Goal: Task Accomplishment & Management: Manage account settings

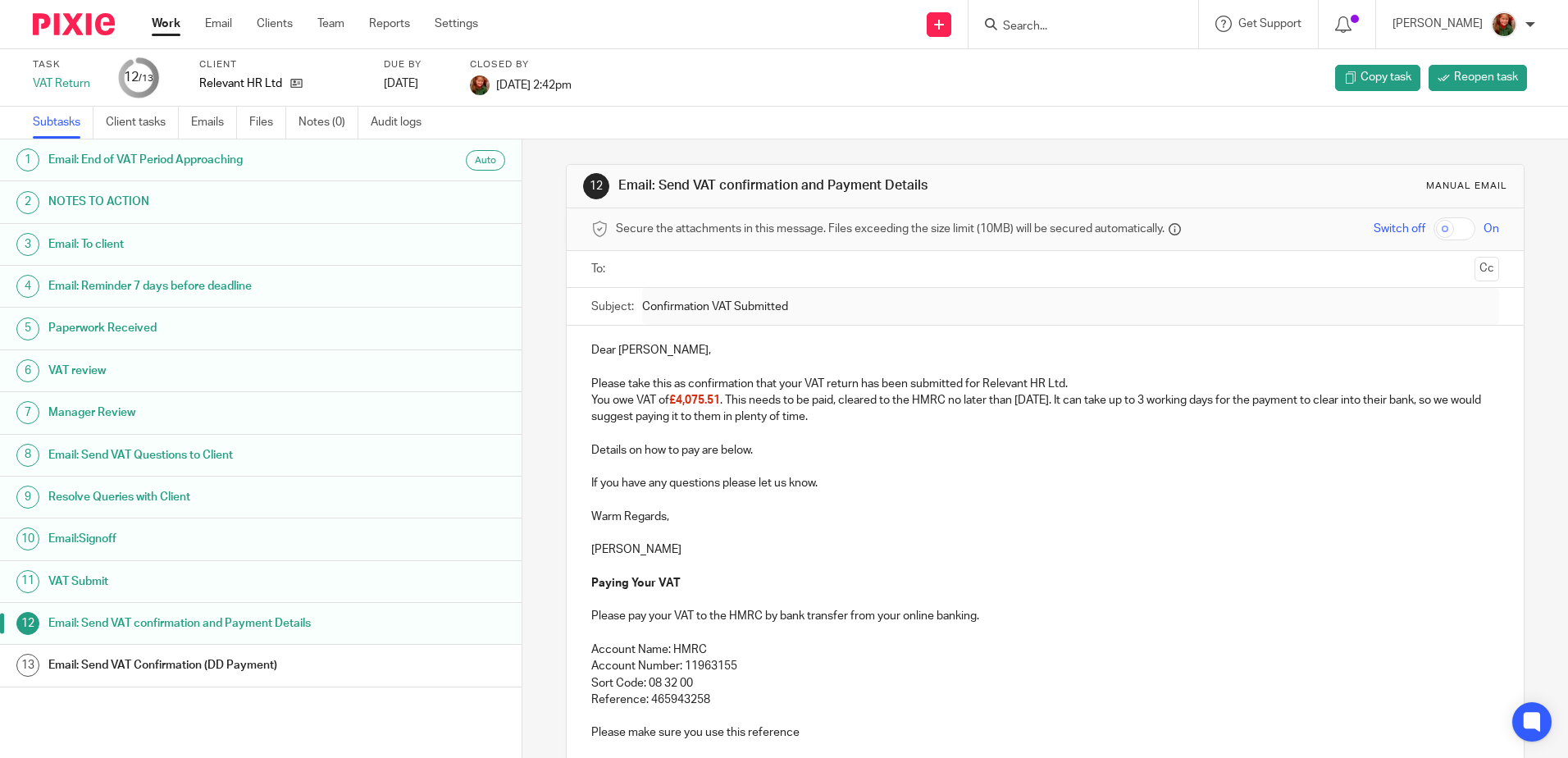
click at [1024, 31] on input "Search" at bounding box center [1075, 27] width 148 height 15
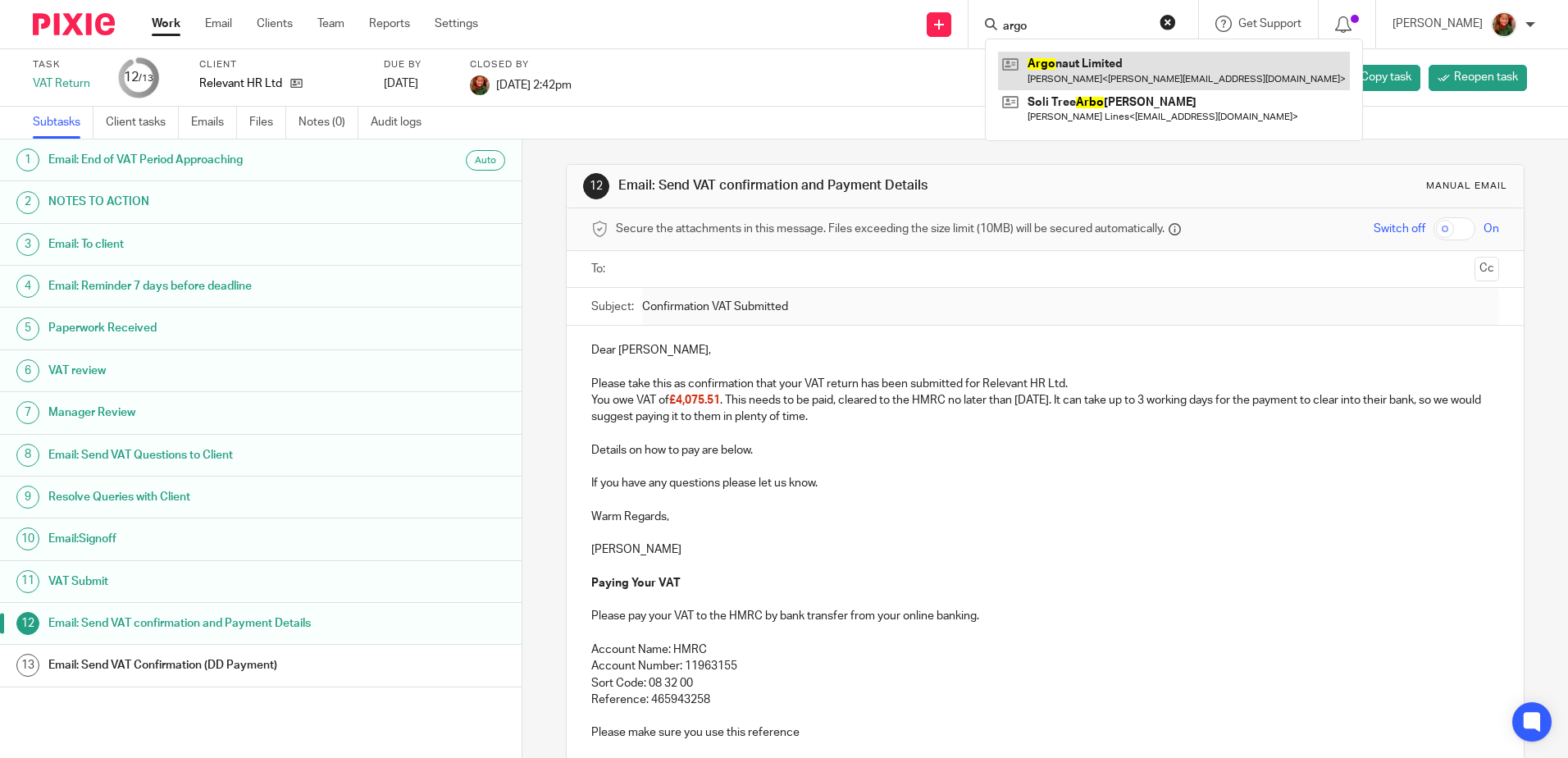
type input "argo"
click at [1116, 74] on link at bounding box center [1174, 70] width 352 height 37
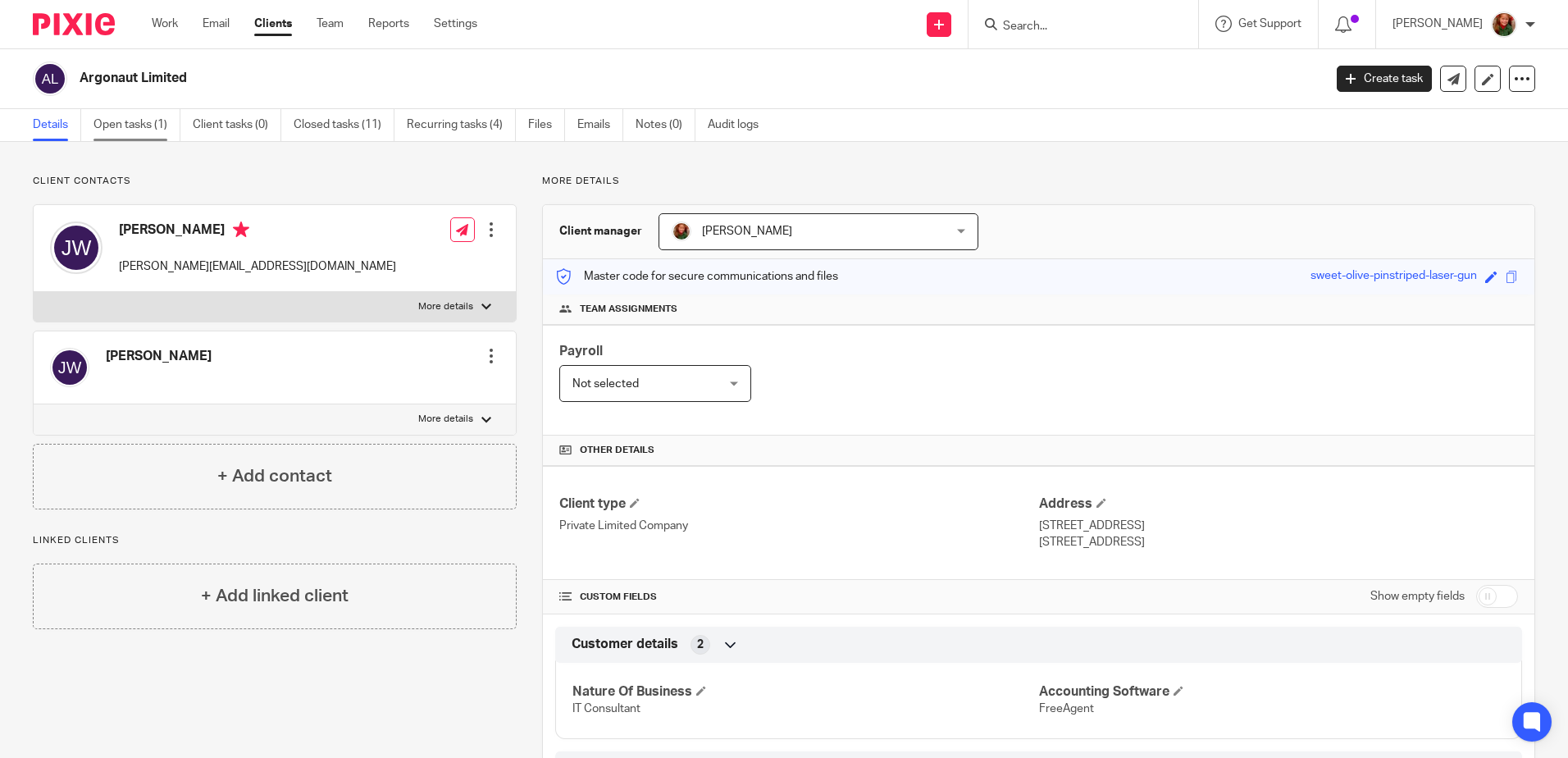
click at [134, 121] on link "Open tasks (1)" at bounding box center [137, 125] width 87 height 32
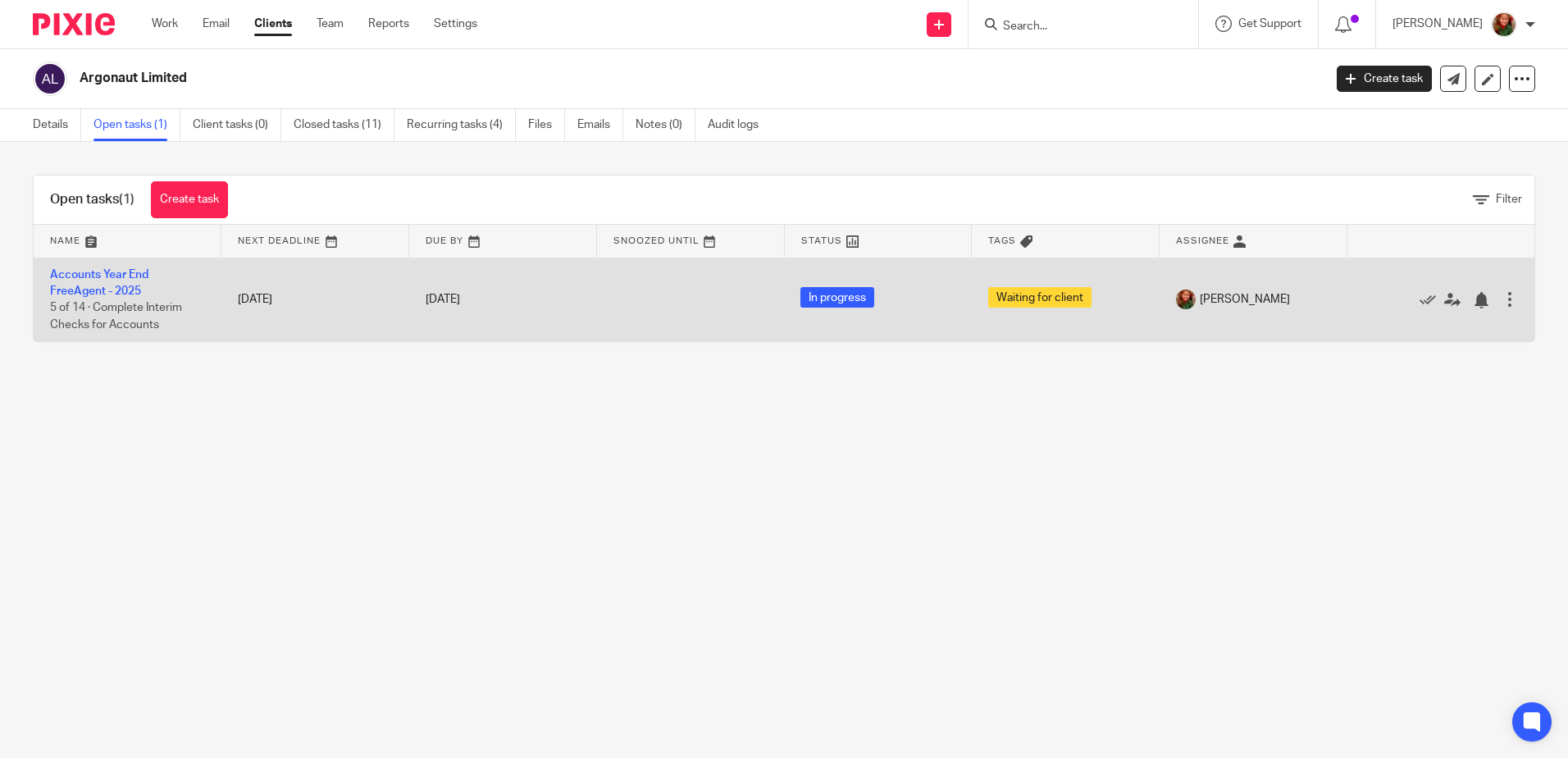
click at [103, 283] on td "Accounts Year End FreeAgent - 2025 5 of 14 · Complete Interim Checks for Accoun…" at bounding box center [127, 299] width 188 height 83
click at [108, 276] on link "Accounts Year End FreeAgent - 2025" at bounding box center [98, 284] width 98 height 28
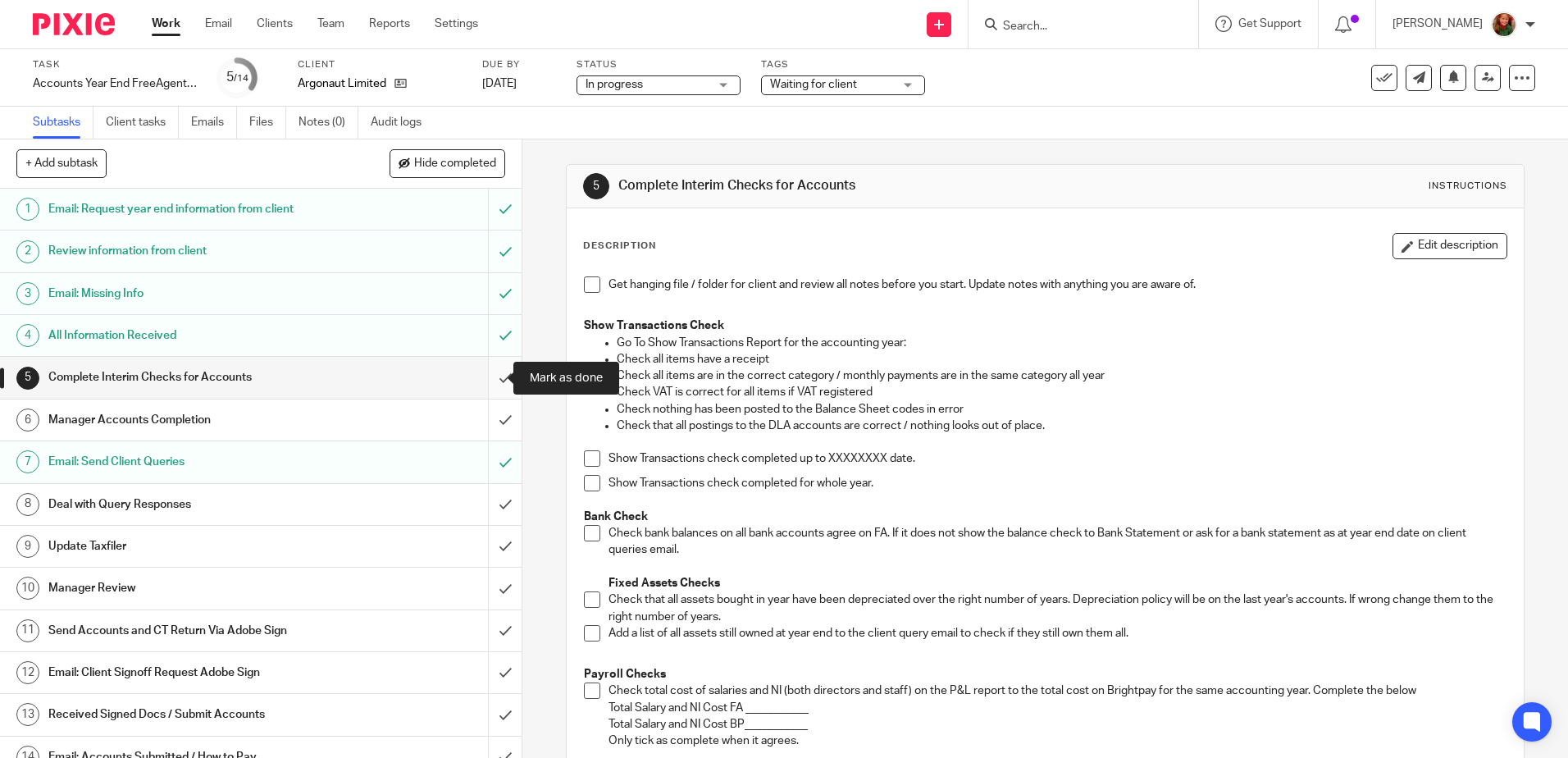
click at [482, 383] on input "submit" at bounding box center [261, 377] width 522 height 41
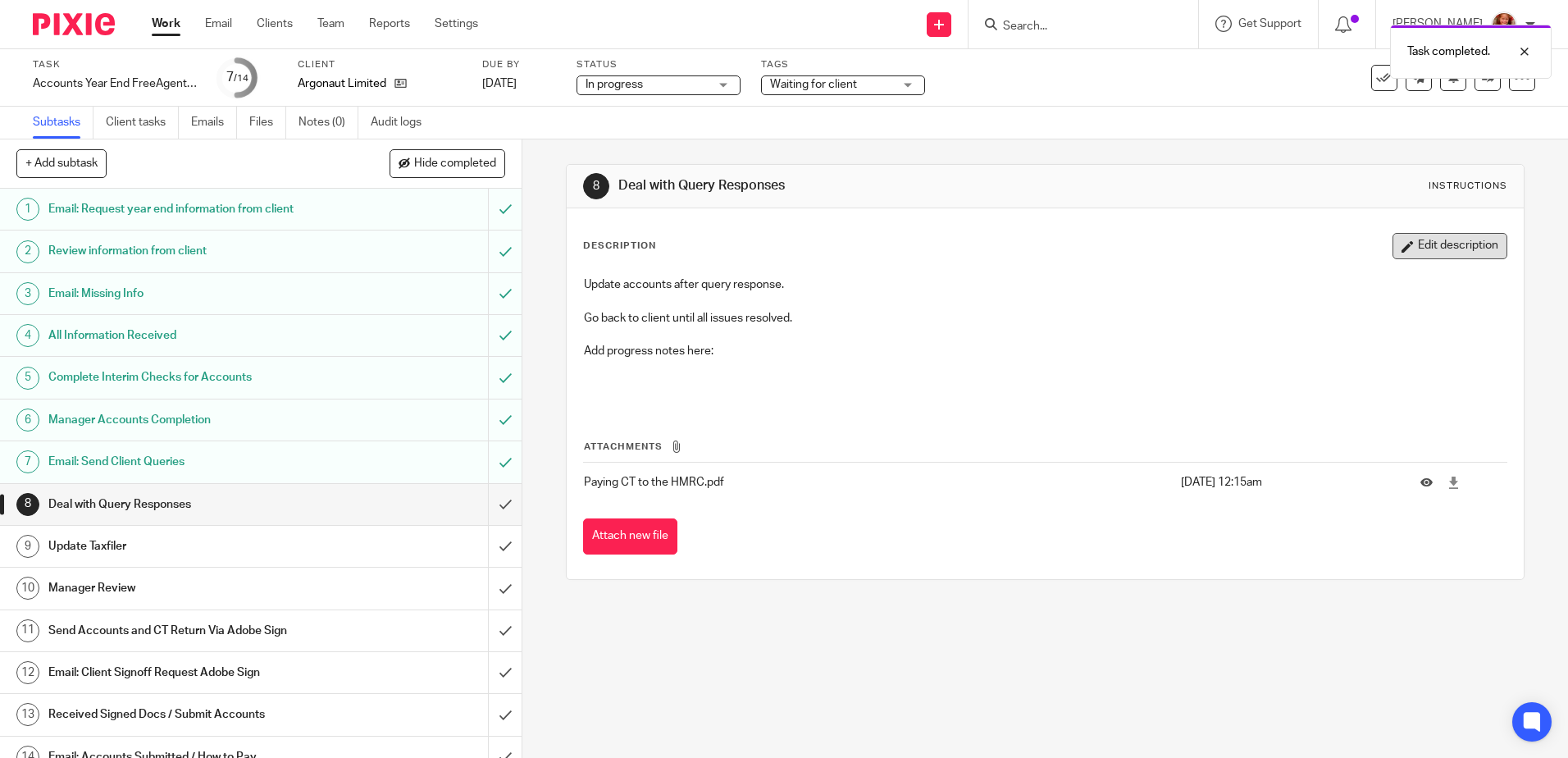
click at [1446, 245] on button "Edit description" at bounding box center [1450, 246] width 115 height 26
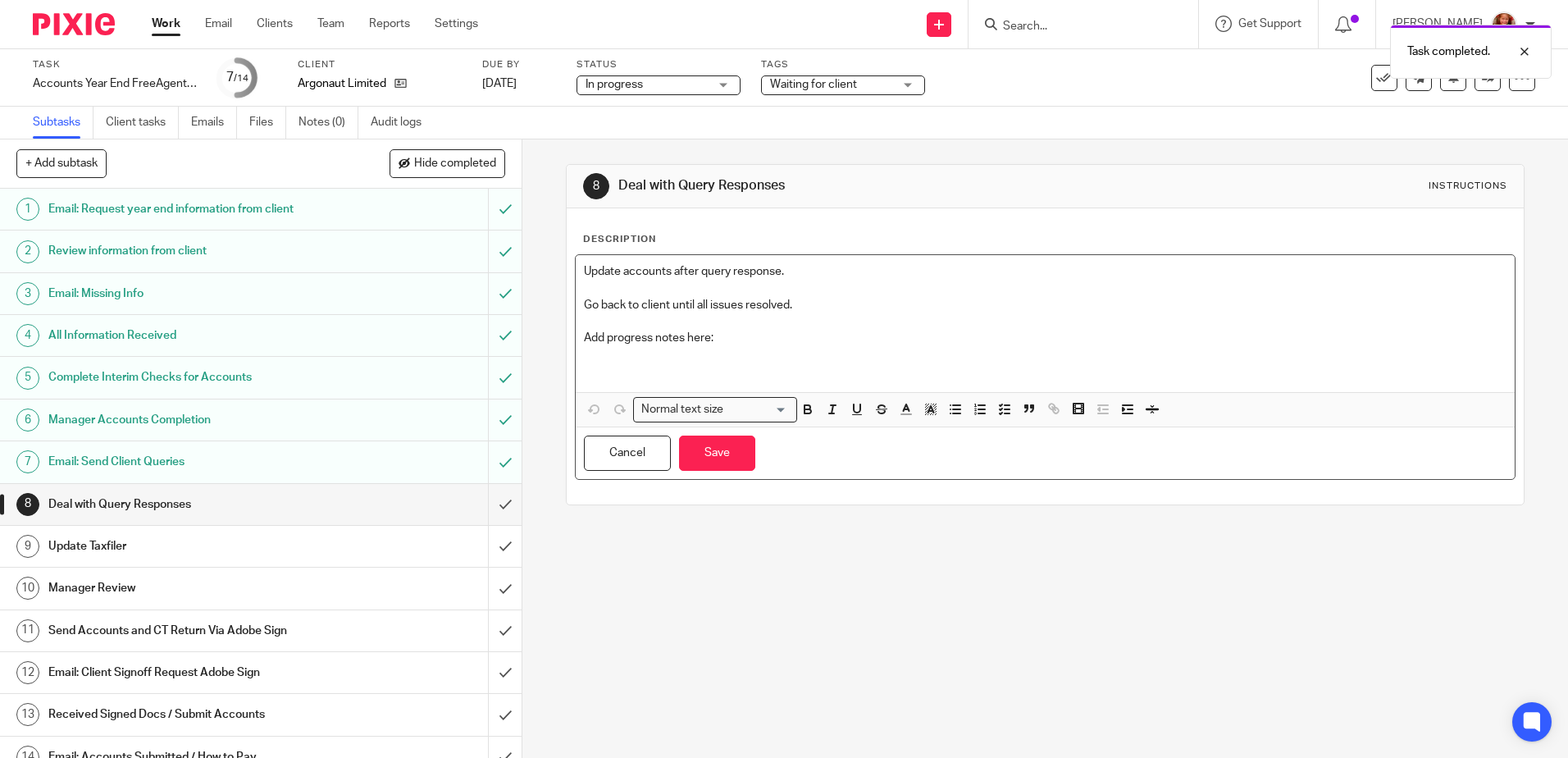
click at [897, 351] on p at bounding box center [1044, 363] width 922 height 34
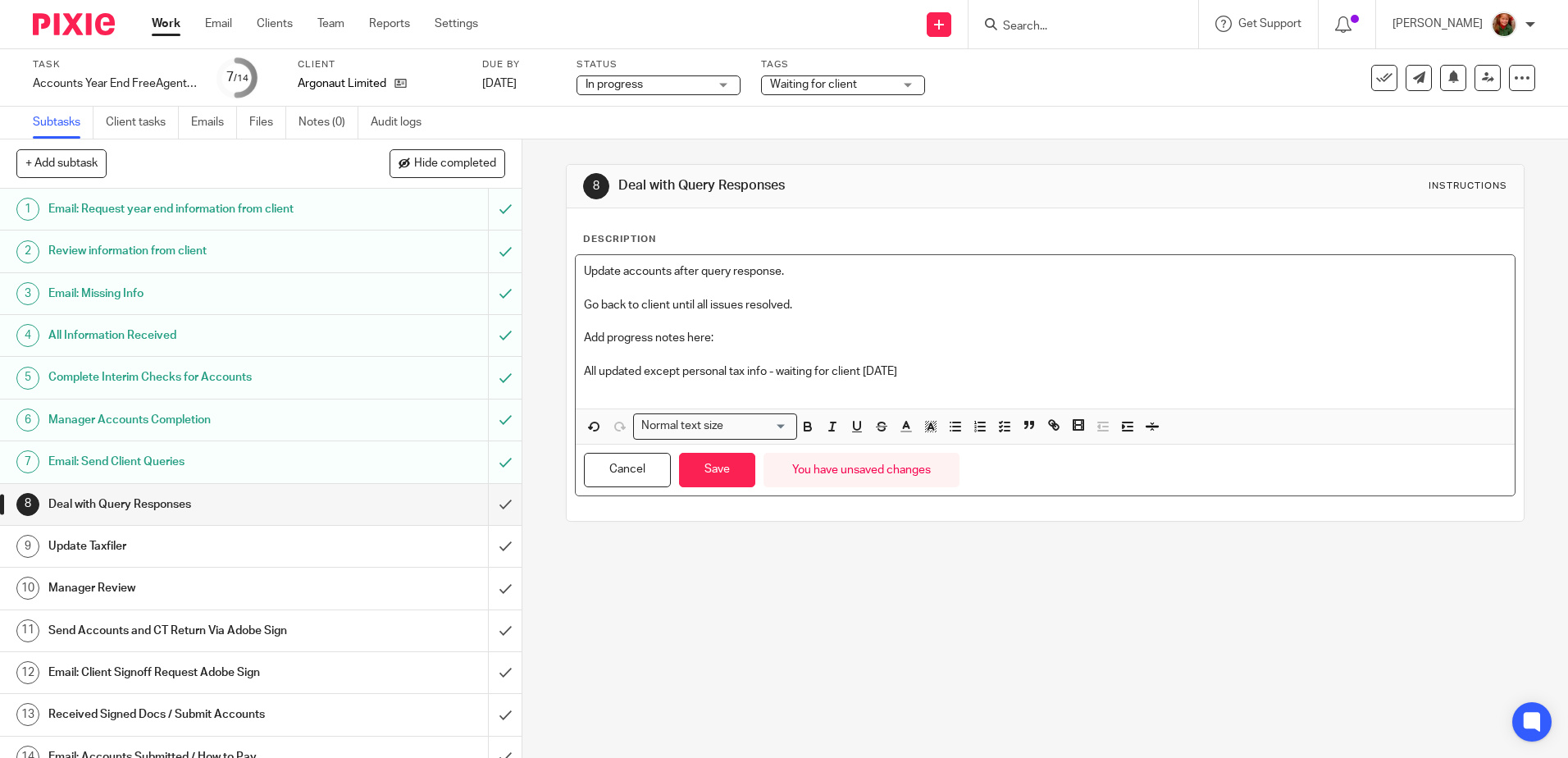
drag, startPoint x: 925, startPoint y: 372, endPoint x: 522, endPoint y: 372, distance: 403.0
click at [525, 372] on div "8 Deal with Query Responses Instructions Description Update accounts after quer…" at bounding box center [1045, 448] width 1046 height 619
click at [808, 419] on icon "button" at bounding box center [808, 427] width 15 height 15
click at [904, 429] on icon "button" at bounding box center [907, 427] width 15 height 15
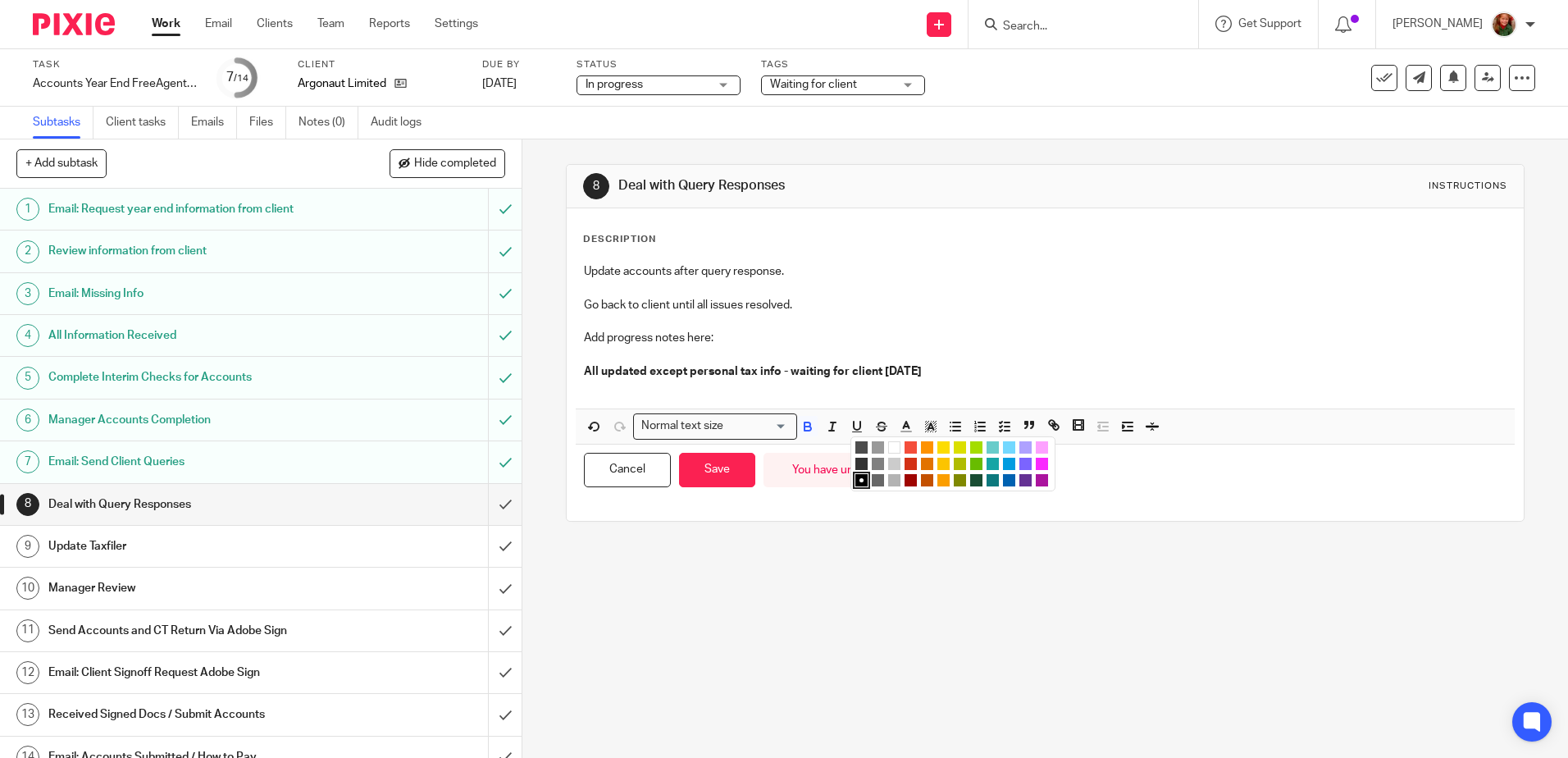
click at [905, 471] on ul "Compact color picker" at bounding box center [954, 466] width 199 height 50
click at [973, 379] on p "All updated except personal tax info - waiting for client 24/09/25" at bounding box center [1044, 380] width 922 height 34
drag, startPoint x: 917, startPoint y: 376, endPoint x: 548, endPoint y: 382, distance: 369.0
click at [530, 376] on div "8 Deal with Query Responses Instructions Description Update accounts after quer…" at bounding box center [1045, 448] width 1046 height 619
click at [903, 422] on polyline "button" at bounding box center [906, 425] width 6 height 7
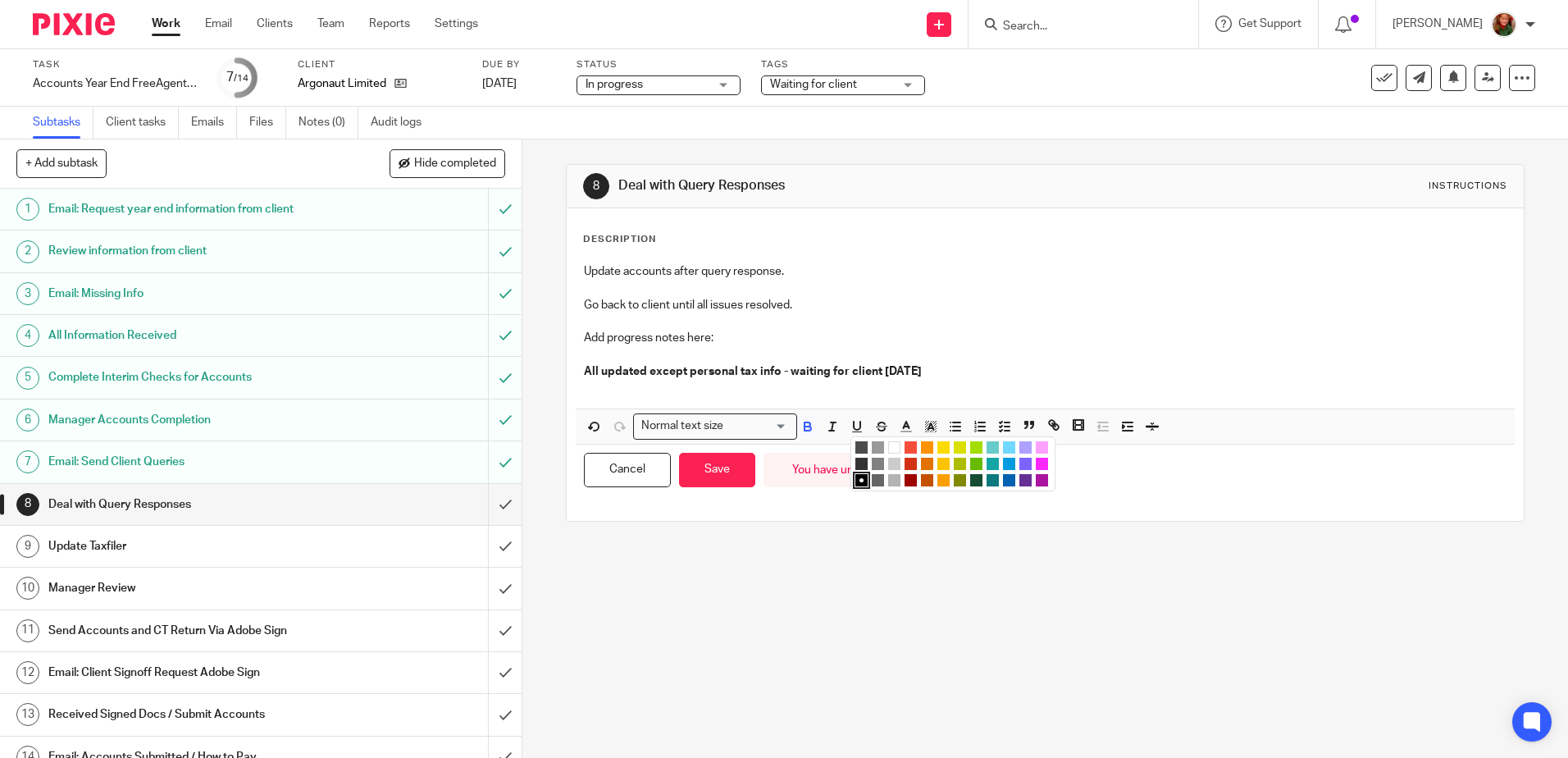
click at [907, 459] on li "color:#D33115" at bounding box center [910, 463] width 12 height 12
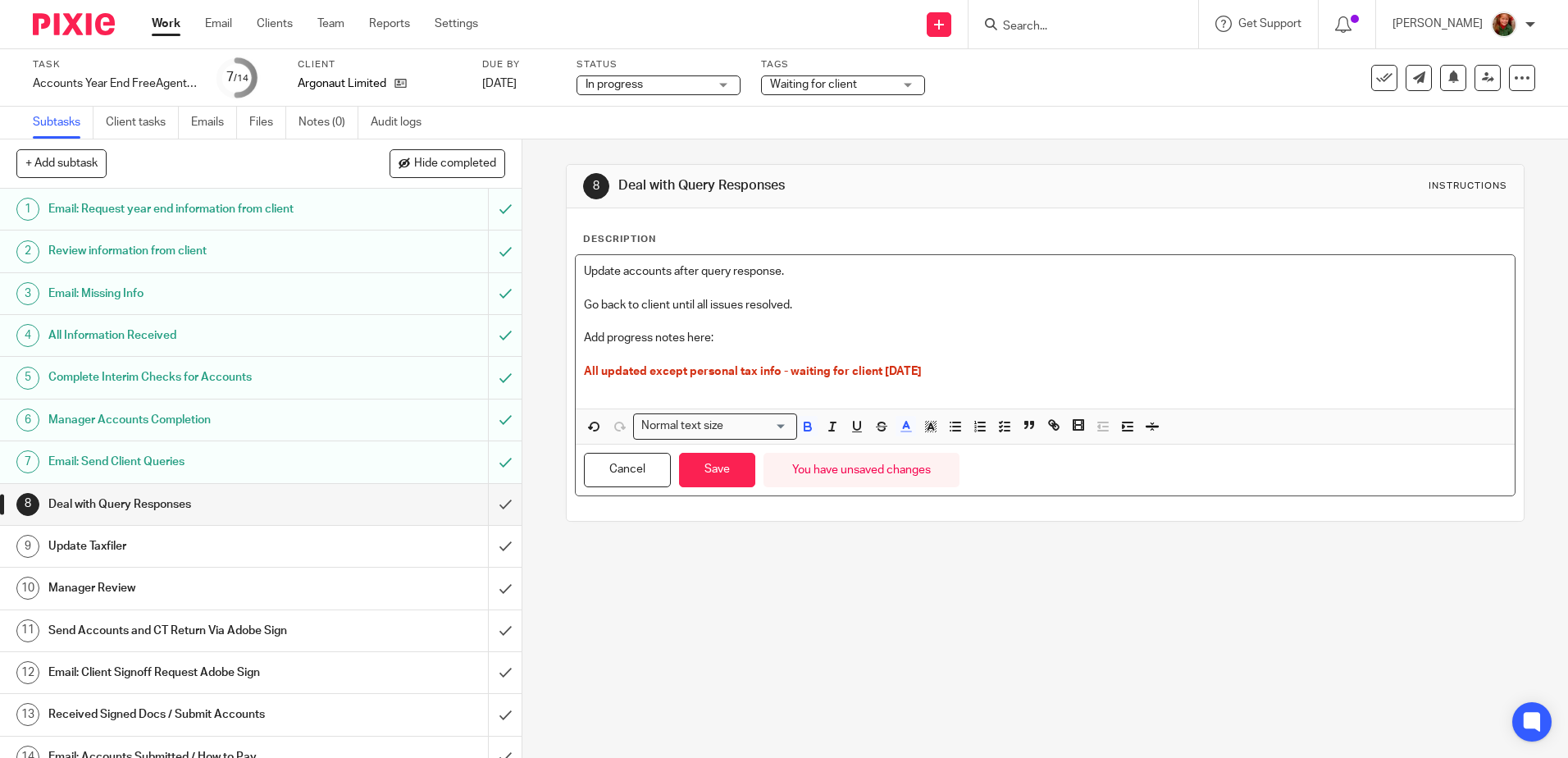
click at [967, 359] on p at bounding box center [1044, 355] width 922 height 17
click at [697, 472] on button "Save" at bounding box center [718, 471] width 77 height 36
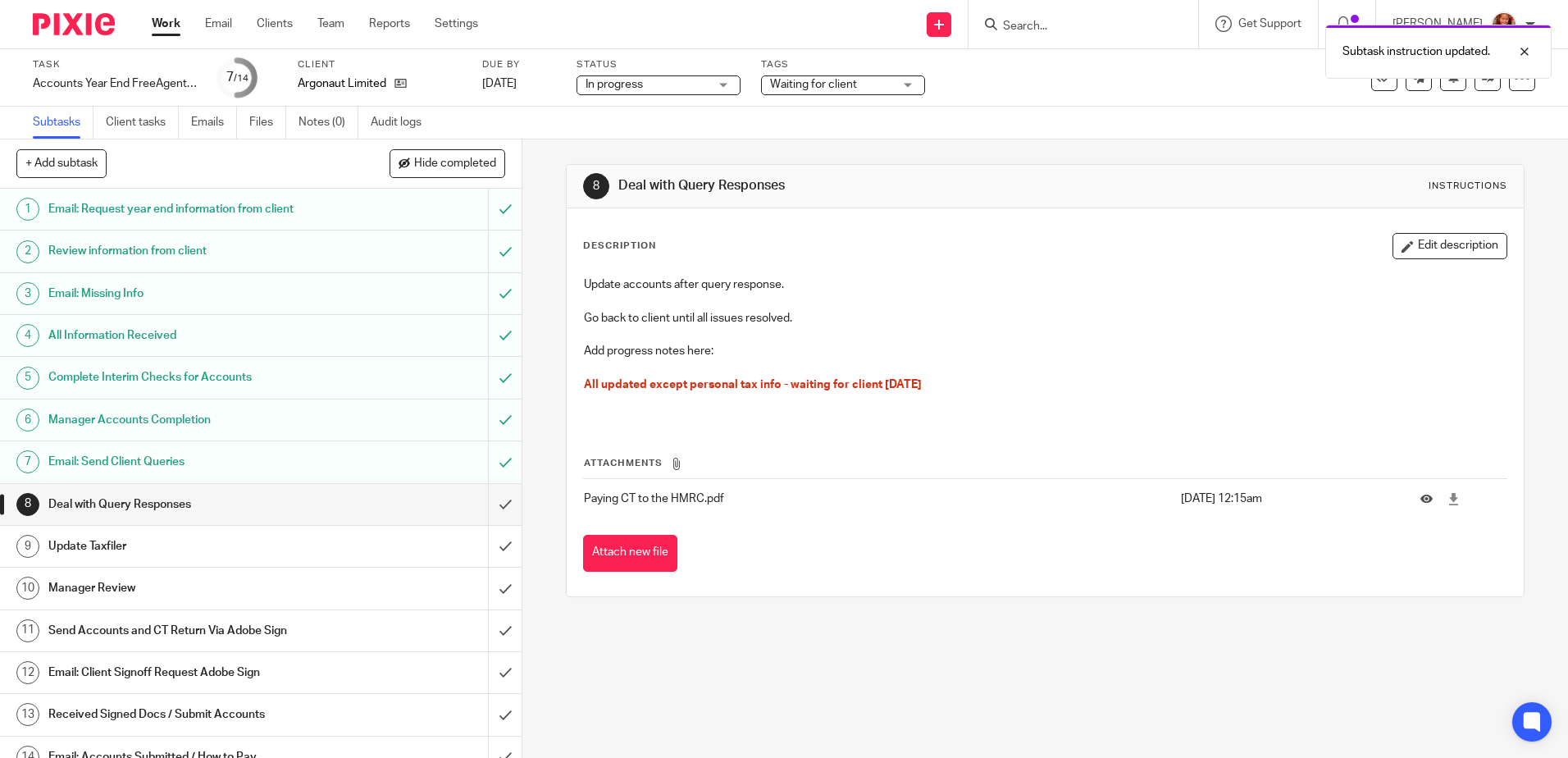
click at [156, 22] on link "Work" at bounding box center [166, 24] width 29 height 17
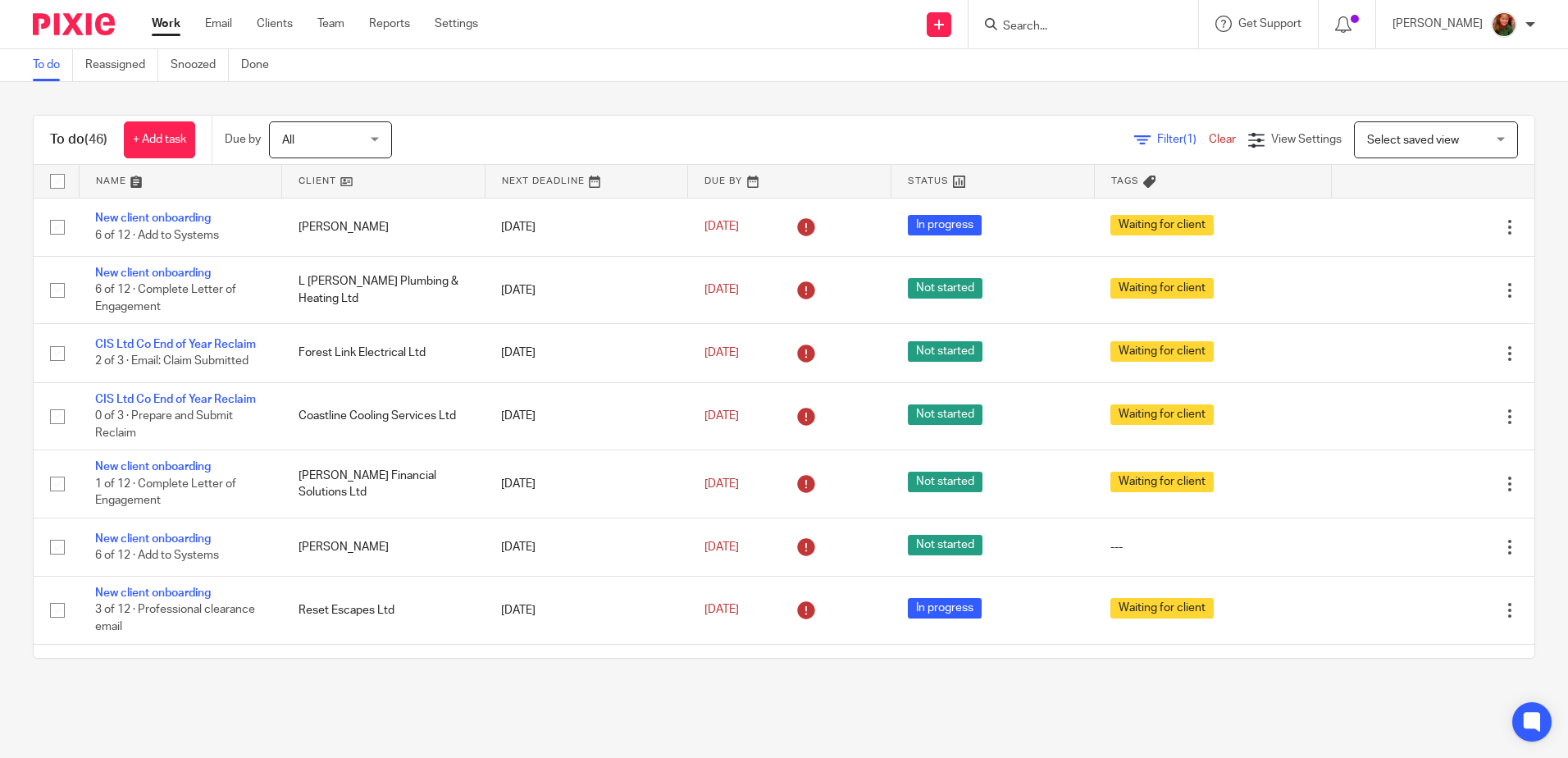
click at [301, 182] on link at bounding box center [384, 181] width 203 height 33
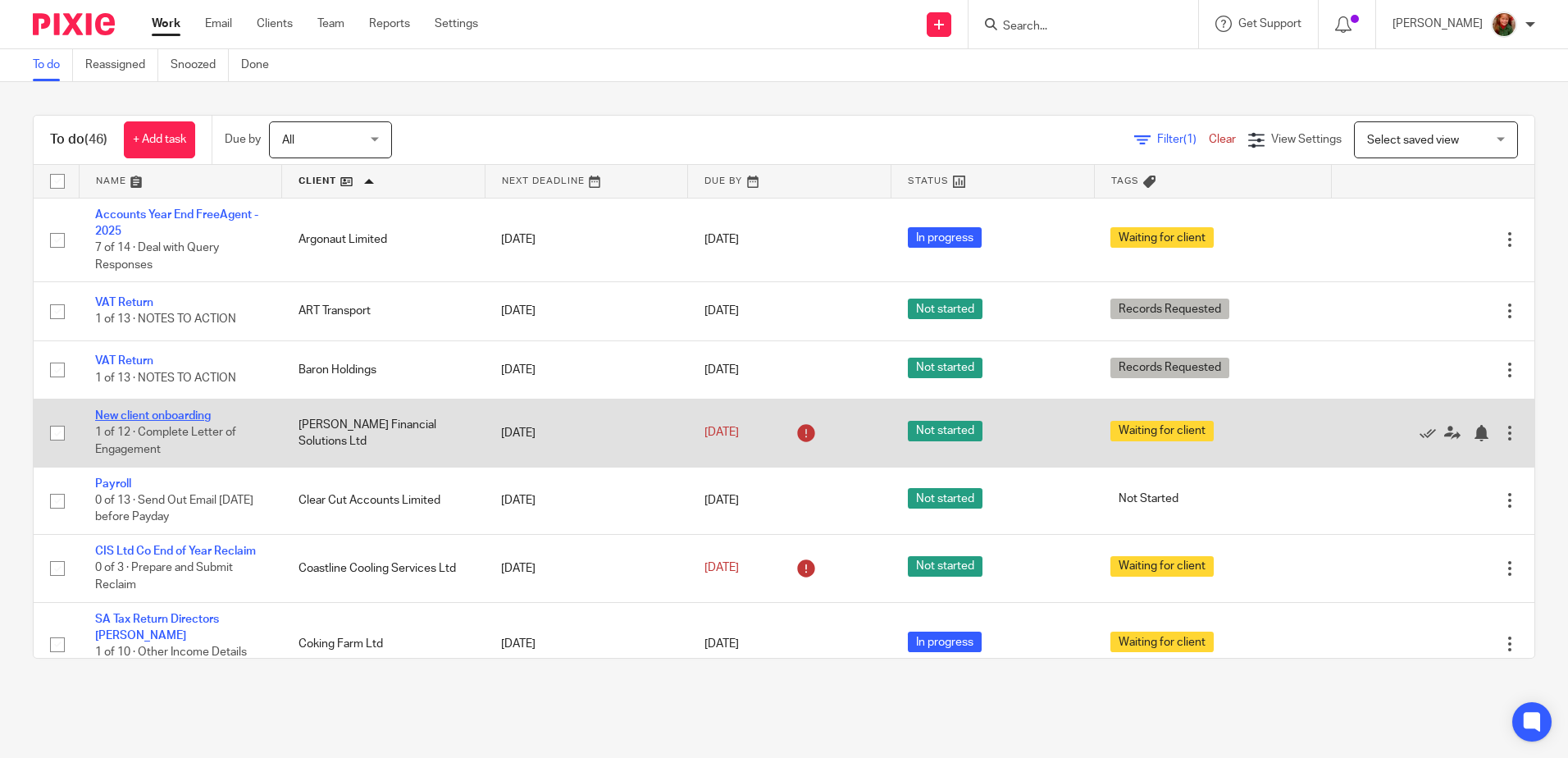
click at [176, 418] on link "New client onboarding" at bounding box center [153, 415] width 116 height 11
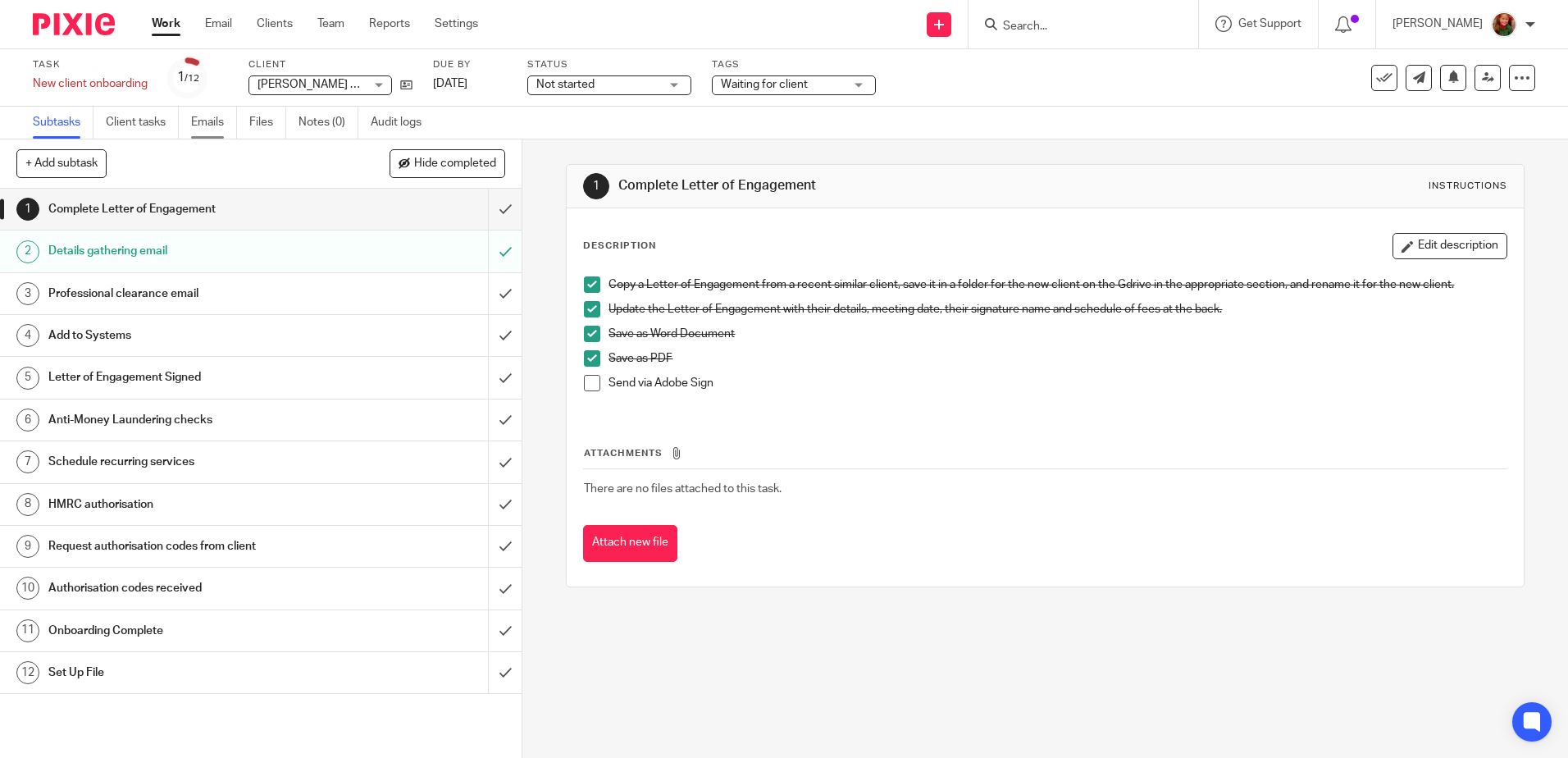
click at [208, 120] on link "Emails" at bounding box center [213, 123] width 46 height 32
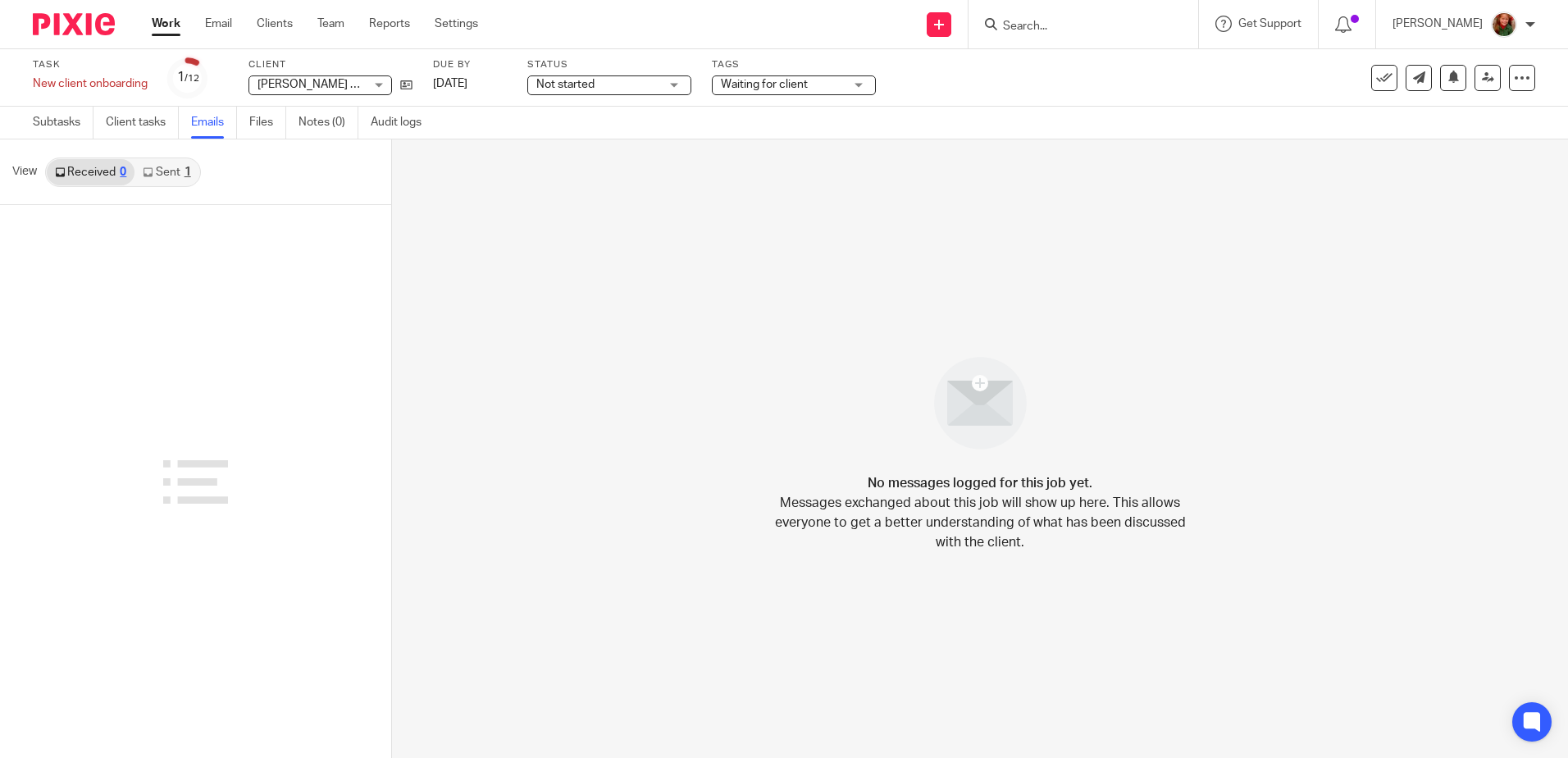
click at [182, 177] on link "Sent 1" at bounding box center [167, 172] width 64 height 26
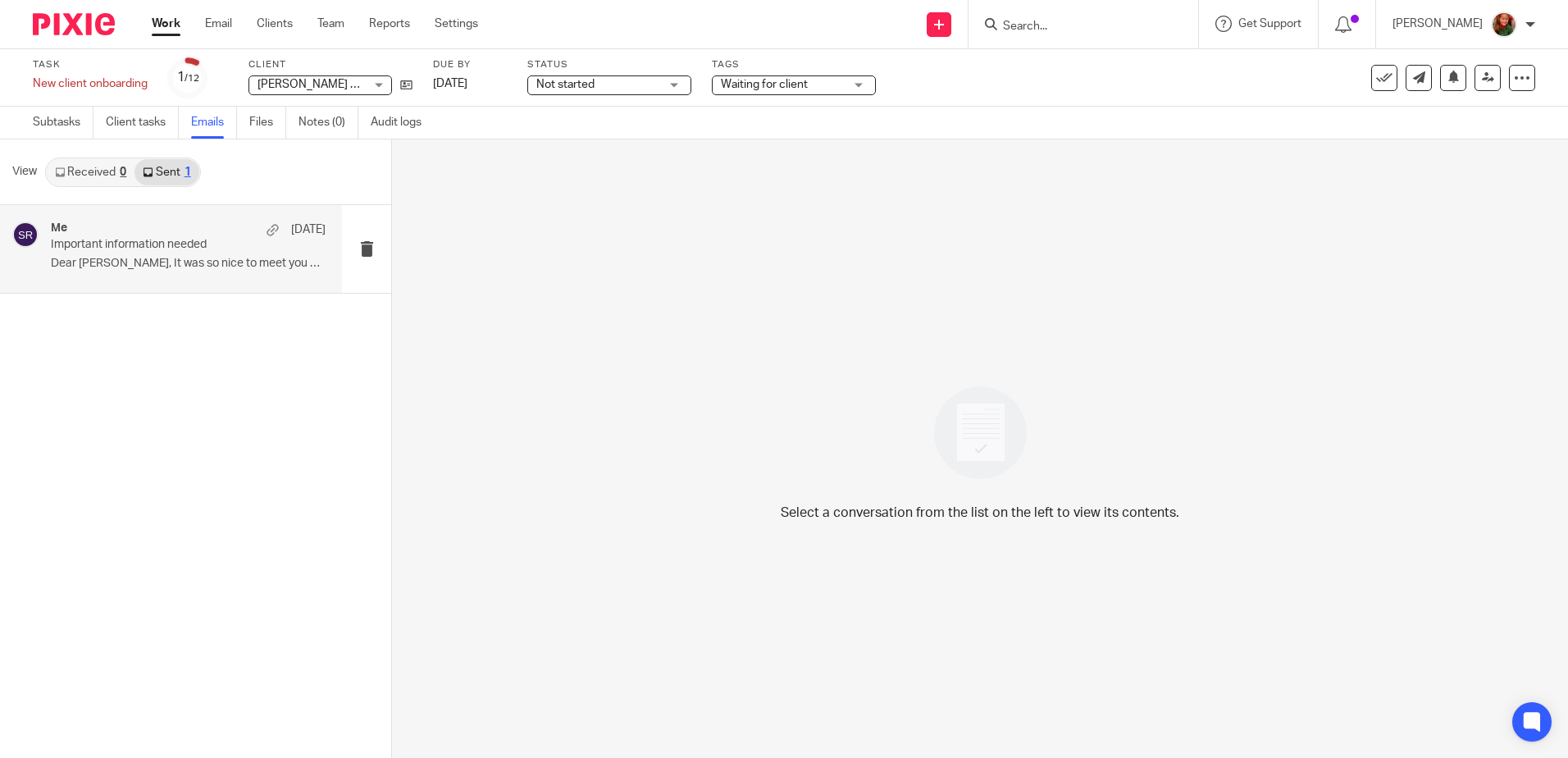
click at [177, 248] on p "Important information needed" at bounding box center [160, 244] width 220 height 14
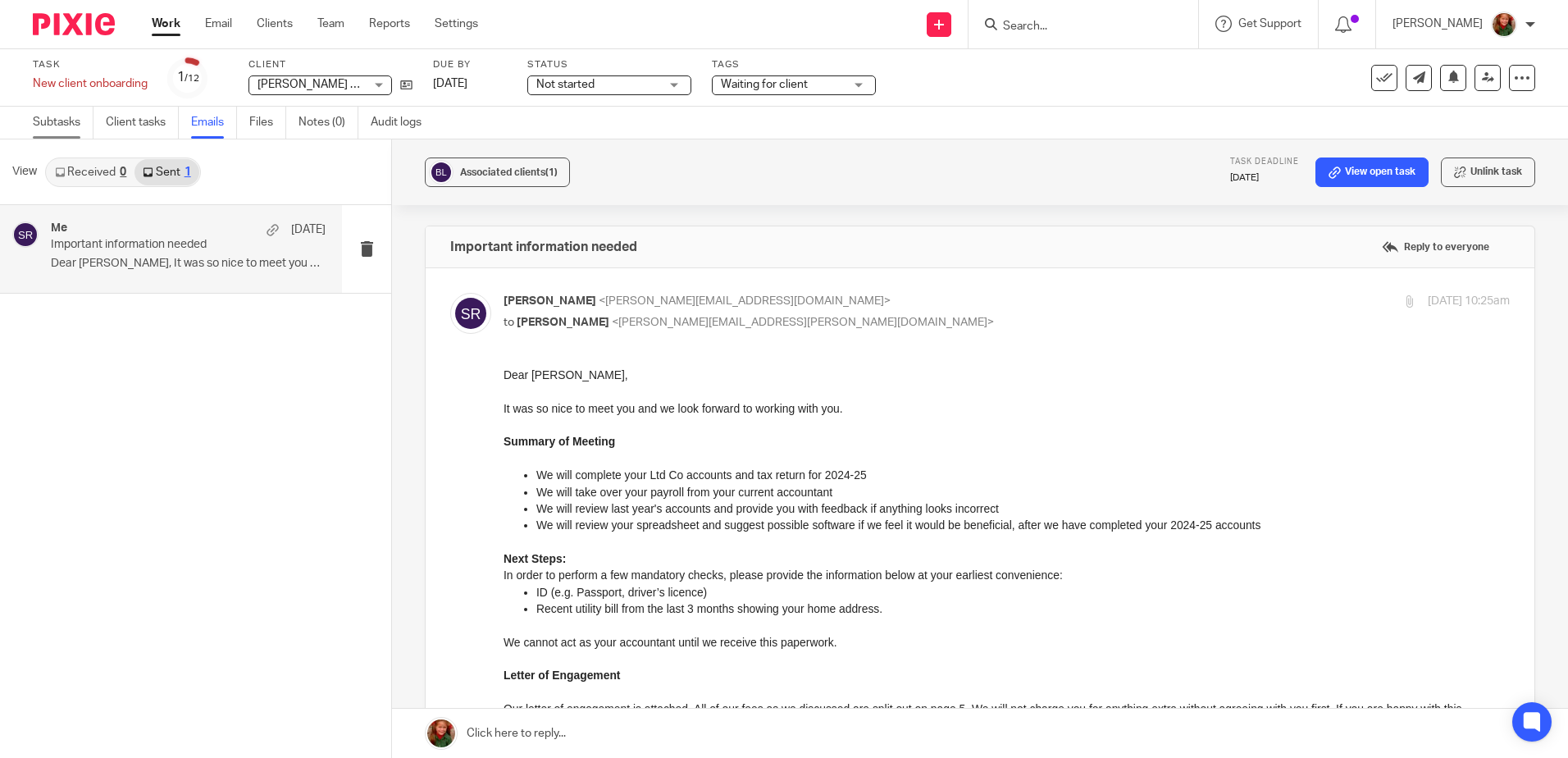
click at [51, 122] on link "Subtasks" at bounding box center [63, 123] width 61 height 32
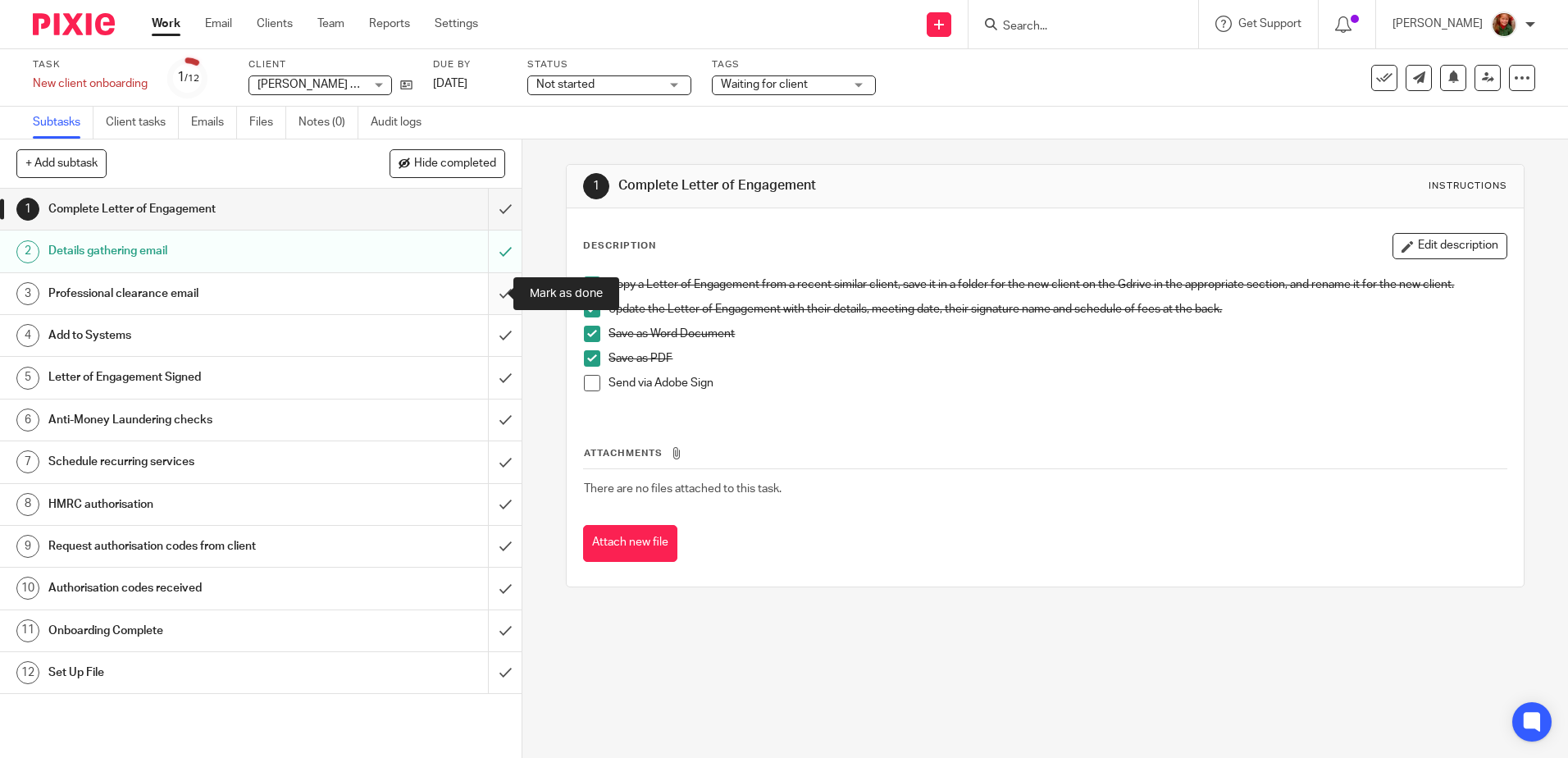
click at [488, 298] on input "submit" at bounding box center [261, 294] width 522 height 41
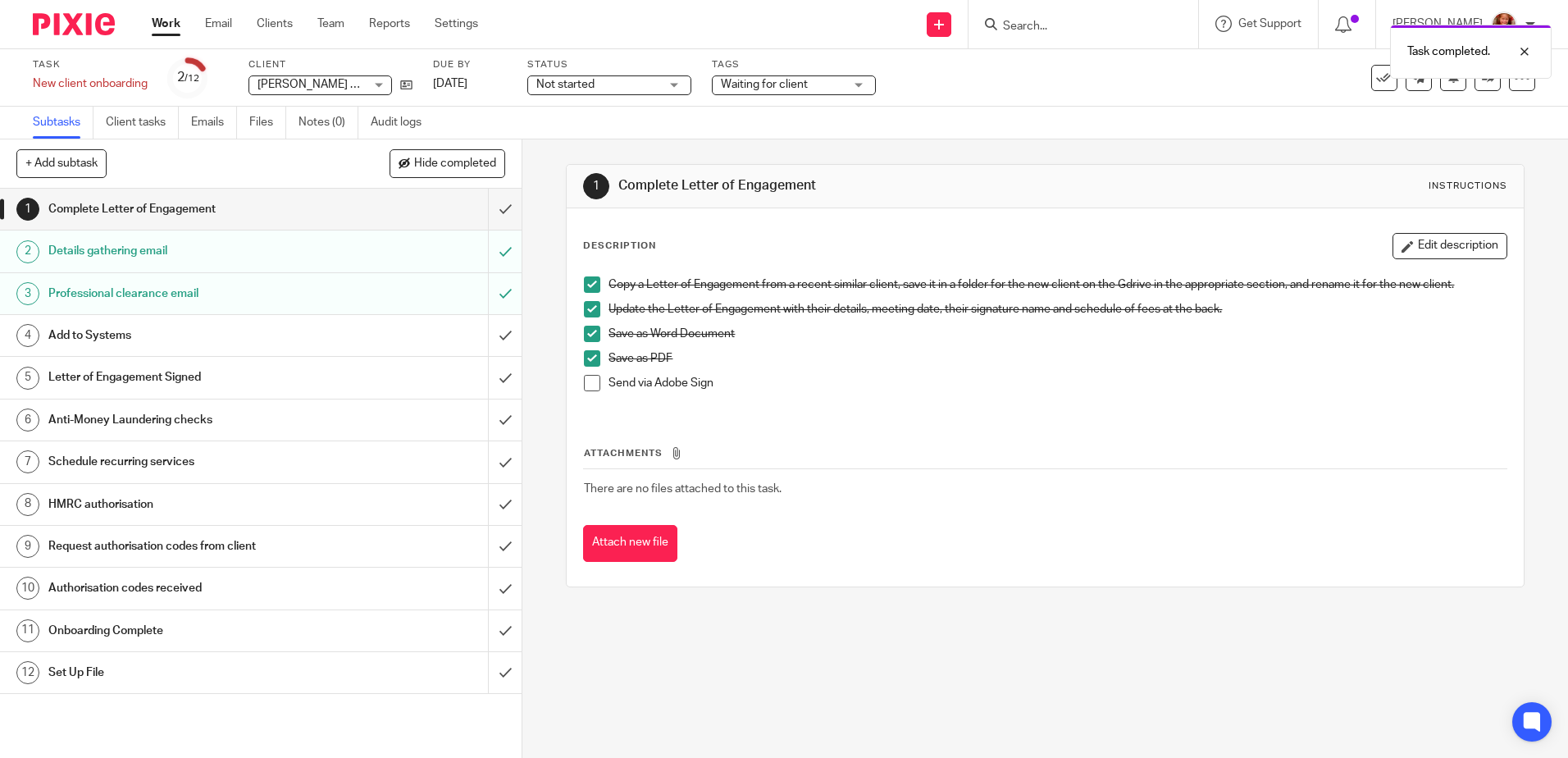
click at [323, 343] on div "Add to Systems" at bounding box center [260, 335] width 424 height 24
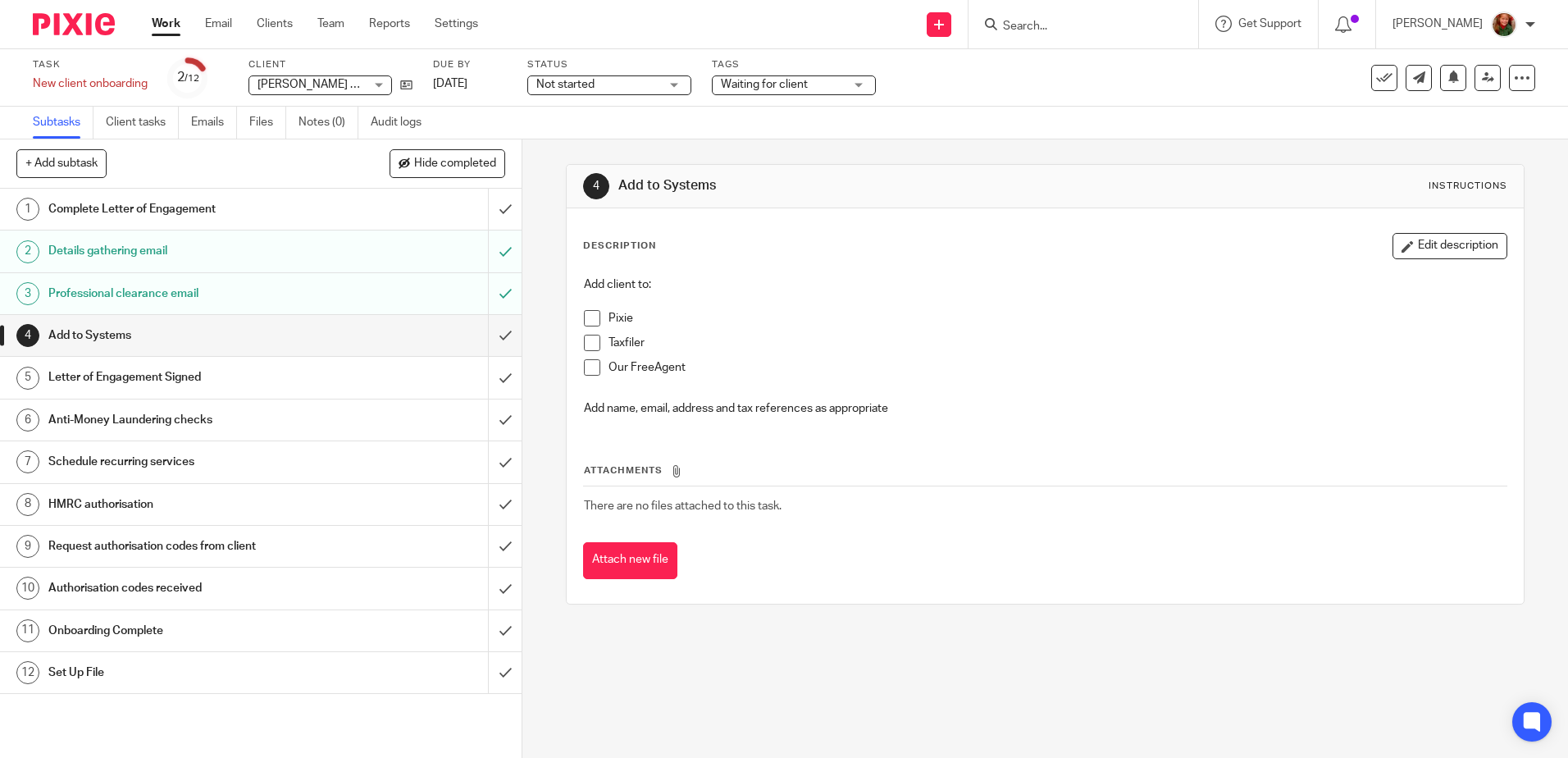
click at [587, 321] on span at bounding box center [592, 318] width 17 height 17
click at [587, 344] on span at bounding box center [592, 343] width 17 height 17
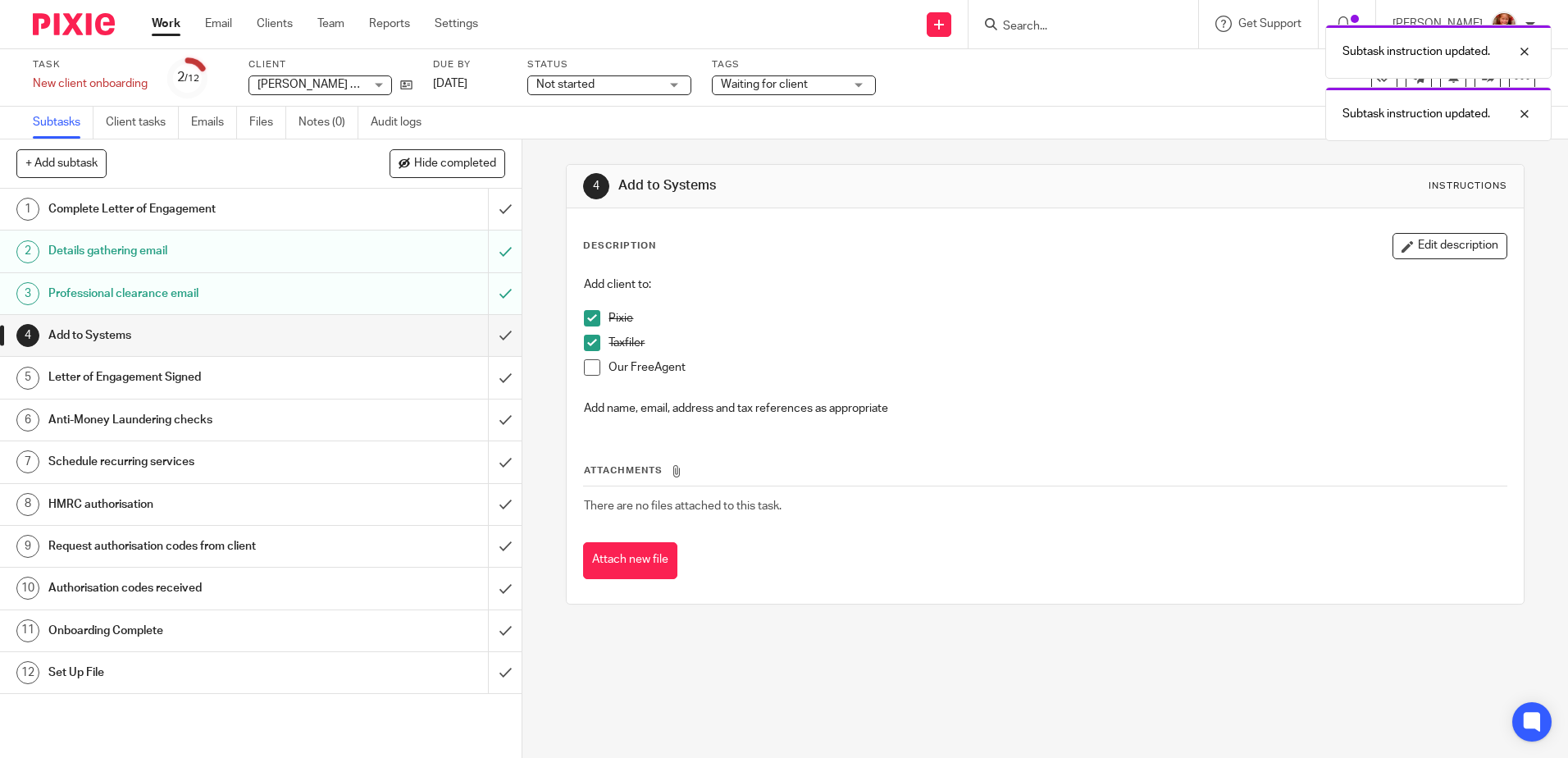
click at [250, 376] on h1 "Letter of Engagement Signed" at bounding box center [190, 377] width 283 height 24
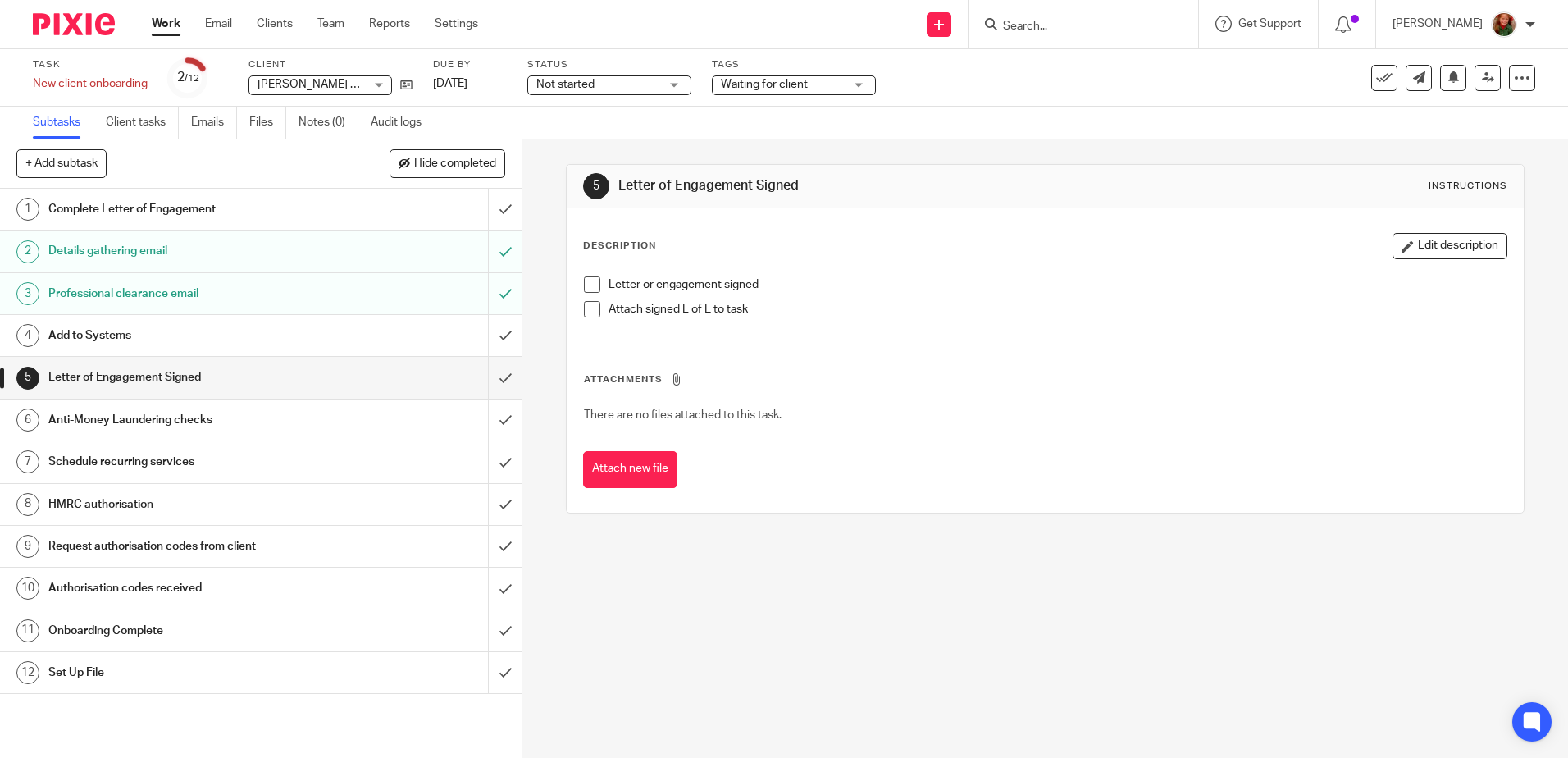
click at [336, 415] on div "Anti-Money Laundering checks" at bounding box center [260, 420] width 424 height 24
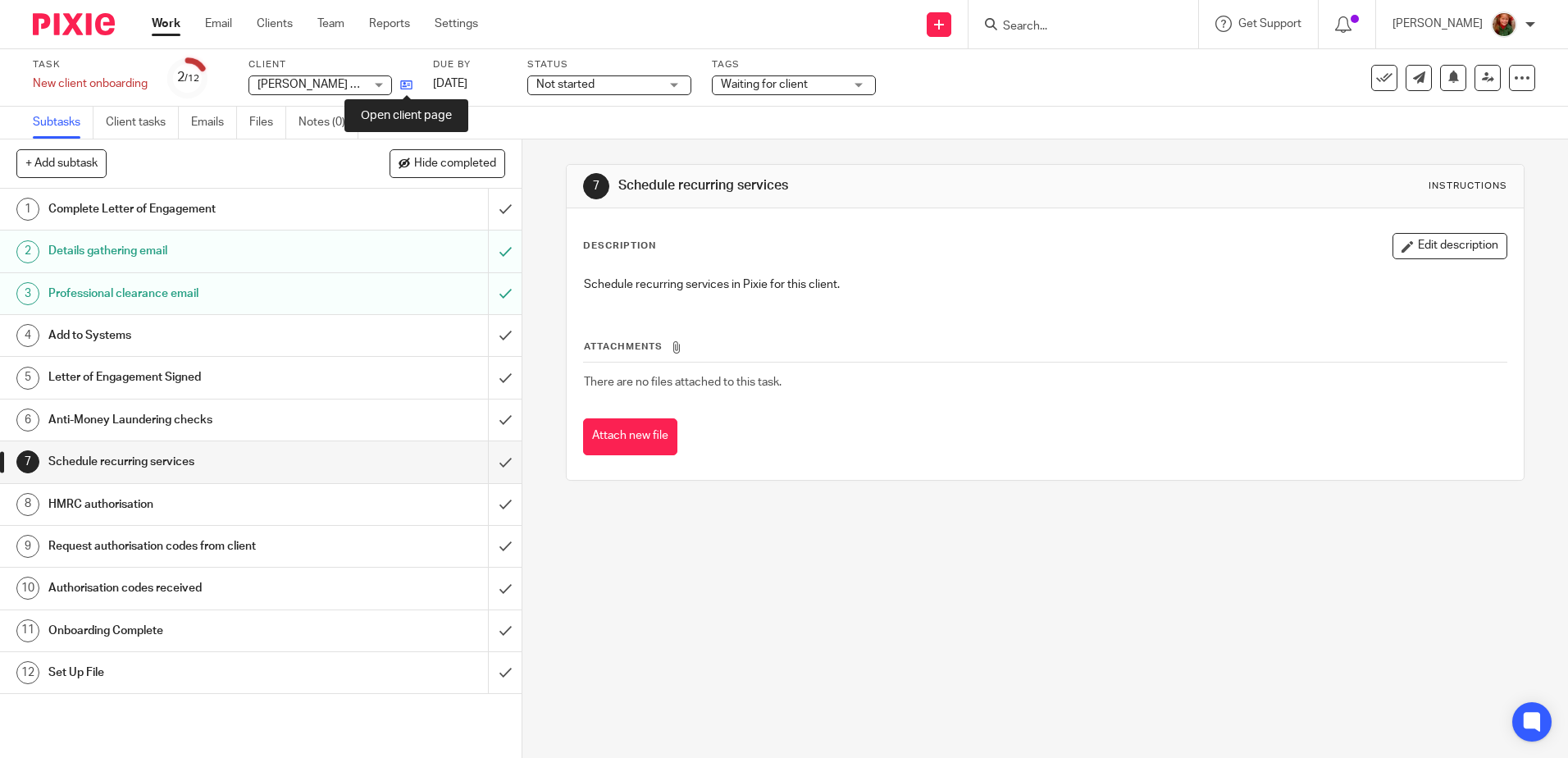
click at [400, 86] on icon at bounding box center [406, 84] width 12 height 12
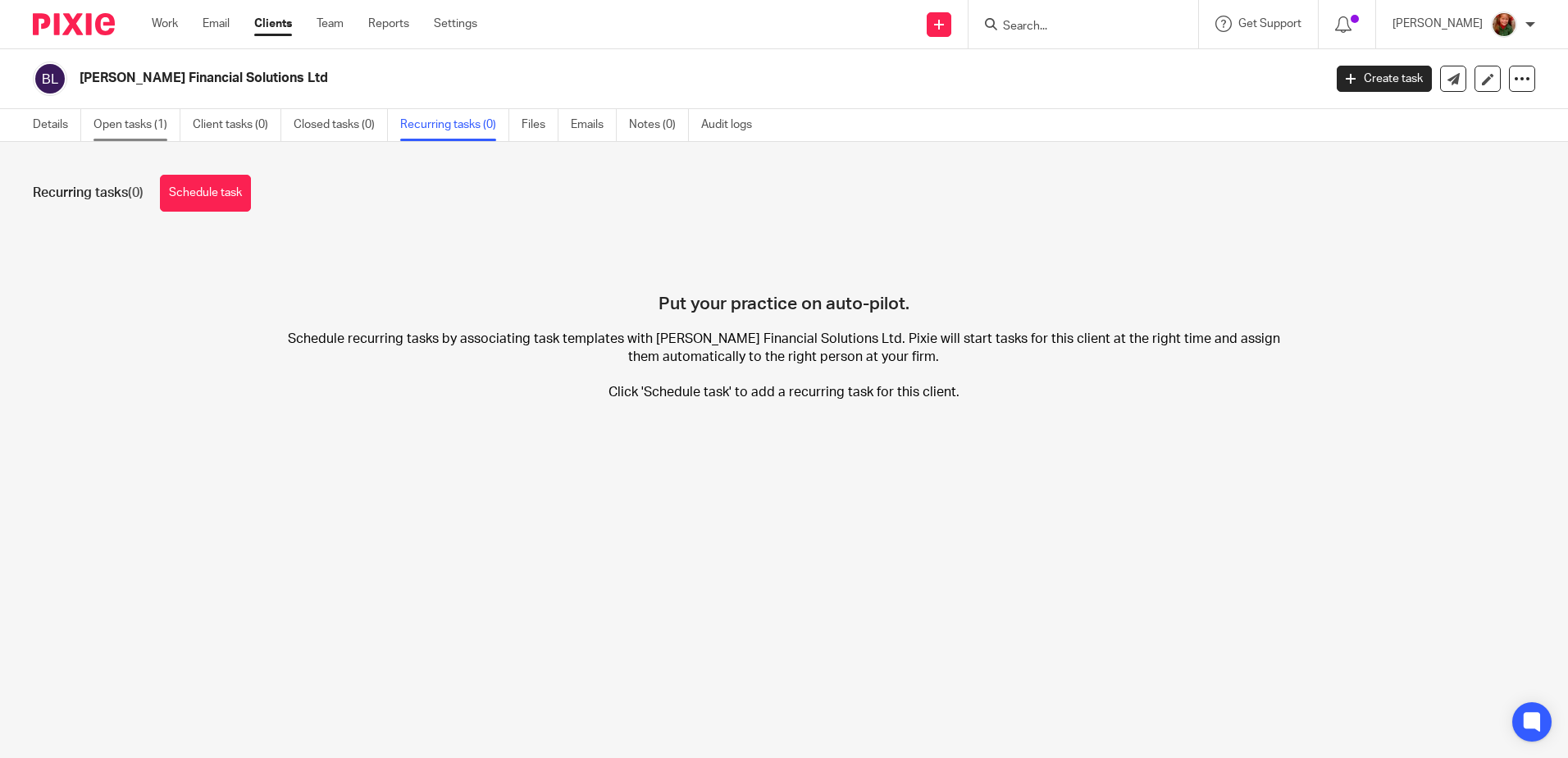
click at [119, 120] on link "Open tasks (1)" at bounding box center [137, 125] width 87 height 32
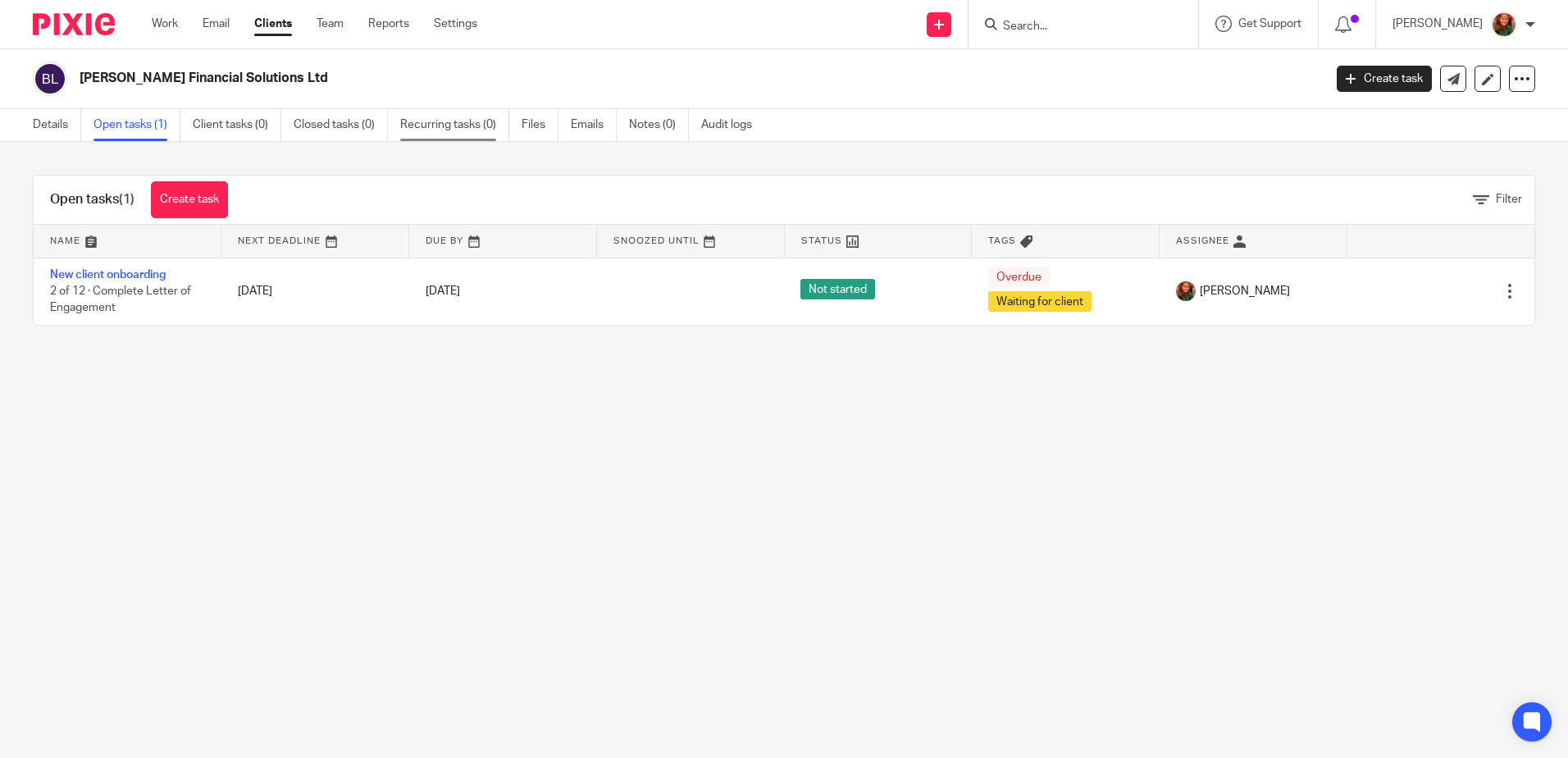
click at [441, 124] on link "Recurring tasks (0)" at bounding box center [455, 125] width 109 height 32
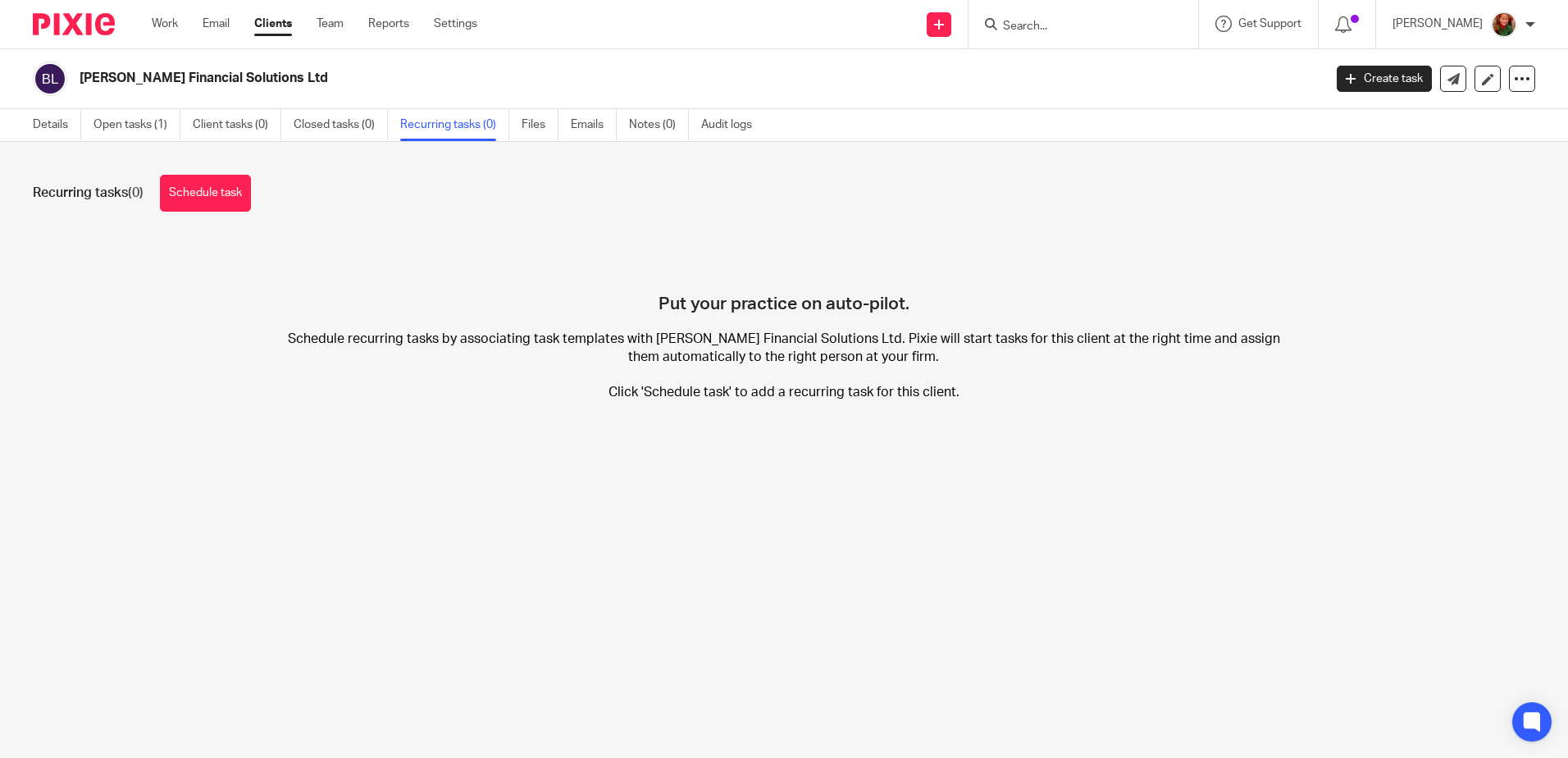
click at [30, 124] on div "Details Open tasks (1) Client tasks (0) Closed tasks (0) Recurring tasks (0) Fi…" at bounding box center [397, 125] width 793 height 32
click at [45, 124] on link "Details" at bounding box center [57, 125] width 49 height 32
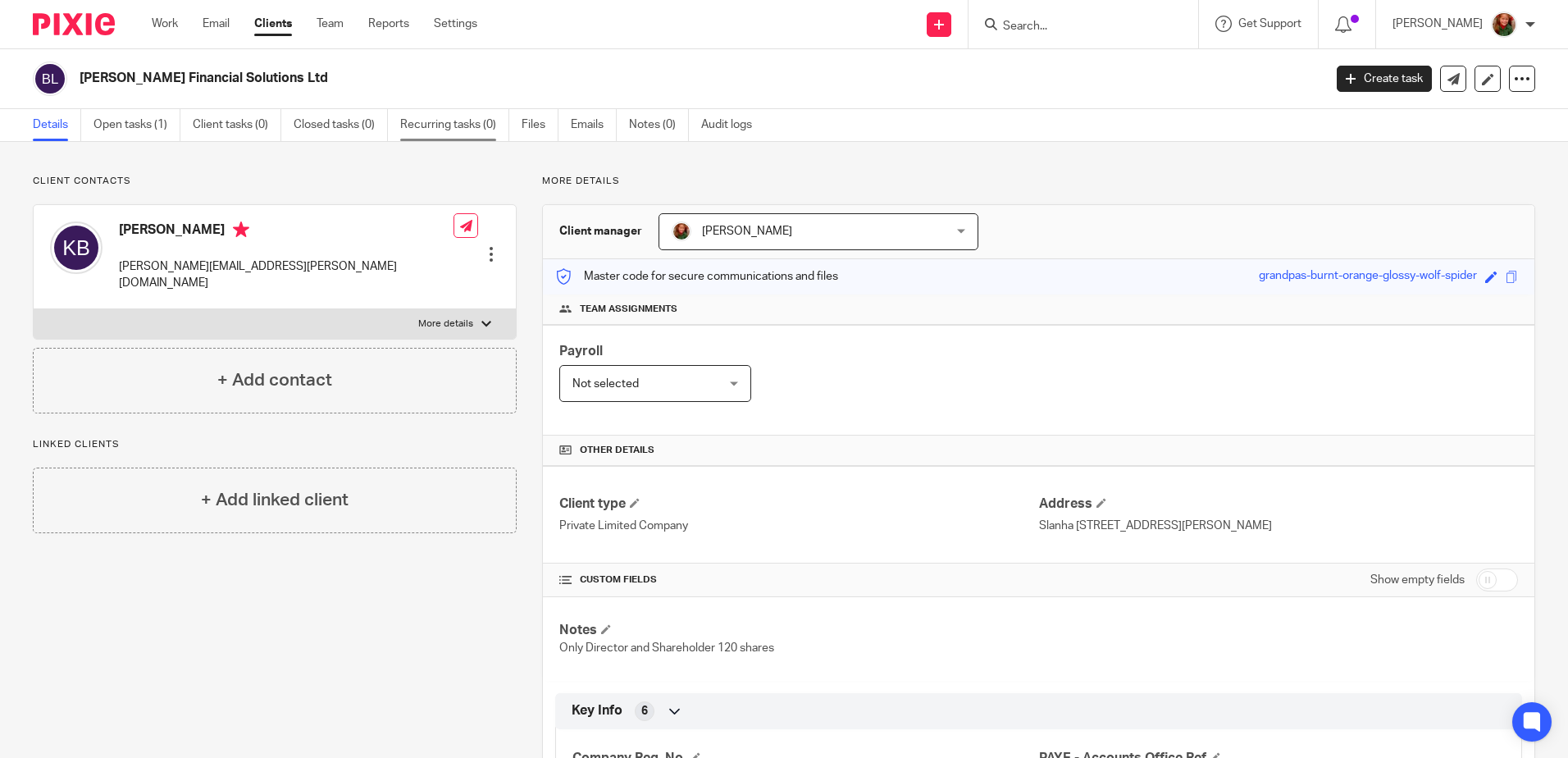
click at [462, 116] on link "Recurring tasks (0)" at bounding box center [455, 125] width 109 height 32
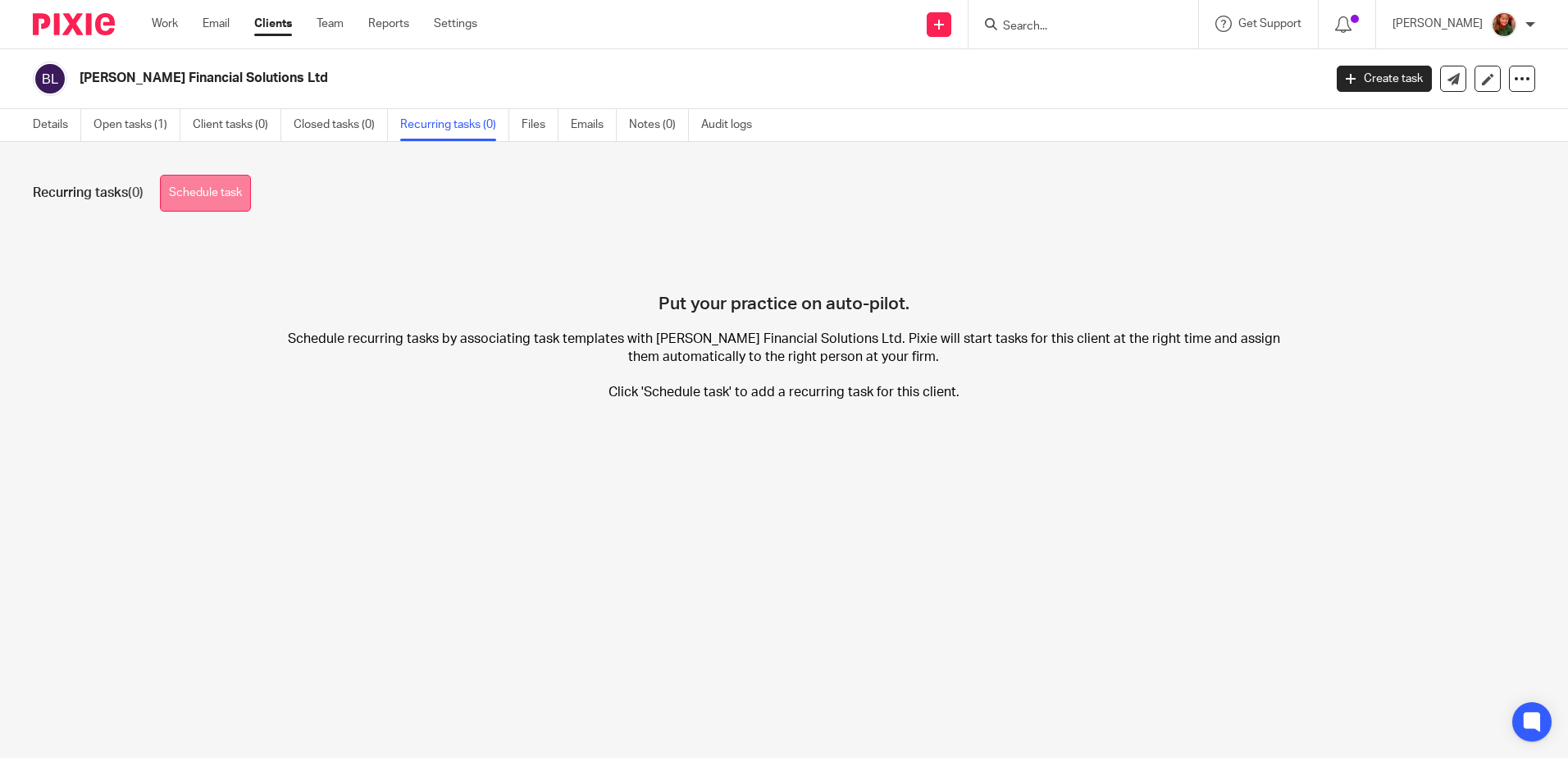
click at [228, 195] on link "Schedule task" at bounding box center [205, 193] width 91 height 36
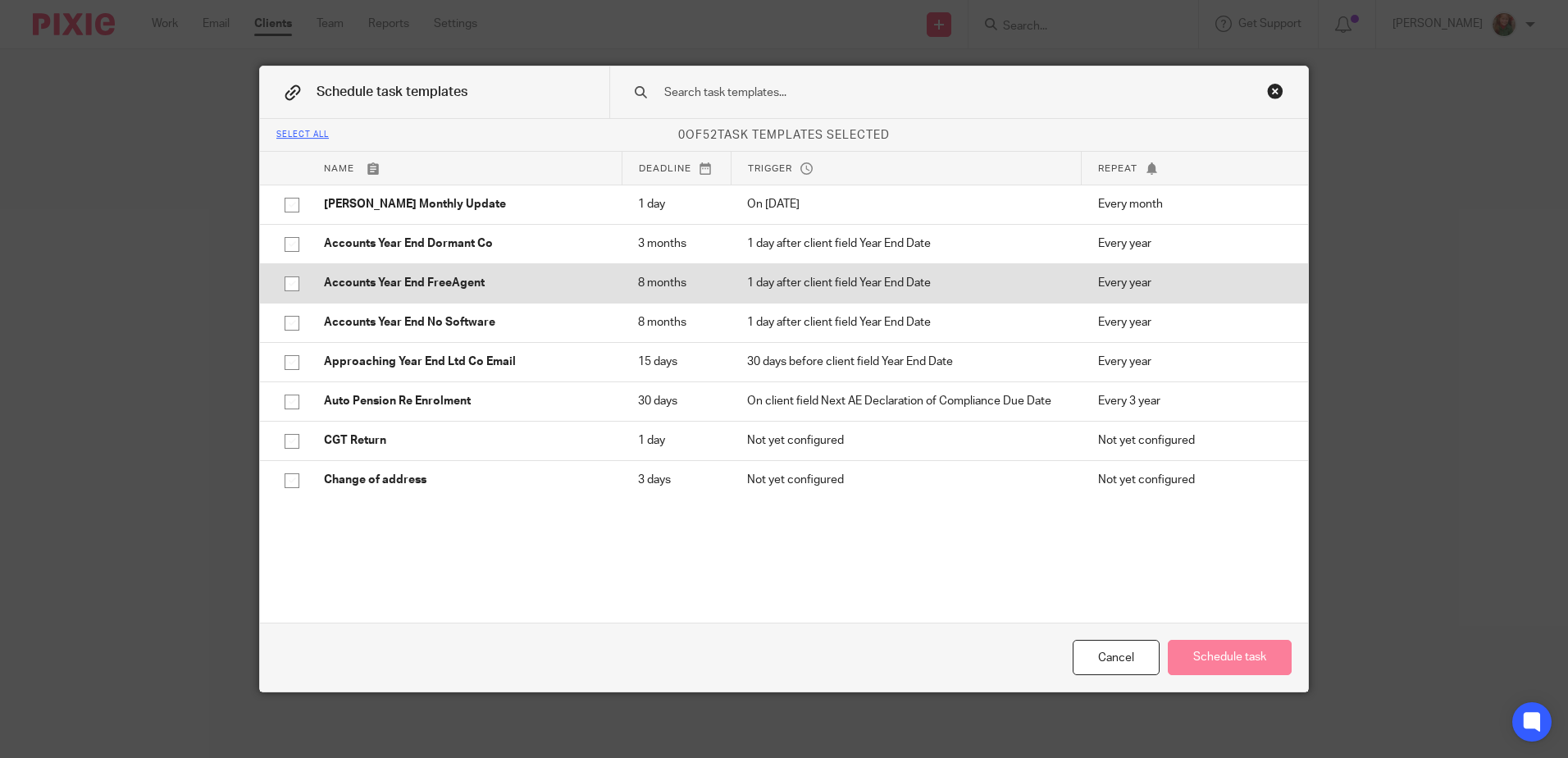
click at [283, 299] on input "checkbox" at bounding box center [291, 284] width 31 height 31
checkbox input "true"
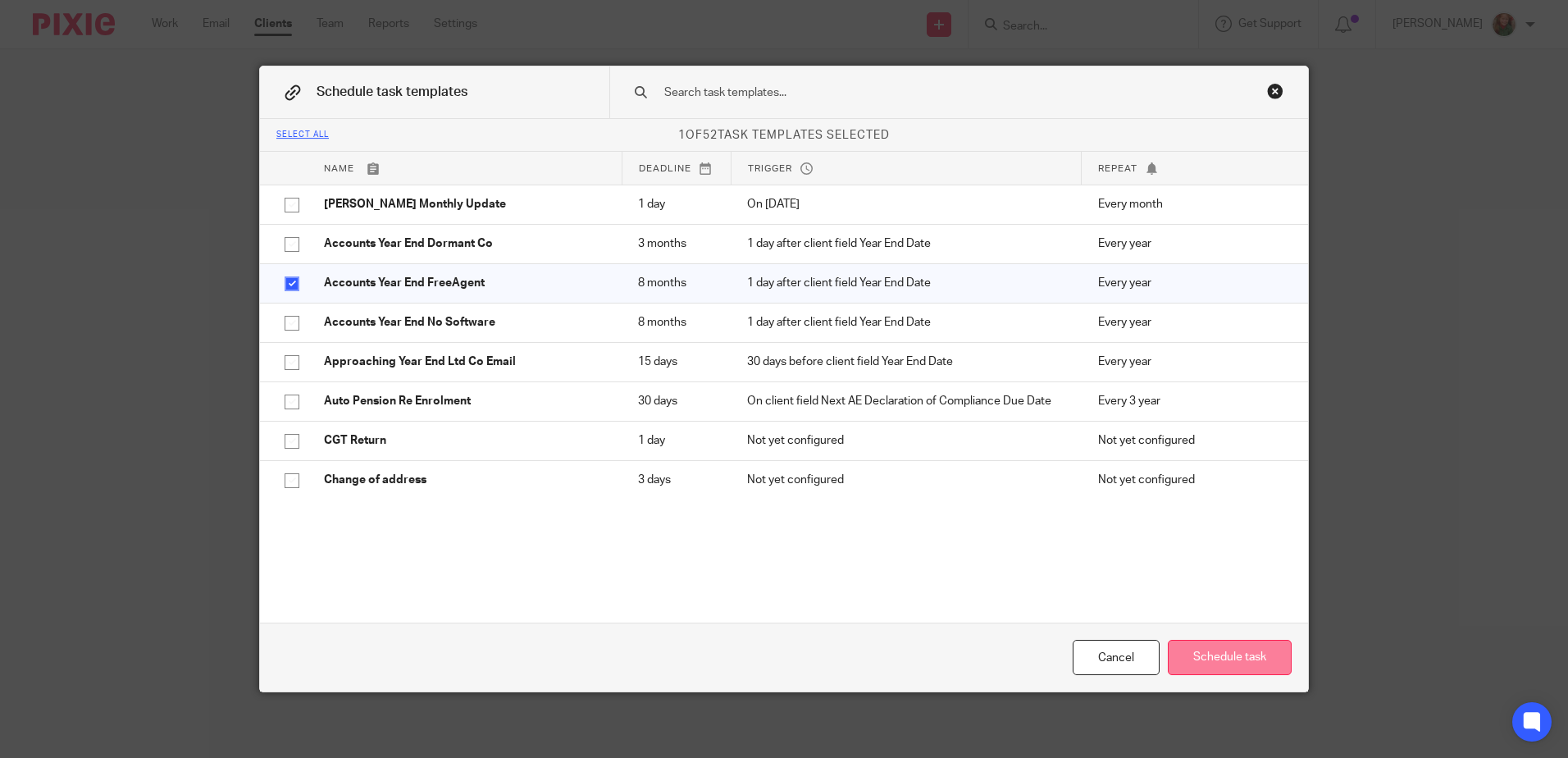
click at [1201, 659] on button "Schedule task" at bounding box center [1229, 658] width 123 height 36
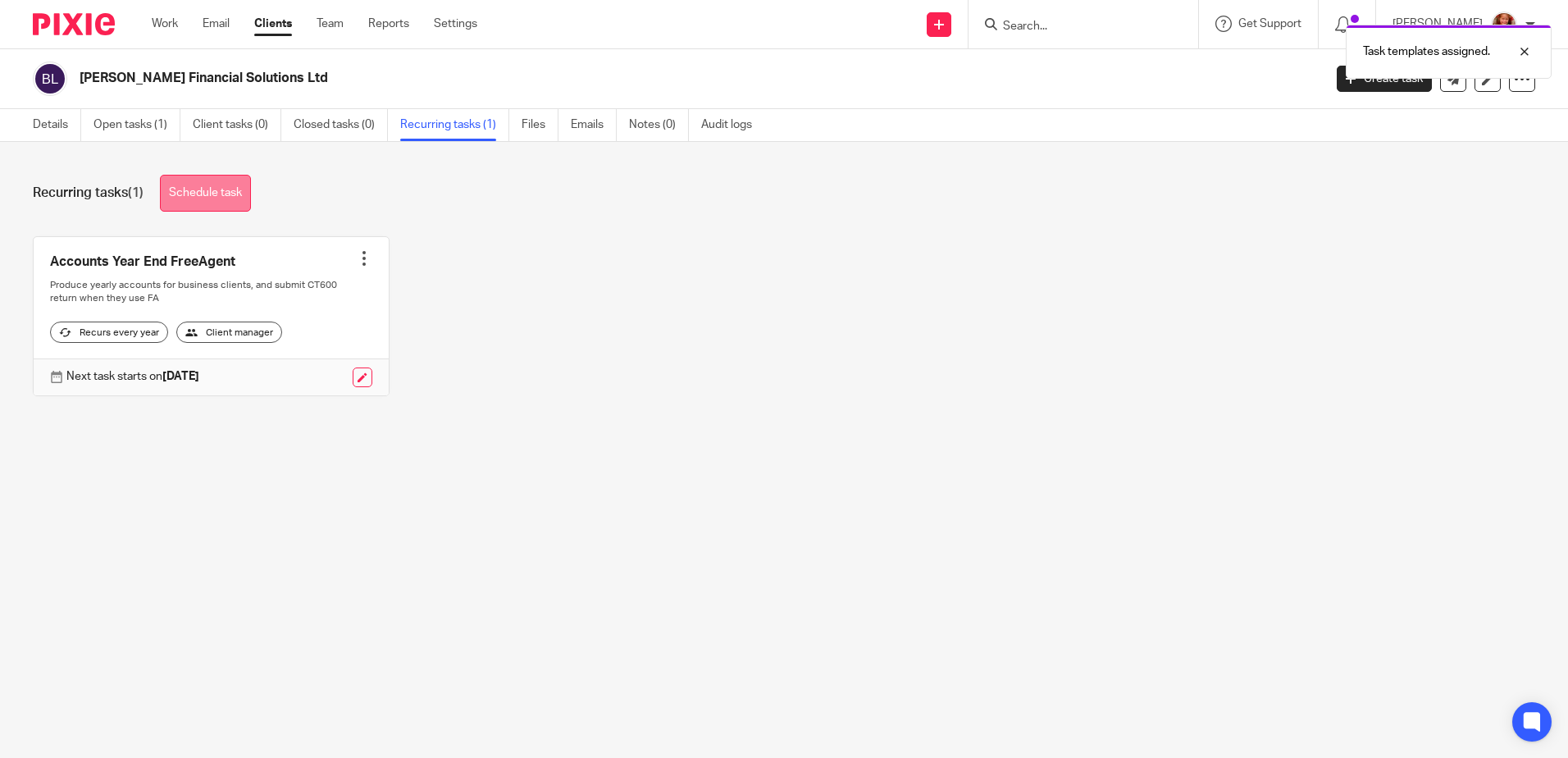
click at [197, 198] on link "Schedule task" at bounding box center [205, 193] width 91 height 36
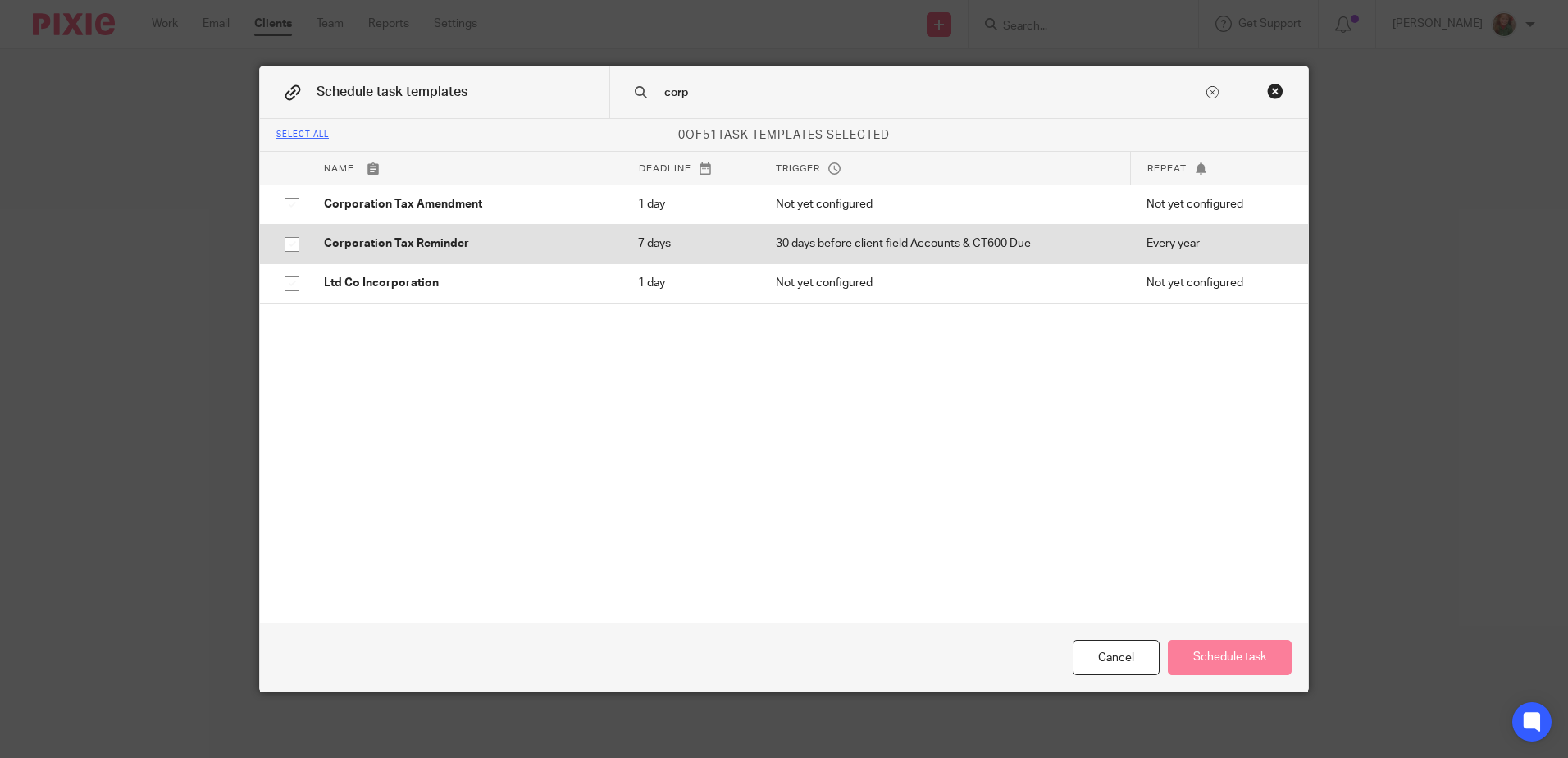
type input "corp"
click at [284, 238] on input "checkbox" at bounding box center [291, 244] width 31 height 31
checkbox input "true"
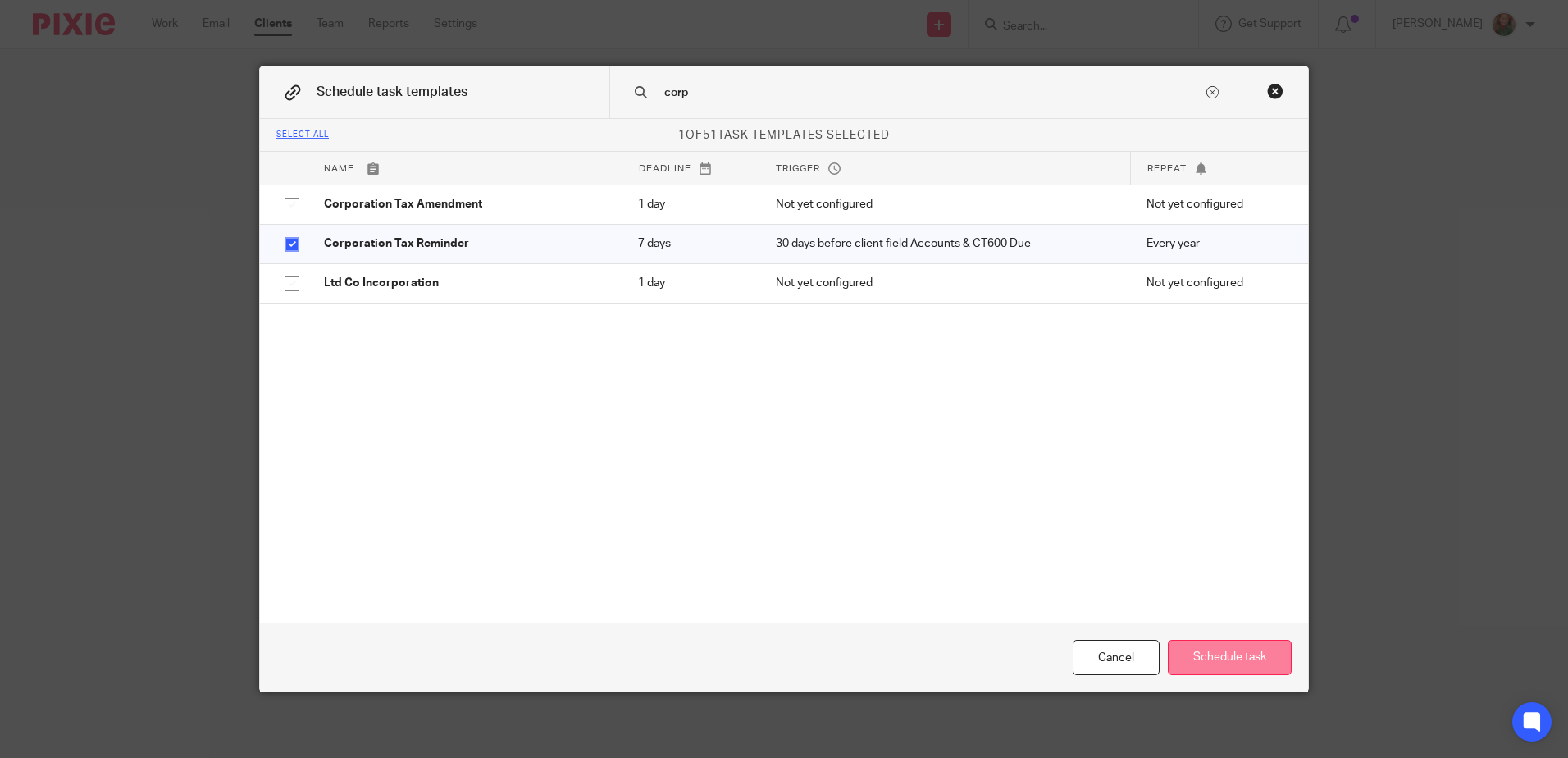
click at [1220, 660] on button "Schedule task" at bounding box center [1229, 658] width 123 height 36
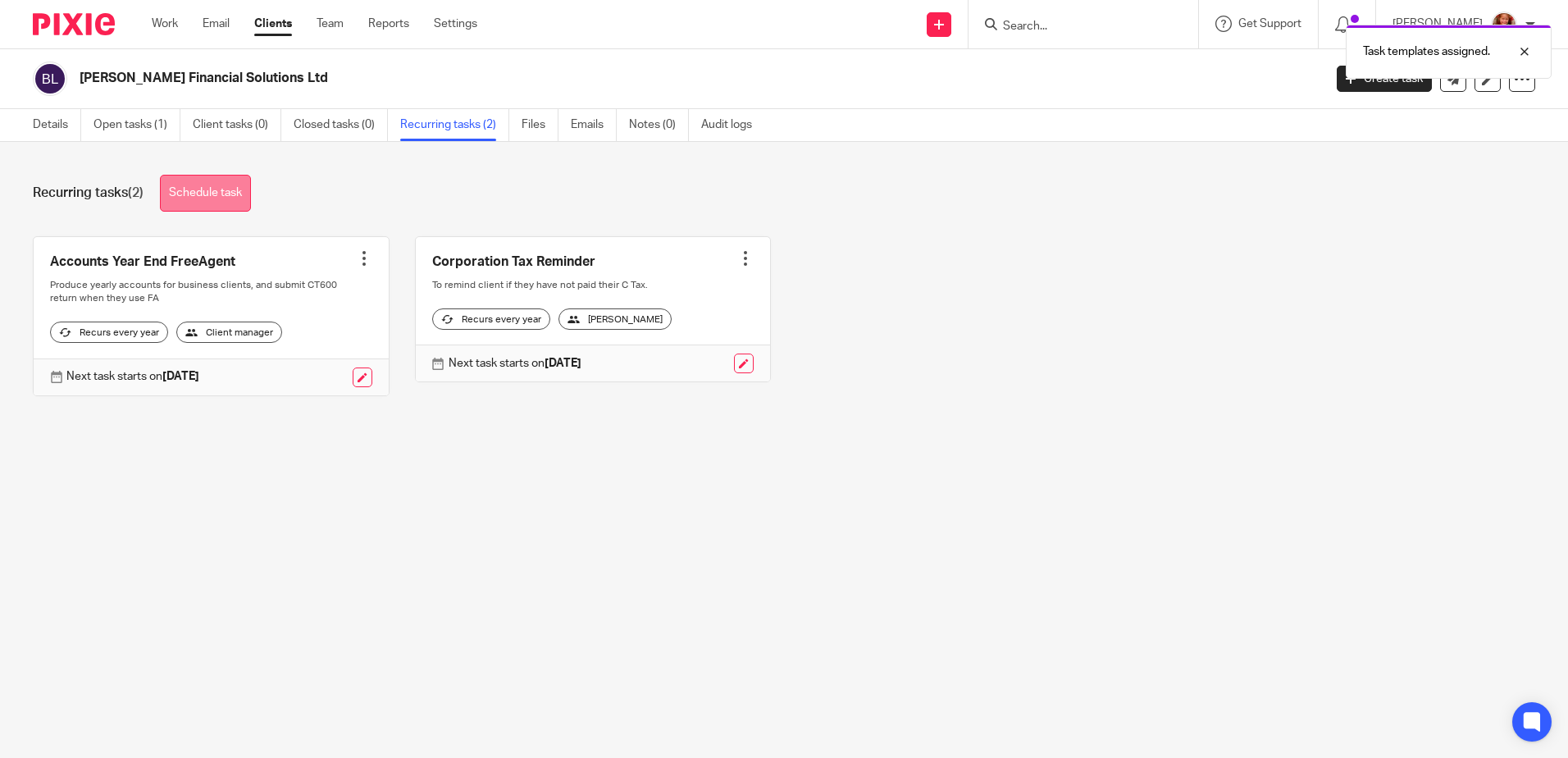
click at [202, 197] on link "Schedule task" at bounding box center [205, 193] width 91 height 36
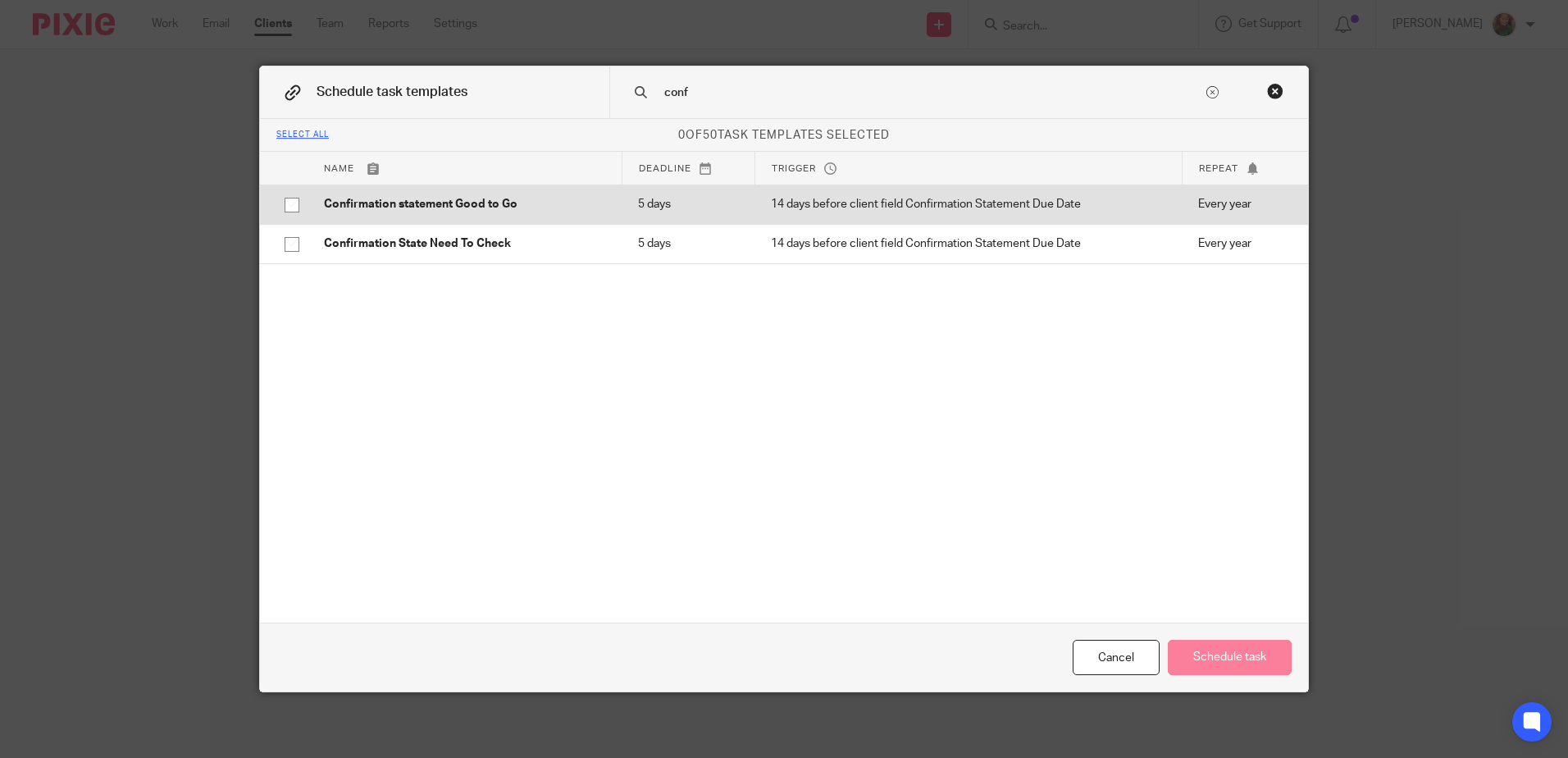
type input "conf"
click at [284, 212] on input "checkbox" at bounding box center [291, 205] width 31 height 31
checkbox input "true"
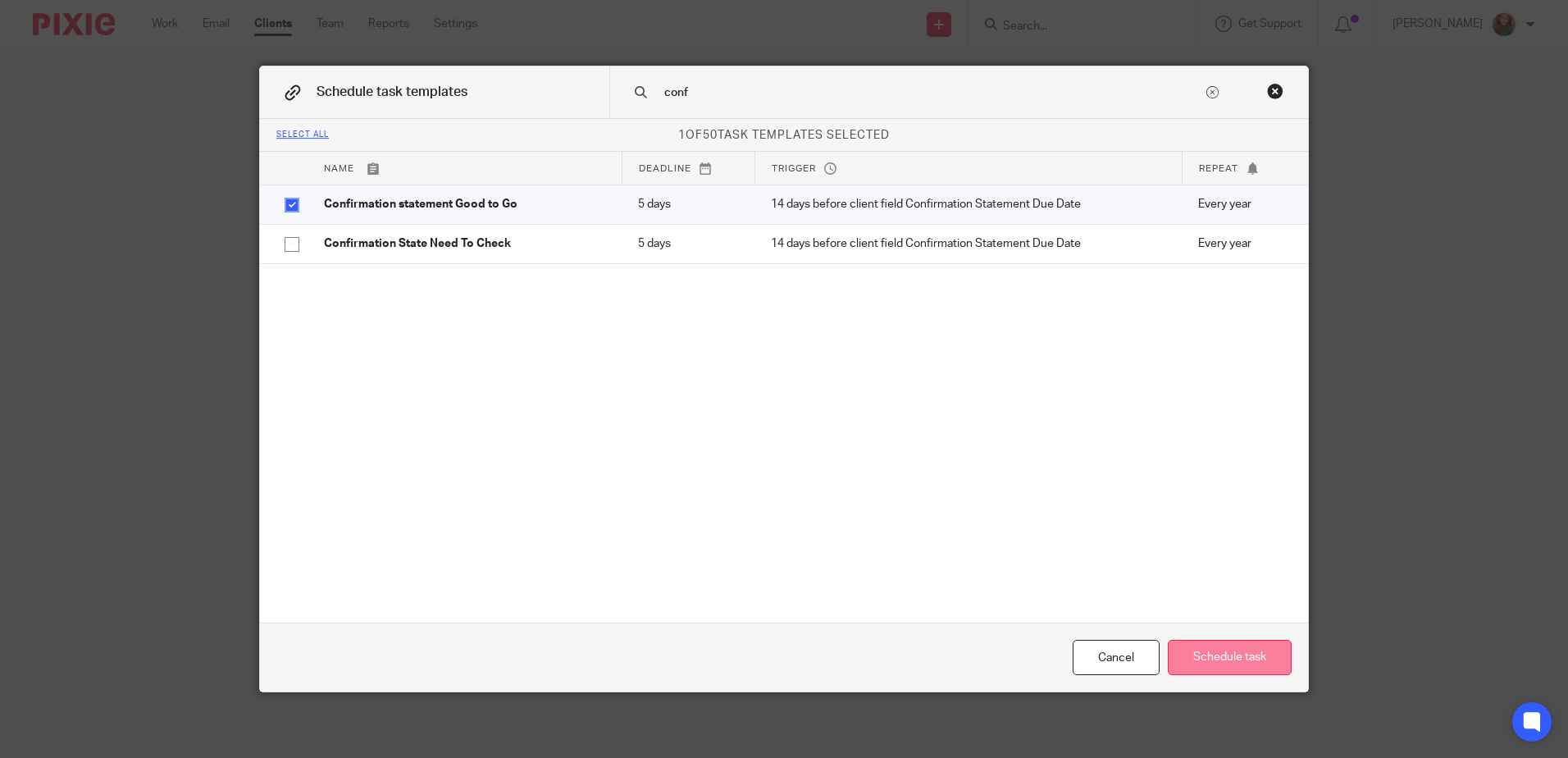
click at [1222, 656] on button "Schedule task" at bounding box center [1229, 658] width 123 height 36
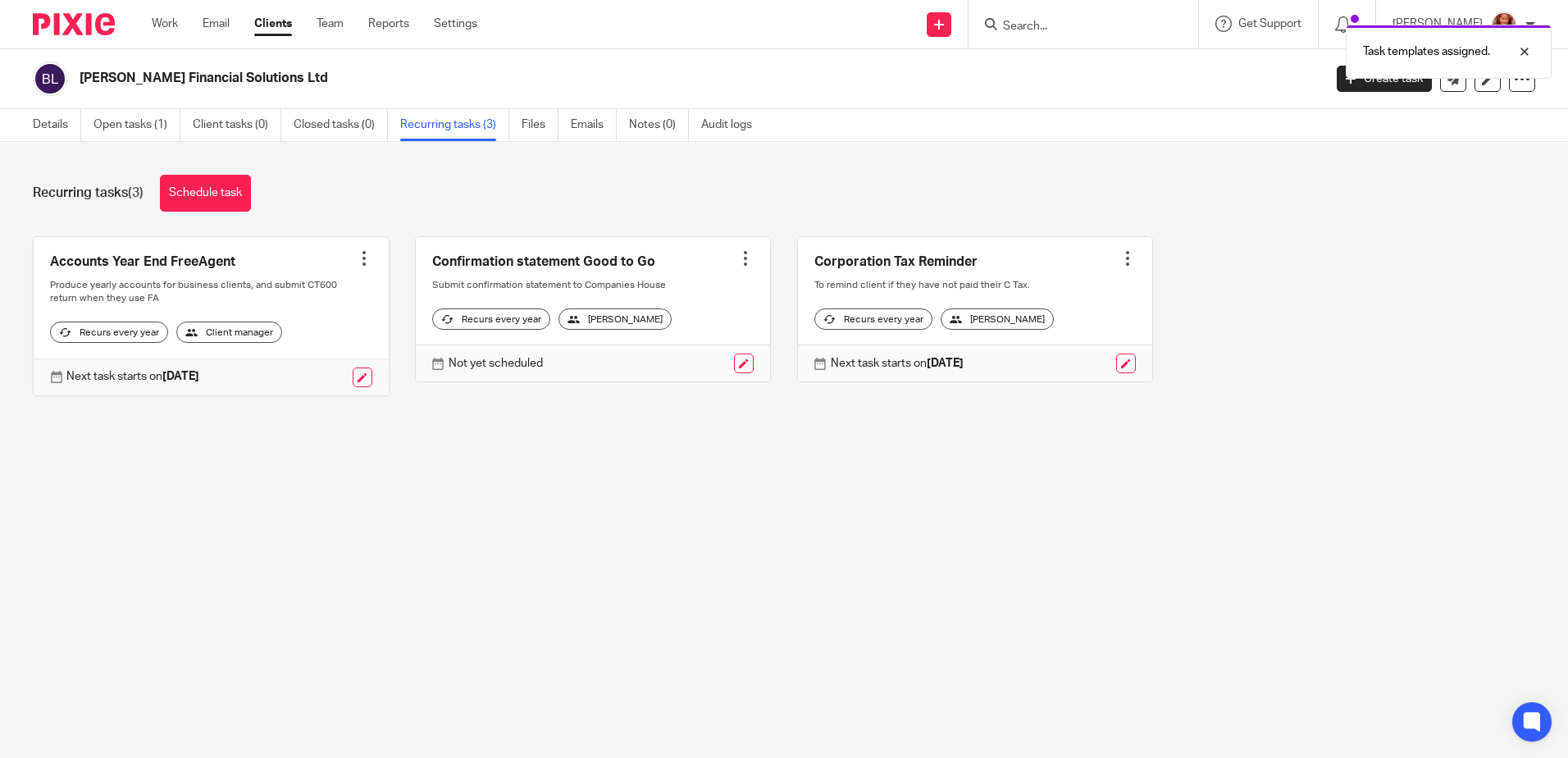
click at [1063, 22] on div "Task templates assigned." at bounding box center [1168, 48] width 768 height 63
click at [1031, 27] on input "Search" at bounding box center [1075, 27] width 148 height 15
click at [219, 193] on link "Schedule task" at bounding box center [205, 193] width 91 height 36
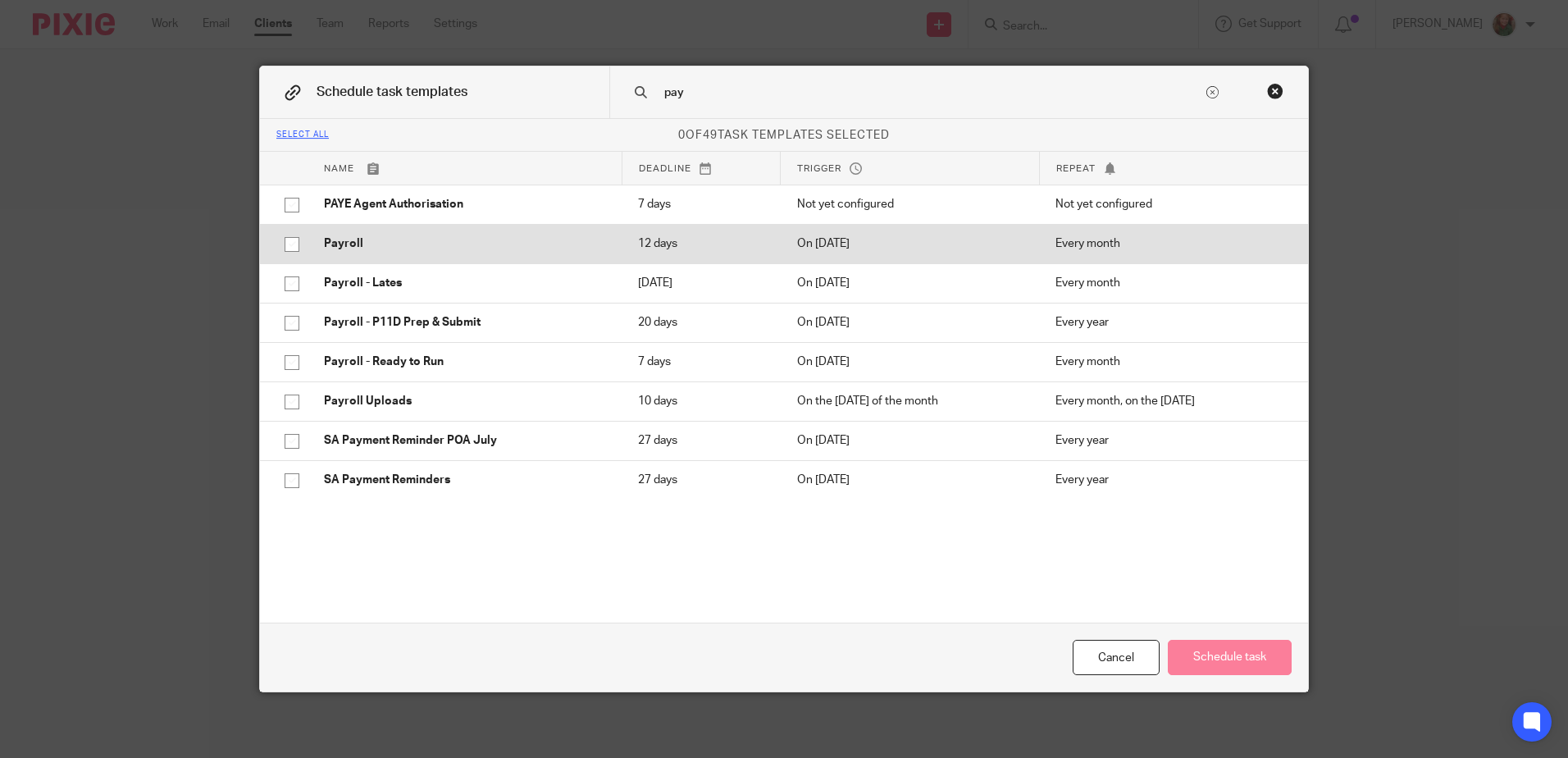
type input "pay"
click at [289, 245] on input "checkbox" at bounding box center [291, 244] width 31 height 31
checkbox input "true"
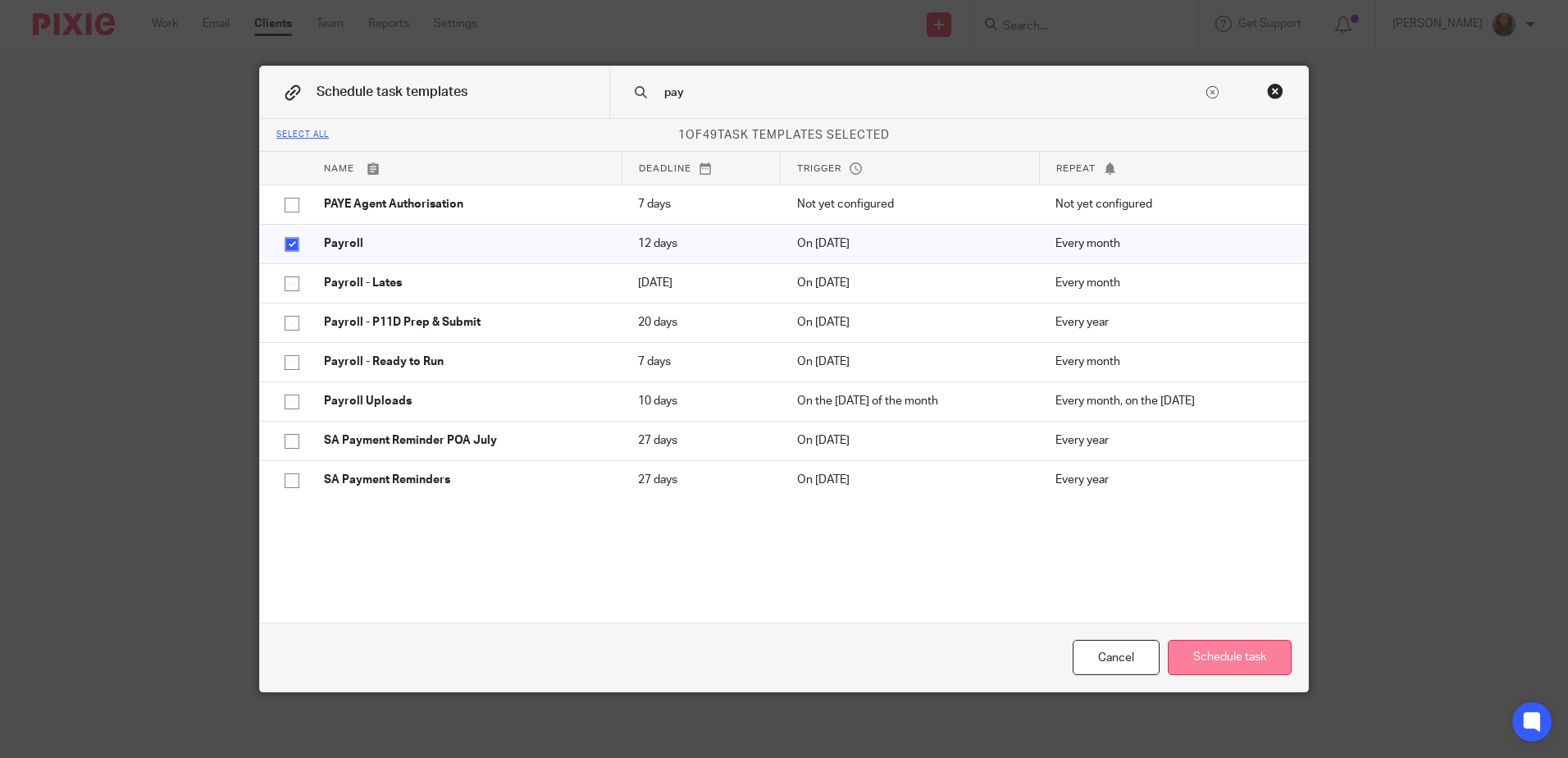
click at [1226, 657] on button "Schedule task" at bounding box center [1229, 658] width 123 height 36
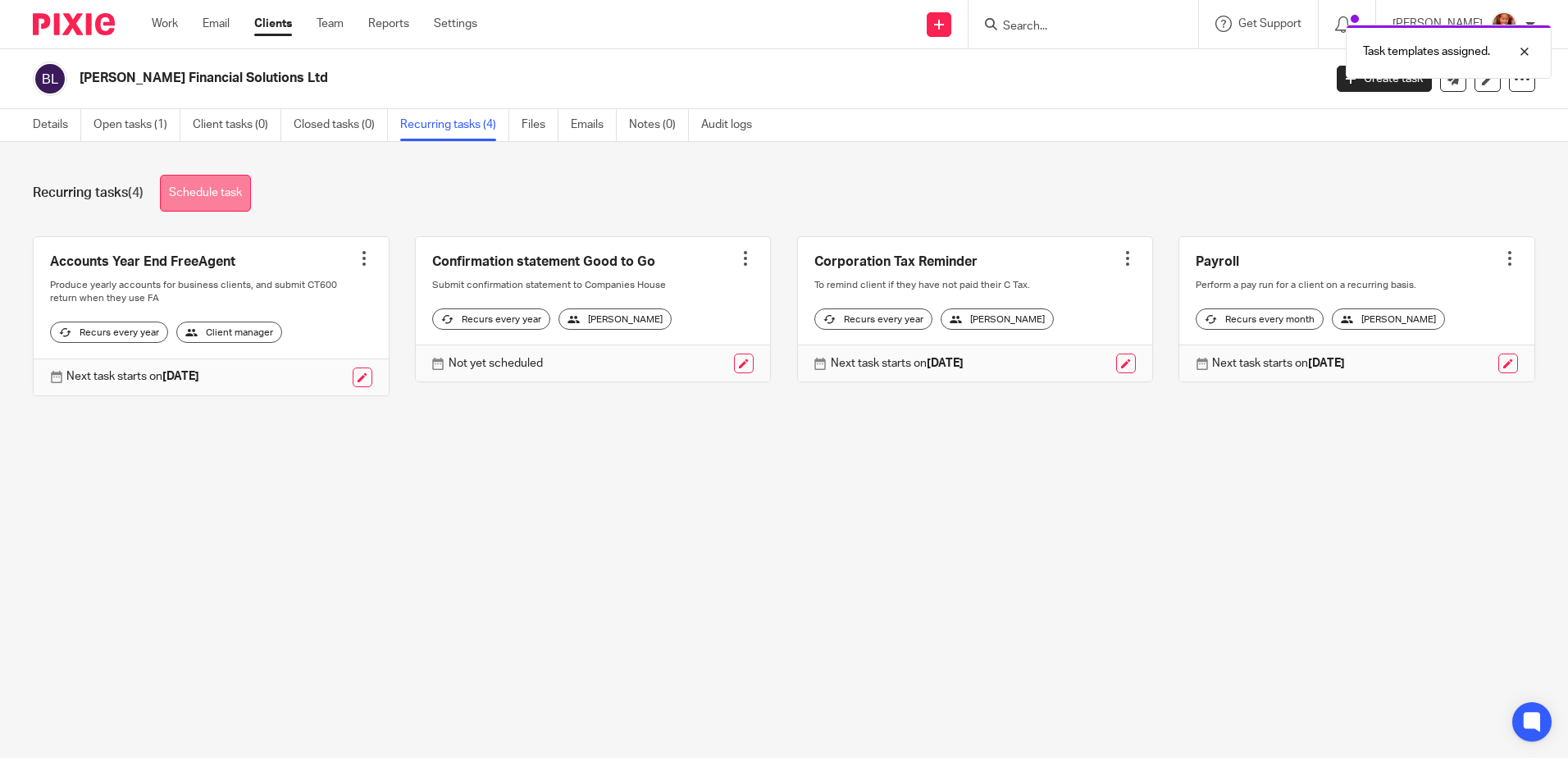
click at [227, 199] on link "Schedule task" at bounding box center [205, 193] width 91 height 36
click at [204, 199] on link "Schedule task" at bounding box center [205, 193] width 91 height 36
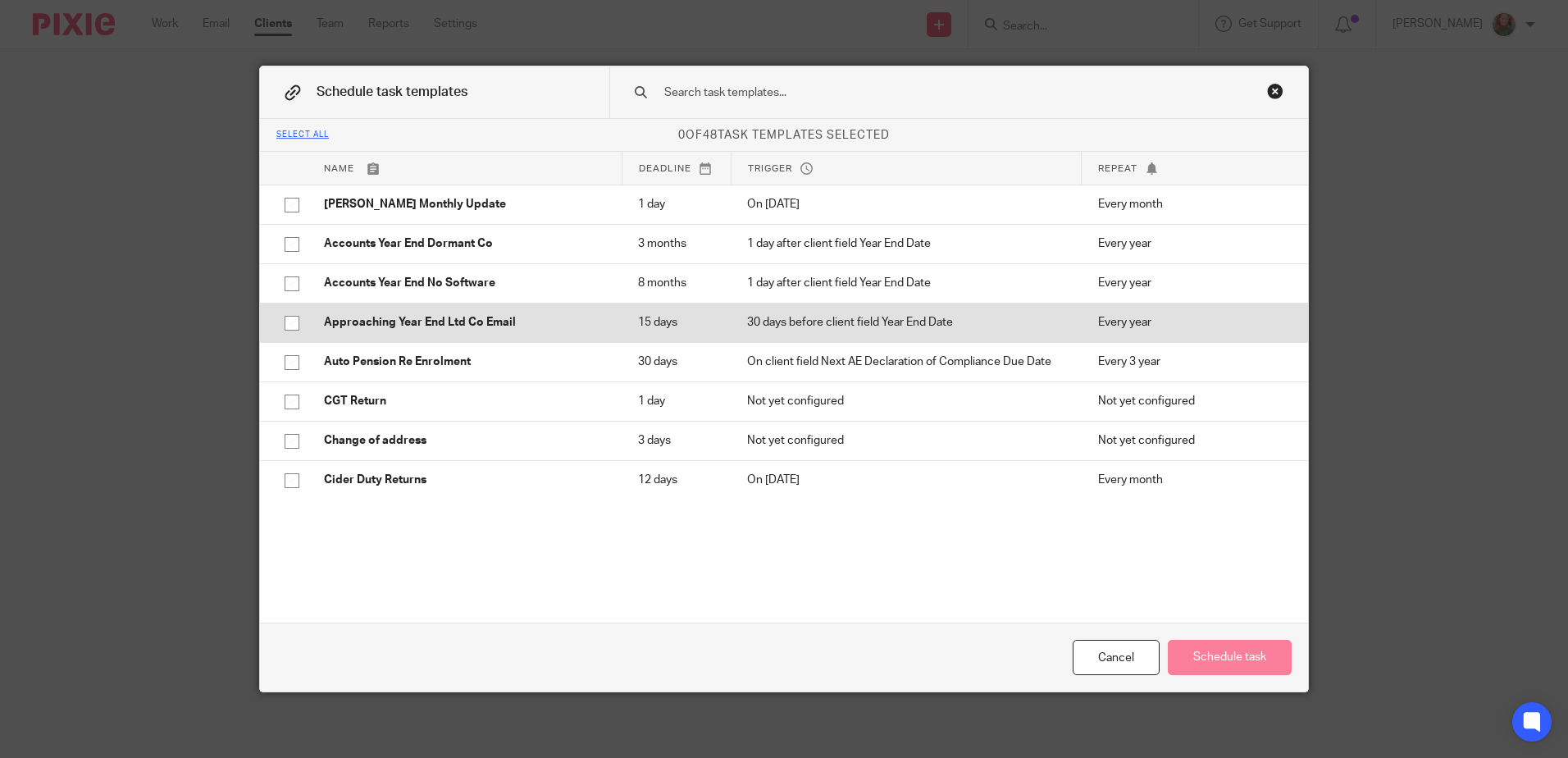
click at [288, 336] on input "checkbox" at bounding box center [291, 323] width 31 height 31
checkbox input "true"
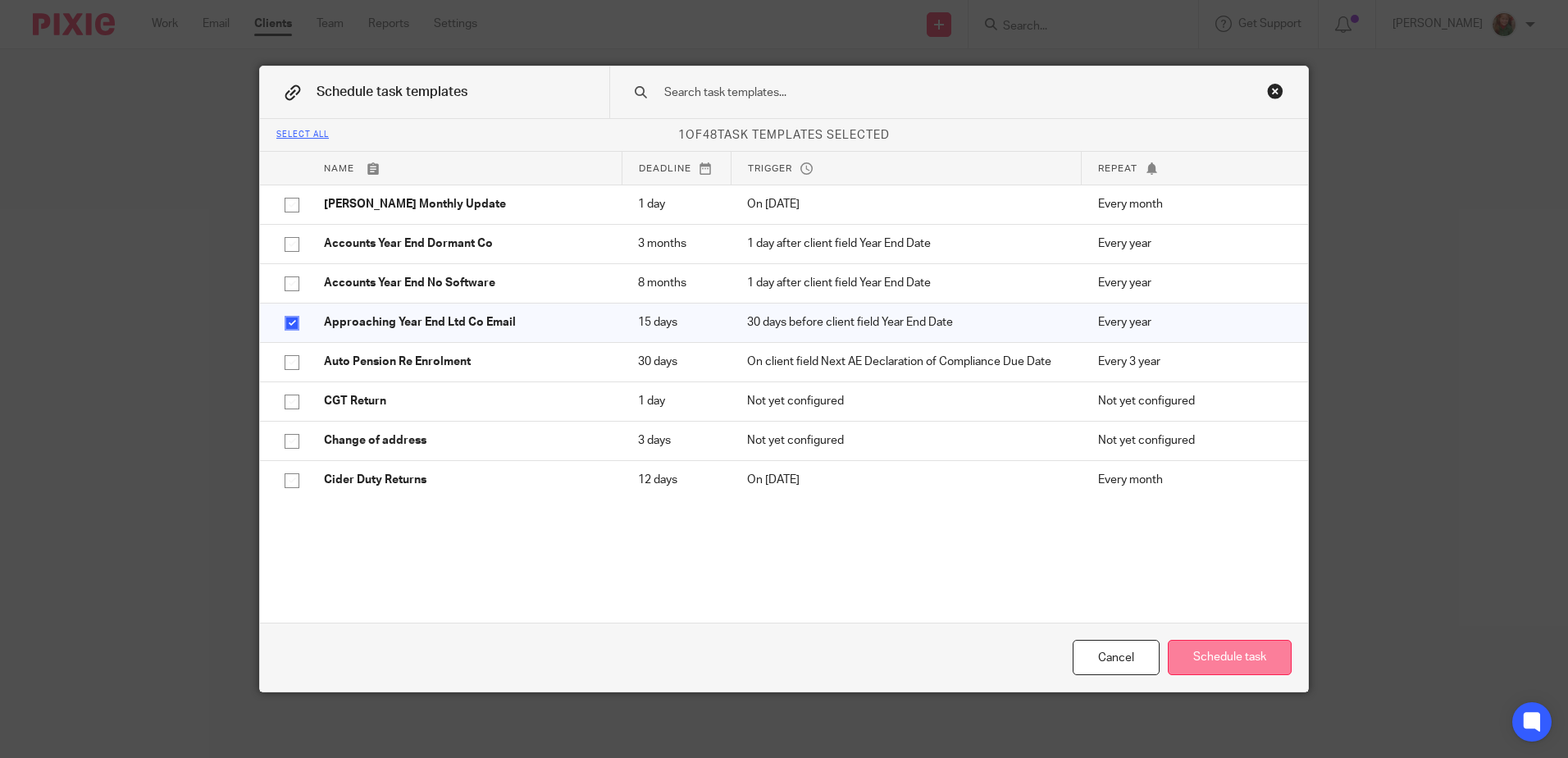
click at [1187, 663] on button "Schedule task" at bounding box center [1229, 658] width 123 height 36
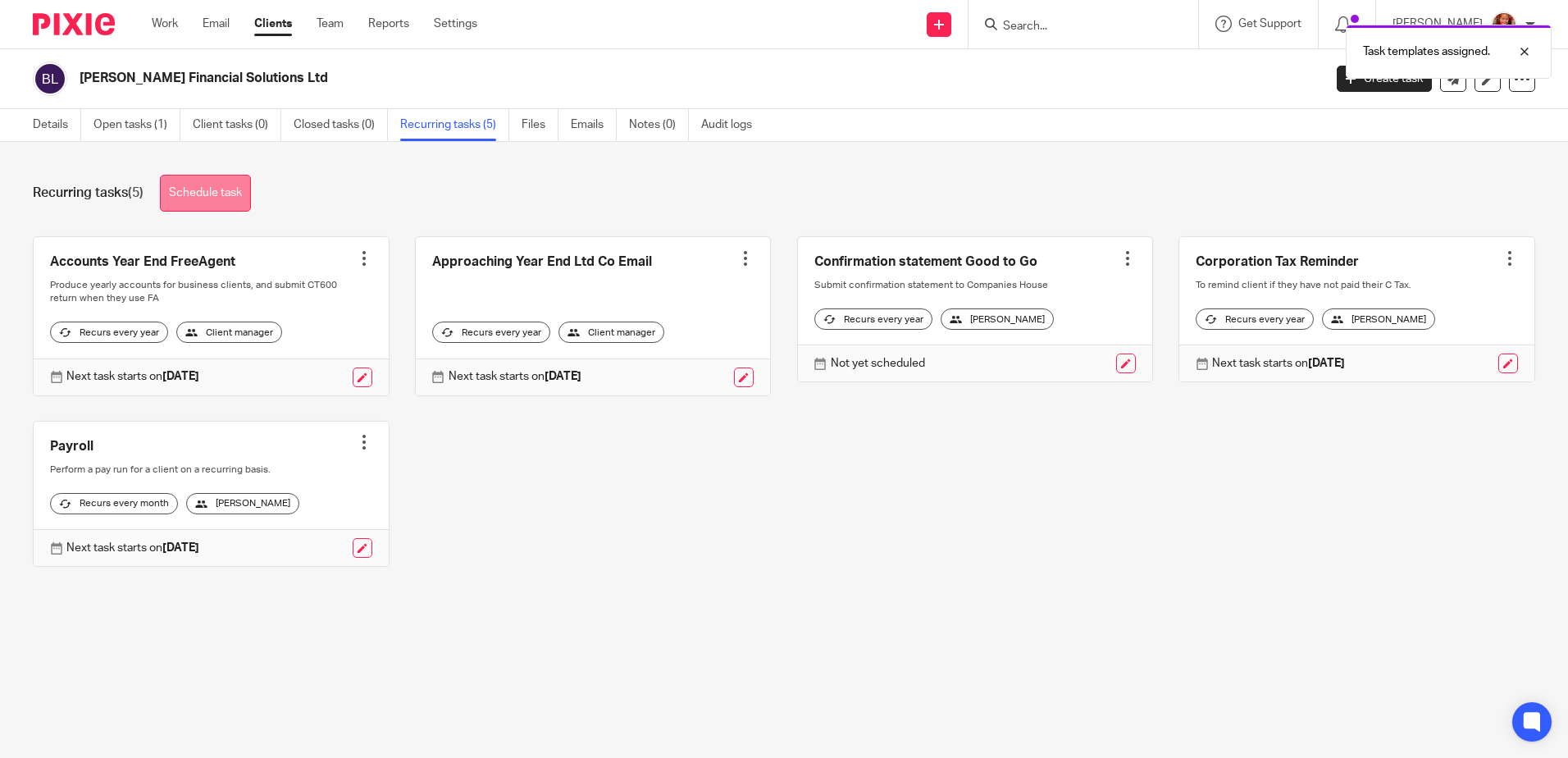
click at [196, 189] on link "Schedule task" at bounding box center [205, 193] width 91 height 36
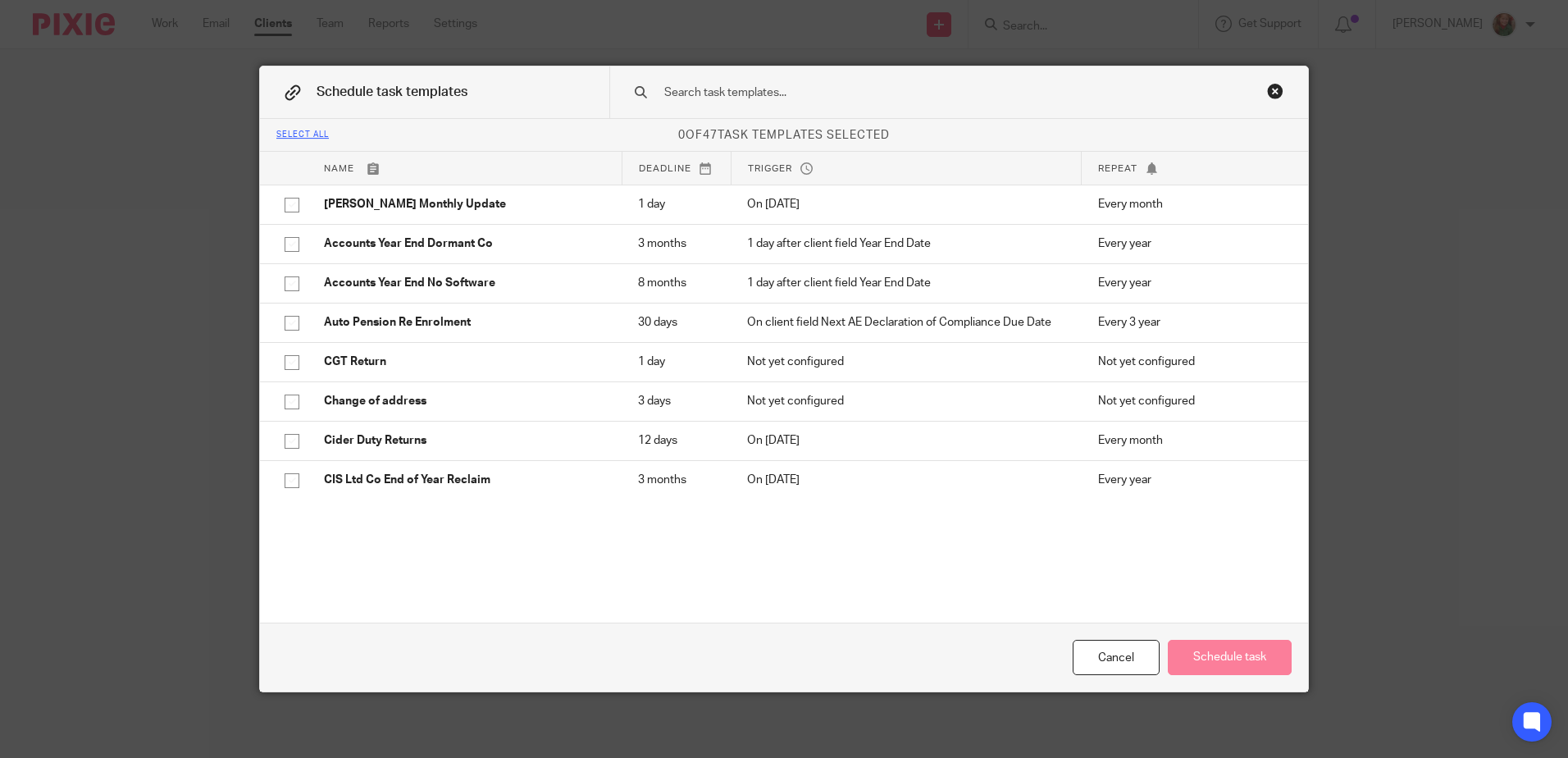
click at [690, 94] on input "text" at bounding box center [933, 92] width 541 height 18
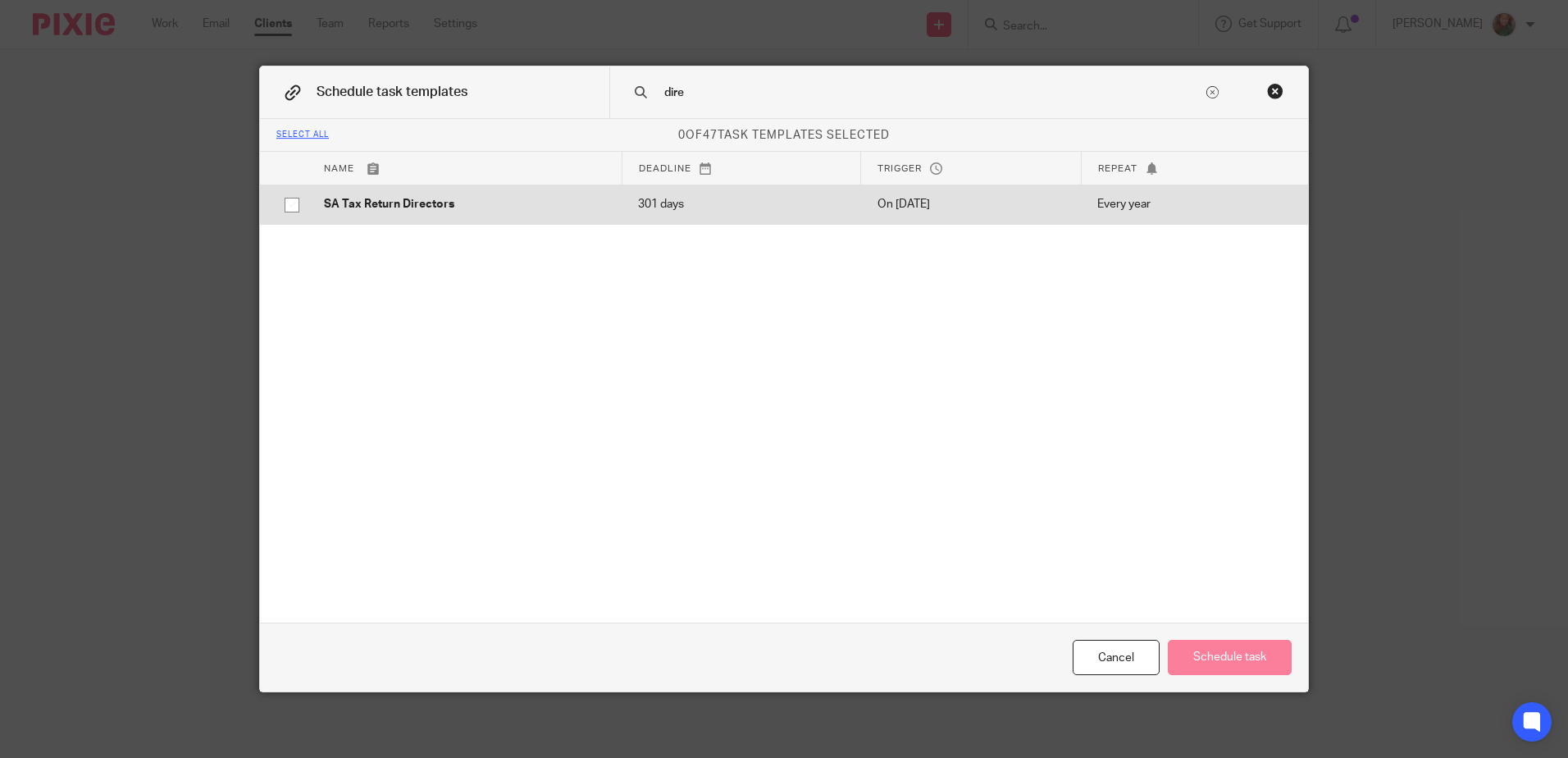
type input "dire"
click at [283, 207] on input "checkbox" at bounding box center [291, 205] width 31 height 31
checkbox input "true"
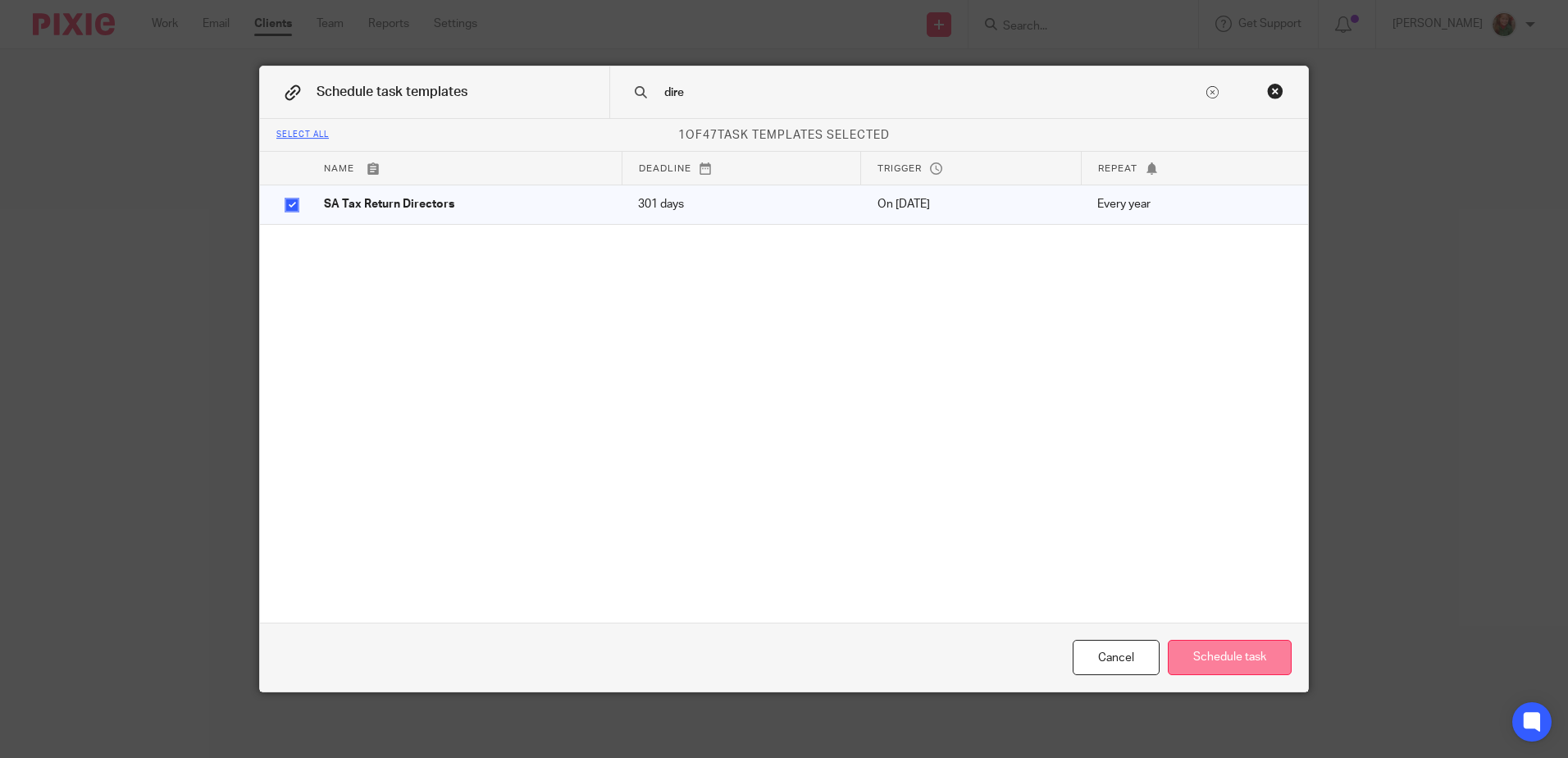
click at [1212, 657] on button "Schedule task" at bounding box center [1229, 658] width 123 height 36
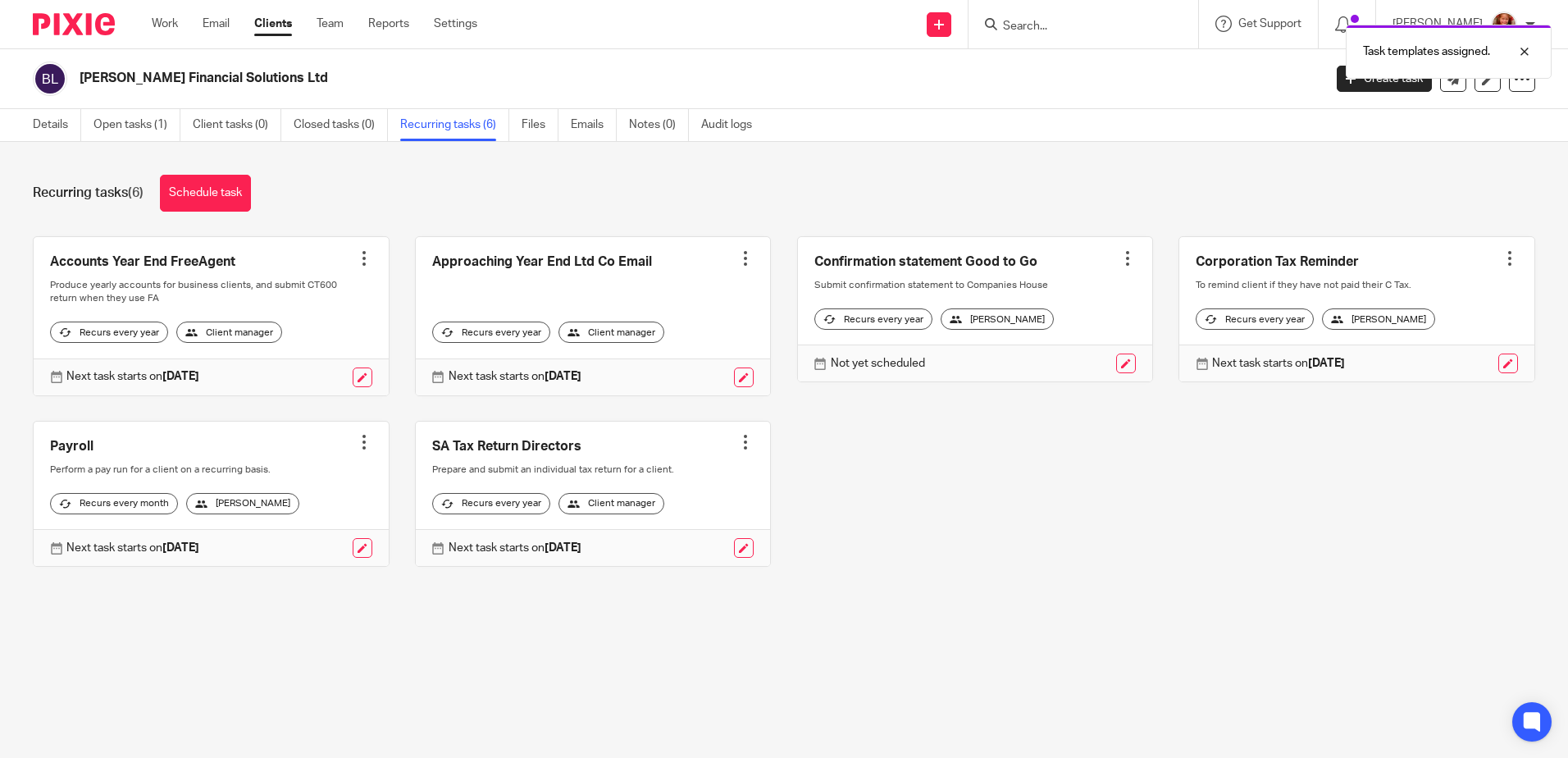
click at [737, 450] on div at bounding box center [746, 443] width 17 height 17
click at [652, 562] on span "Cancel schedule" at bounding box center [673, 560] width 86 height 11
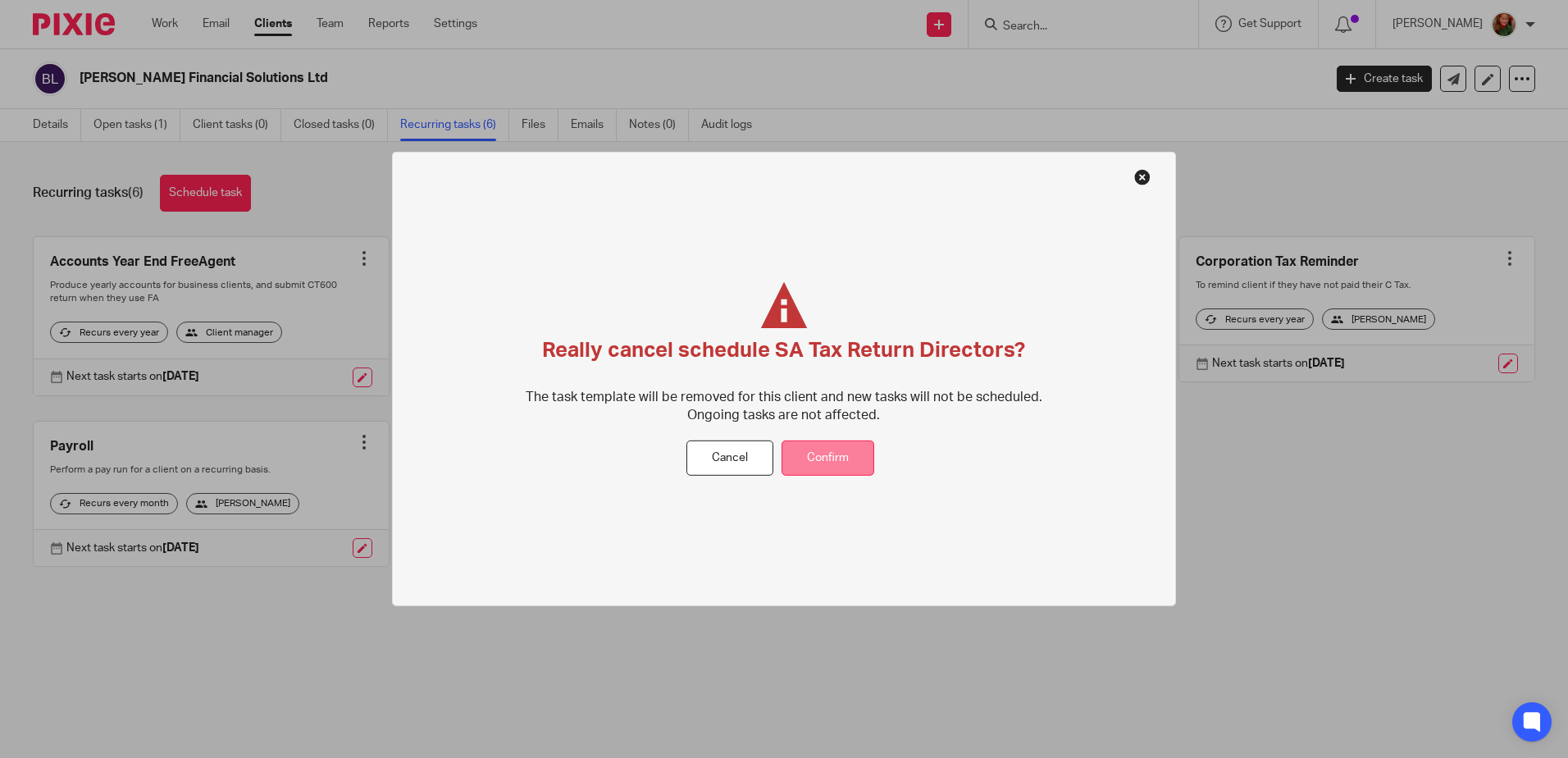
click at [849, 473] on button "Confirm" at bounding box center [827, 459] width 93 height 36
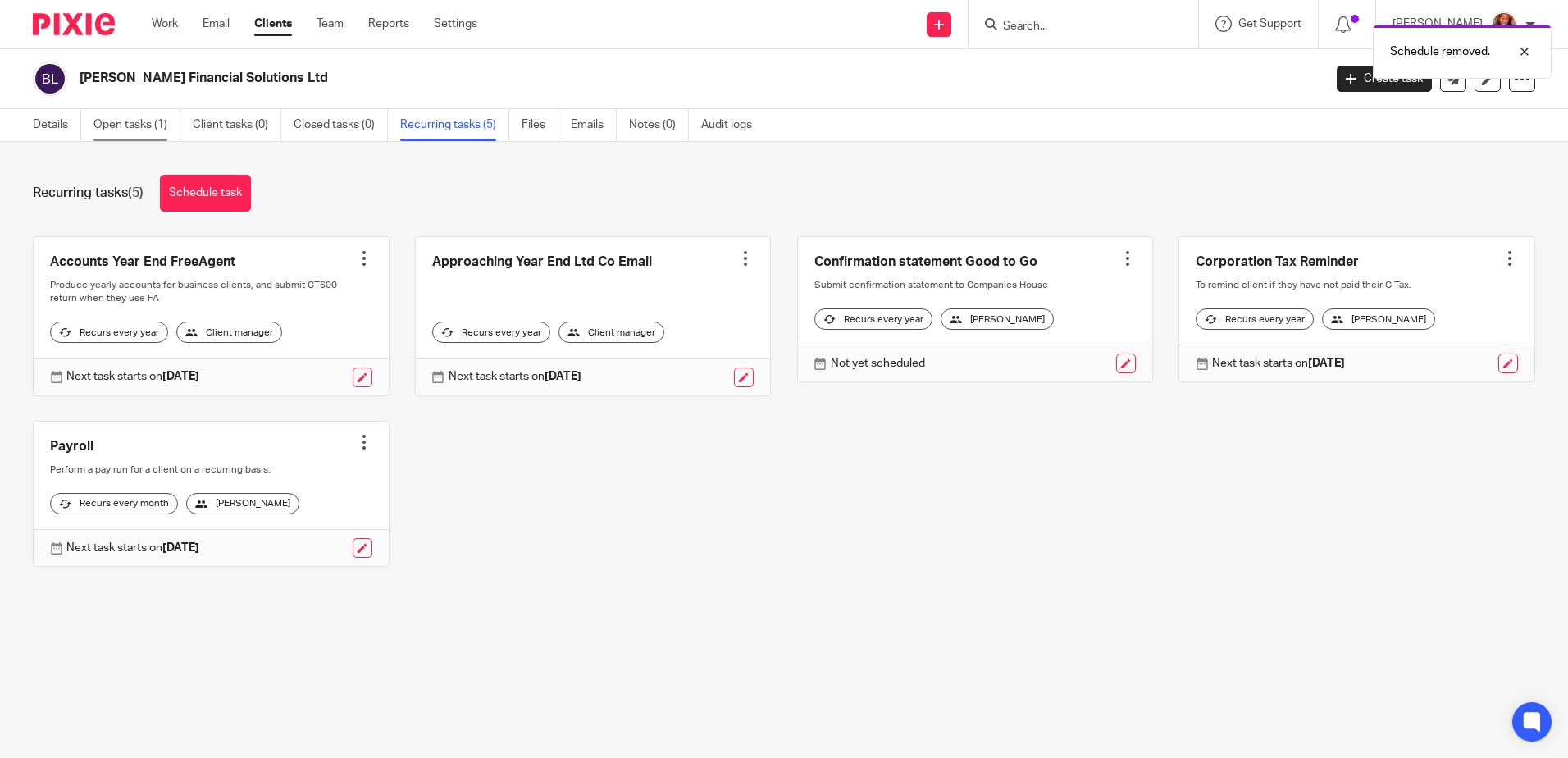
click at [124, 129] on link "Open tasks (1)" at bounding box center [137, 125] width 87 height 32
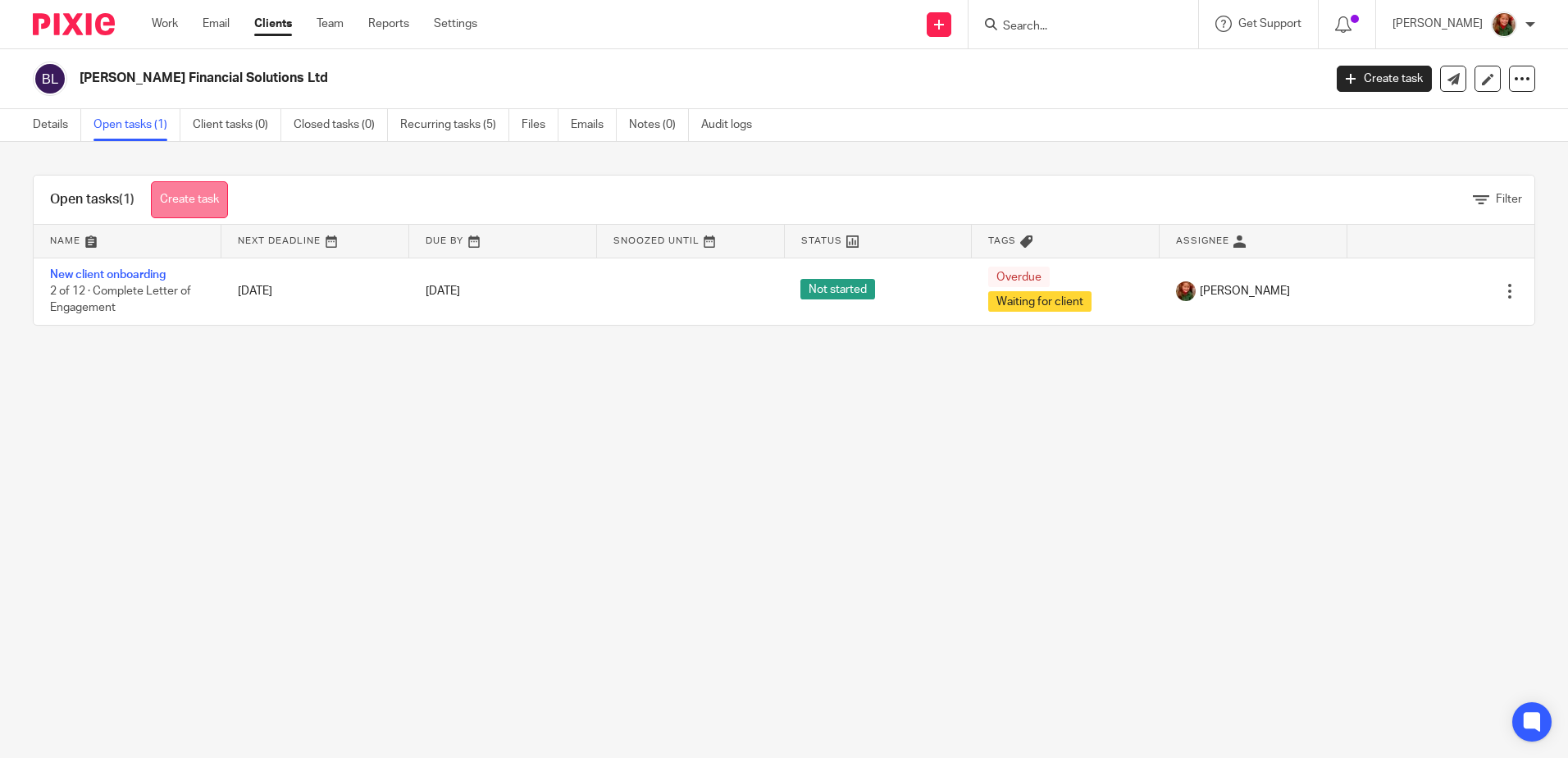
click at [185, 197] on link "Create task" at bounding box center [189, 199] width 77 height 36
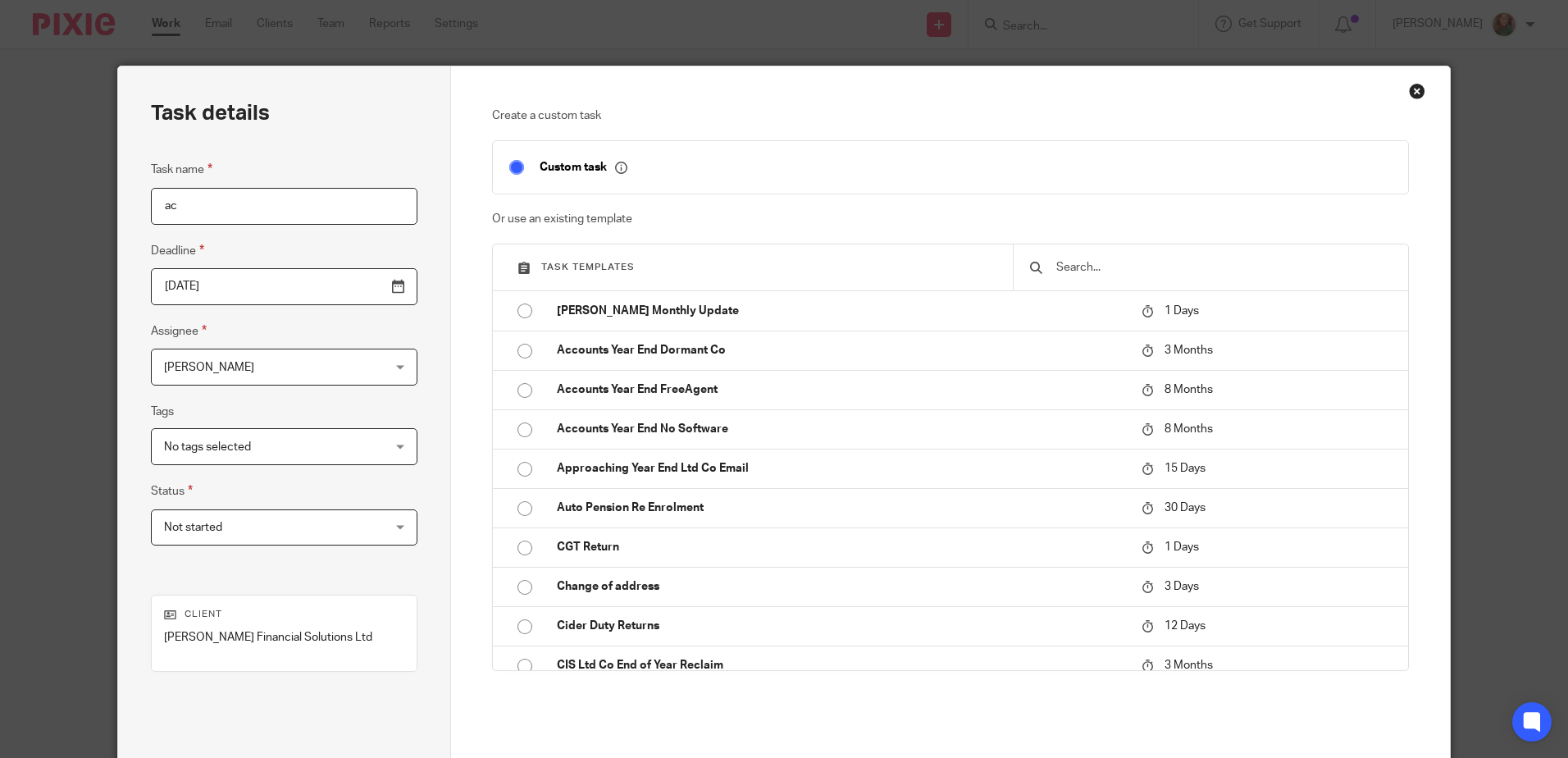
type input "acc"
drag, startPoint x: 228, startPoint y: 210, endPoint x: 103, endPoint y: 210, distance: 125.0
click at [103, 210] on div "Task details Task name acc Deadline 2025-09-24 Assignee Sally Richardson Sally …" at bounding box center [784, 379] width 1568 height 758
click at [1100, 262] on input "text" at bounding box center [1223, 267] width 337 height 18
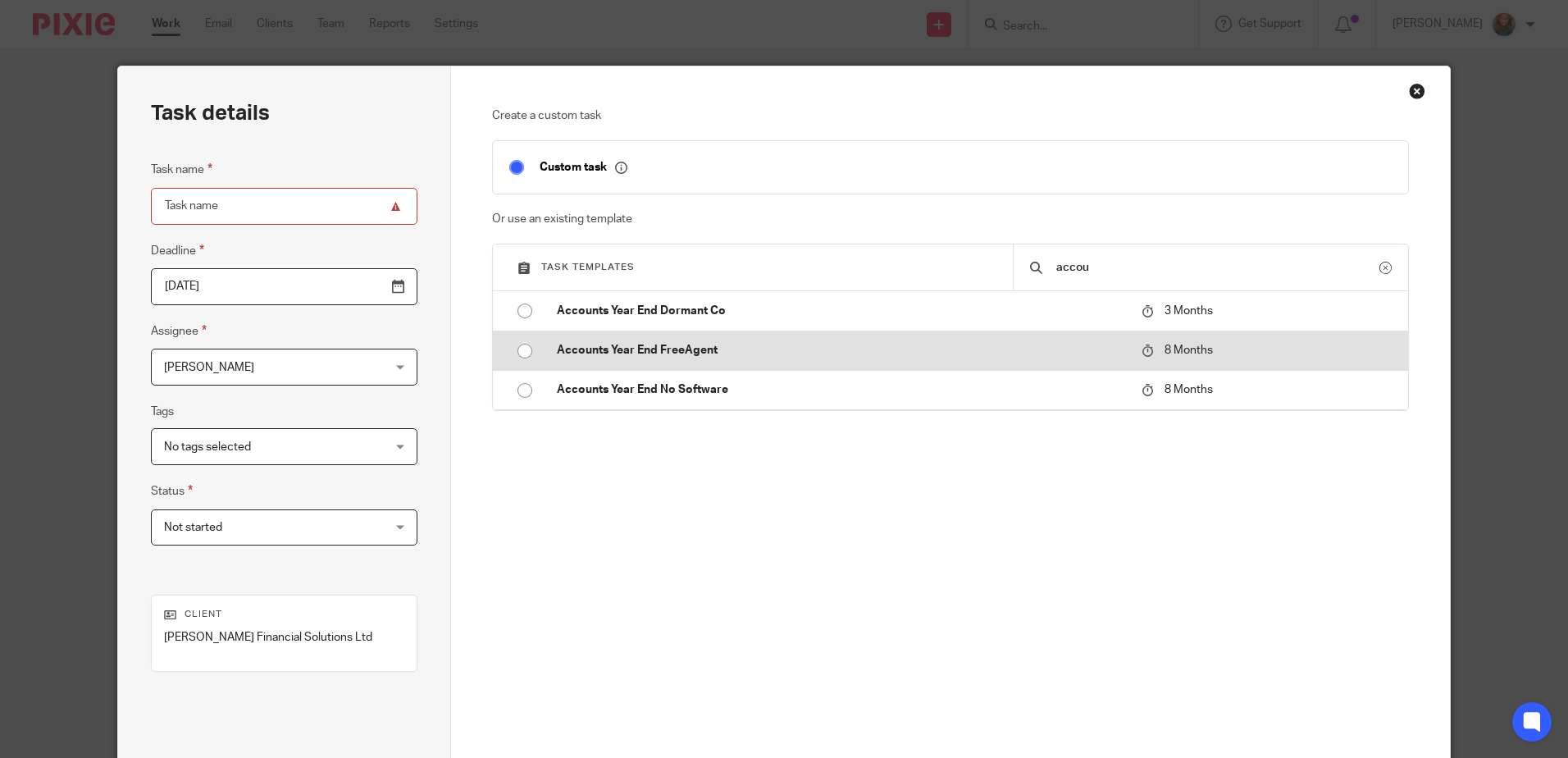
type input "accou"
click at [520, 351] on input "radio" at bounding box center [524, 351] width 31 height 31
type input "2026-05-24"
type input "Accounts Year End FreeAgent - 2025"
checkbox input "false"
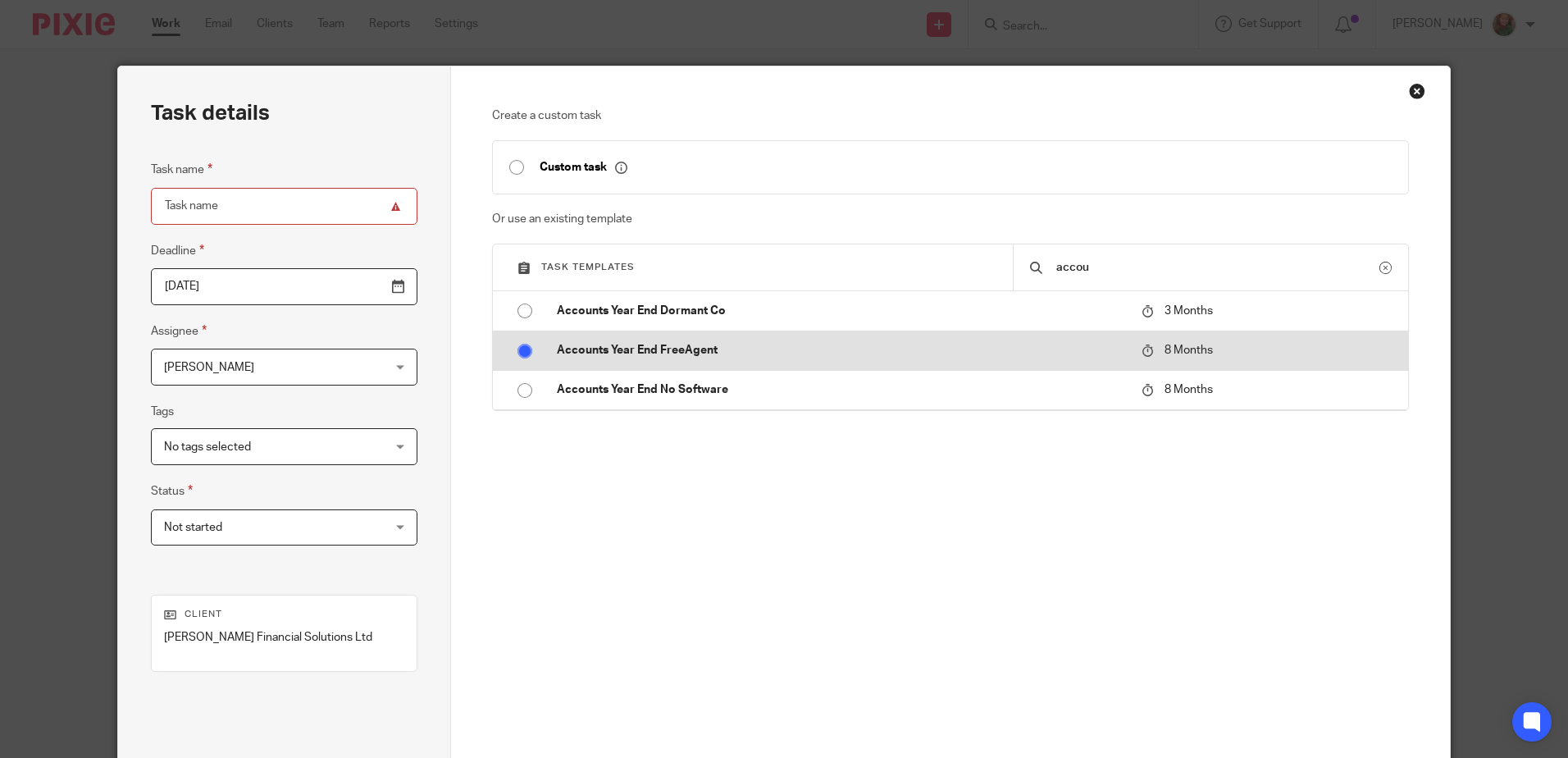
radio input "false"
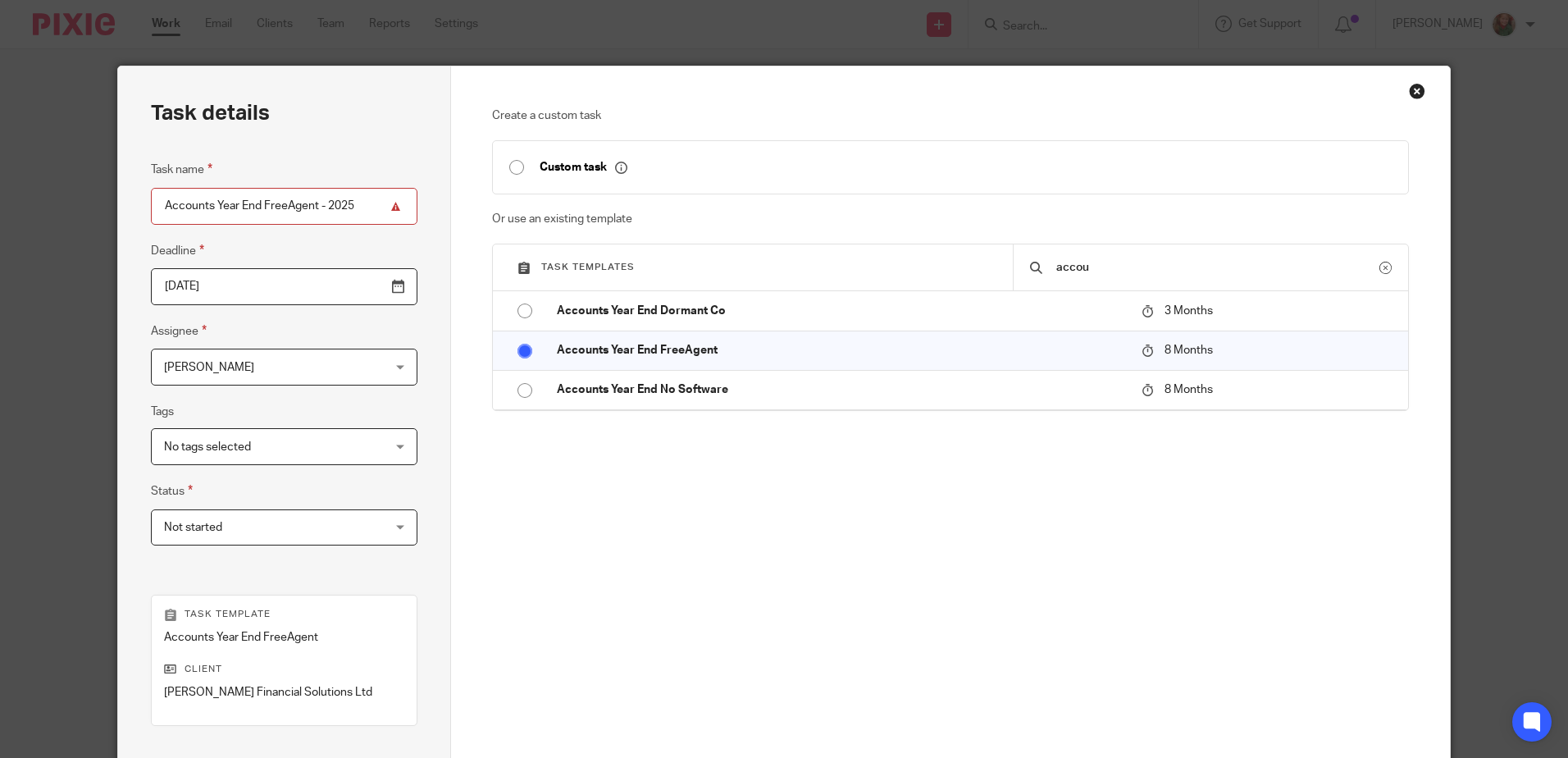
scroll to position [211, 0]
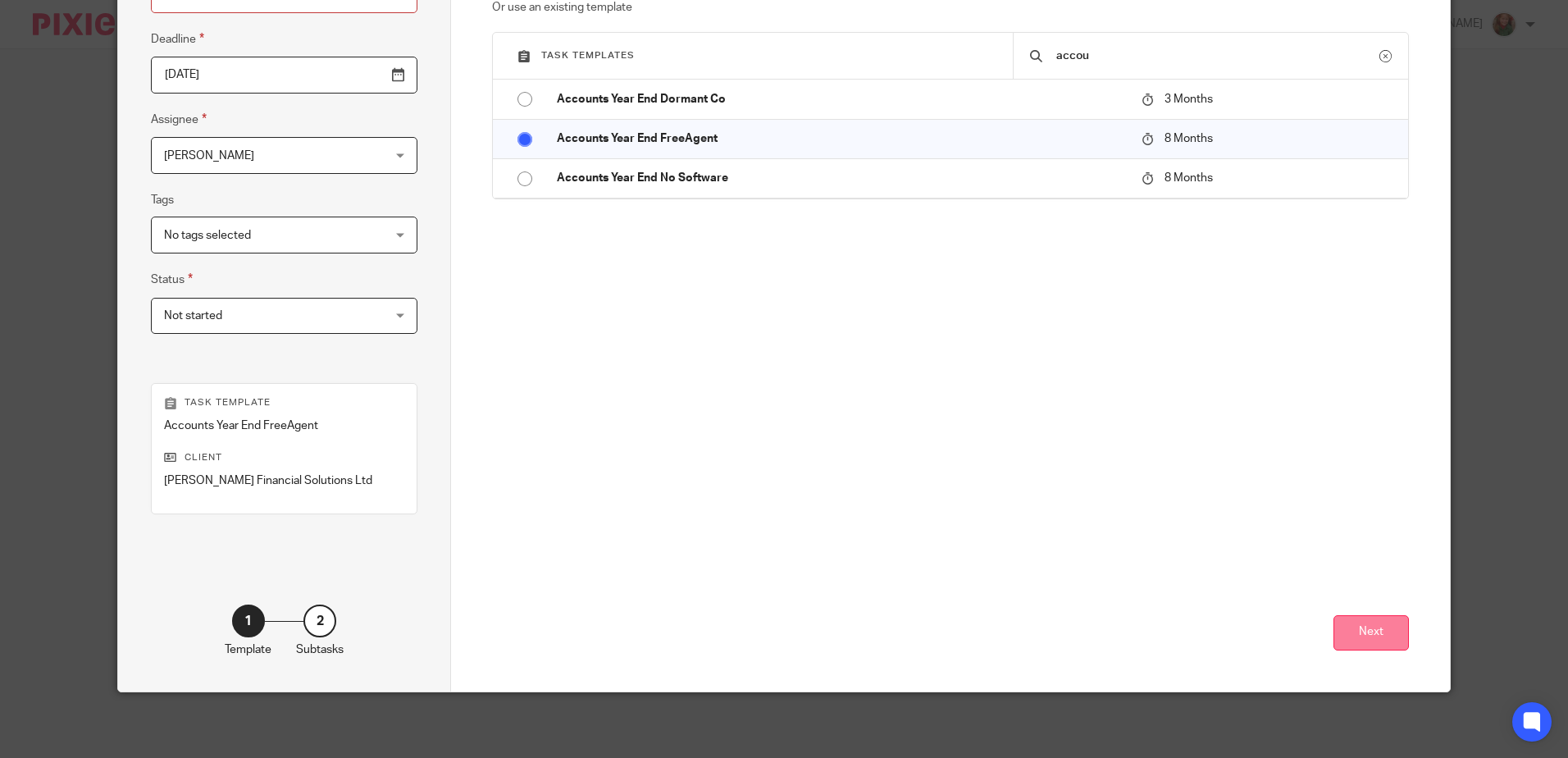
click at [1371, 638] on button "Next" at bounding box center [1371, 634] width 76 height 36
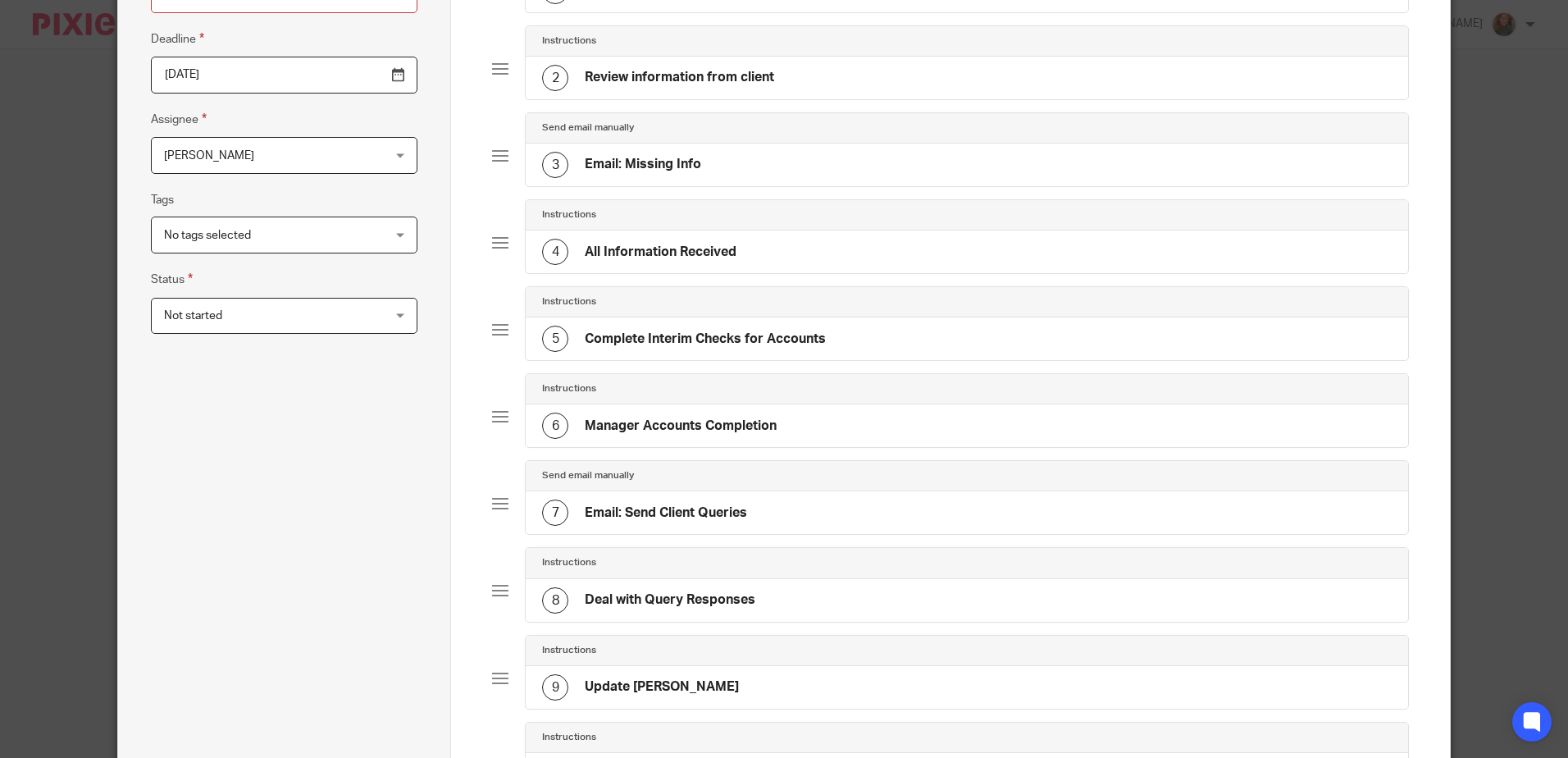
scroll to position [786, 0]
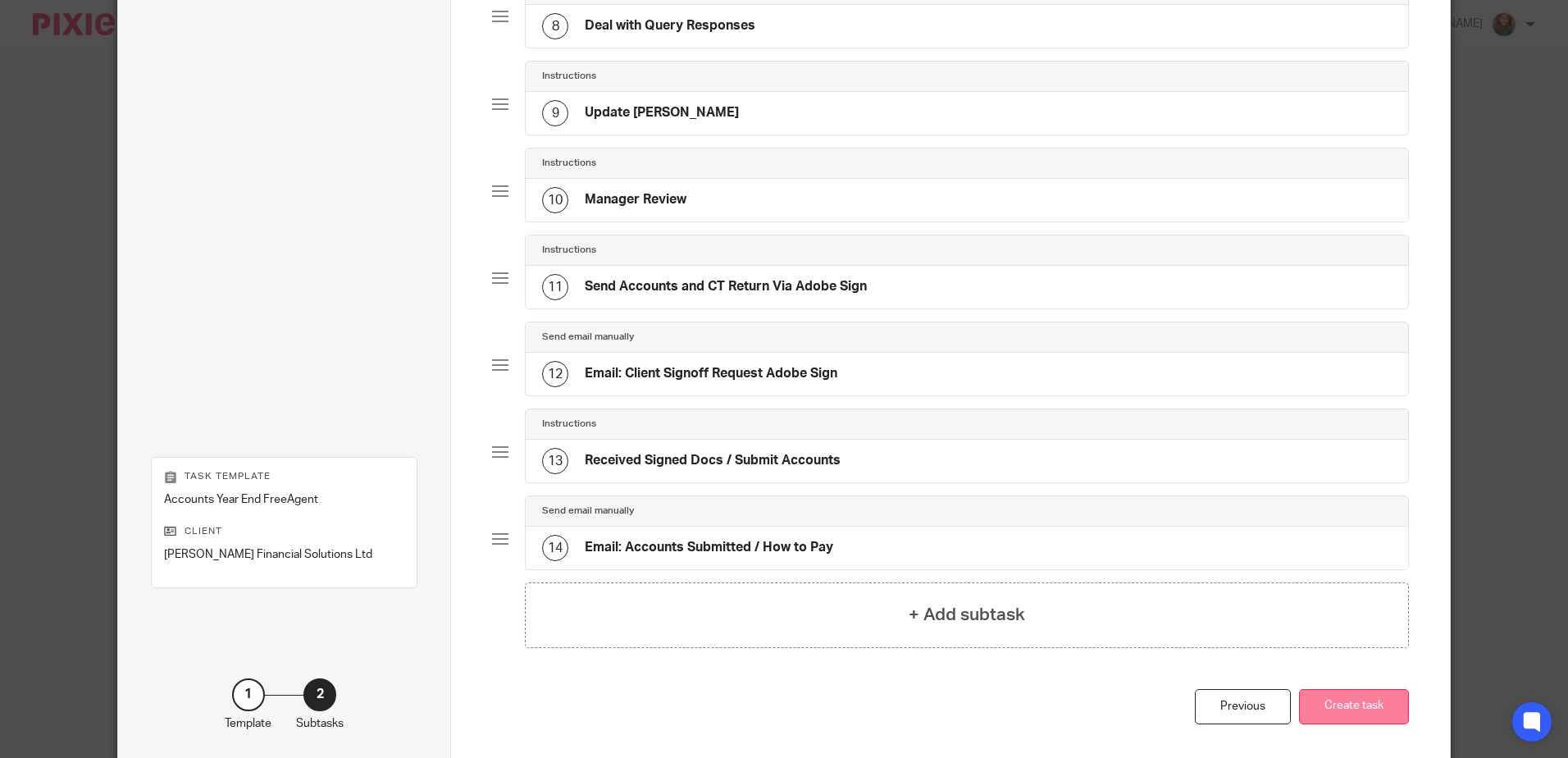
click at [1375, 707] on button "Create task" at bounding box center [1354, 707] width 109 height 36
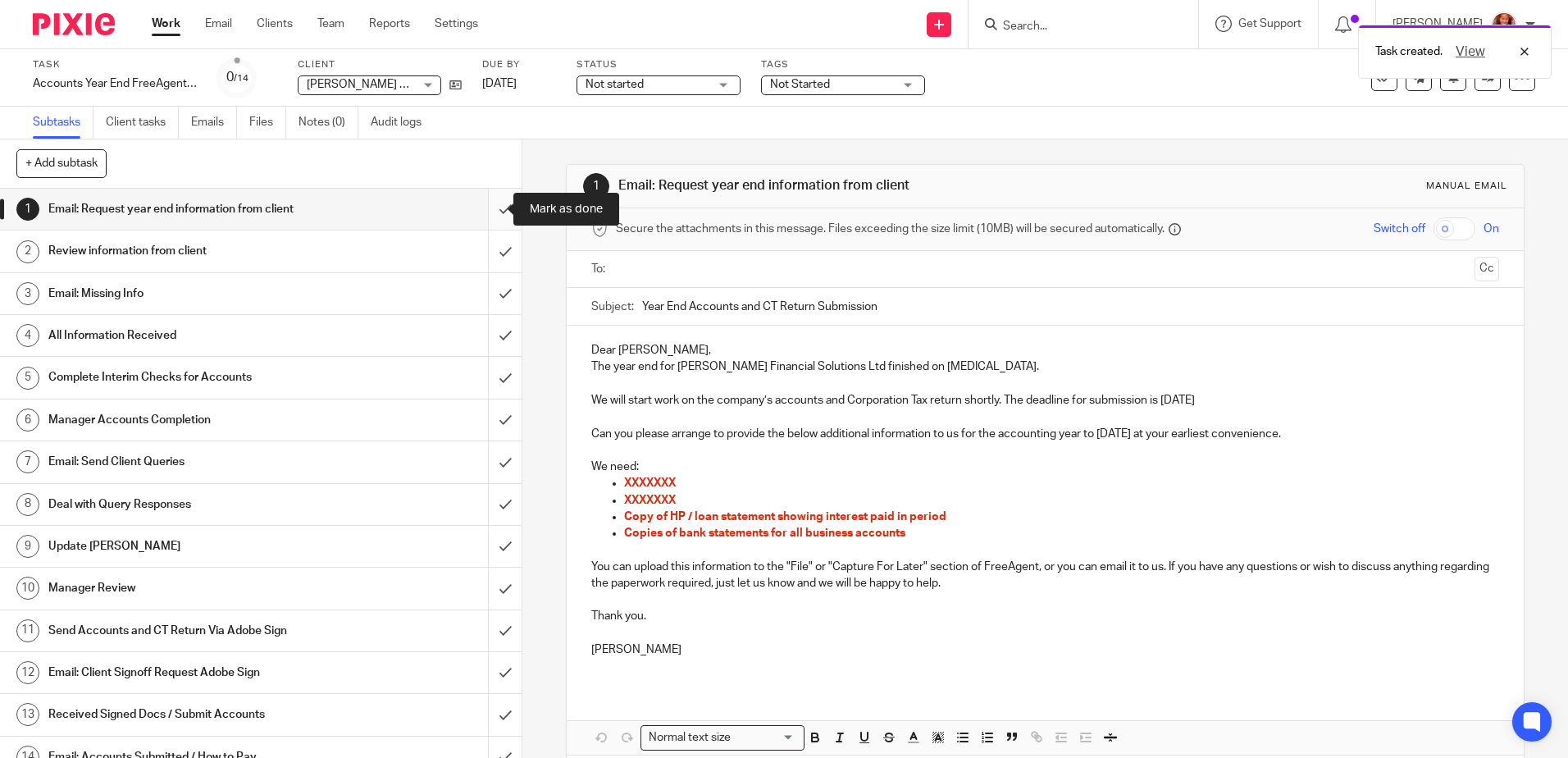
click at [481, 211] on input "submit" at bounding box center [261, 210] width 522 height 41
click at [487, 252] on input "submit" at bounding box center [261, 251] width 522 height 41
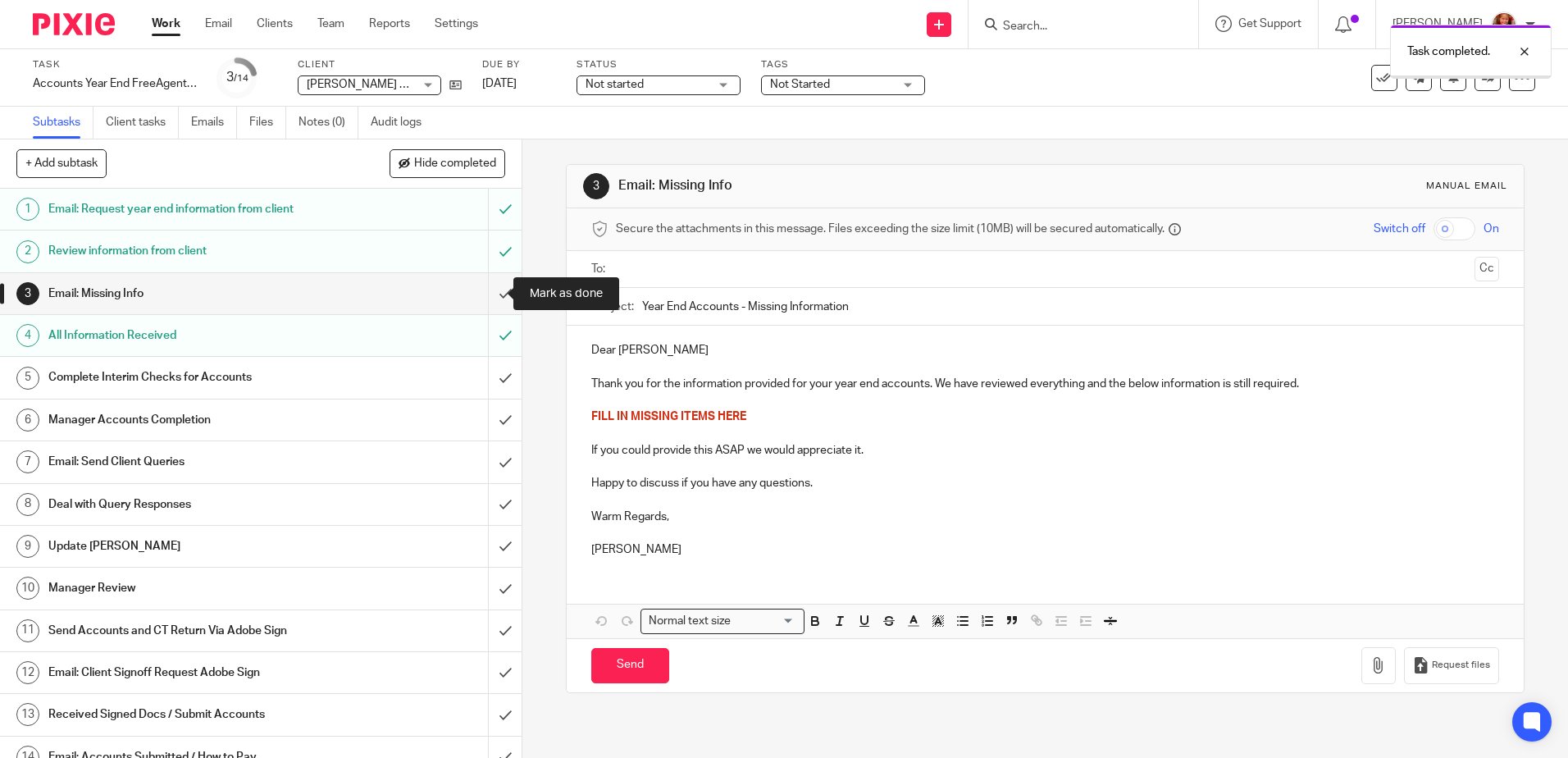
click at [491, 293] on input "submit" at bounding box center [261, 294] width 522 height 41
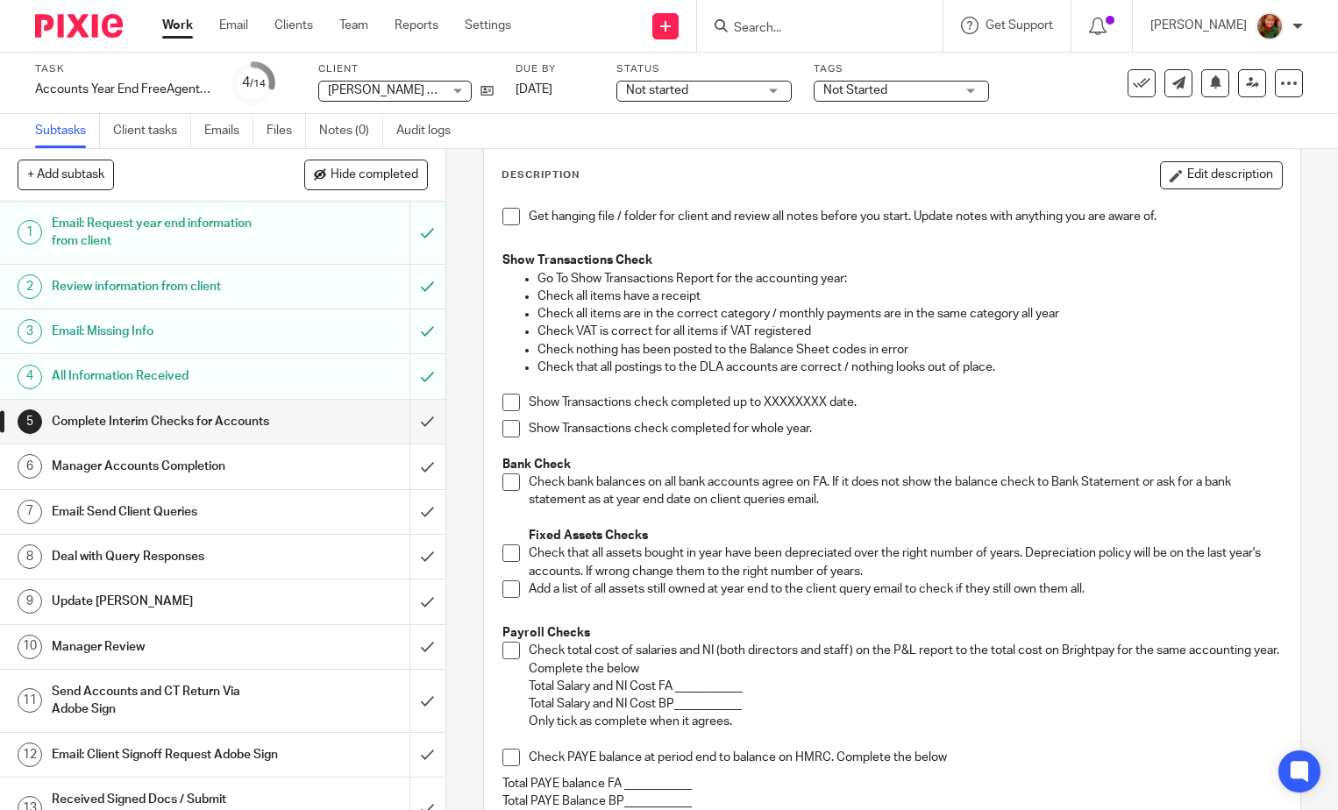
scroll to position [175, 0]
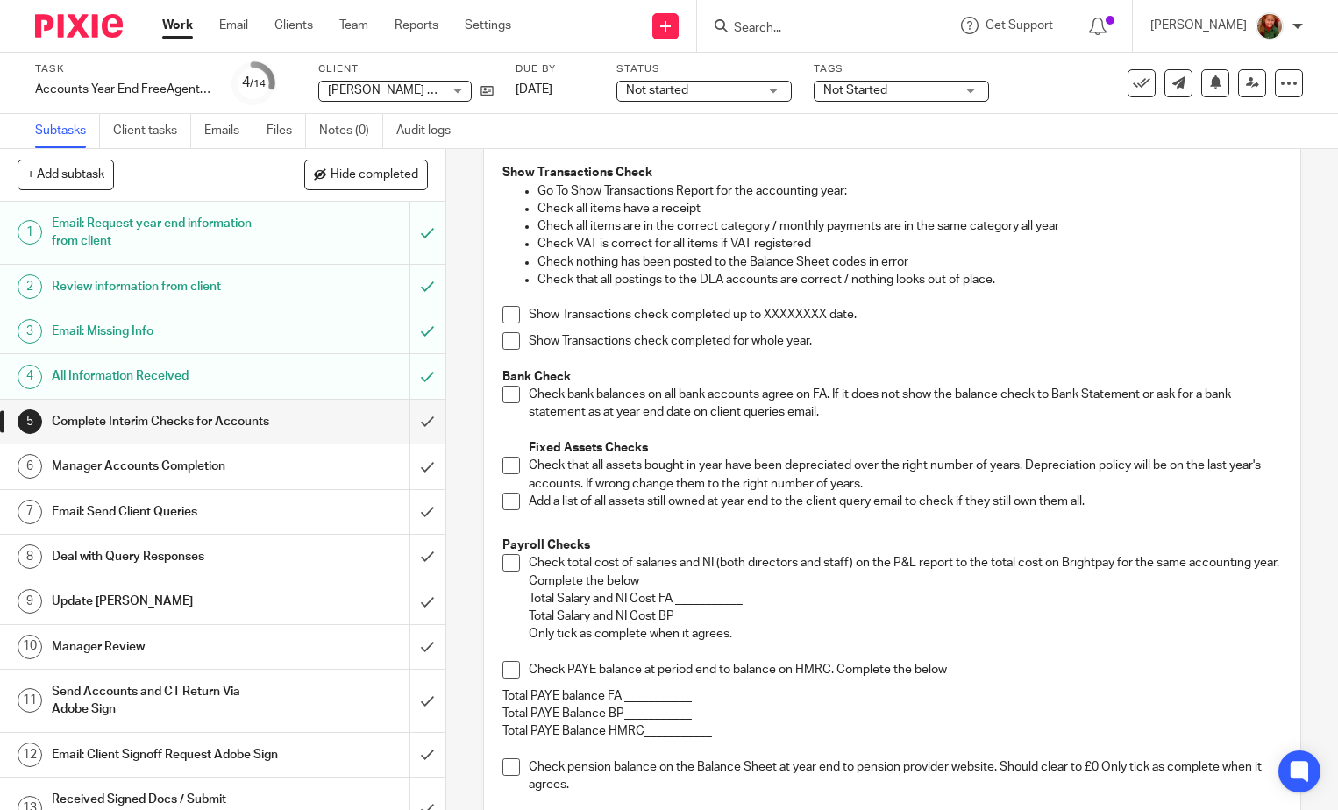
click at [508, 341] on span at bounding box center [511, 341] width 18 height 18
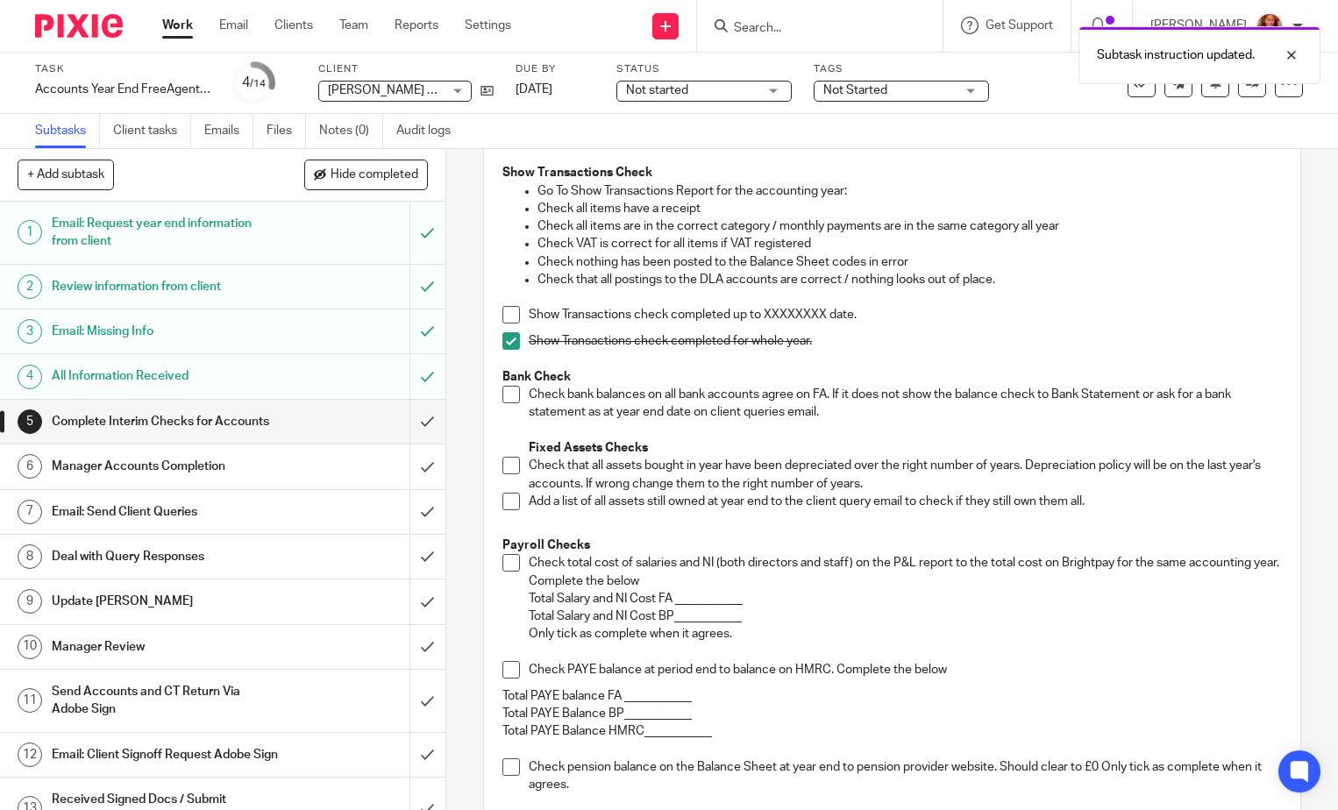
click at [508, 395] on span at bounding box center [511, 395] width 18 height 18
click at [146, 525] on h1 "Email: Send Client Queries" at bounding box center [165, 512] width 227 height 26
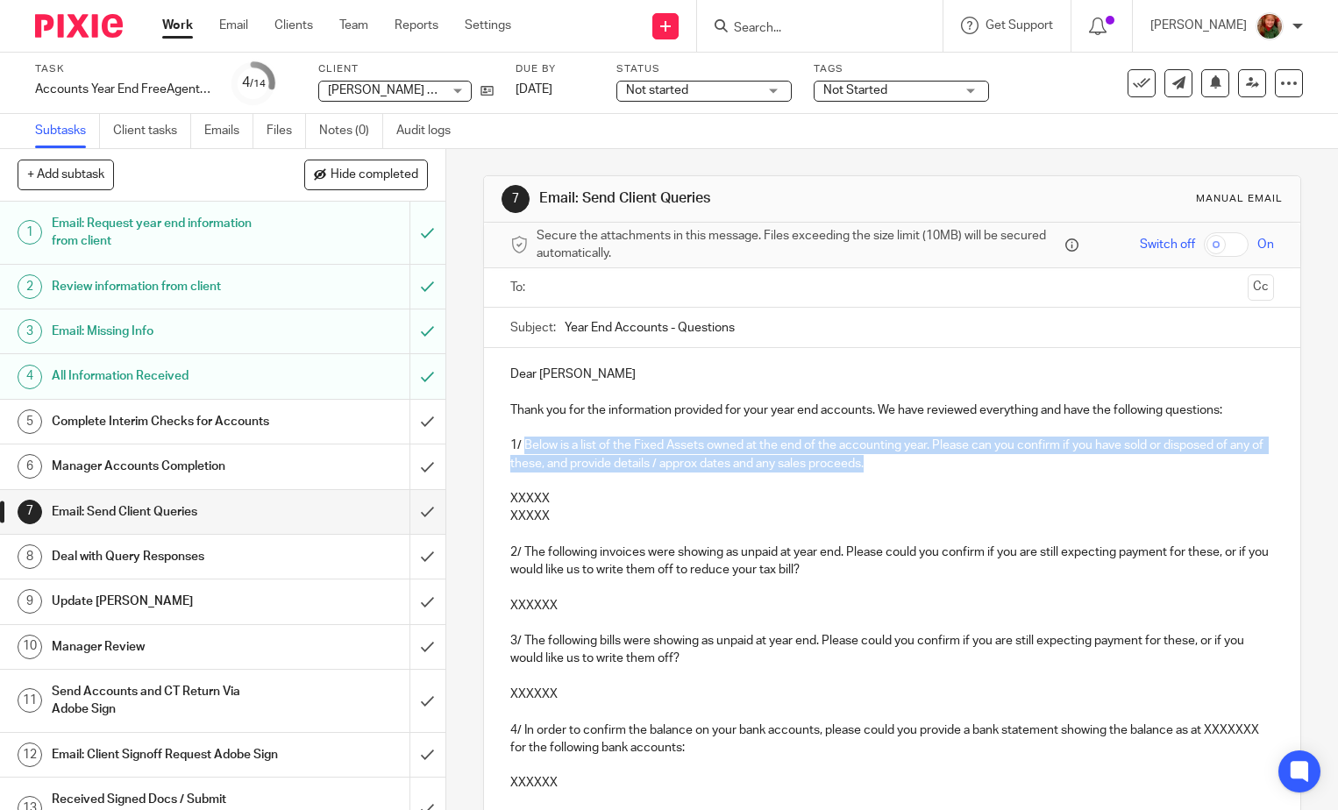
drag, startPoint x: 518, startPoint y: 444, endPoint x: 922, endPoint y: 462, distance: 404.5
click at [922, 462] on p "1/ Below is a list of the Fixed Assets owned at the end of the accounting year.…" at bounding box center [892, 455] width 764 height 36
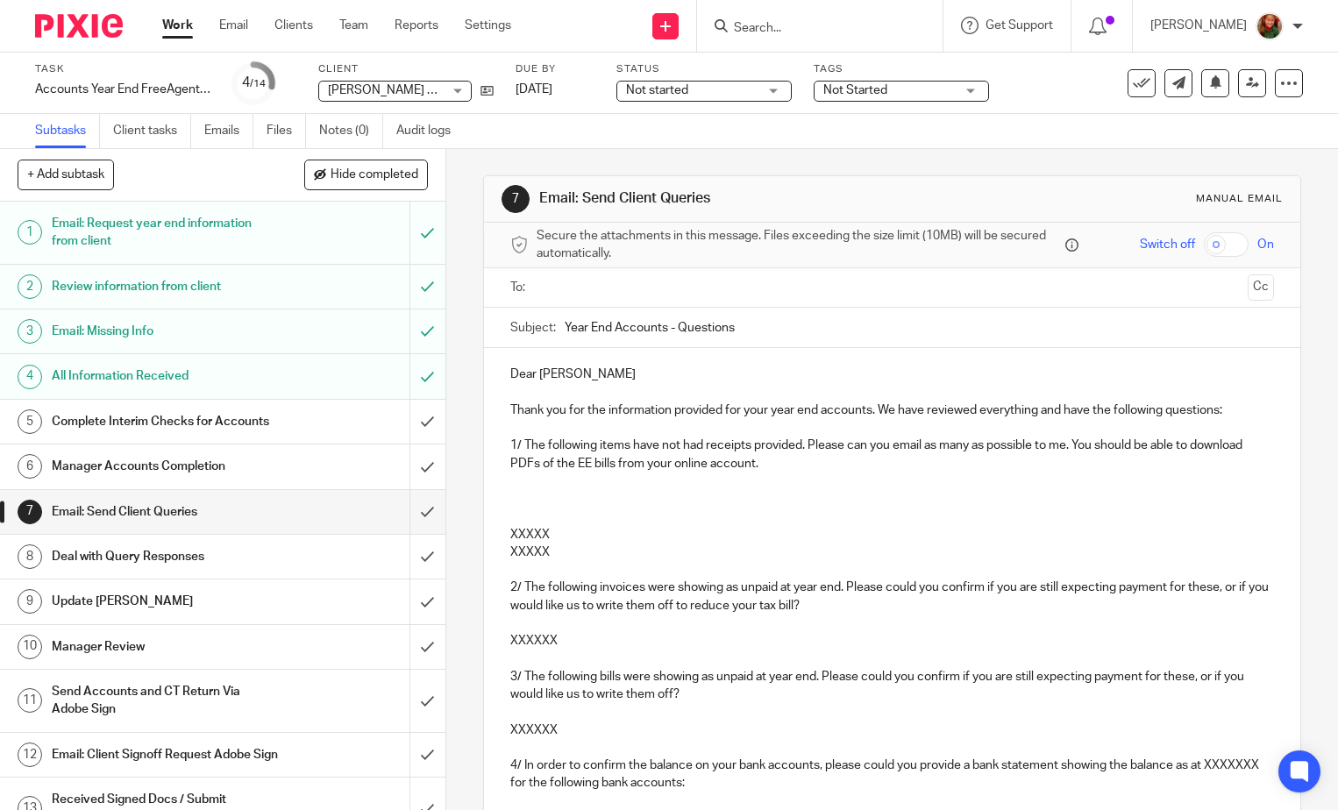
click at [558, 494] on p at bounding box center [892, 499] width 764 height 18
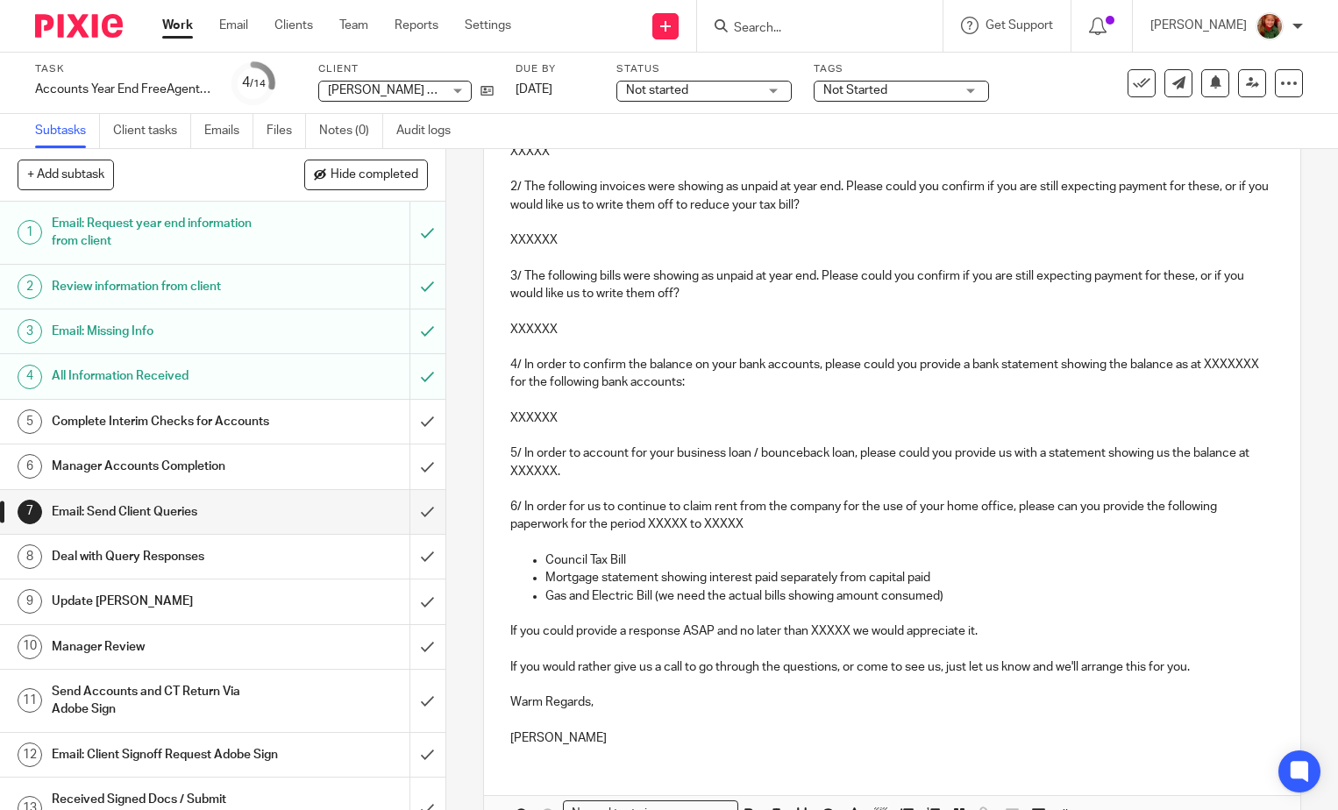
scroll to position [1092, 0]
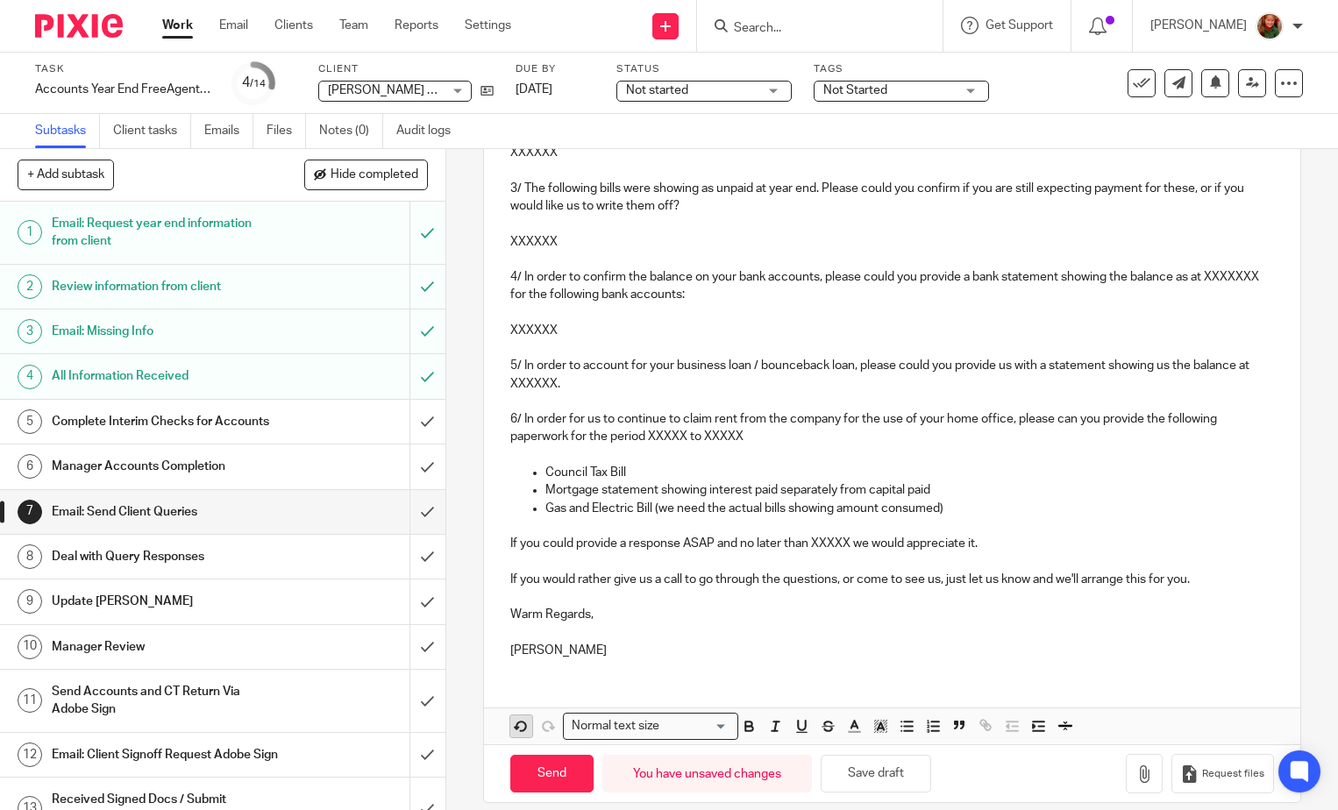
click at [513, 729] on icon "button" at bounding box center [521, 726] width 16 height 16
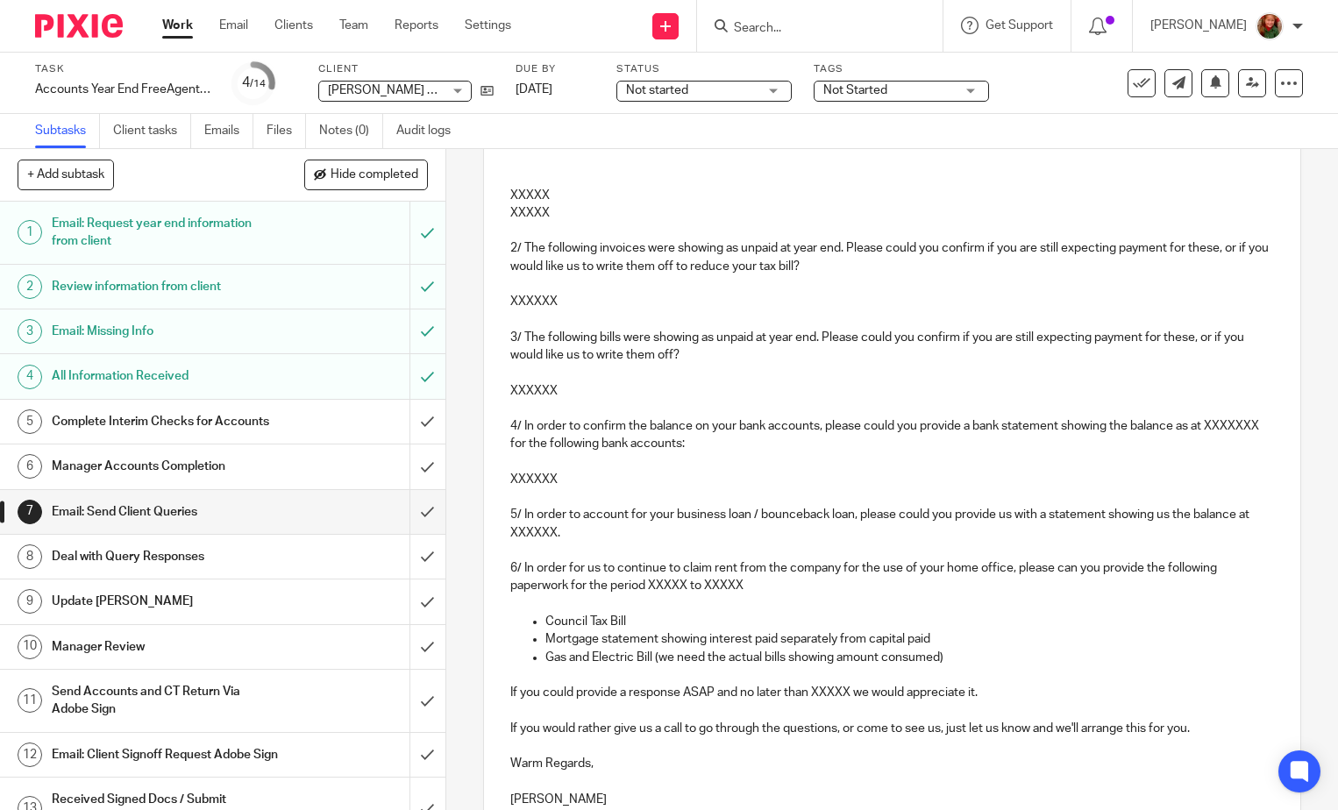
scroll to position [0, 0]
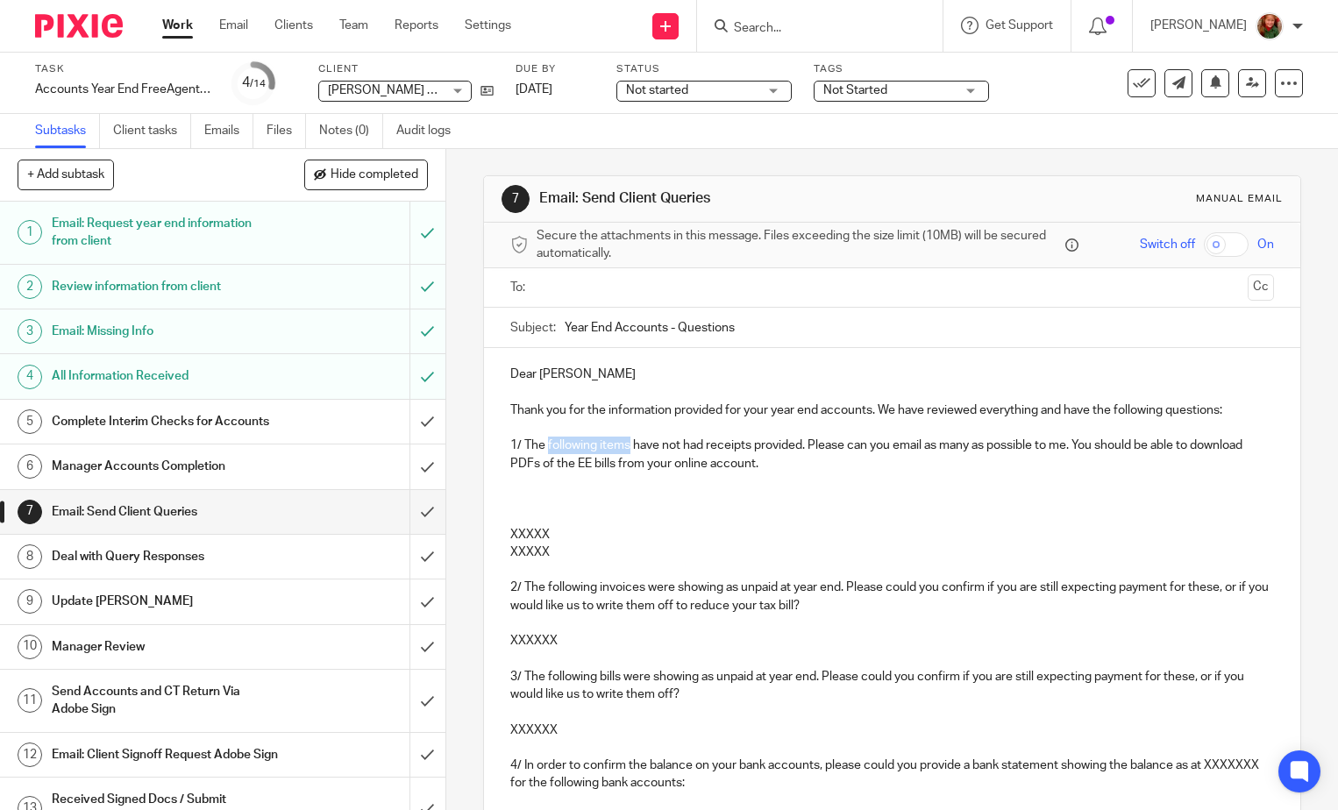
drag, startPoint x: 544, startPoint y: 442, endPoint x: 626, endPoint y: 448, distance: 81.8
click at [626, 448] on p "1/ The following items have not had receipts provided. Please can you email as …" at bounding box center [892, 455] width 764 height 36
drag, startPoint x: 514, startPoint y: 494, endPoint x: 658, endPoint y: 562, distance: 159.2
click at [658, 562] on div "Dear [PERSON_NAME] Thank you for the information provided for your year end acc…" at bounding box center [892, 754] width 816 height 813
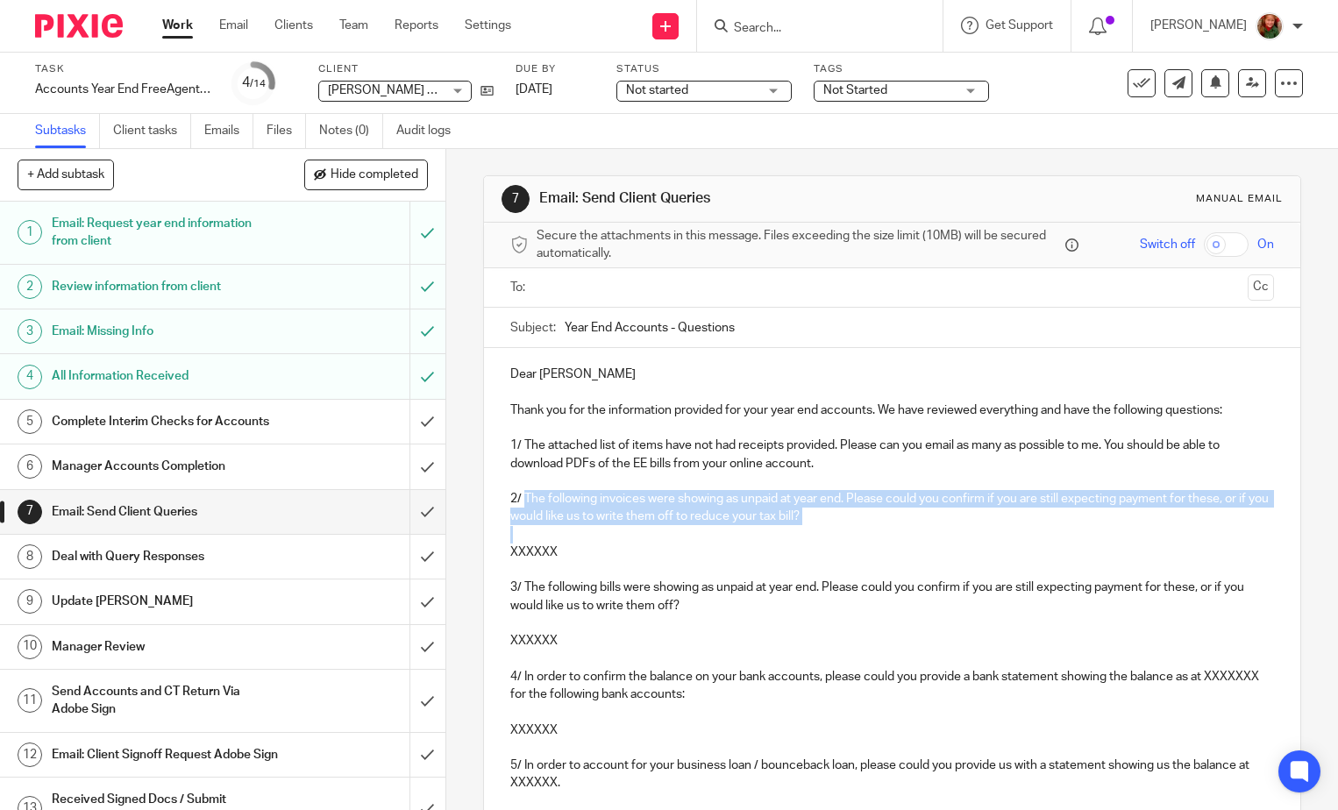
drag, startPoint x: 521, startPoint y: 498, endPoint x: 871, endPoint y: 530, distance: 351.3
click at [871, 530] on div "Dear [PERSON_NAME] Thank you for the information provided for your year end acc…" at bounding box center [892, 709] width 816 height 723
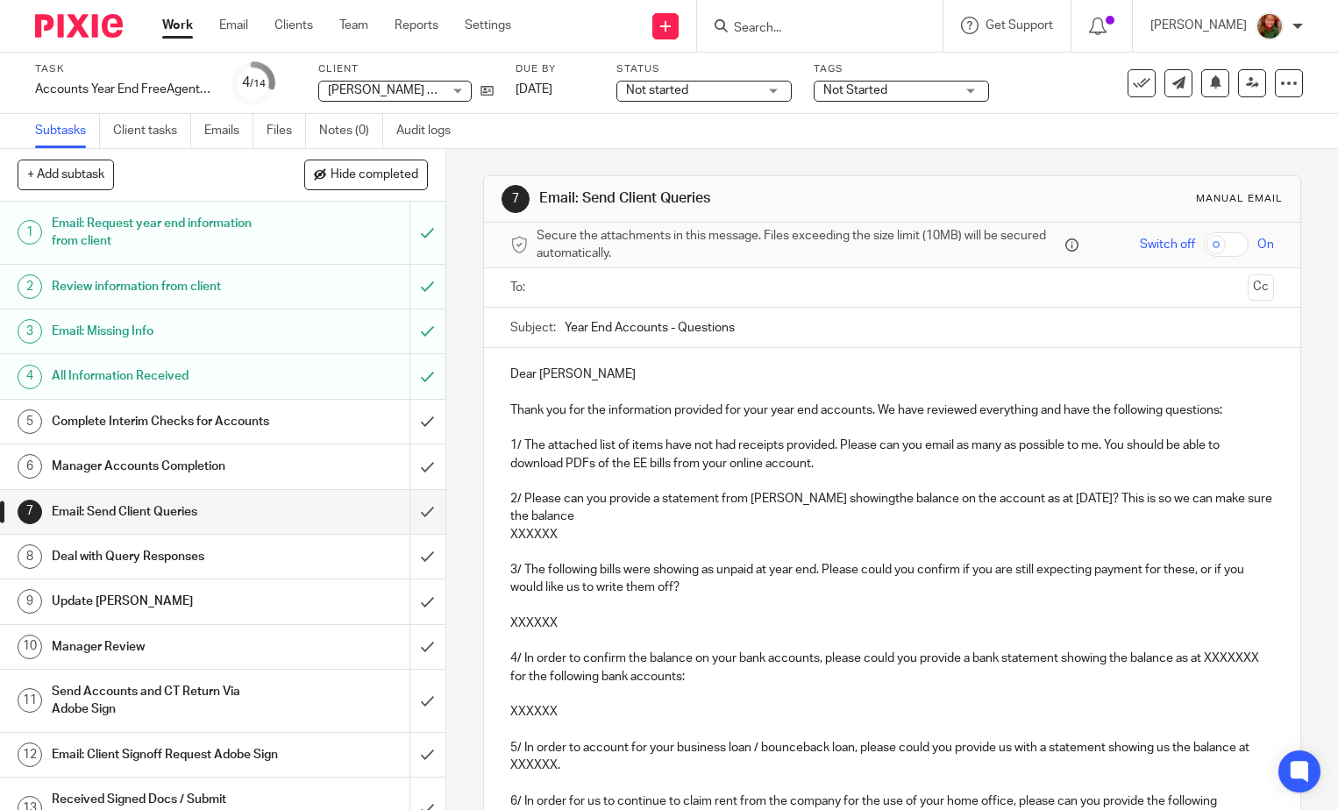
scroll to position [175, 0]
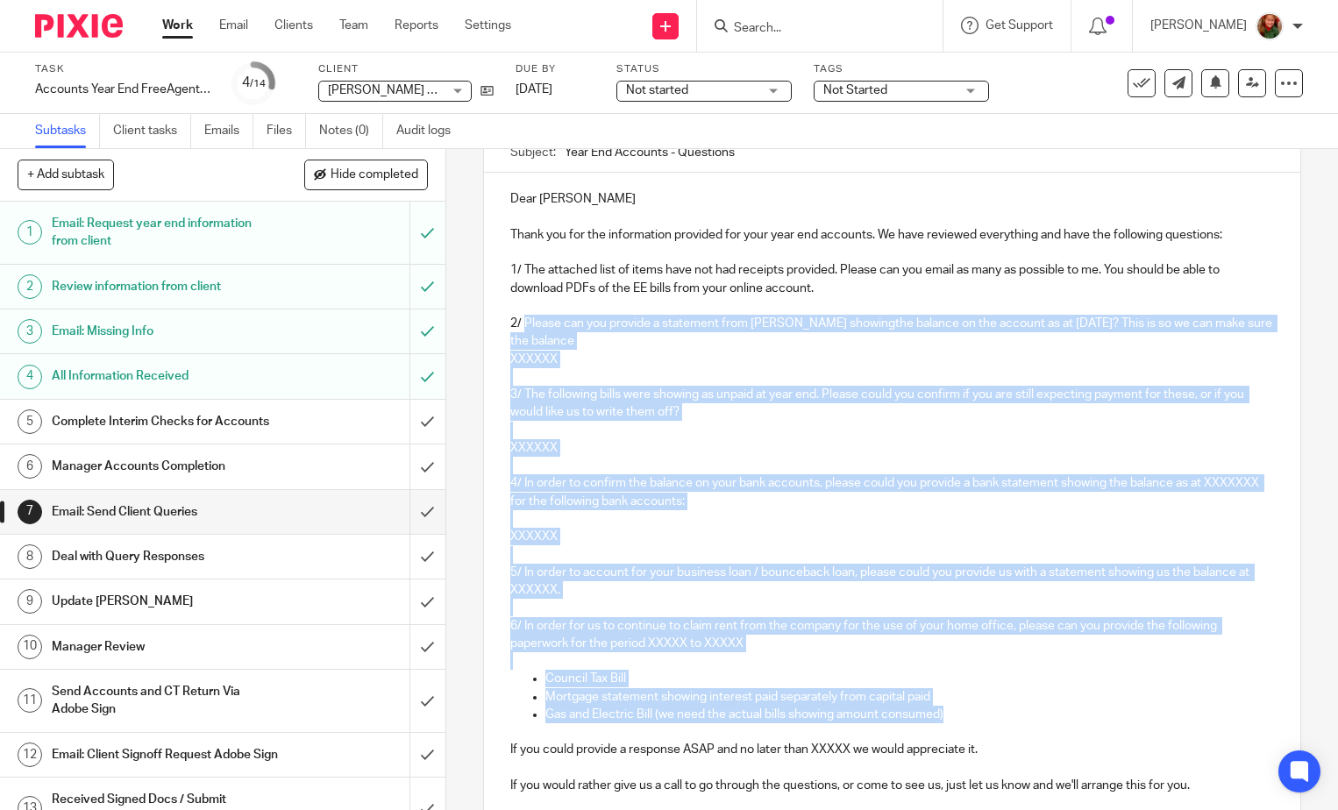
drag, startPoint x: 520, startPoint y: 324, endPoint x: 949, endPoint y: 714, distance: 579.0
click at [949, 714] on div "Dear Karen Thank you for the information provided for your year end accounts. W…" at bounding box center [892, 526] width 816 height 706
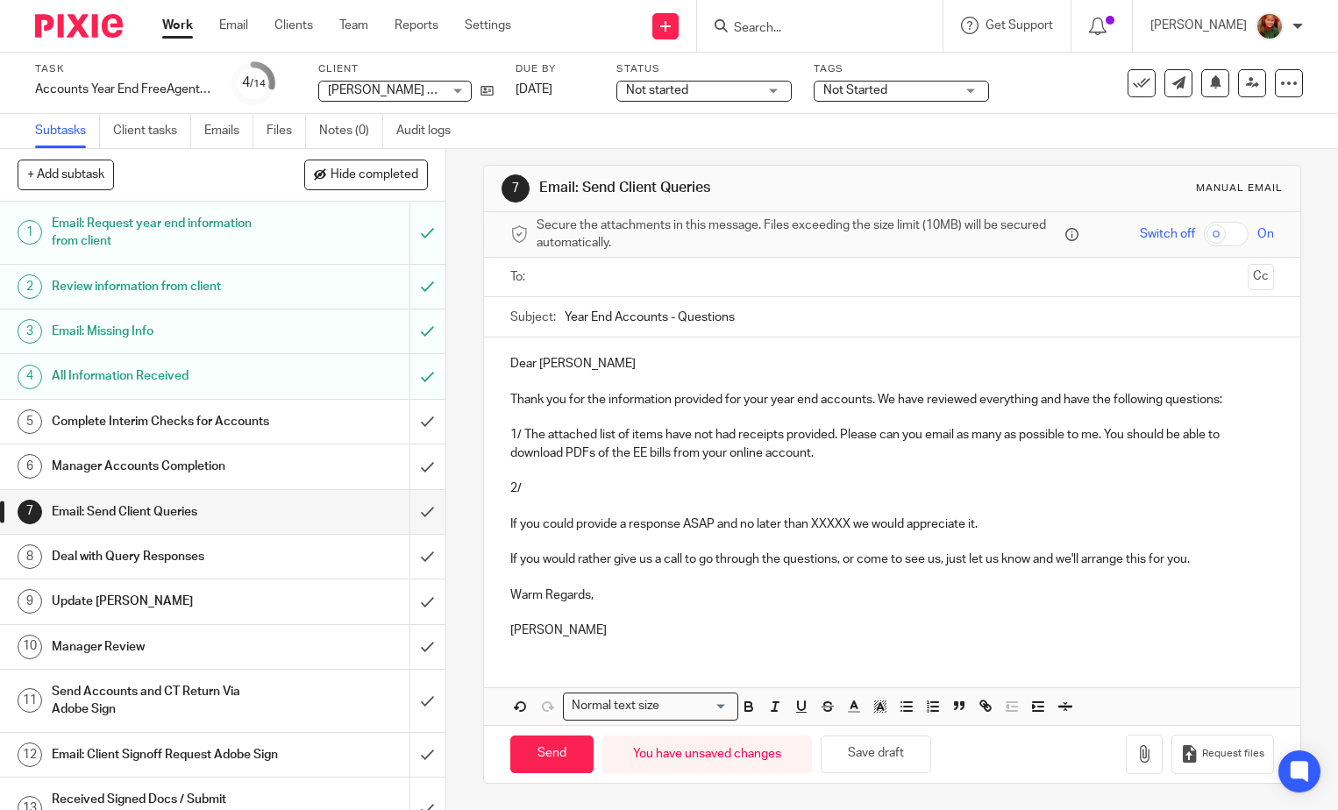
scroll to position [11, 0]
drag, startPoint x: 534, startPoint y: 336, endPoint x: 494, endPoint y: 338, distance: 39.5
click at [494, 338] on div "Dear Karen Thank you for the information provided for your year end accounts. W…" at bounding box center [892, 495] width 816 height 315
click at [605, 472] on p at bounding box center [892, 471] width 764 height 18
drag, startPoint x: 534, startPoint y: 489, endPoint x: 493, endPoint y: 492, distance: 41.3
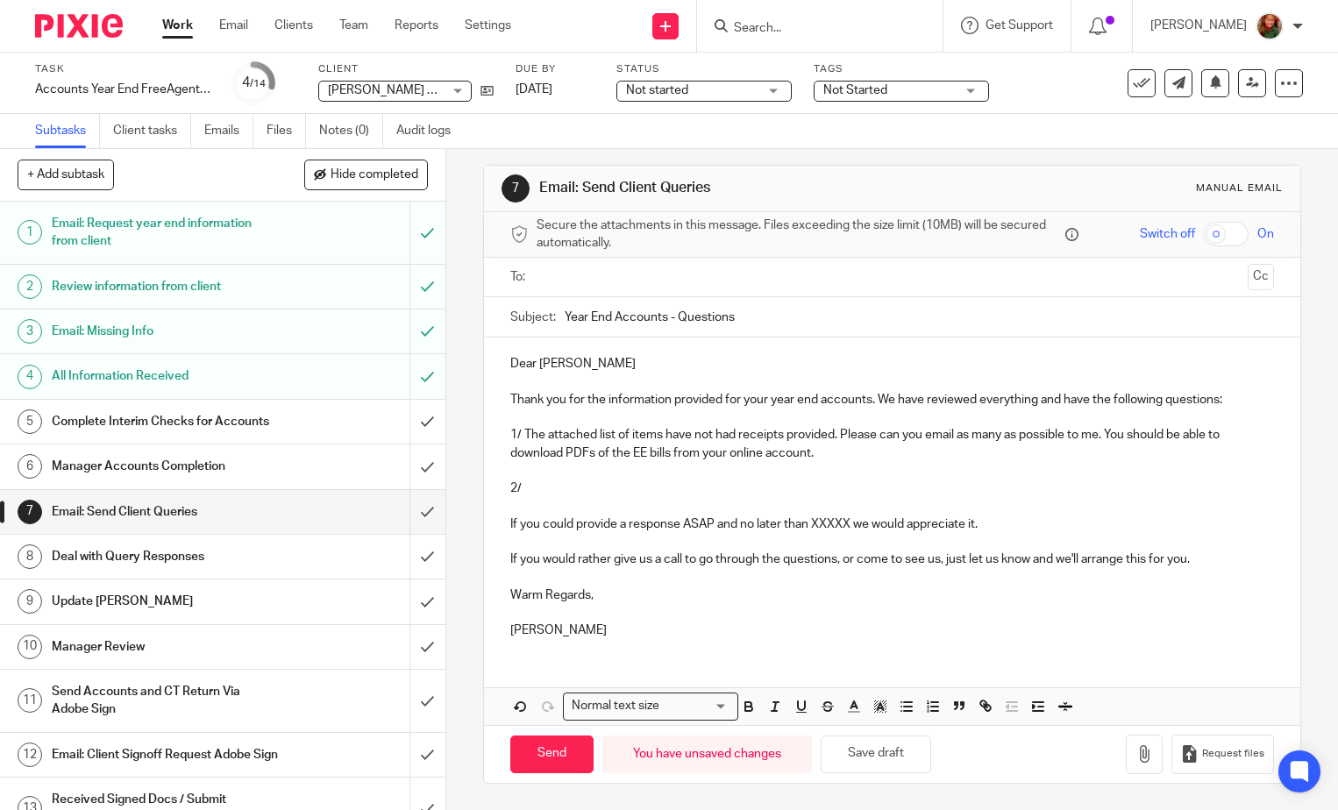
click at [493, 492] on div "Dear Karen Thank you for the information provided for your year end accounts. W…" at bounding box center [892, 495] width 816 height 315
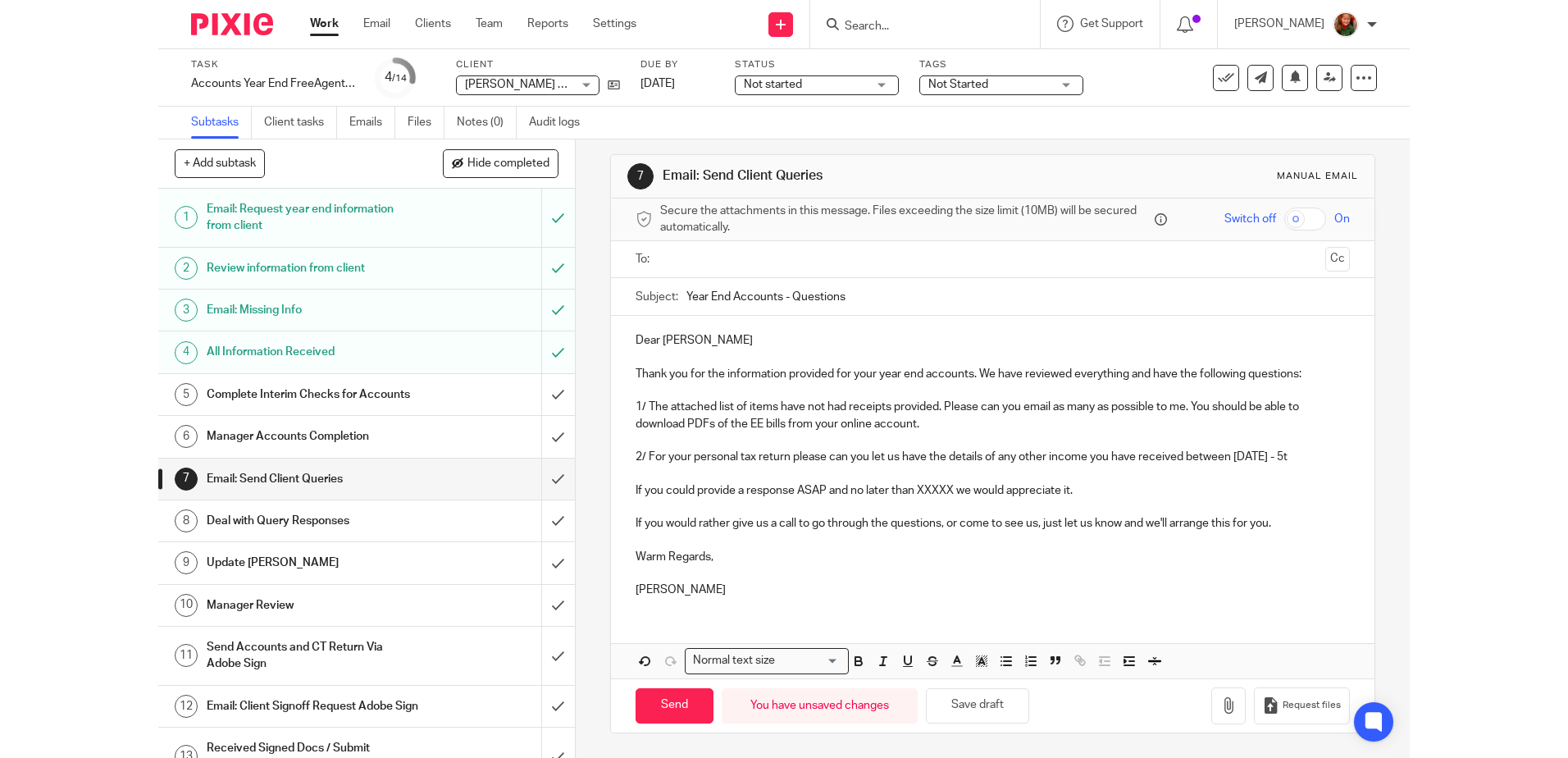
scroll to position [26, 0]
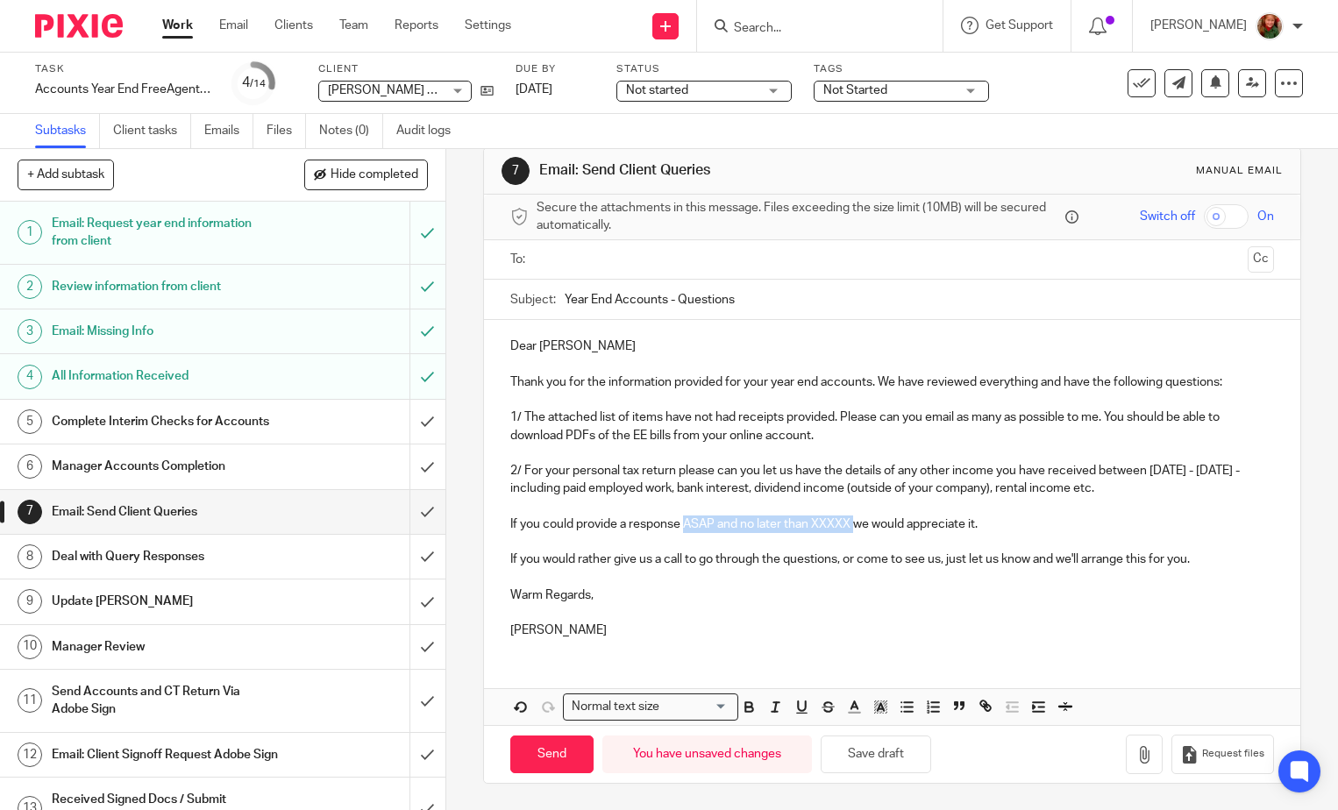
drag, startPoint x: 680, startPoint y: 523, endPoint x: 850, endPoint y: 531, distance: 170.3
click at [850, 531] on p "If you could provide a response ASAP and no later than XXXXX we would appreciat…" at bounding box center [892, 524] width 764 height 18
click at [836, 592] on p "Warm Regards," at bounding box center [892, 595] width 764 height 18
click at [866, 757] on button "Save draft" at bounding box center [876, 755] width 110 height 38
click at [722, 252] on input "text" at bounding box center [891, 260] width 697 height 20
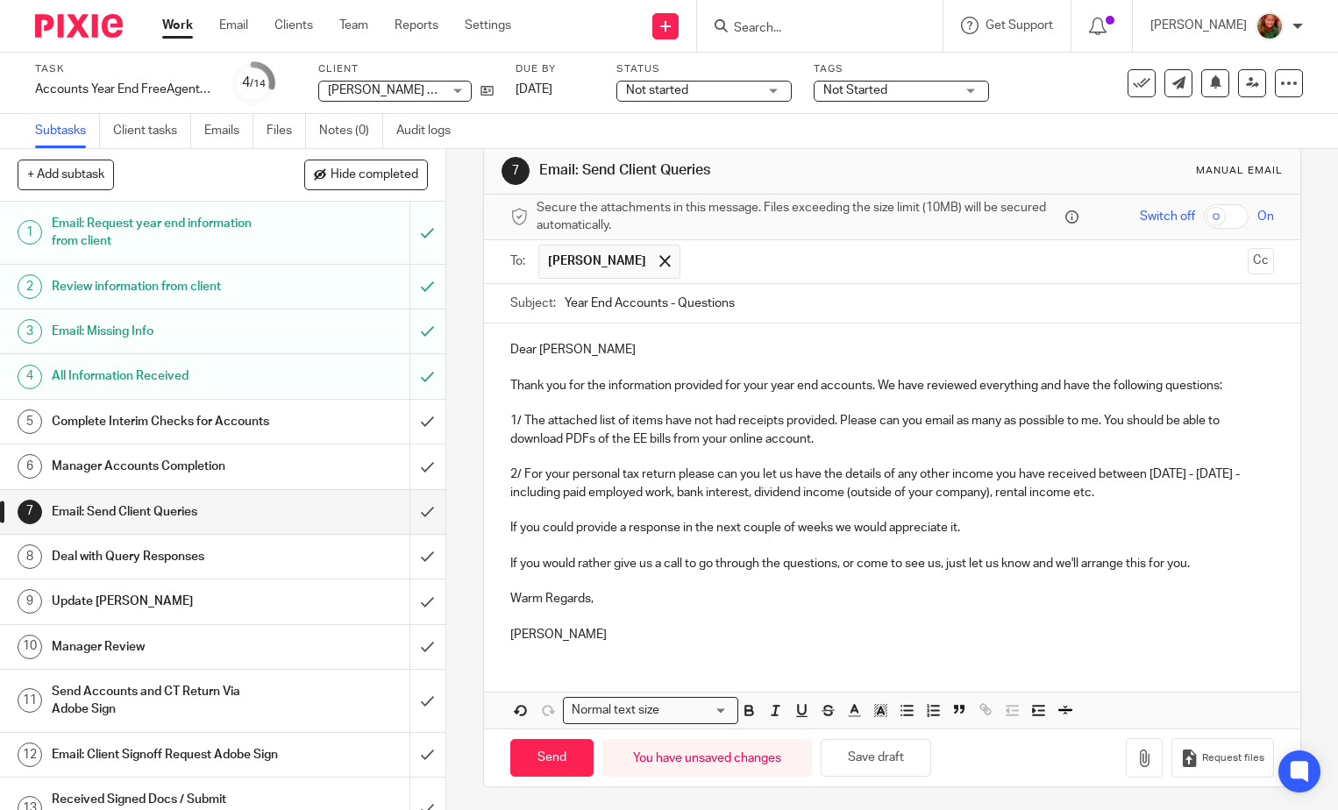
click at [645, 361] on p at bounding box center [892, 368] width 764 height 18
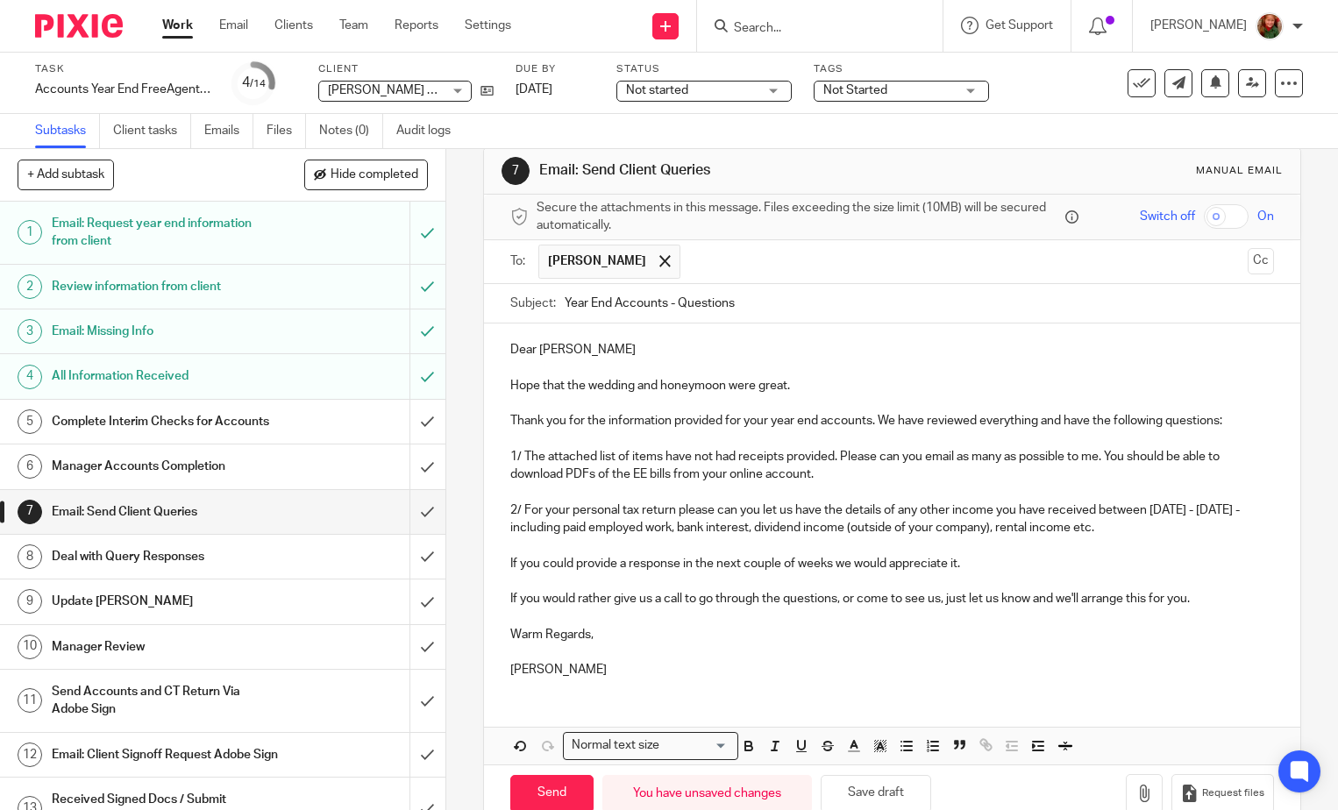
click at [975, 565] on p "If you could provide a response in the next couple of weeks we would appreciate…" at bounding box center [892, 564] width 764 height 18
click at [884, 793] on button "Save draft" at bounding box center [876, 794] width 110 height 38
click at [962, 570] on p "If you could provide a response in the next couple of weeks we would appreciate…" at bounding box center [892, 564] width 764 height 18
click at [881, 800] on button "Save draft" at bounding box center [876, 794] width 110 height 38
click at [531, 527] on p "2/ For your personal tax return please can you let us have the details of any o…" at bounding box center [892, 519] width 764 height 36
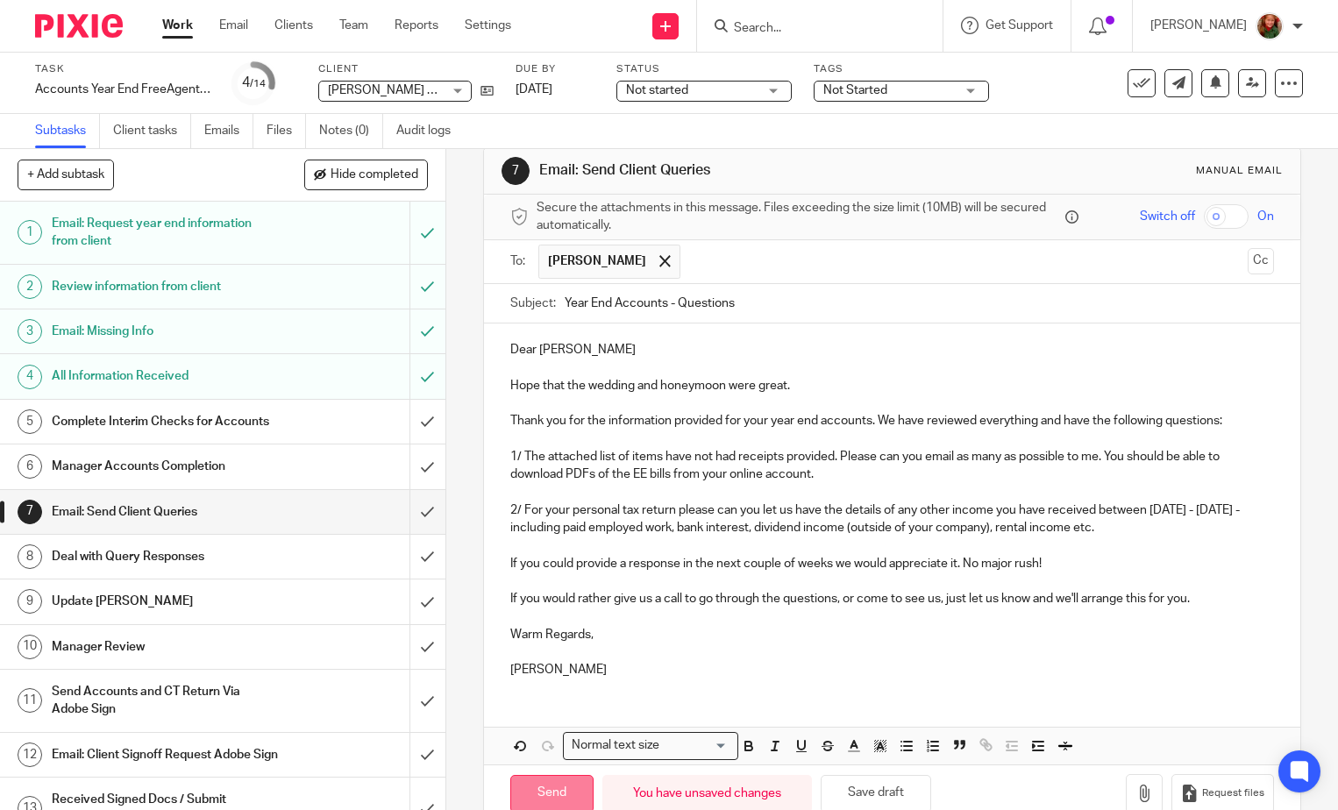
click at [548, 788] on input "Send" at bounding box center [551, 794] width 83 height 38
type input "Sent"
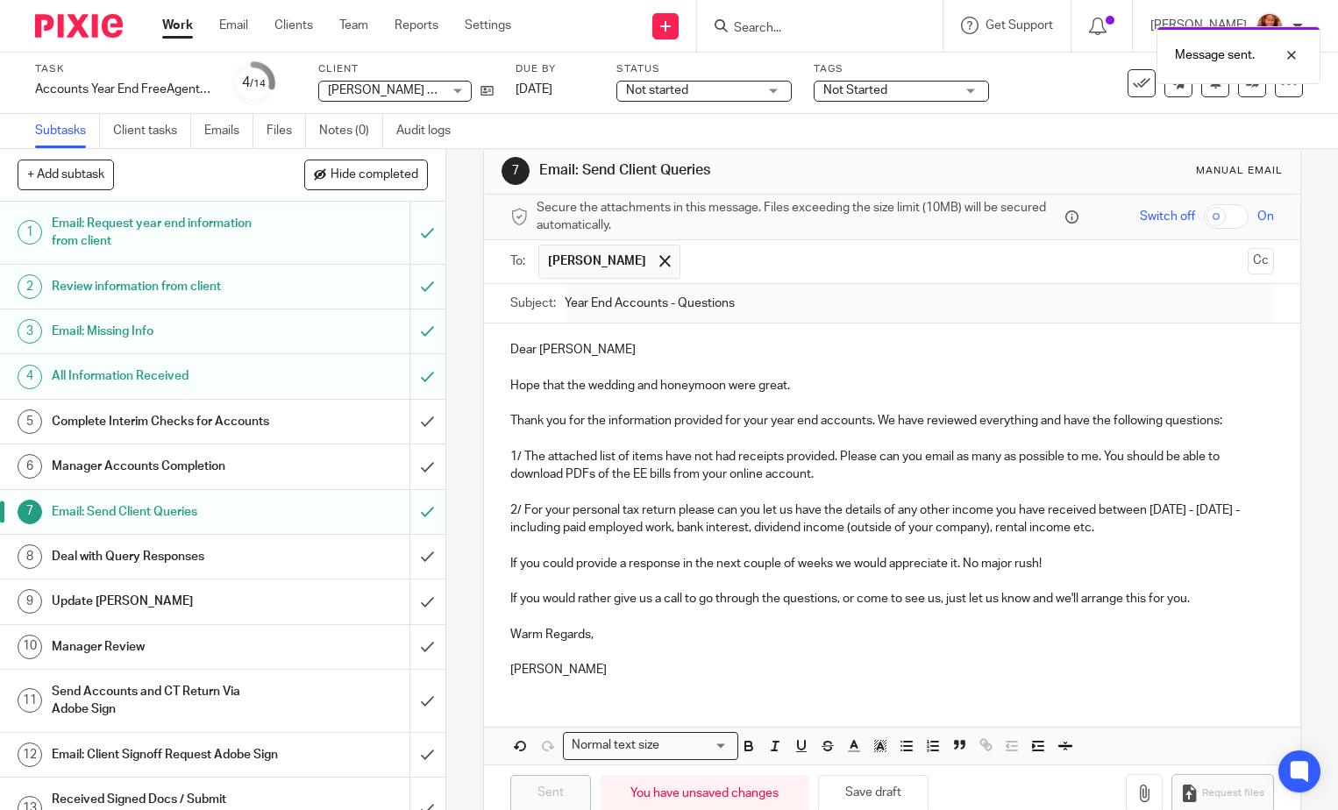
click at [713, 93] on span "Not started" at bounding box center [692, 91] width 132 height 18
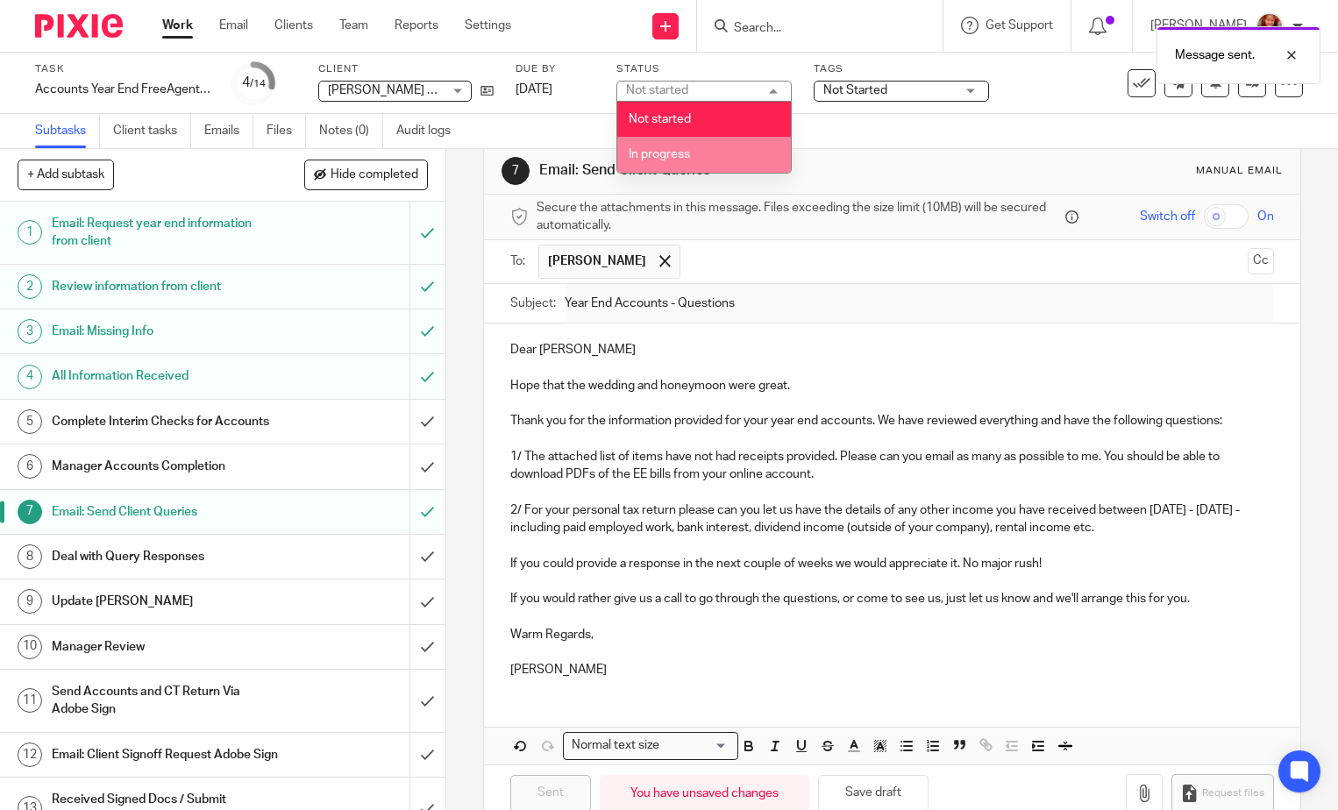
click at [704, 146] on li "In progress" at bounding box center [704, 155] width 174 height 36
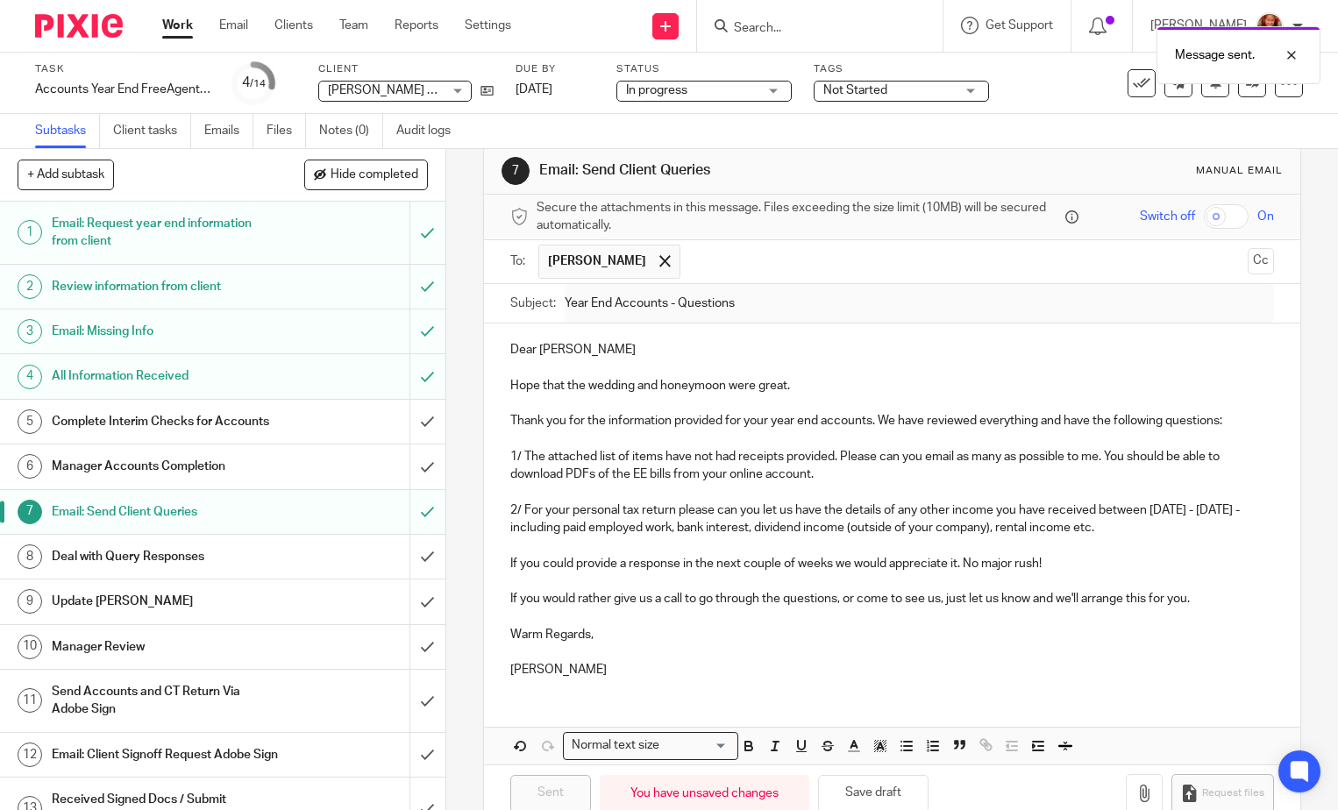
click at [870, 89] on span "Not Started" at bounding box center [855, 90] width 64 height 12
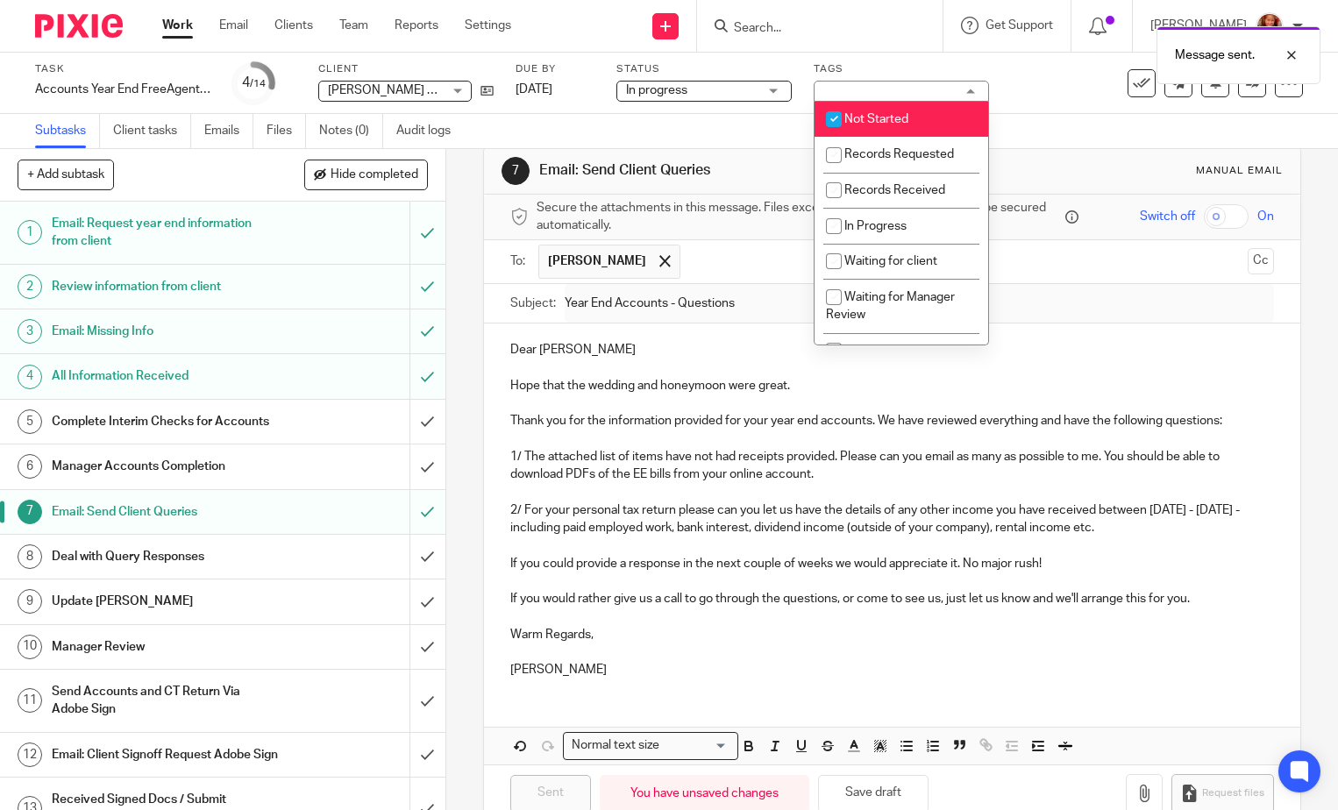
click at [882, 118] on span "Not Started" at bounding box center [876, 119] width 64 height 12
checkbox input "false"
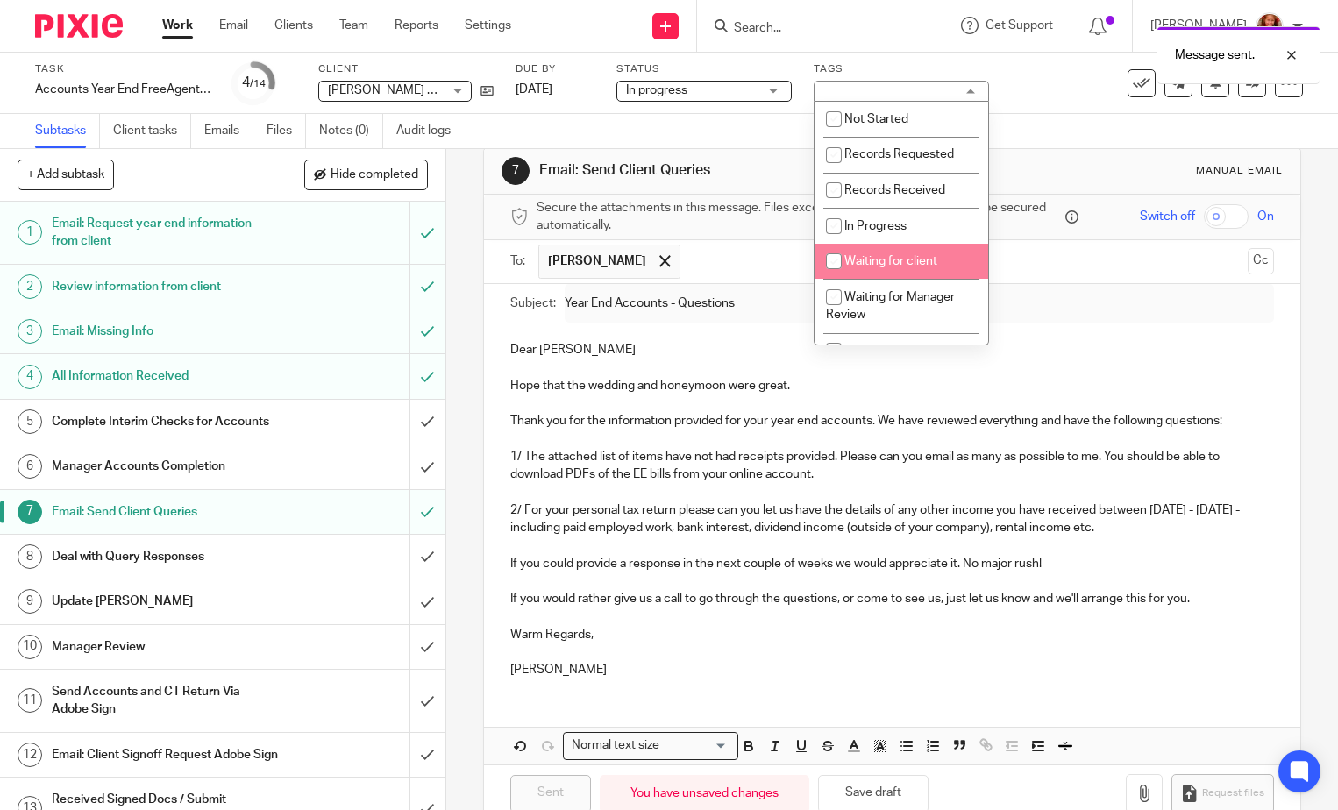
click at [896, 259] on span "Waiting for client" at bounding box center [890, 261] width 93 height 12
checkbox input "true"
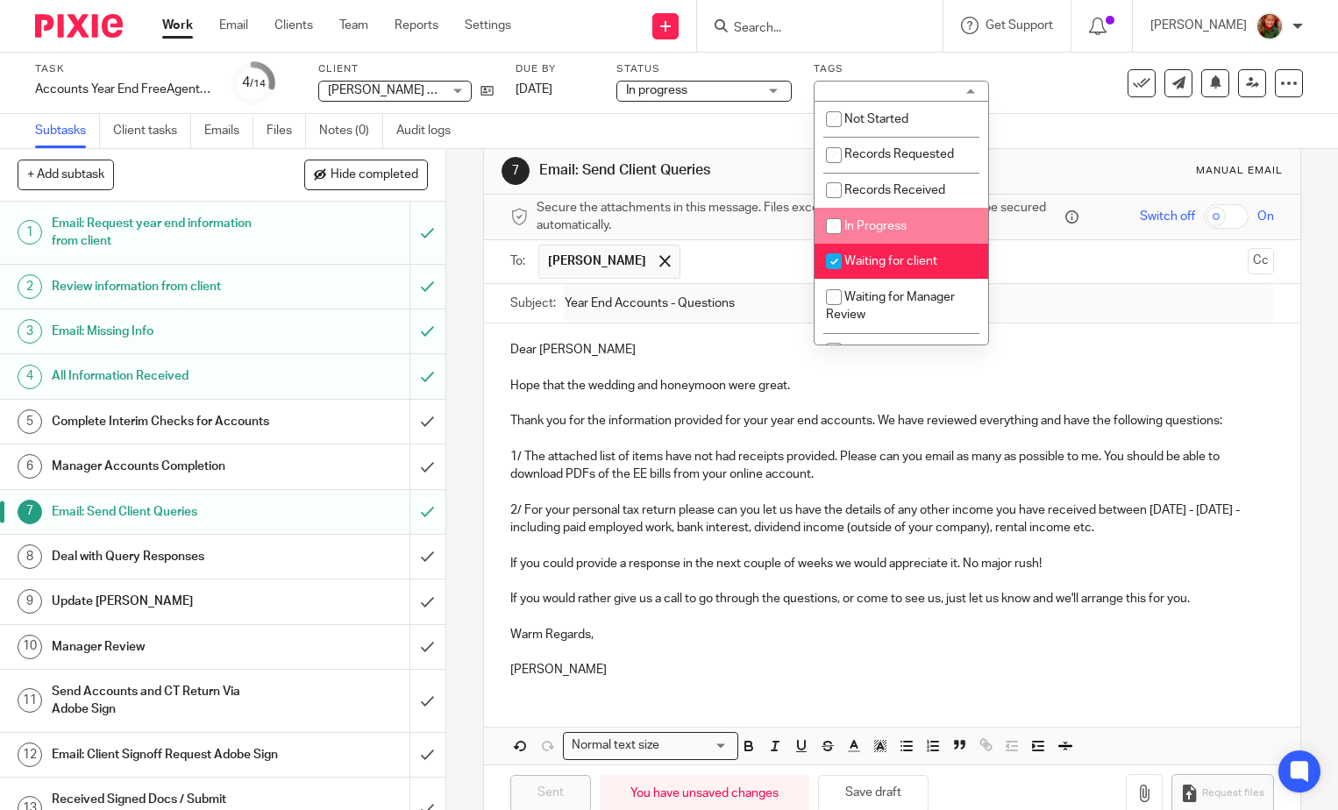
click at [1055, 111] on div "Task Accounts Year End FreeAgent - 2025 Save Accounts Year End FreeAgent - 2025…" at bounding box center [669, 83] width 1338 height 61
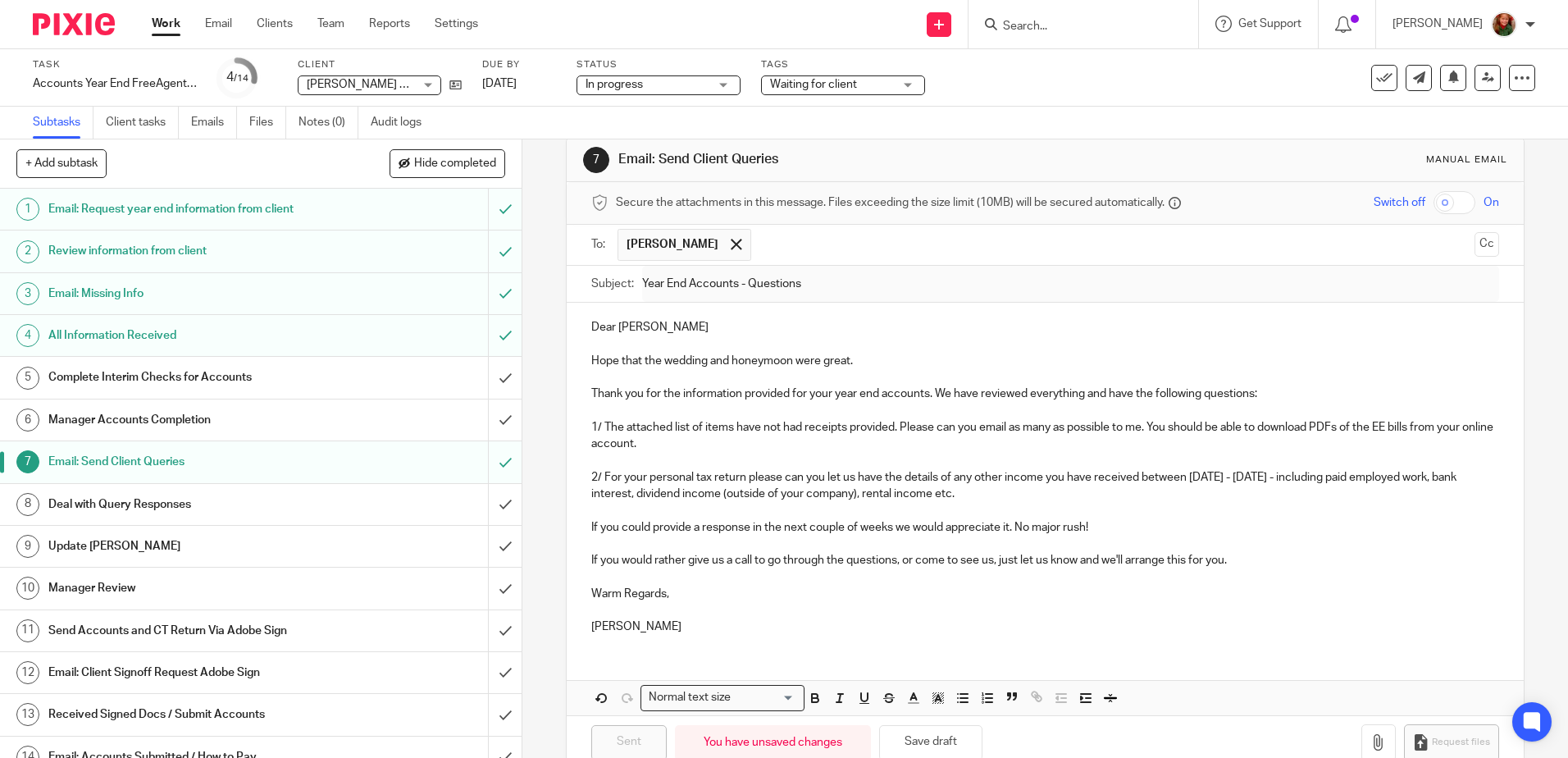
click at [1040, 22] on input "Search" at bounding box center [1075, 27] width 148 height 15
click at [175, 30] on link "Work" at bounding box center [166, 24] width 29 height 17
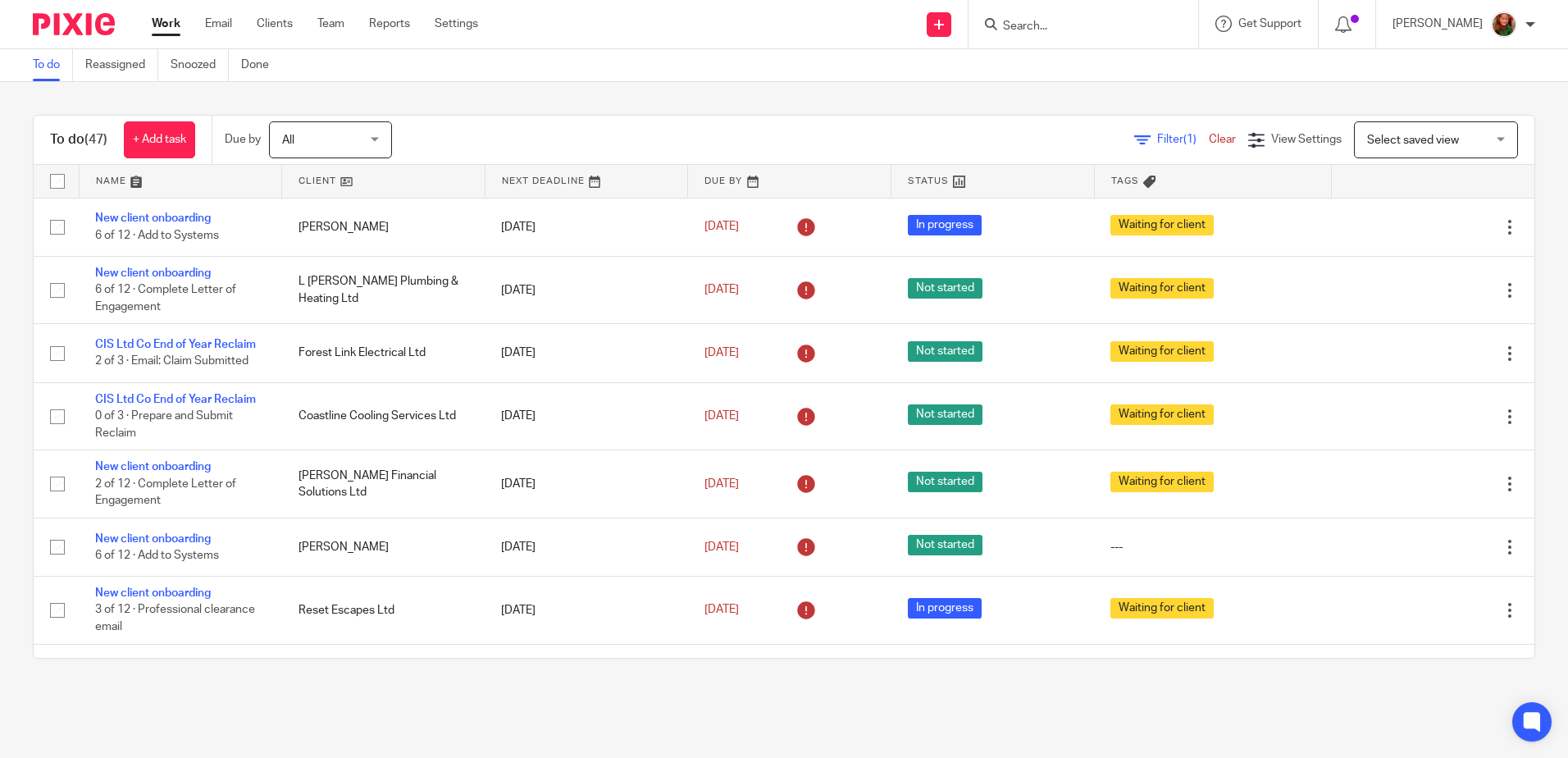
click at [115, 179] on link at bounding box center [181, 181] width 203 height 33
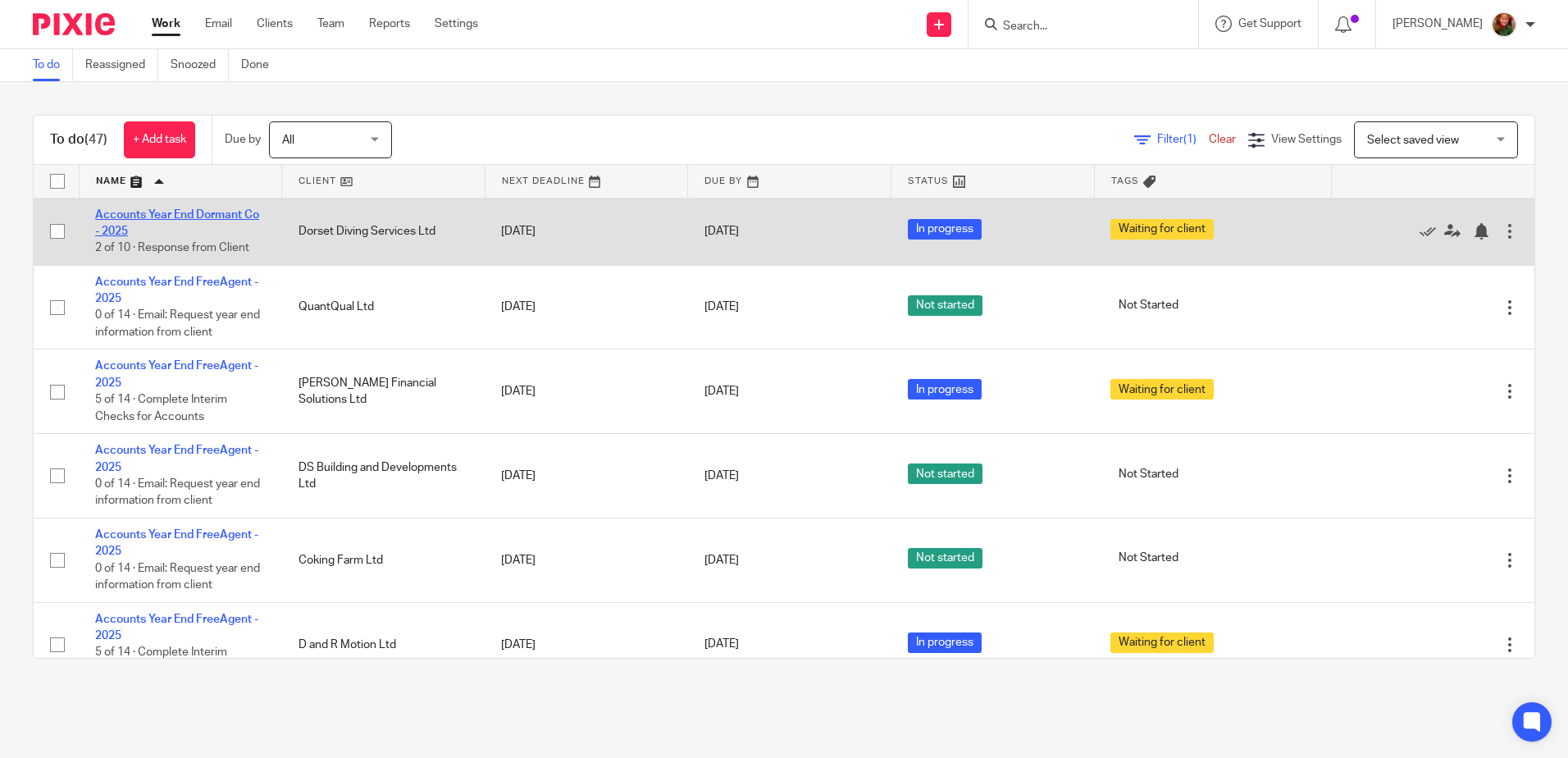
click at [138, 217] on link "Accounts Year End Dormant Co - 2025" at bounding box center [177, 224] width 164 height 28
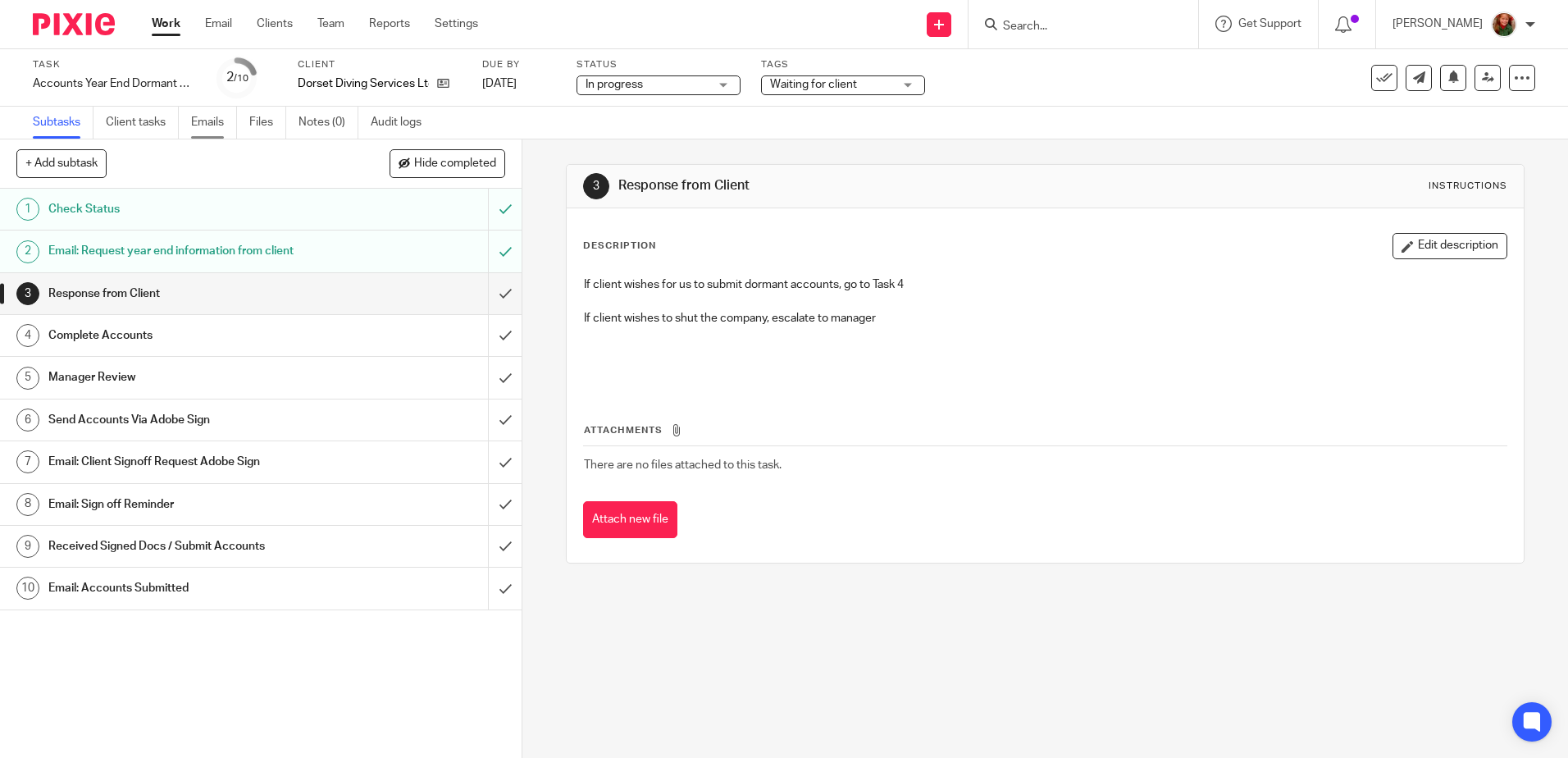
click at [208, 124] on link "Emails" at bounding box center [213, 123] width 46 height 32
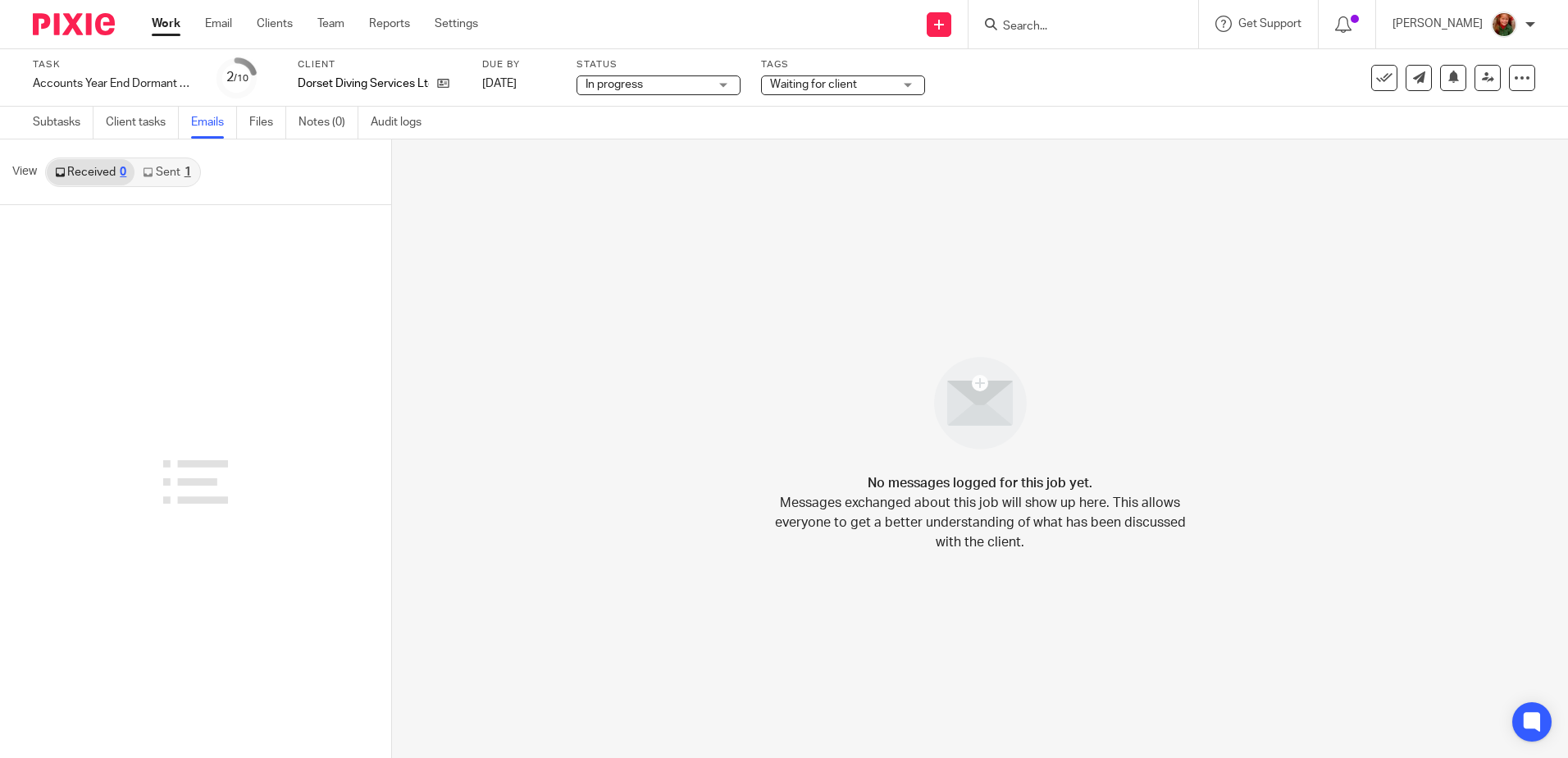
click at [166, 169] on link "Sent 1" at bounding box center [167, 172] width 64 height 26
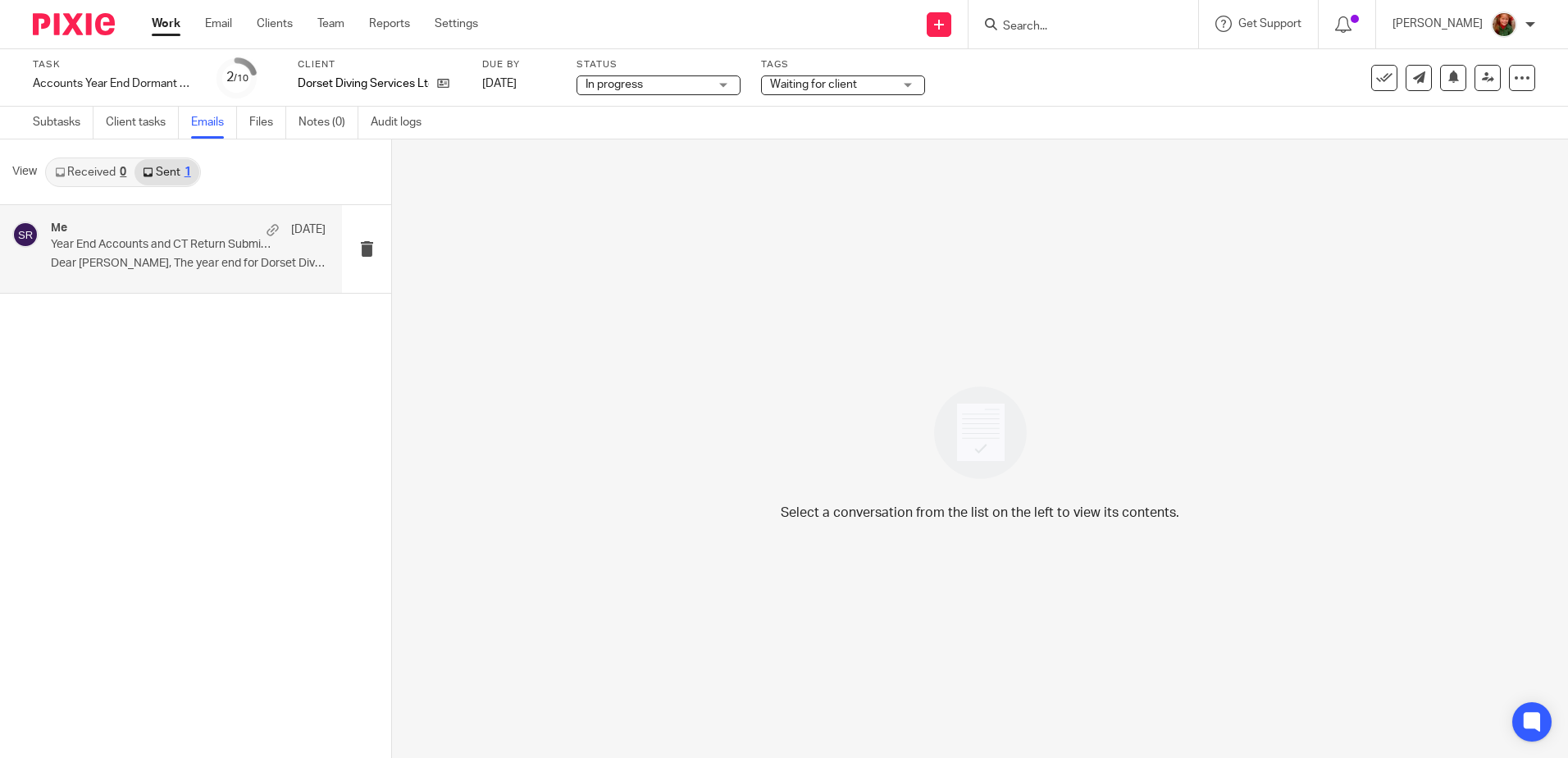
click at [167, 245] on p "Year End Accounts and CT Return Submission: 2024-25" at bounding box center [160, 244] width 220 height 14
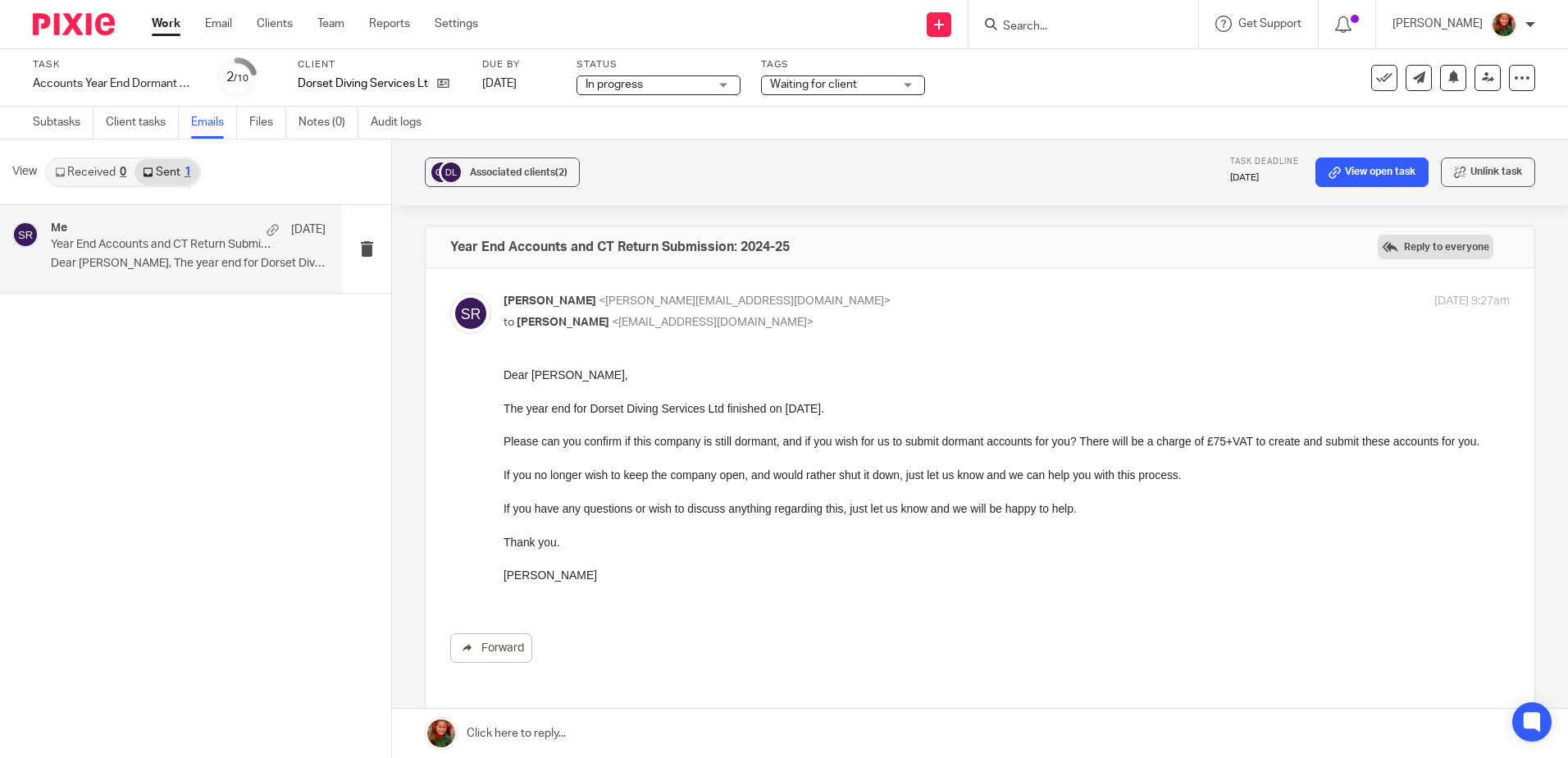
click at [1431, 241] on label "Reply to everyone" at bounding box center [1436, 247] width 116 height 24
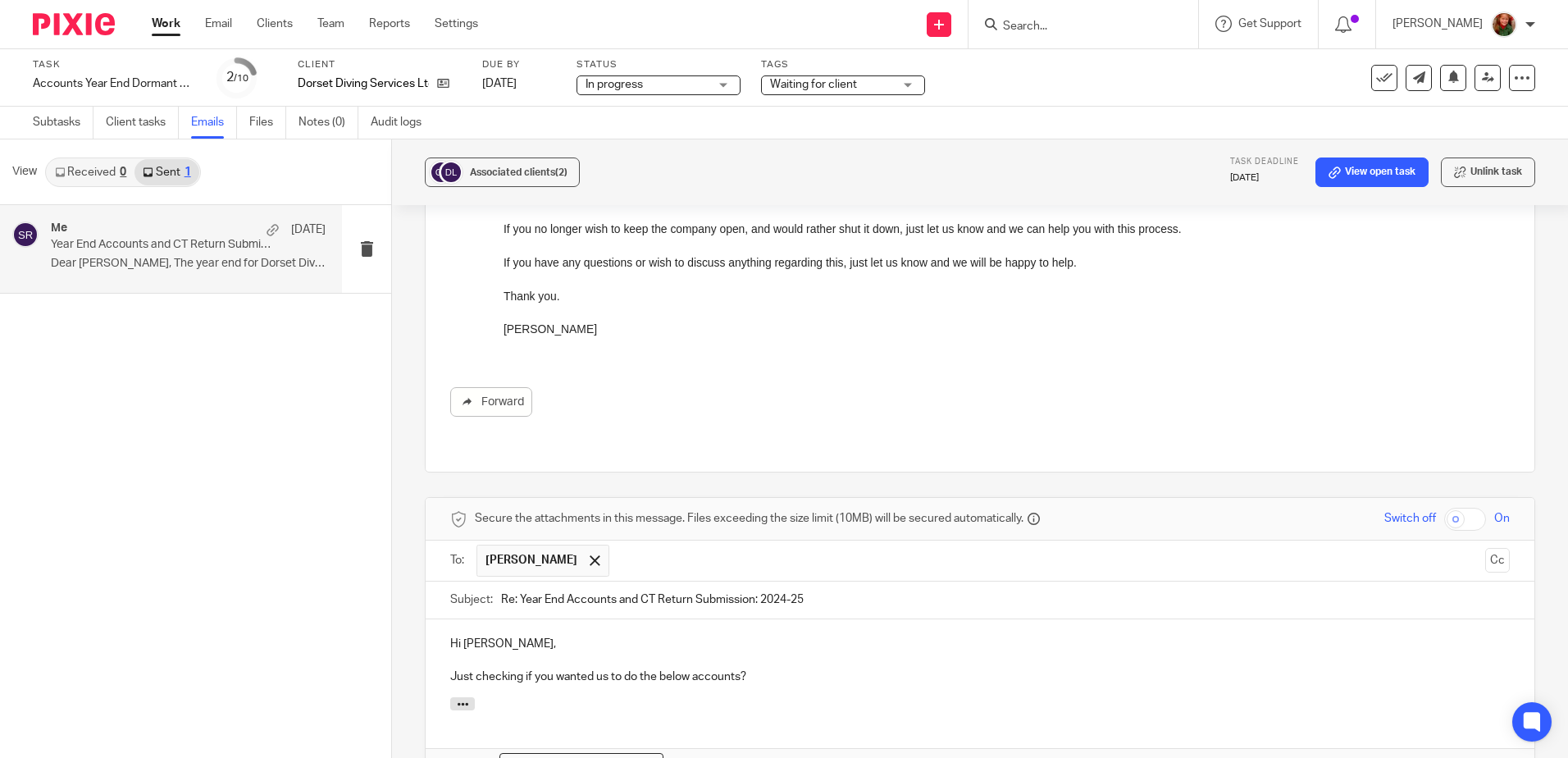
scroll to position [492, 0]
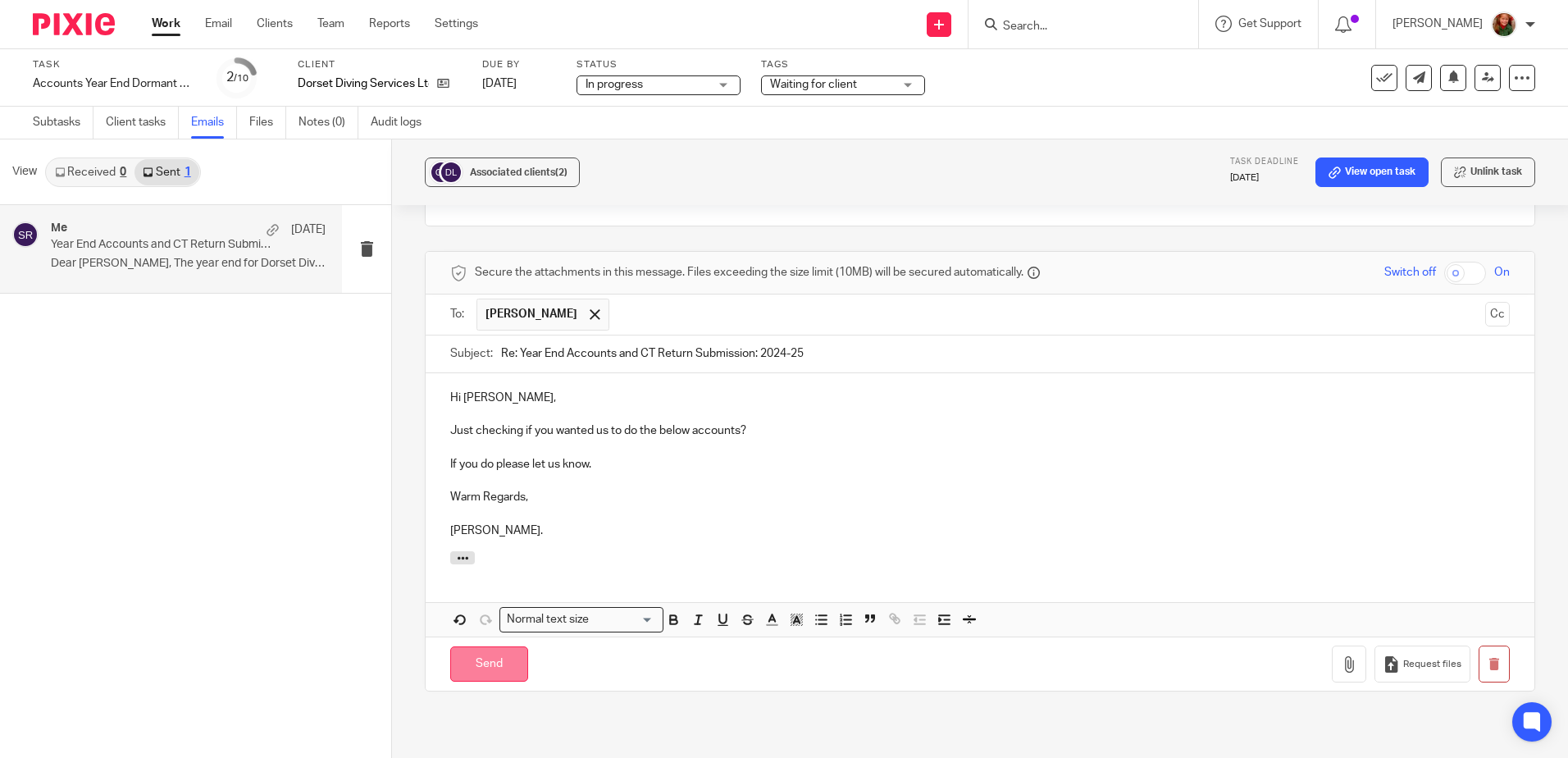
click at [486, 651] on input "Send" at bounding box center [488, 664] width 78 height 36
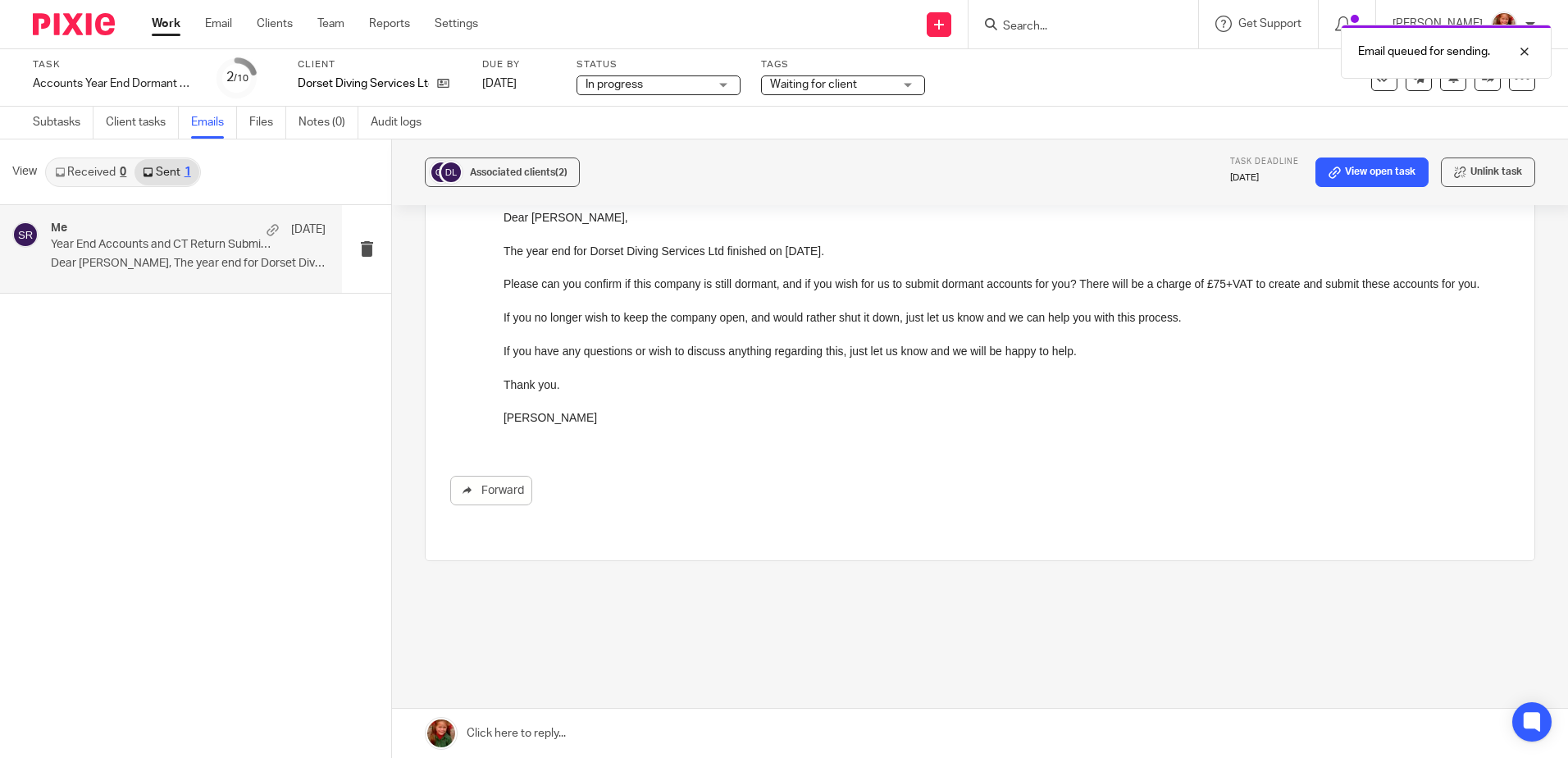
click at [161, 18] on link "Work" at bounding box center [166, 24] width 29 height 17
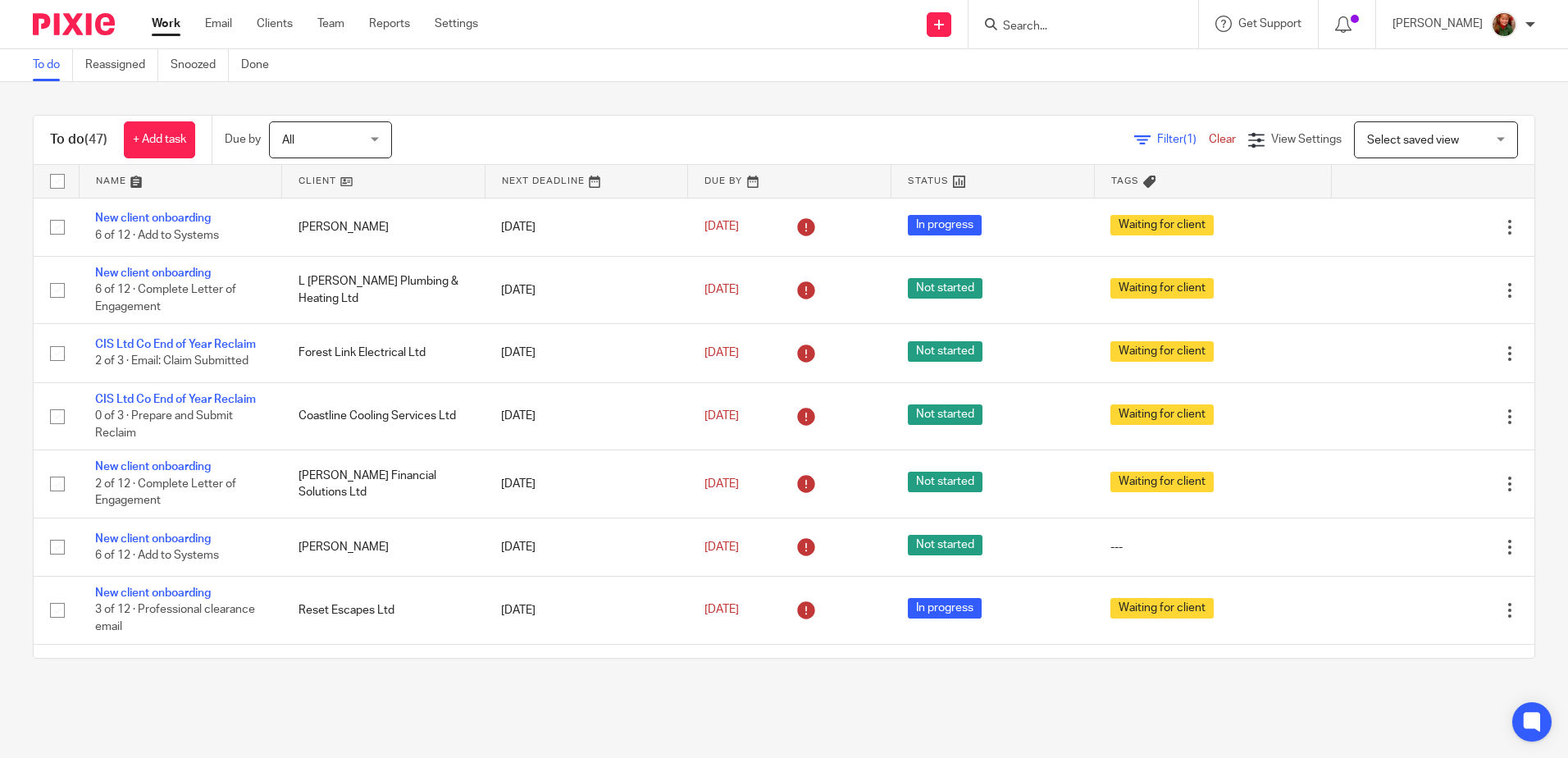
click at [116, 181] on link at bounding box center [181, 181] width 203 height 33
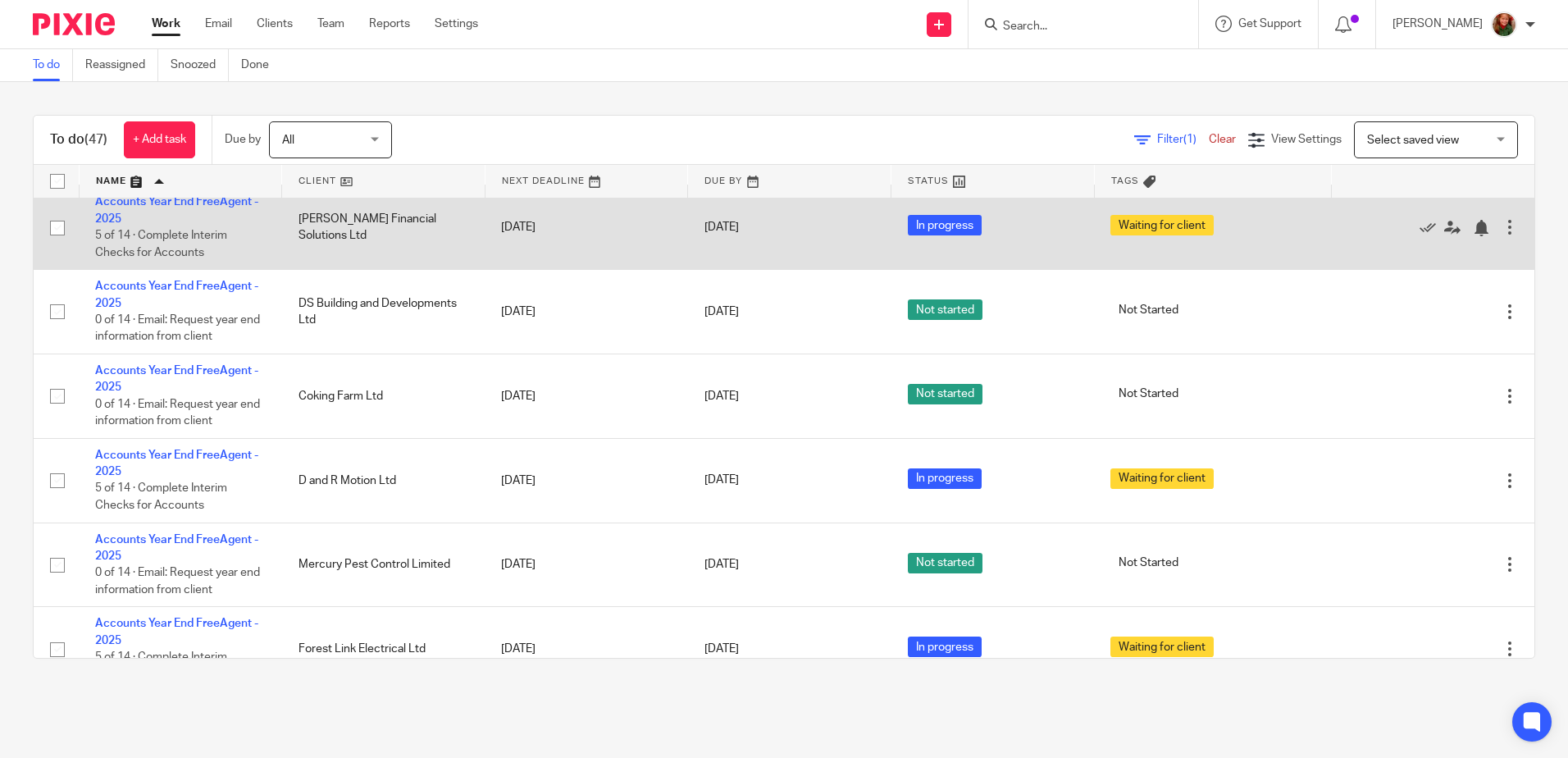
scroll to position [246, 0]
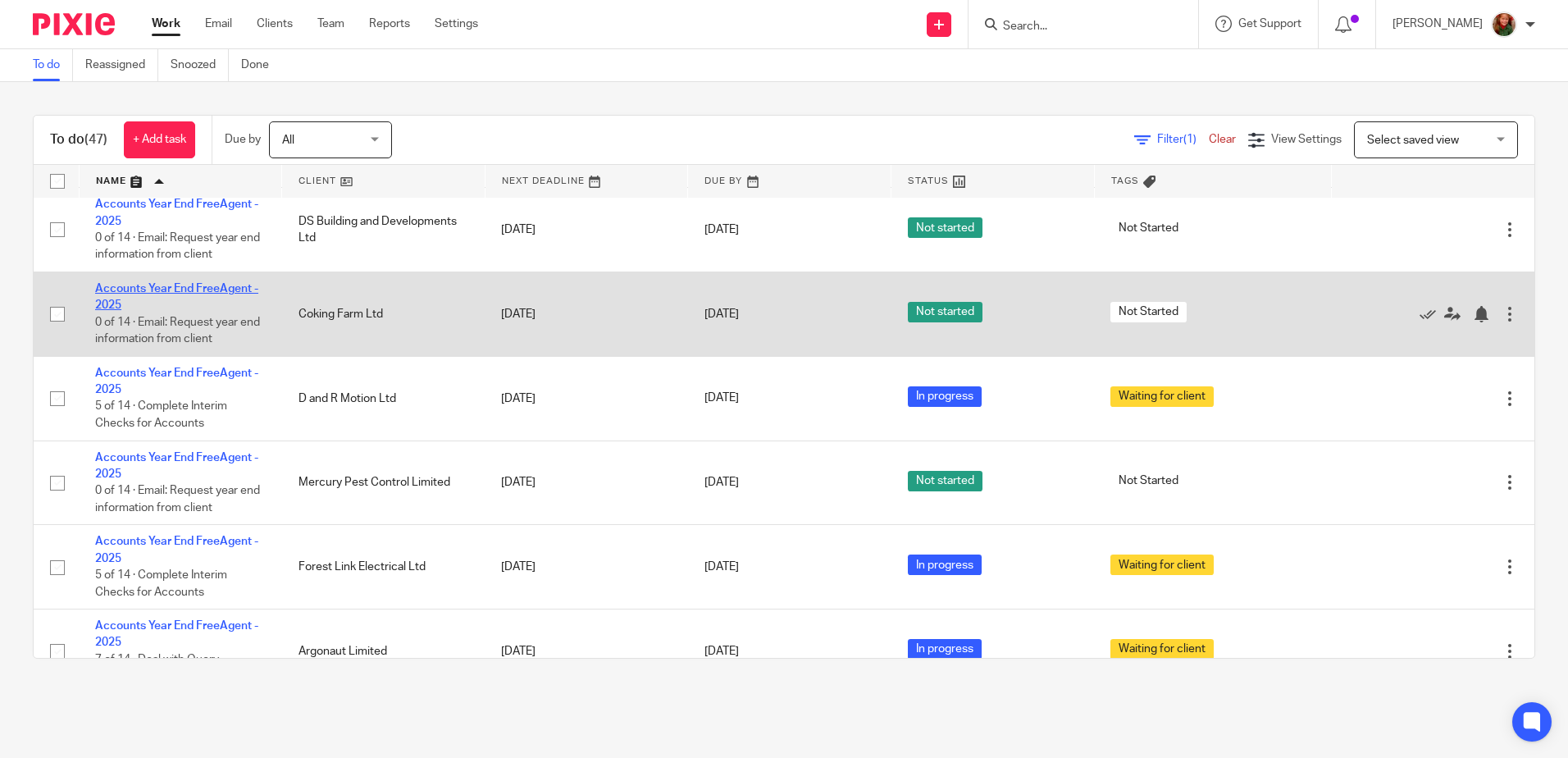
click at [163, 289] on link "Accounts Year End FreeAgent - 2025" at bounding box center [177, 297] width 163 height 28
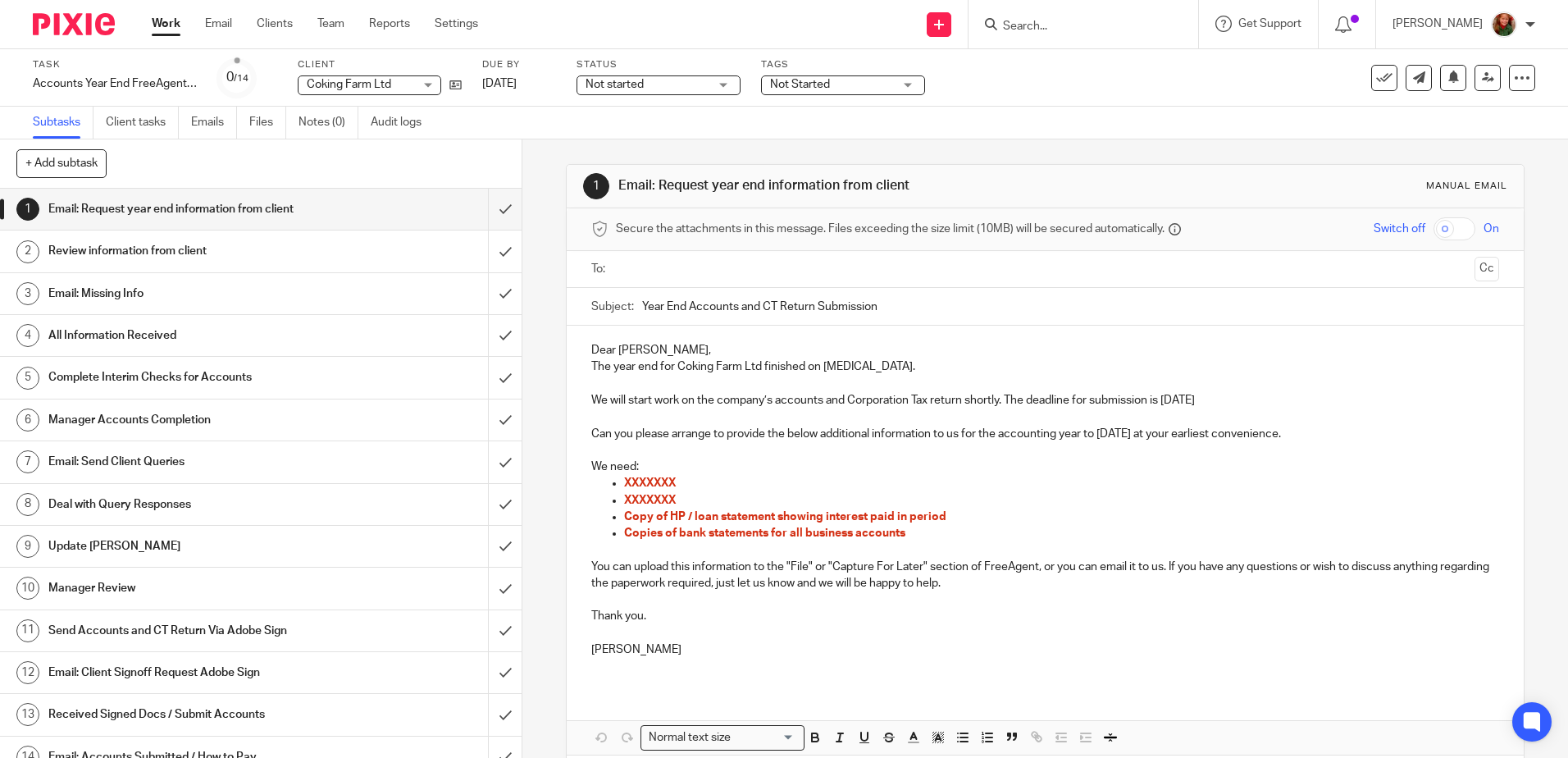
click at [849, 81] on span "Not Started" at bounding box center [832, 85] width 123 height 17
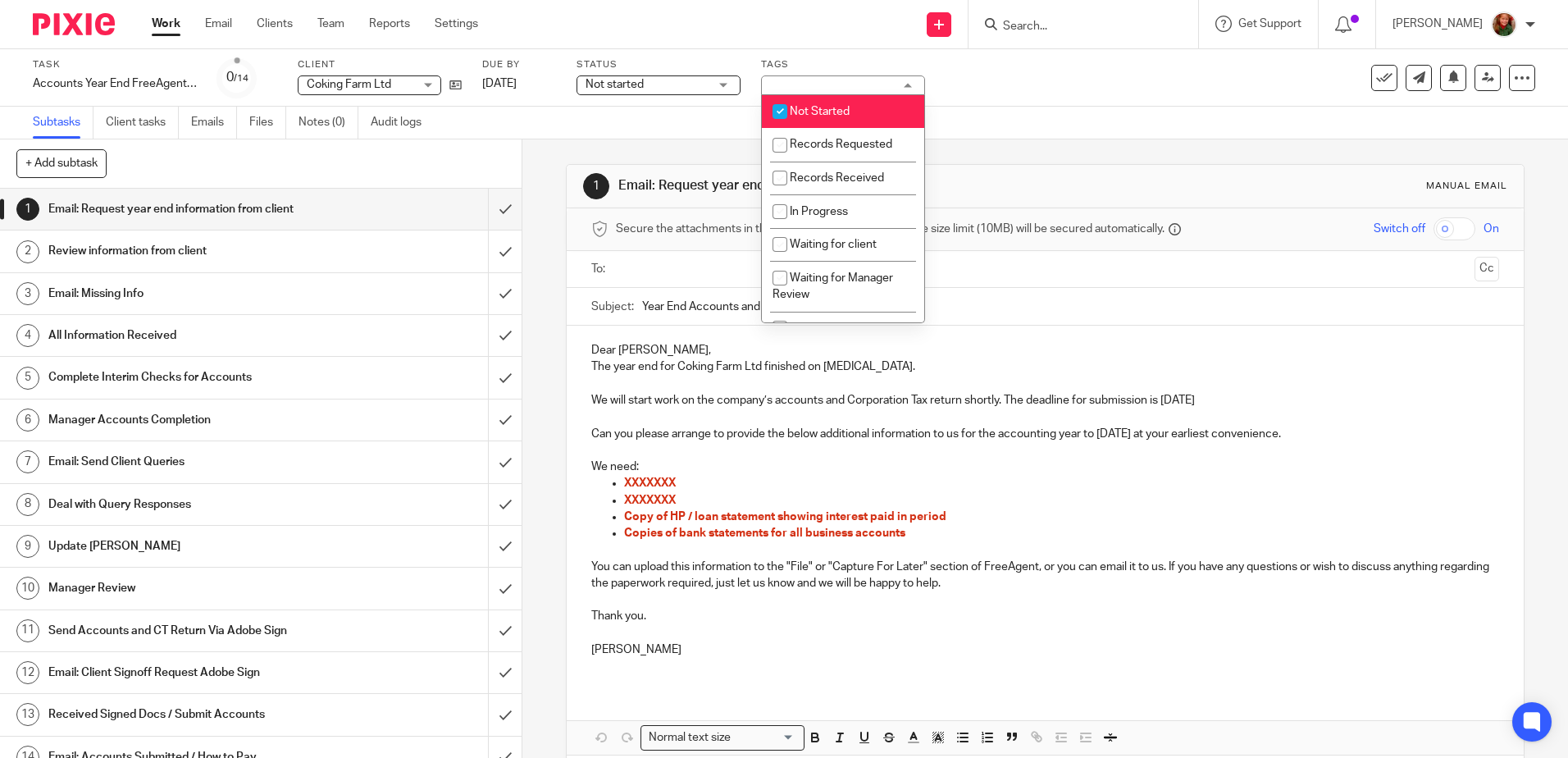
click at [828, 110] on span "Not Started" at bounding box center [820, 111] width 60 height 11
checkbox input "false"
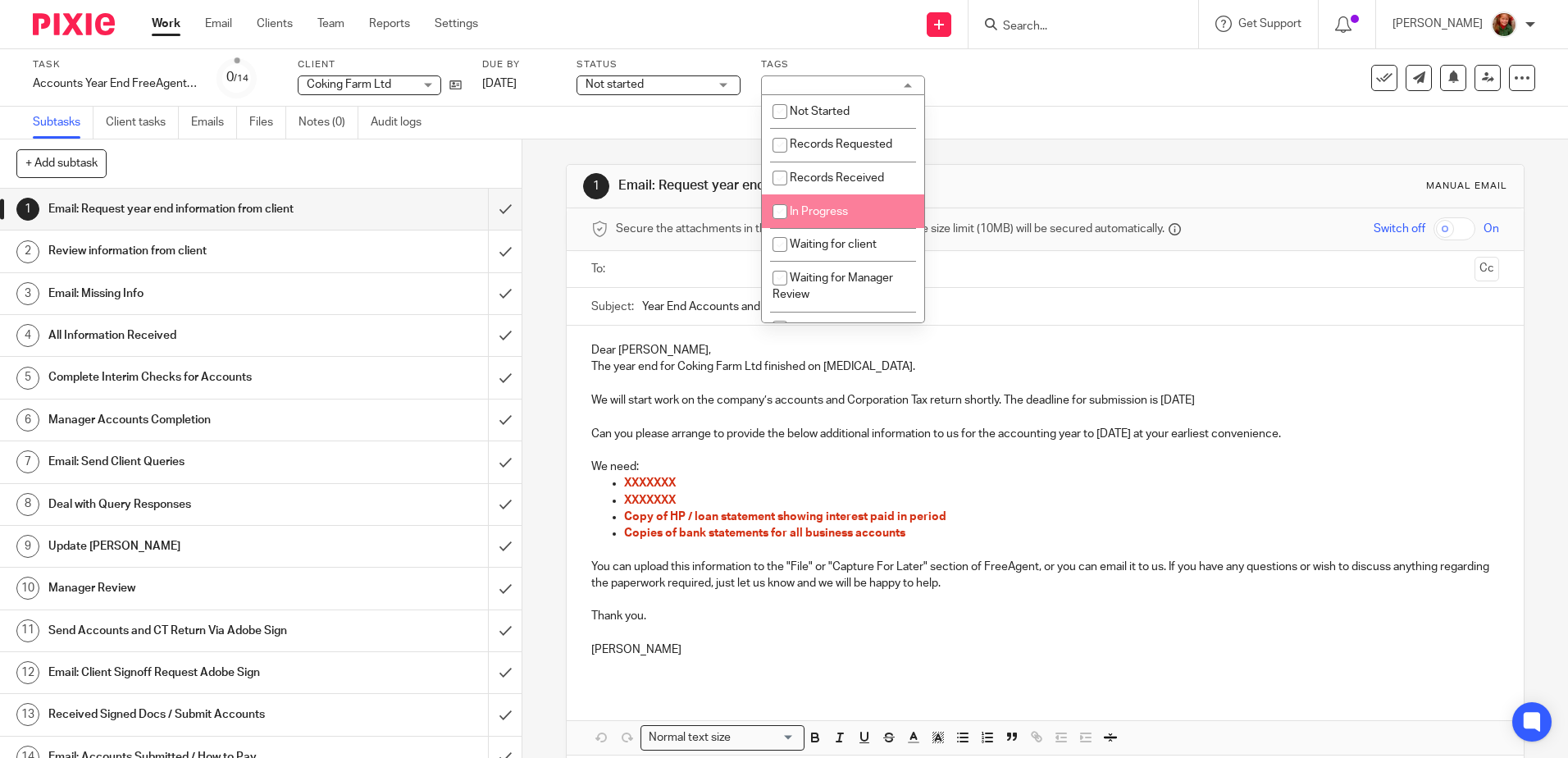
click at [839, 211] on span "In Progress" at bounding box center [819, 211] width 58 height 11
checkbox input "true"
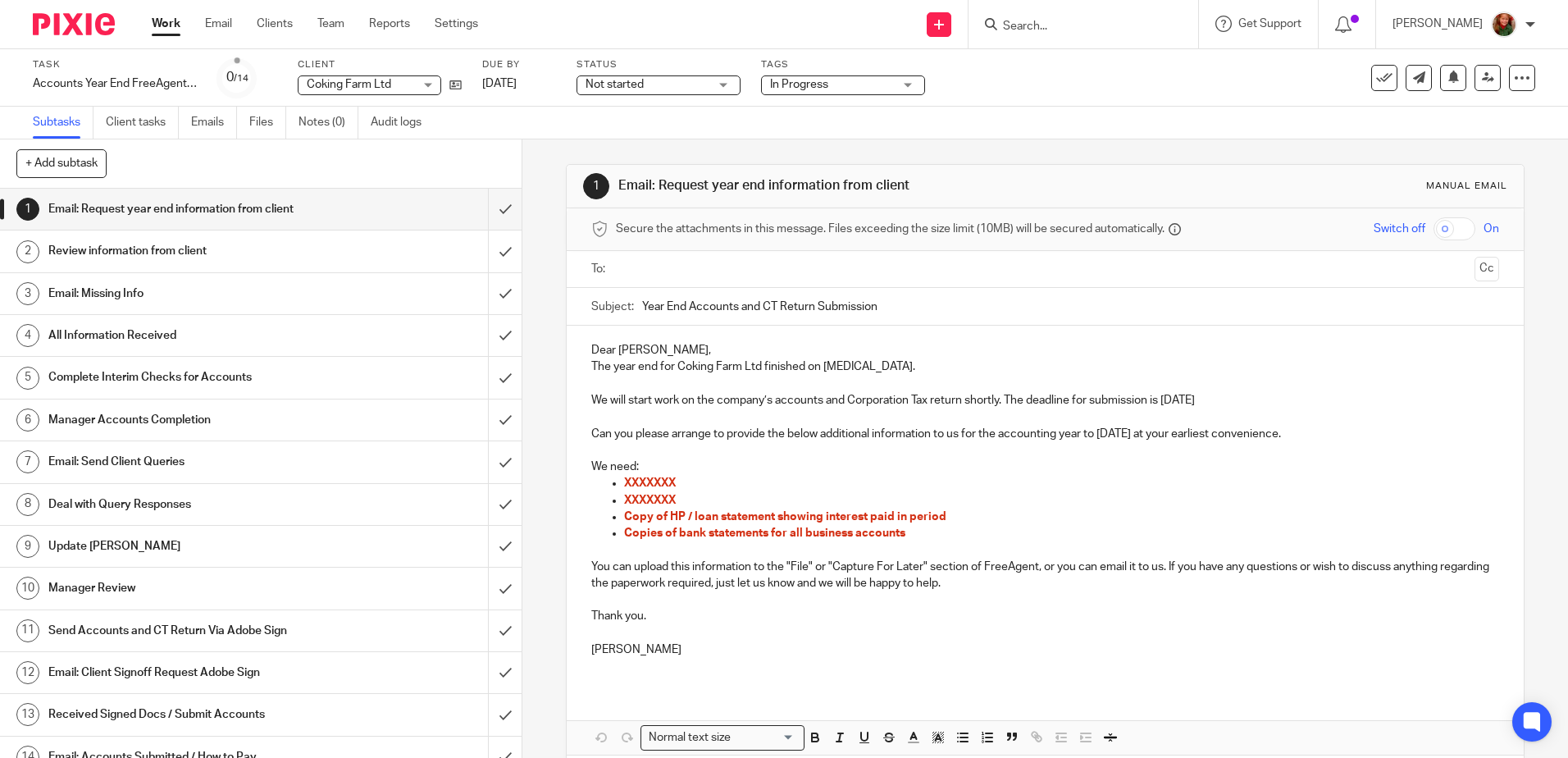
click at [1012, 138] on div "Subtasks Client tasks Emails Files Notes (0) Audit logs" at bounding box center [784, 123] width 1568 height 33
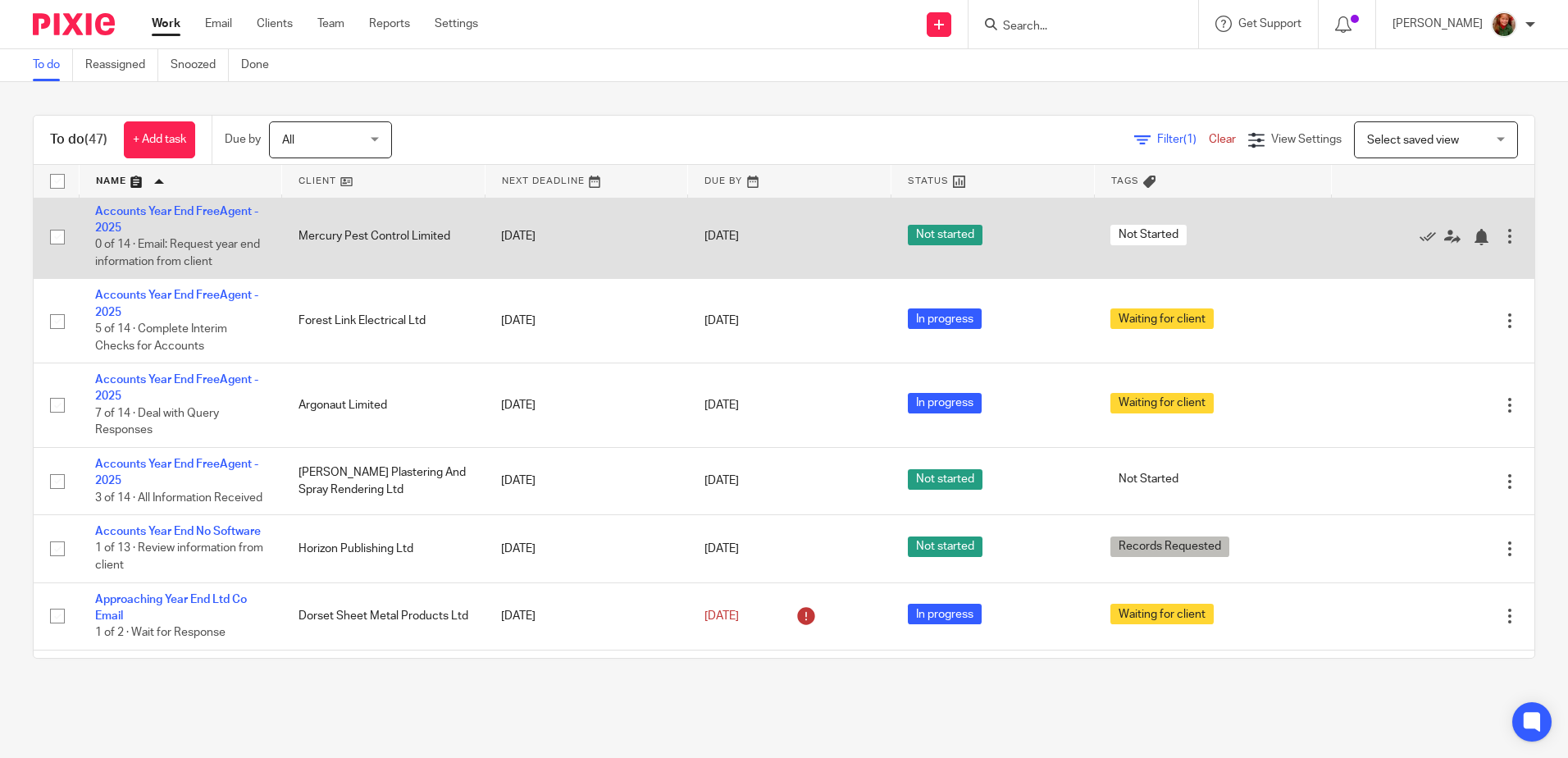
scroll to position [656, 0]
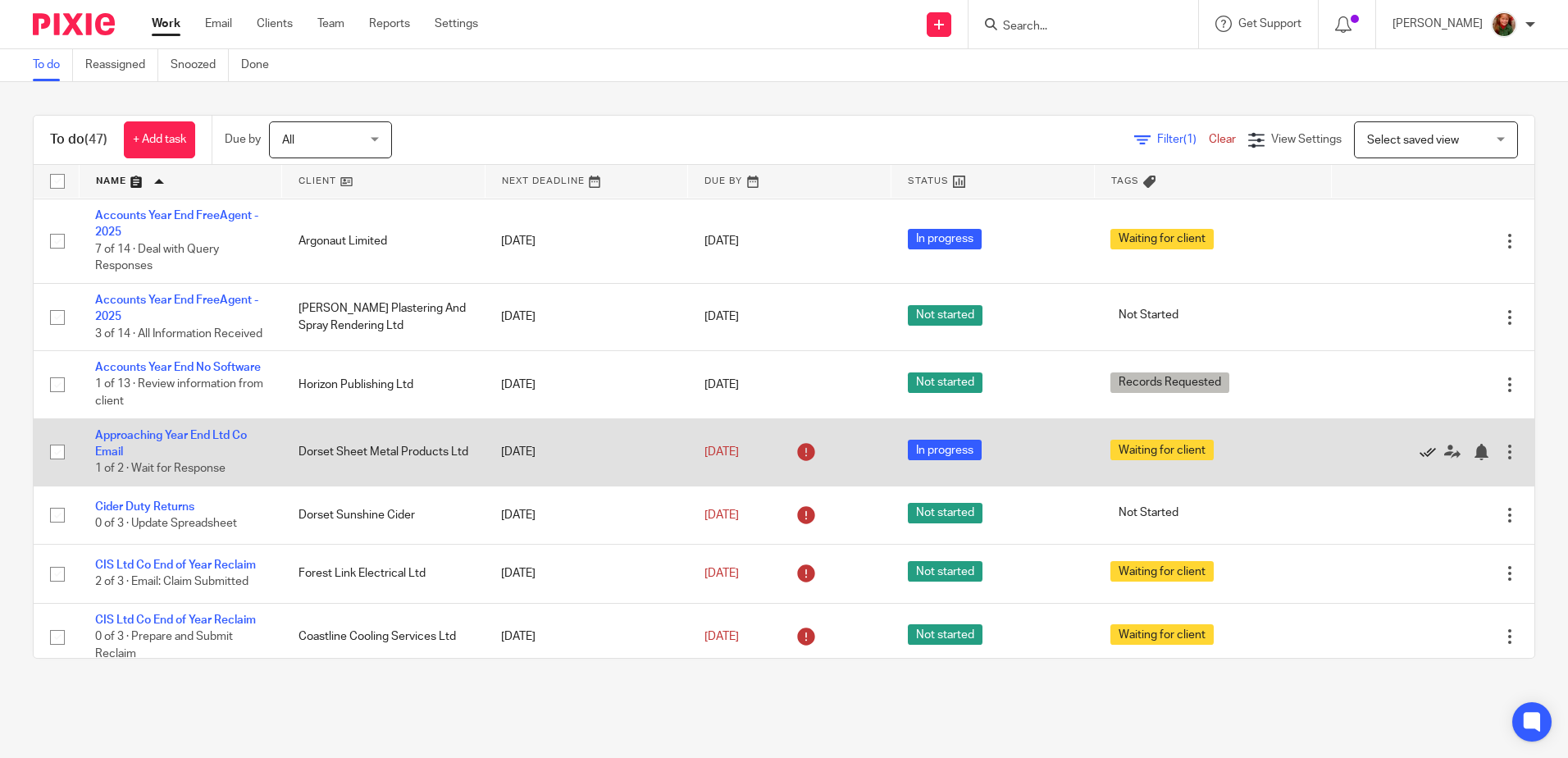
click at [1420, 460] on icon at bounding box center [1429, 452] width 17 height 17
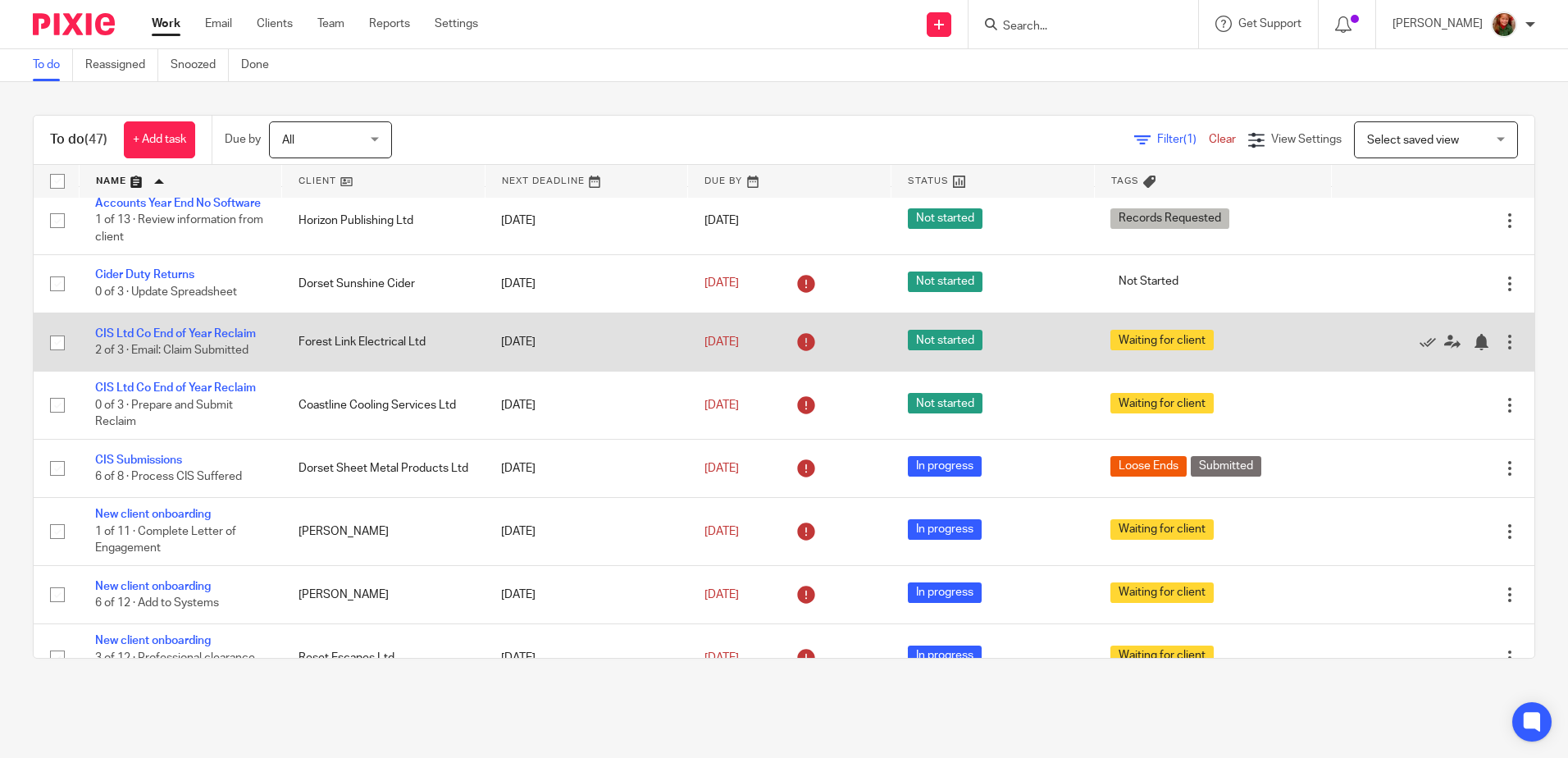
scroll to position [984, 0]
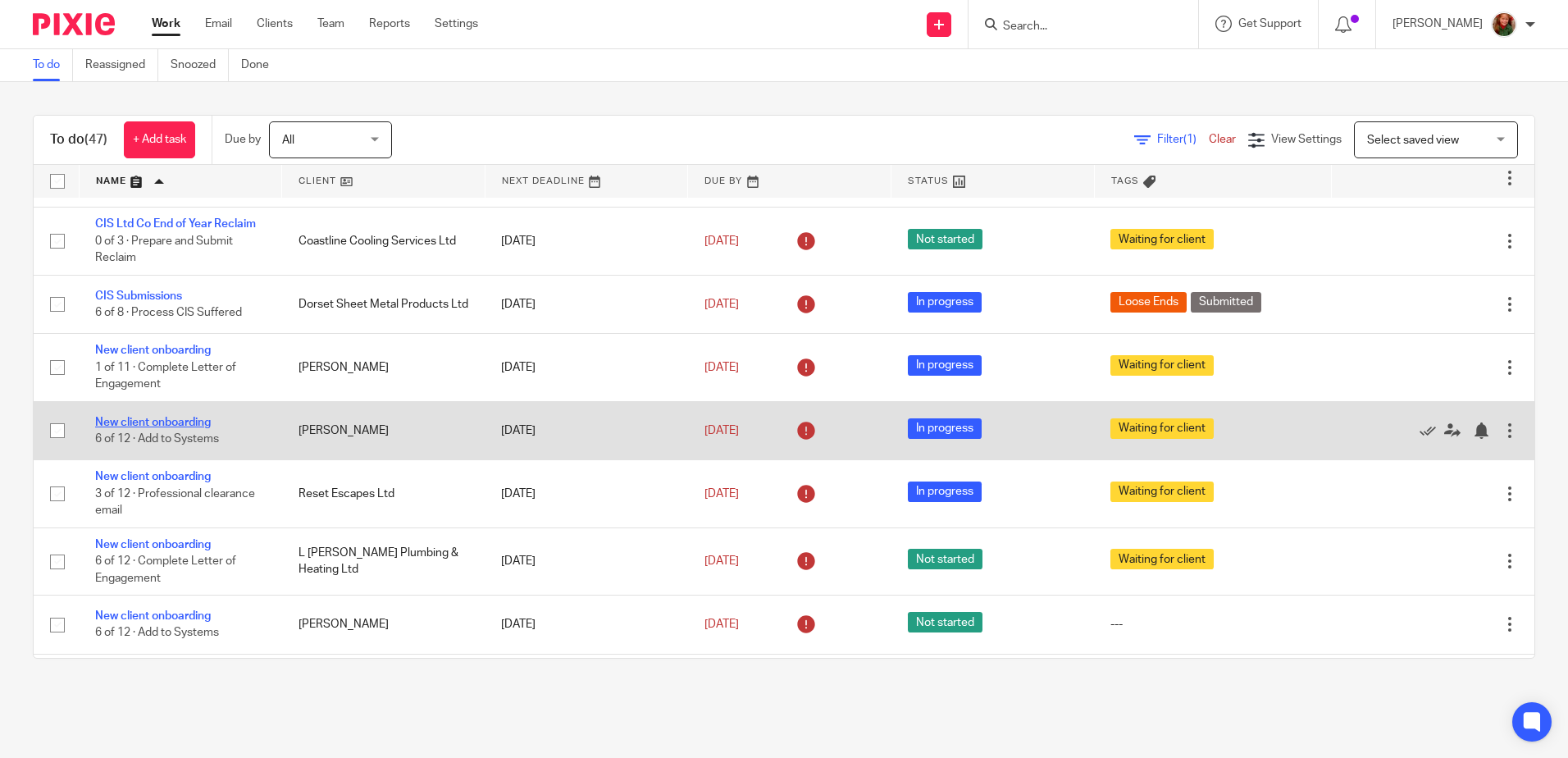
click at [155, 429] on link "New client onboarding" at bounding box center [153, 422] width 116 height 11
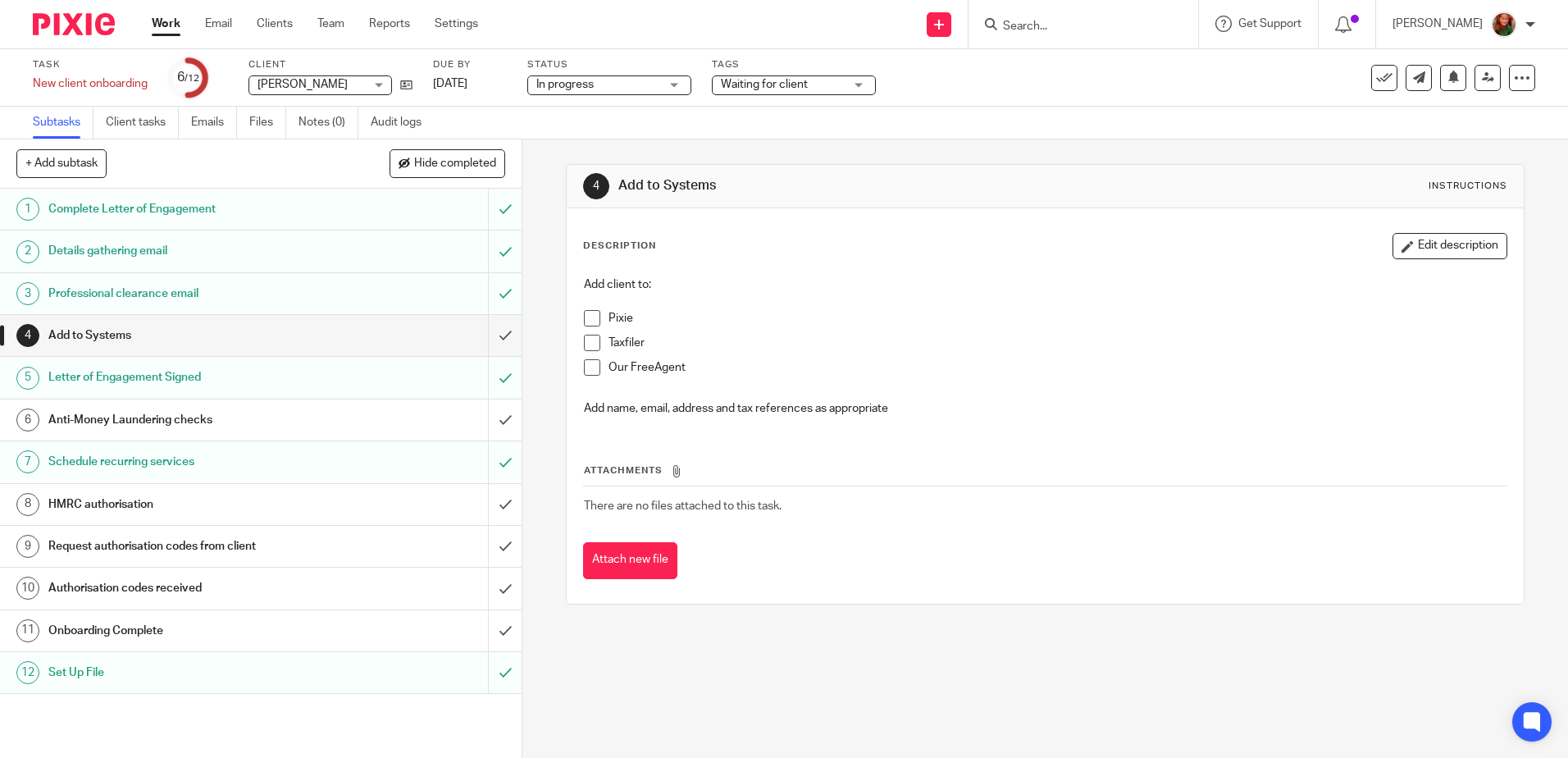
click at [163, 22] on link "Work" at bounding box center [166, 24] width 29 height 17
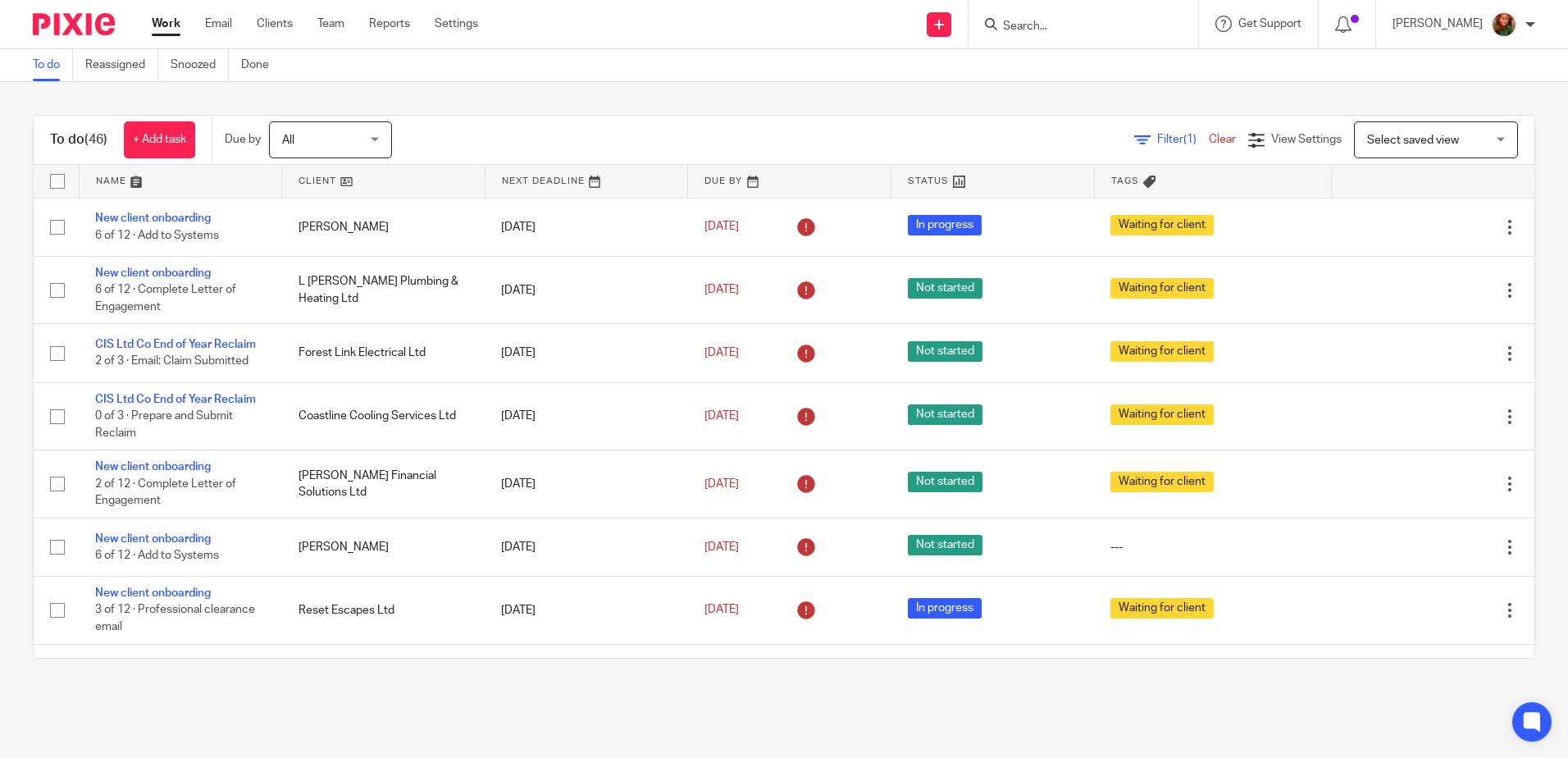
click at [118, 181] on link at bounding box center [181, 181] width 203 height 33
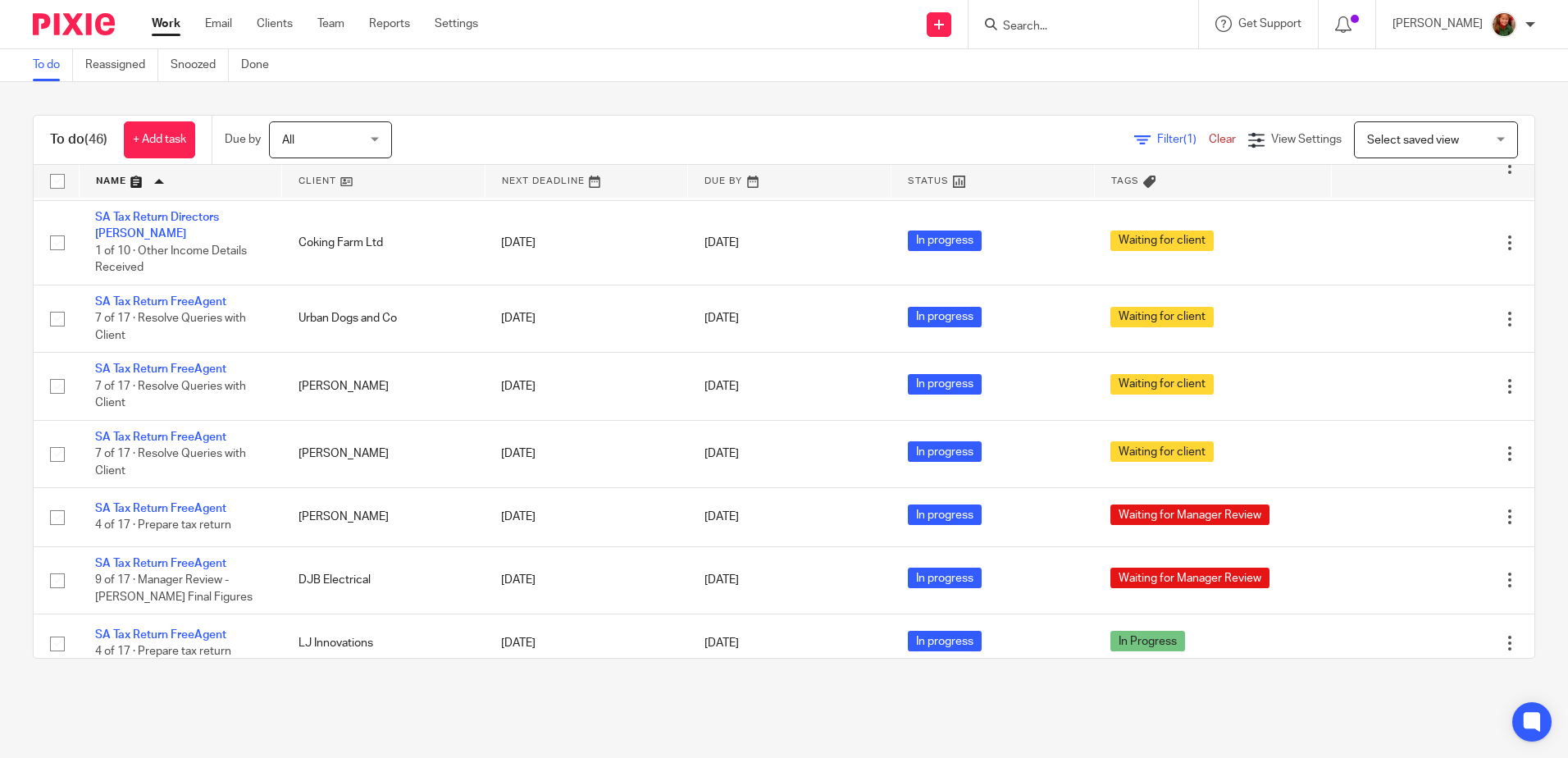
scroll to position [1805, 0]
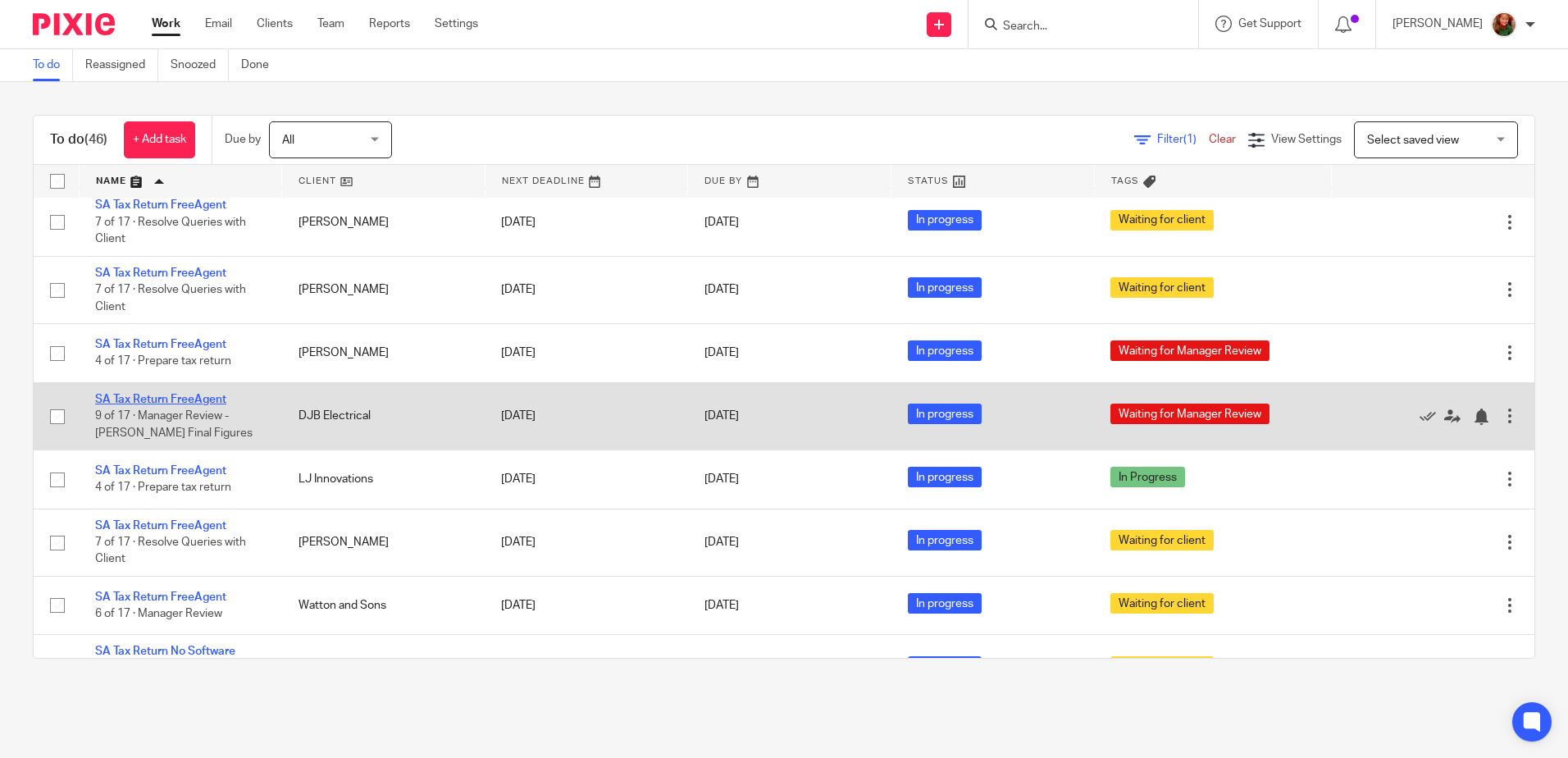
click at [146, 405] on link "SA Tax Return FreeAgent" at bounding box center [161, 400] width 131 height 11
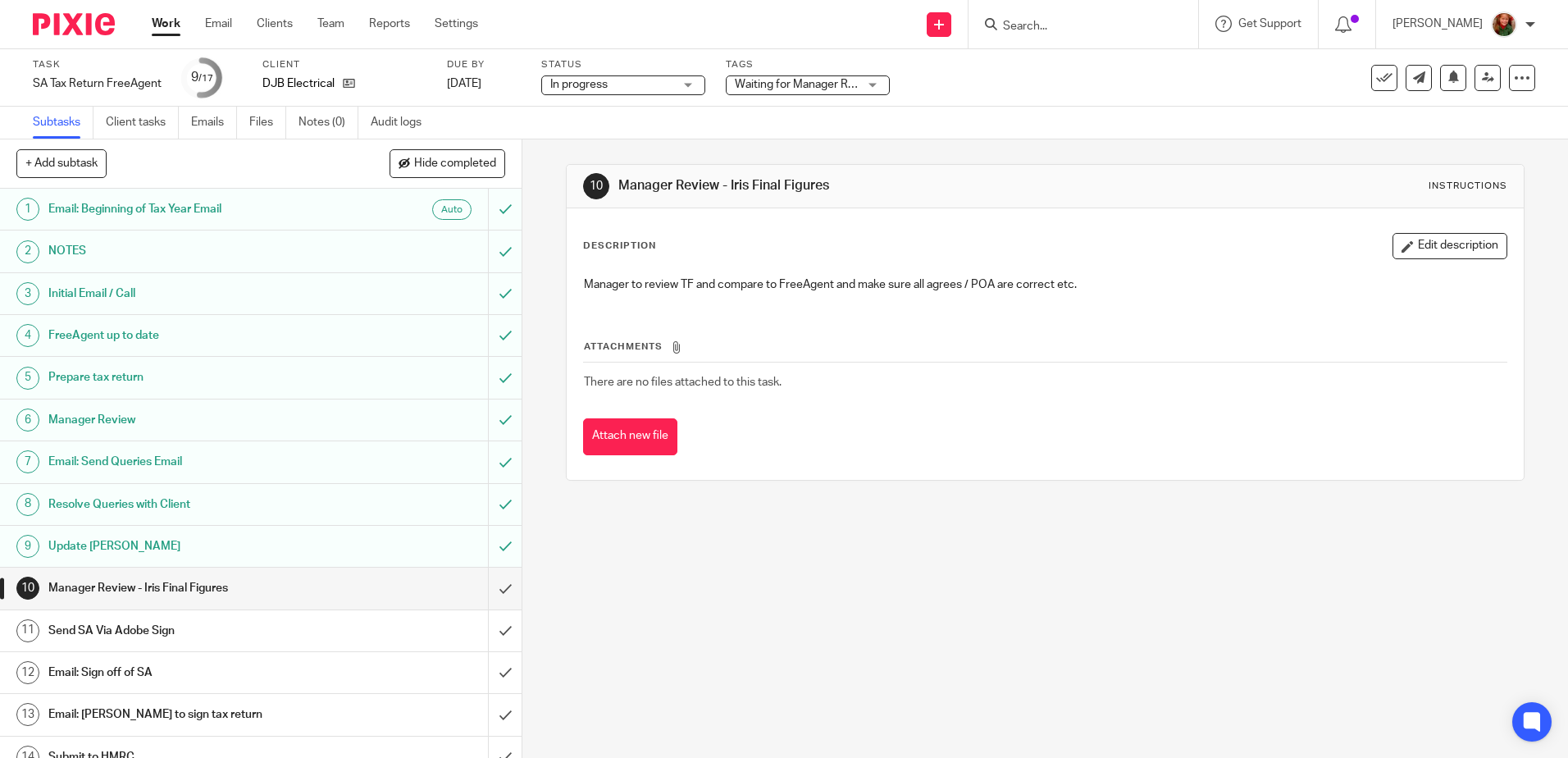
click at [149, 382] on h1 "Prepare tax return" at bounding box center [190, 377] width 283 height 24
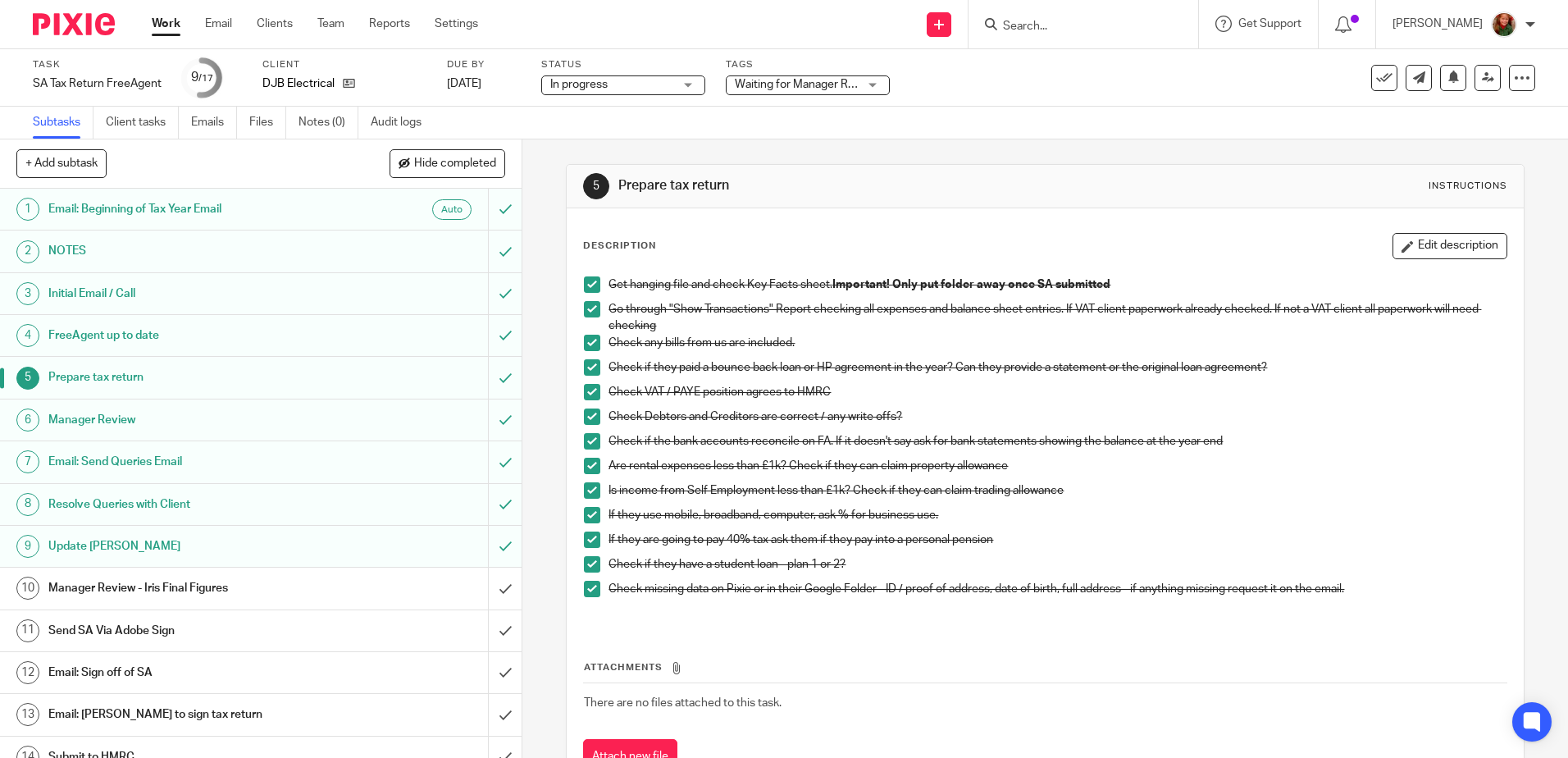
click at [154, 535] on h1 "Update Iris" at bounding box center [190, 547] width 283 height 24
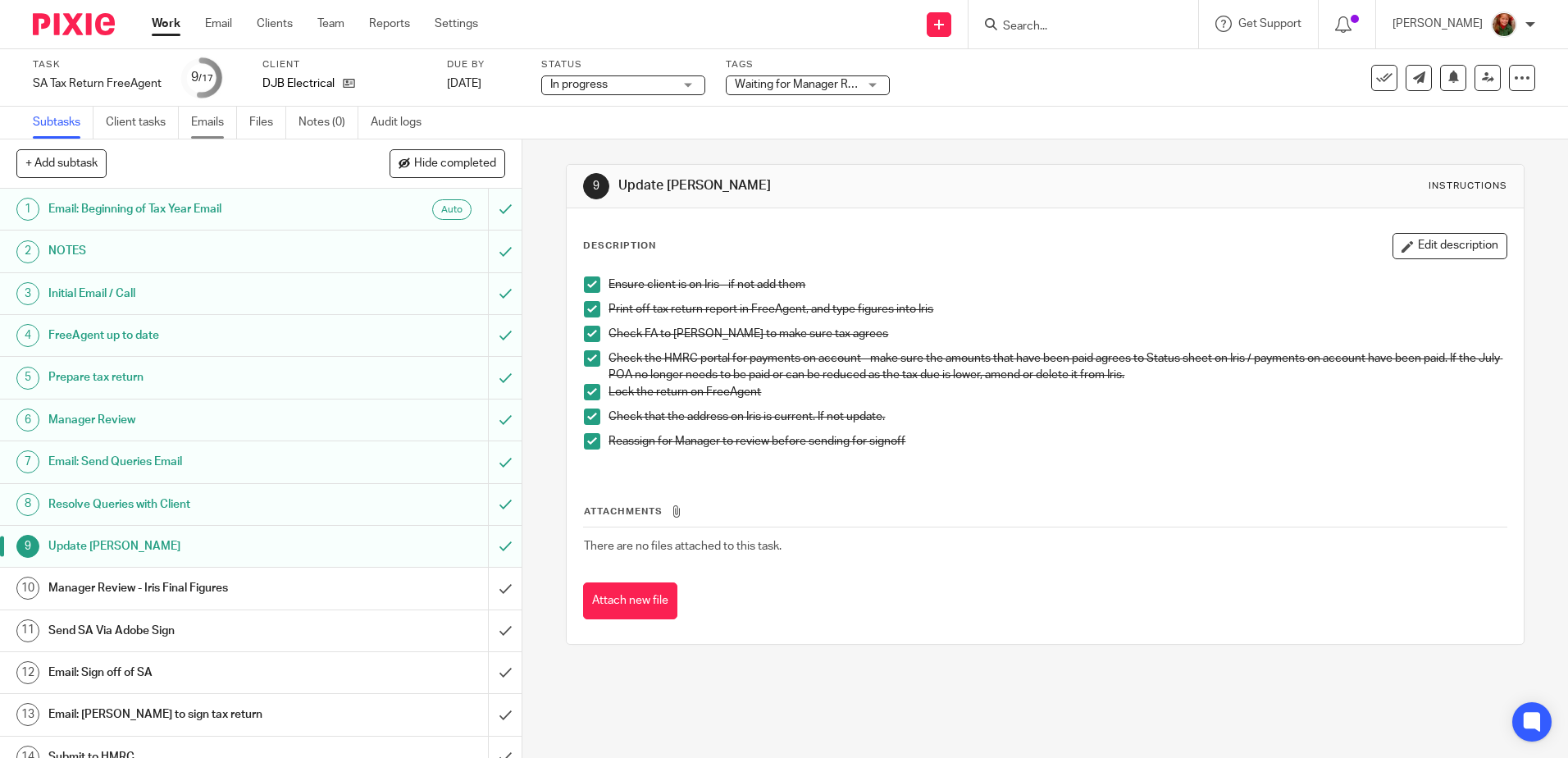
click at [209, 126] on link "Emails" at bounding box center [213, 123] width 46 height 32
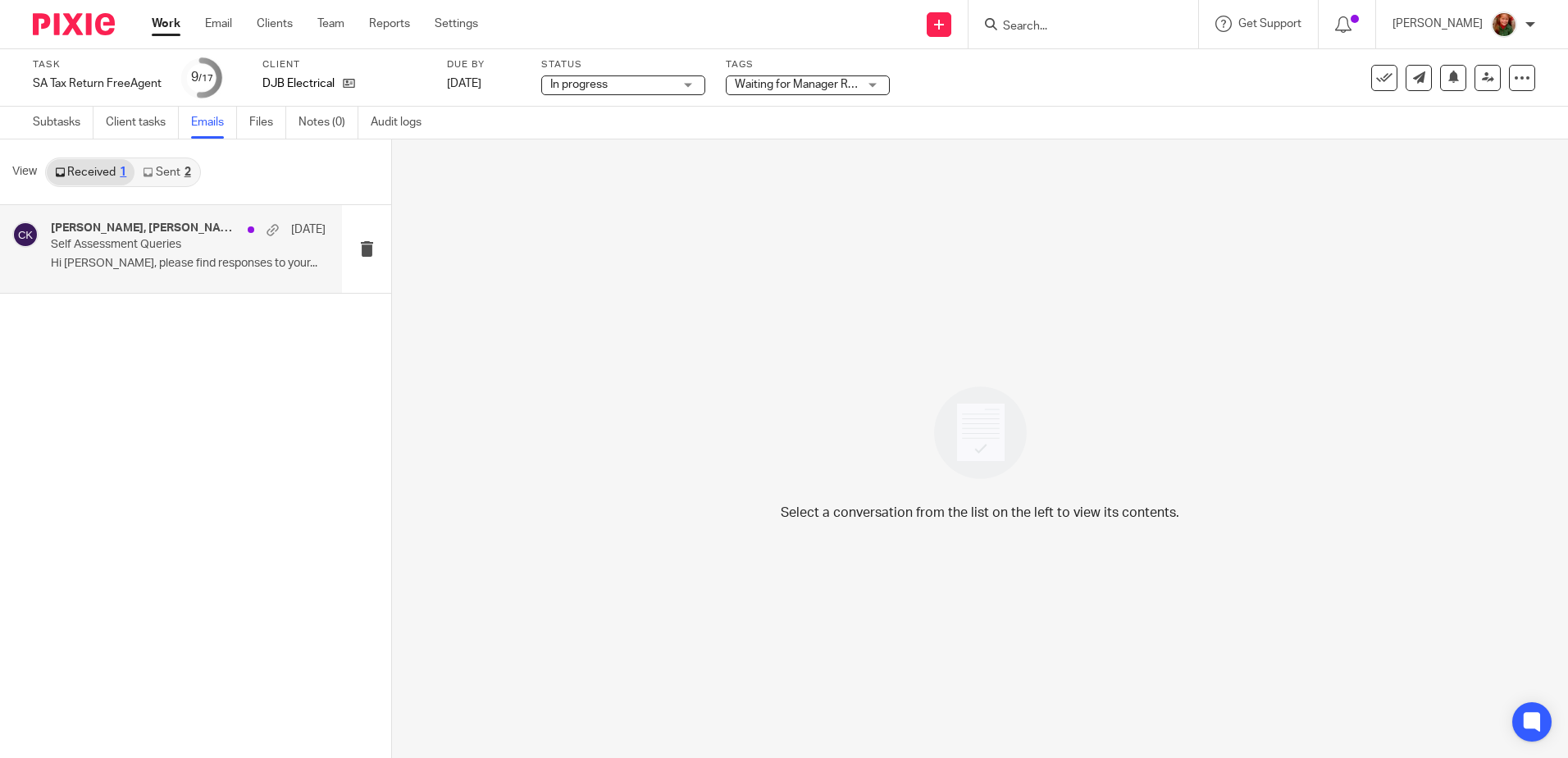
click at [160, 244] on p "Self Assessment Queries" at bounding box center [160, 244] width 220 height 14
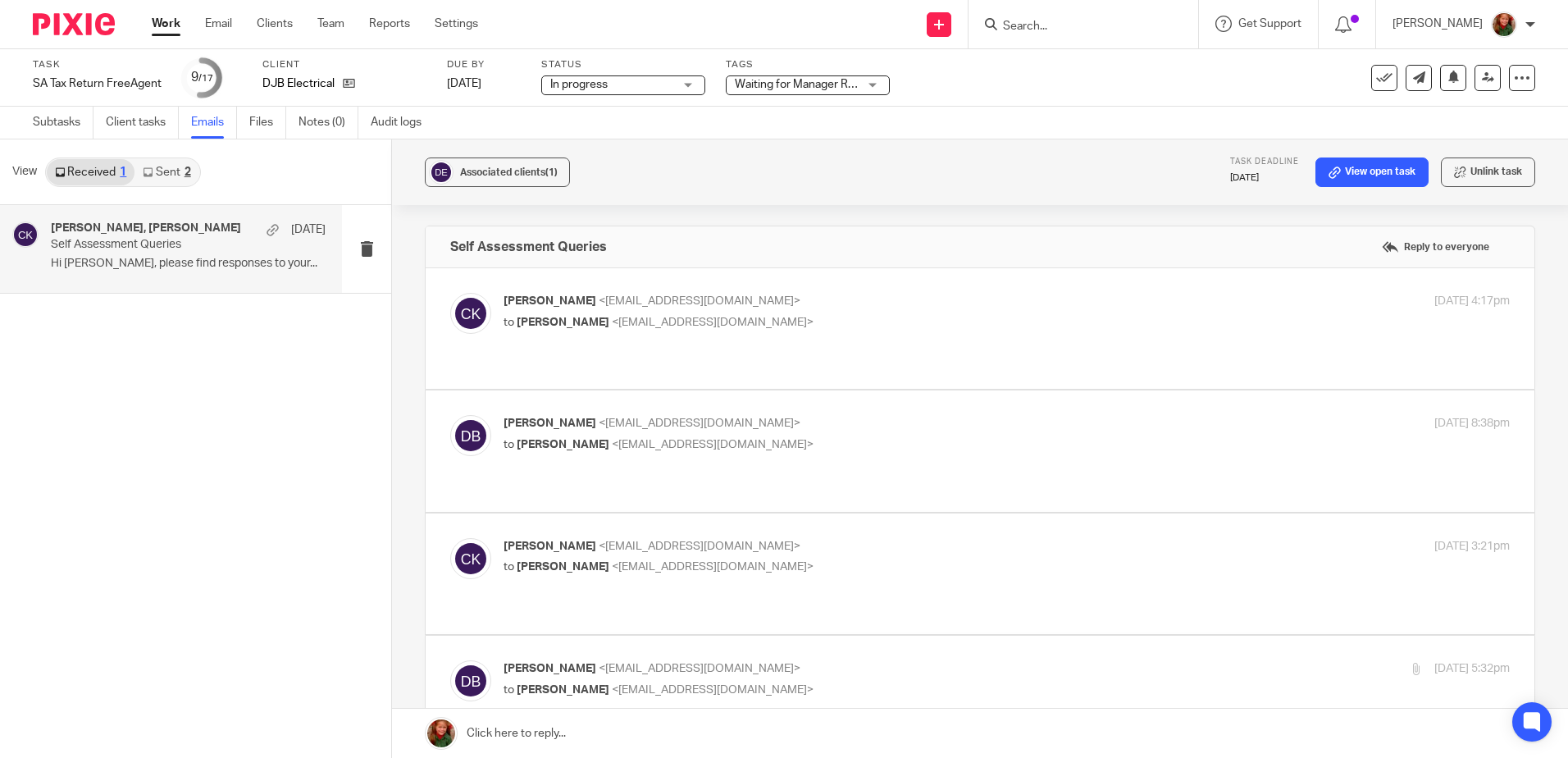
click at [733, 326] on span "<[EMAIL_ADDRESS][DOMAIN_NAME]>" at bounding box center [713, 322] width 202 height 11
checkbox input "true"
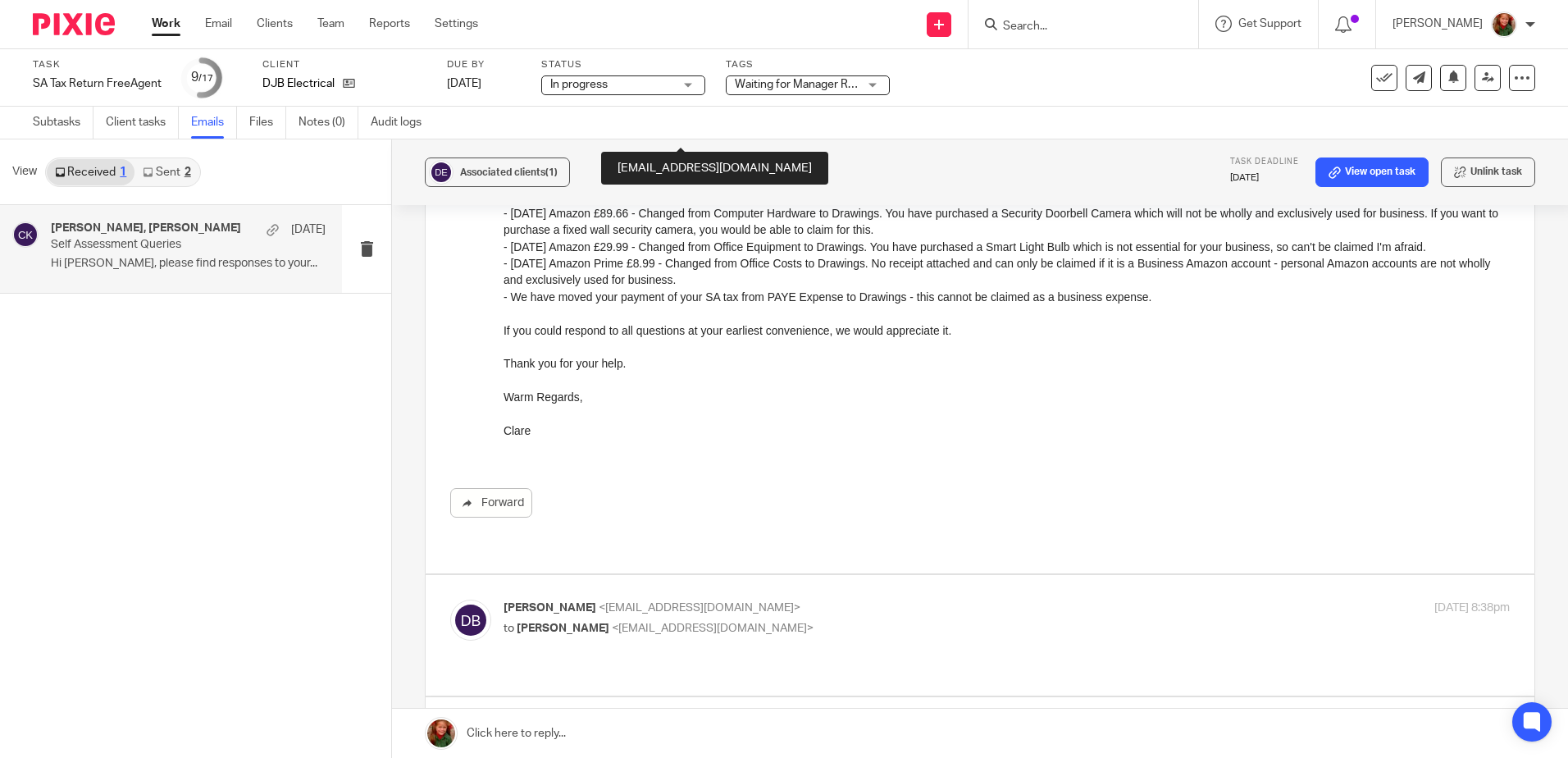
scroll to position [1477, 0]
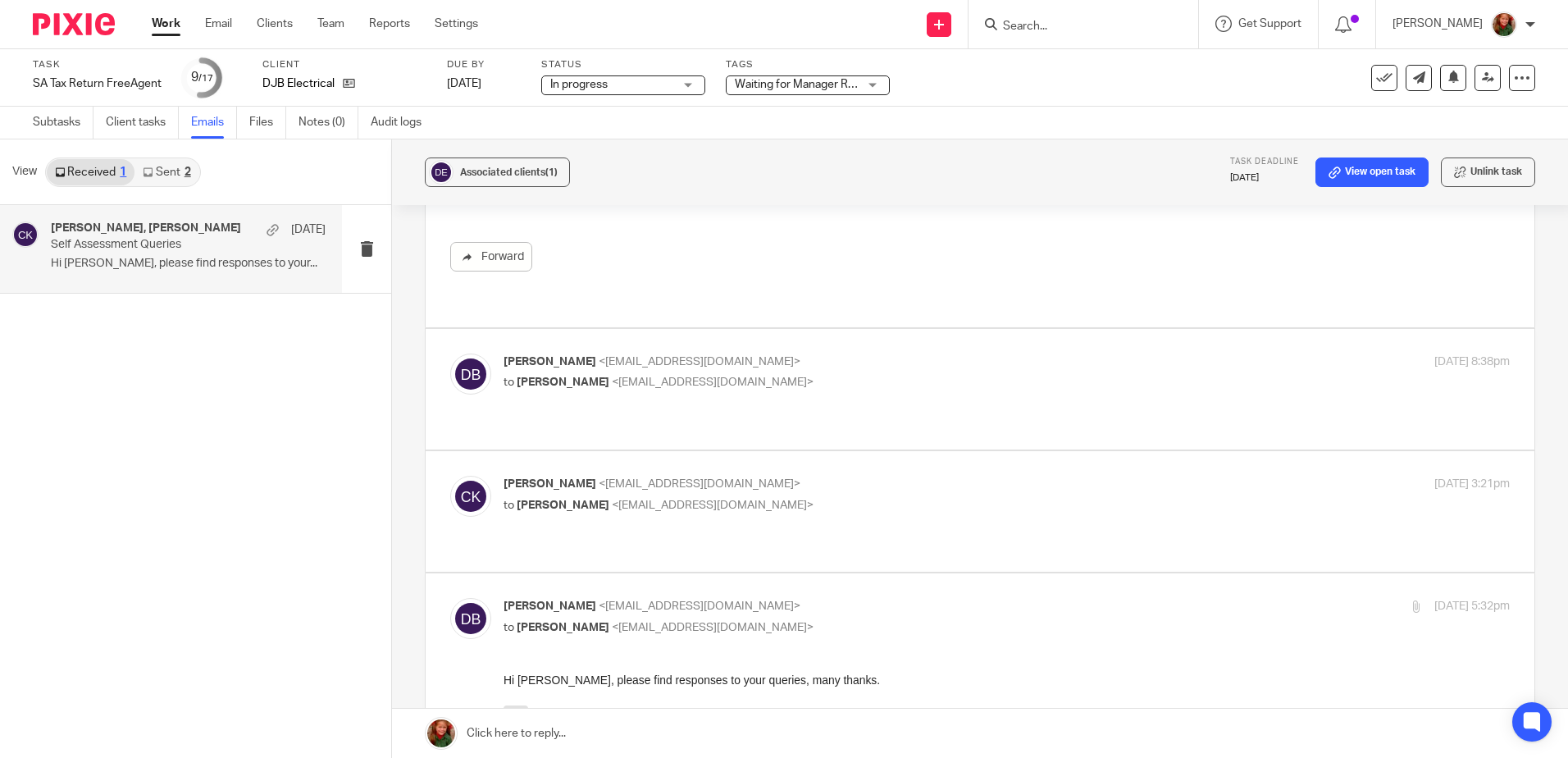
click at [733, 374] on p "to [PERSON_NAME] <[EMAIL_ADDRESS][DOMAIN_NAME]>" at bounding box center [838, 383] width 671 height 17
checkbox input "true"
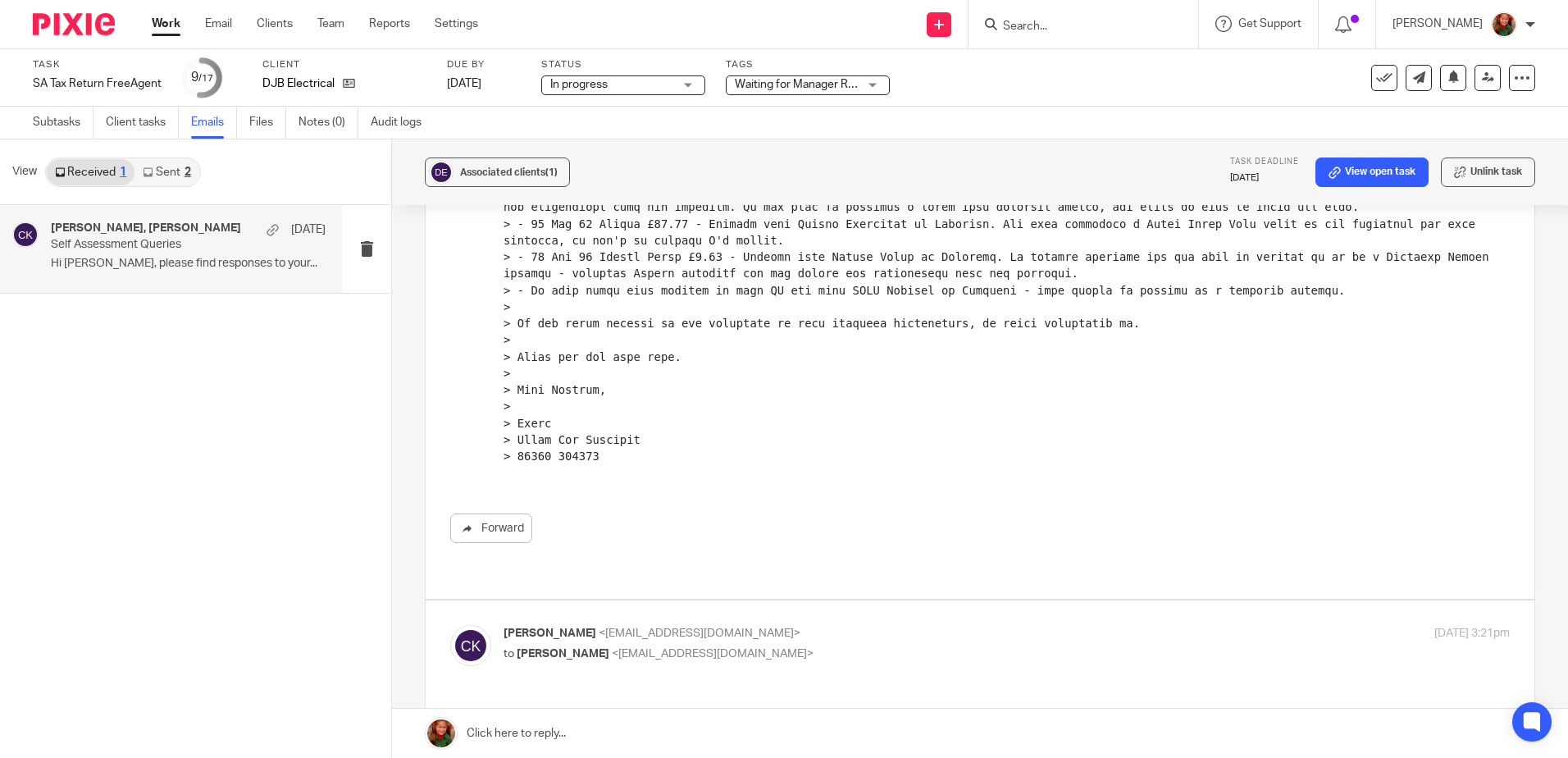
scroll to position [3282, 0]
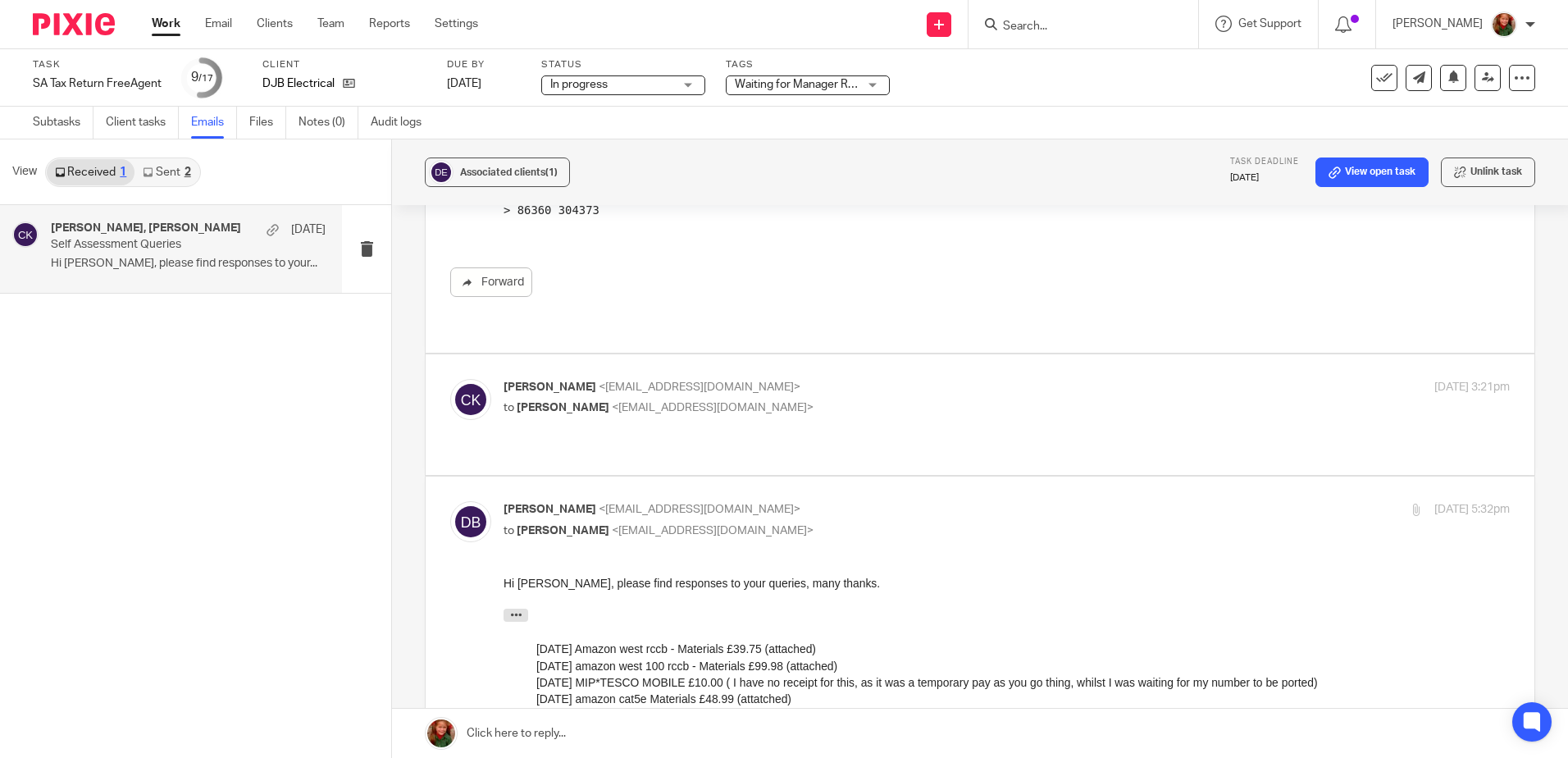
click at [748, 400] on p "to [PERSON_NAME] <[EMAIL_ADDRESS][DOMAIN_NAME]>" at bounding box center [838, 408] width 671 height 17
checkbox input "true"
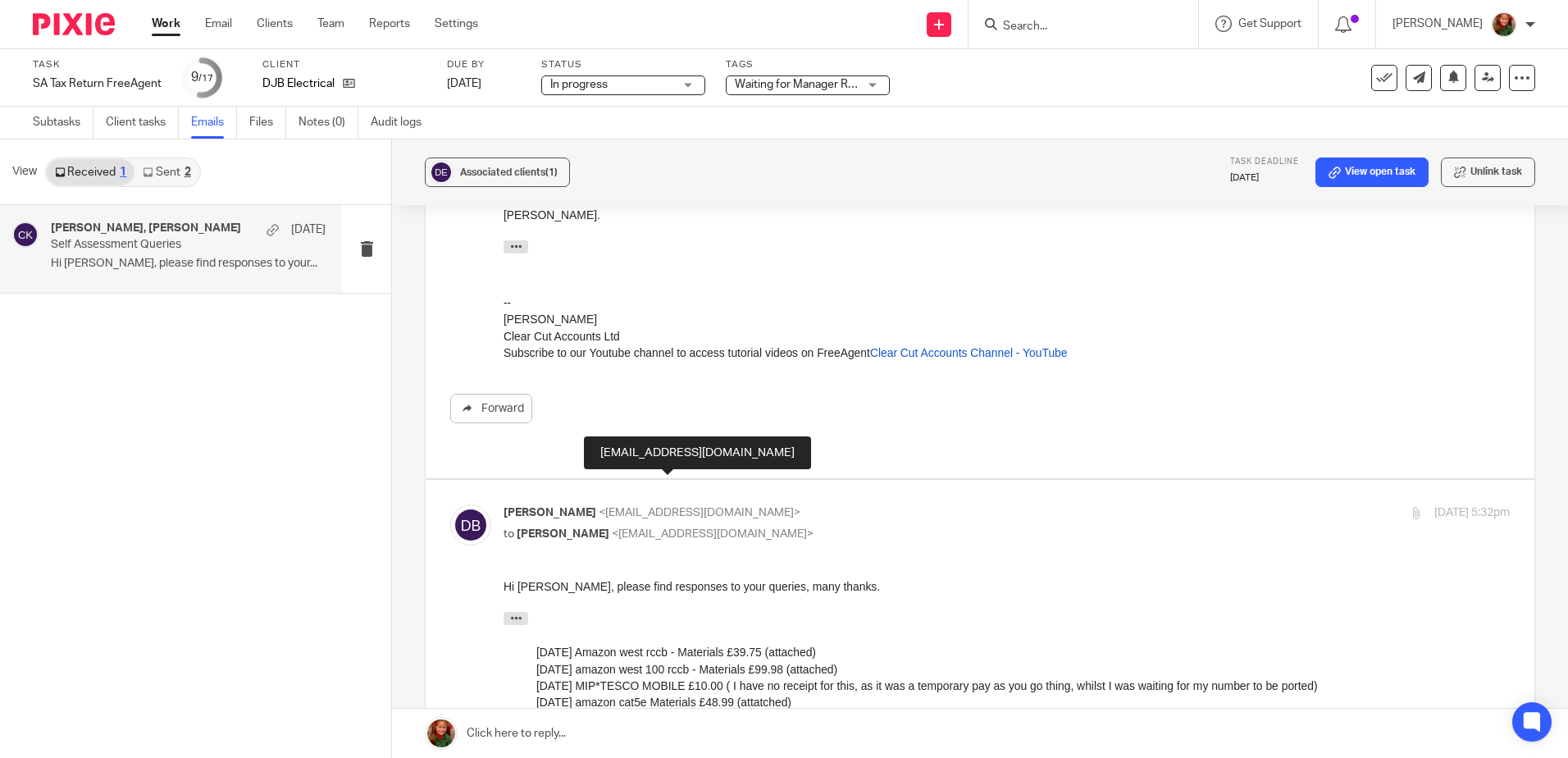
scroll to position [3695, 0]
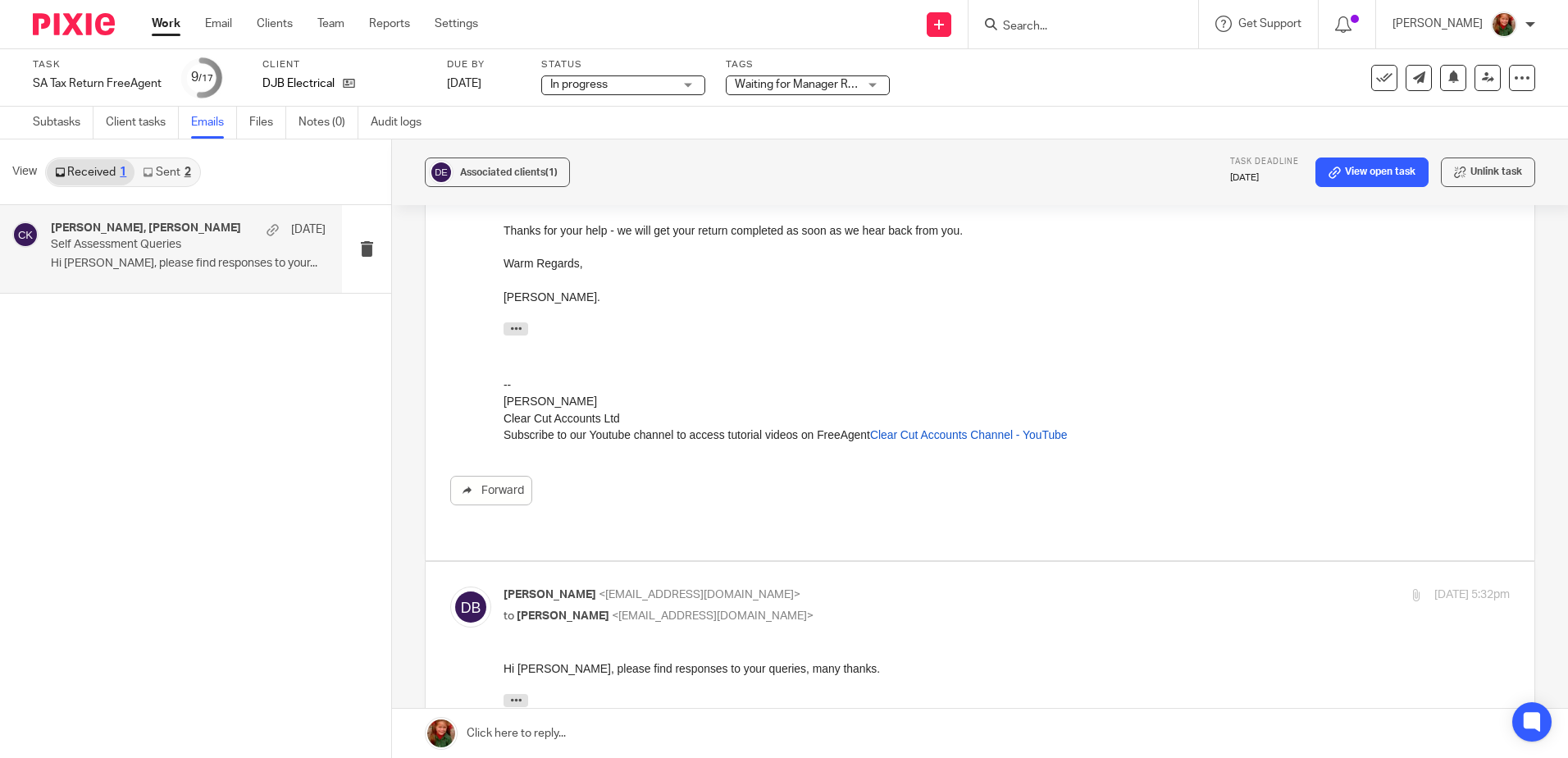
click at [172, 177] on link "Sent 2" at bounding box center [167, 172] width 64 height 26
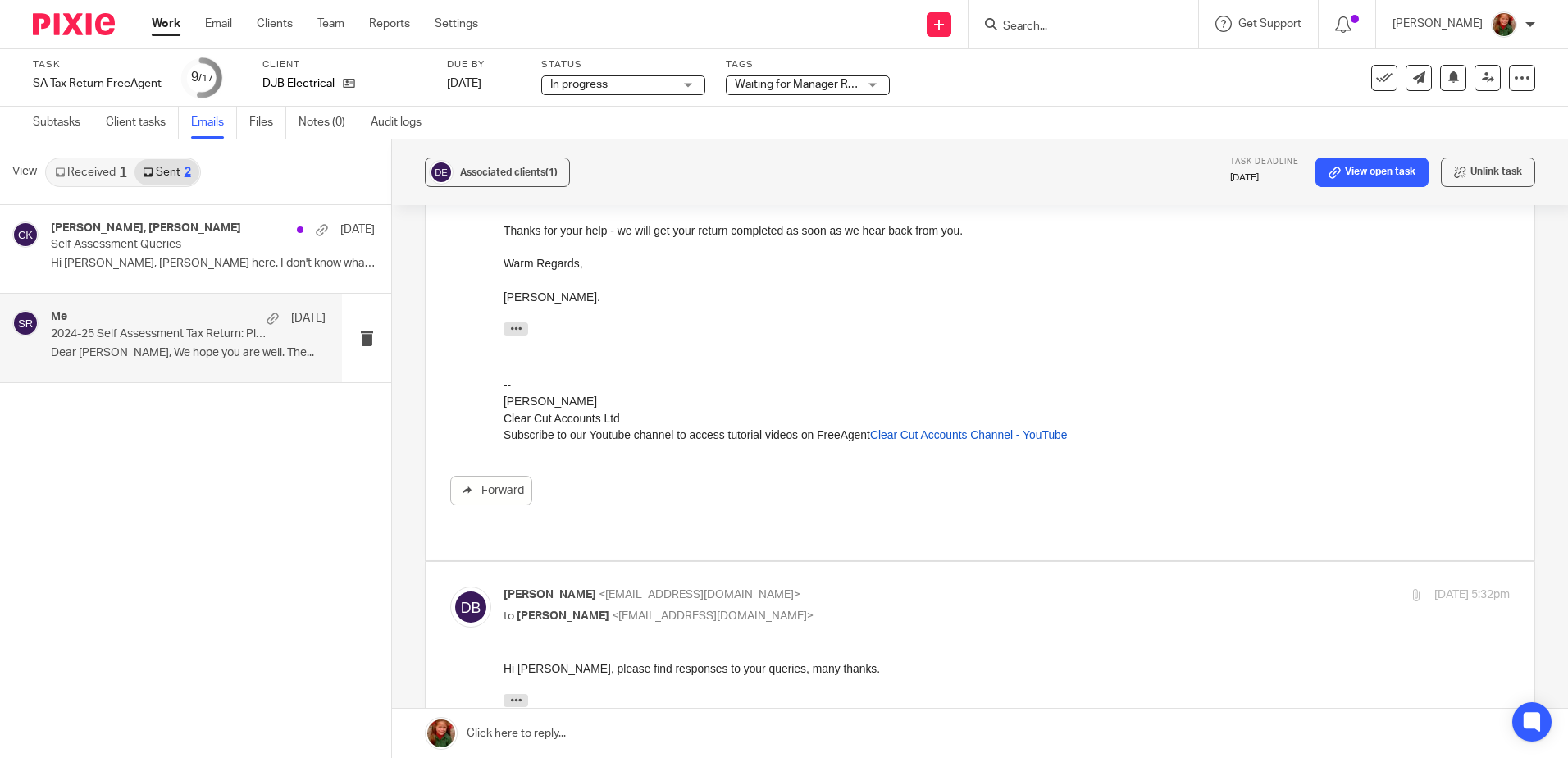
click at [185, 349] on p "Dear [PERSON_NAME], We hope you are well. The..." at bounding box center [188, 353] width 275 height 14
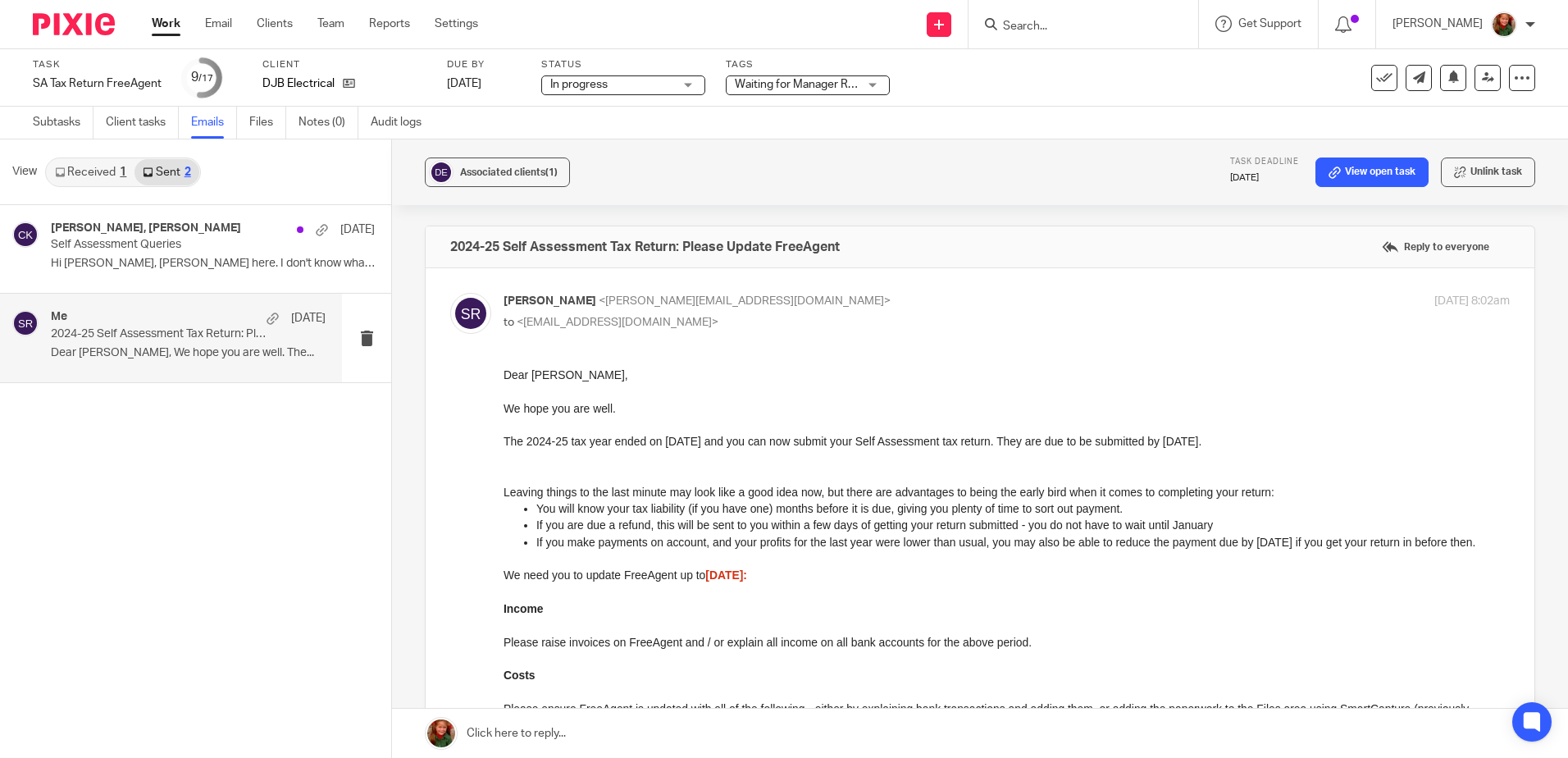
scroll to position [0, 0]
